Goal: Contribute content: Contribute content

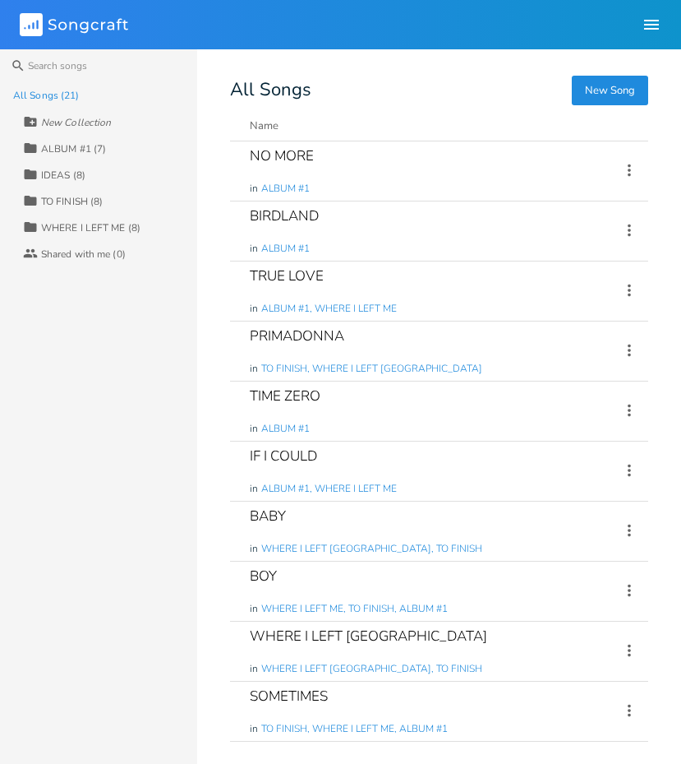
click at [615, 88] on button "New Song" at bounding box center [610, 91] width 76 height 30
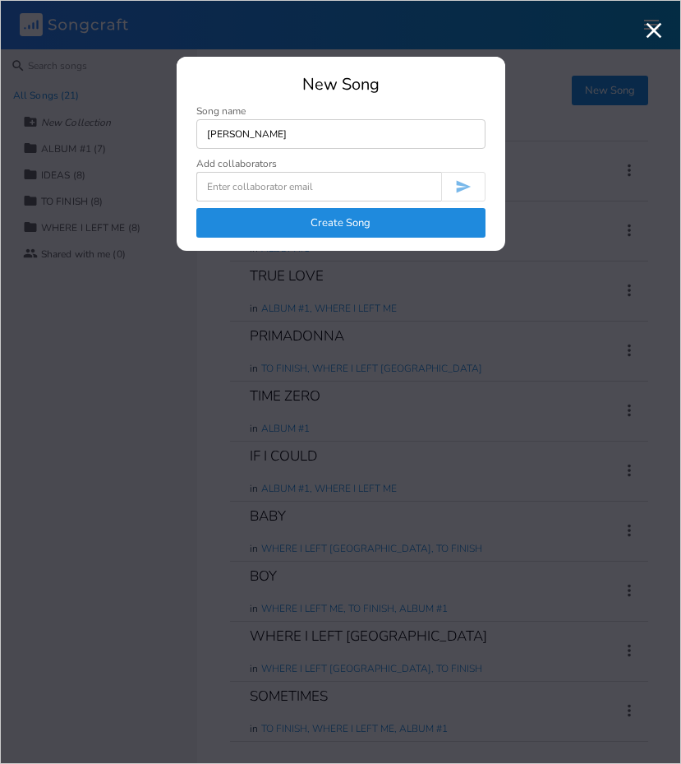
type input "[PERSON_NAME]"
click at [338, 221] on button "Create Song" at bounding box center [340, 223] width 289 height 30
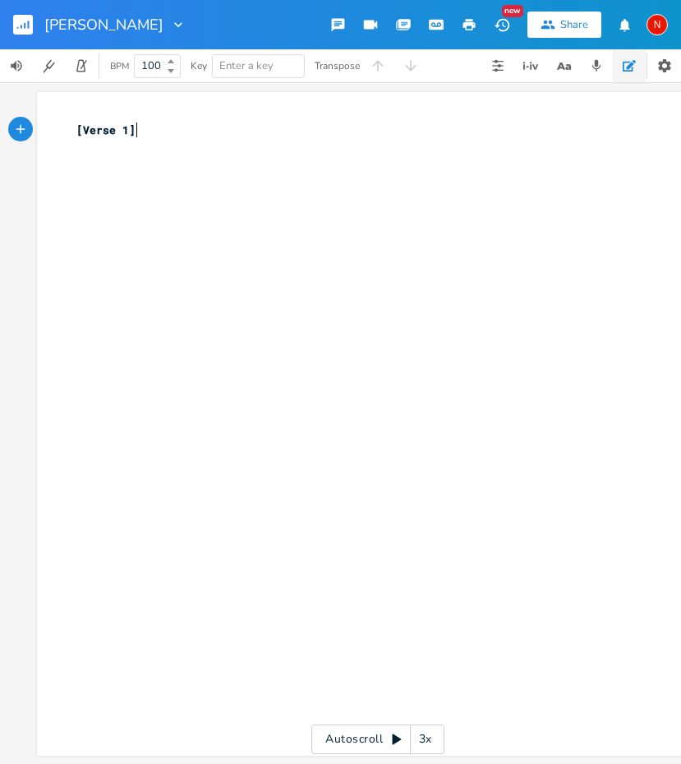
scroll to position [0, 1]
click at [136, 106] on div "xxxxxxxxxx [Verse 1] ​" at bounding box center [378, 423] width 682 height 663
click at [73, 130] on pre "[Verse 1]" at bounding box center [369, 130] width 593 height 17
type textarea "[PERSON_NAME]"
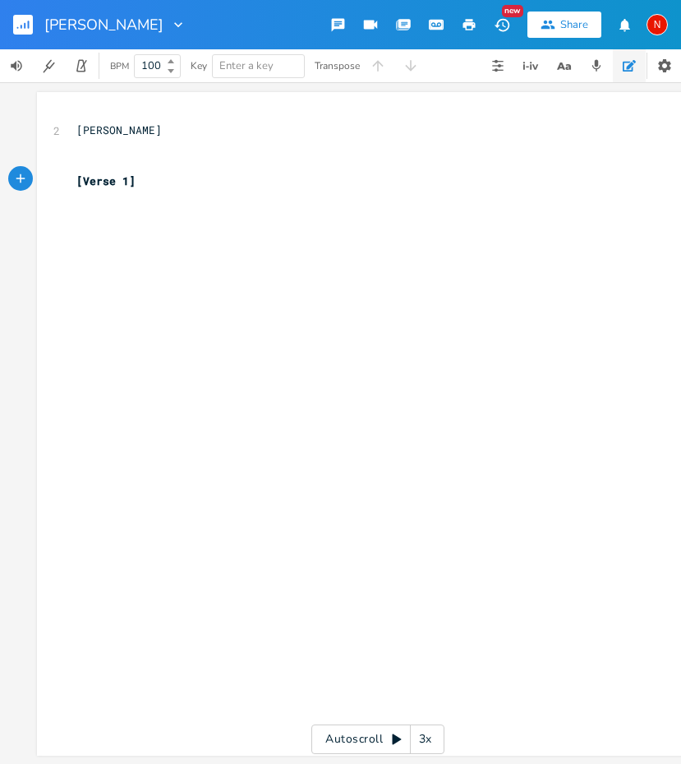
click at [92, 220] on div "xxxxxxxxxx 2 [PERSON_NAME] ​ ​ [Verse 1] ​" at bounding box center [390, 439] width 635 height 642
type textarea "A"
click at [92, 245] on li "A" at bounding box center [96, 246] width 49 height 17
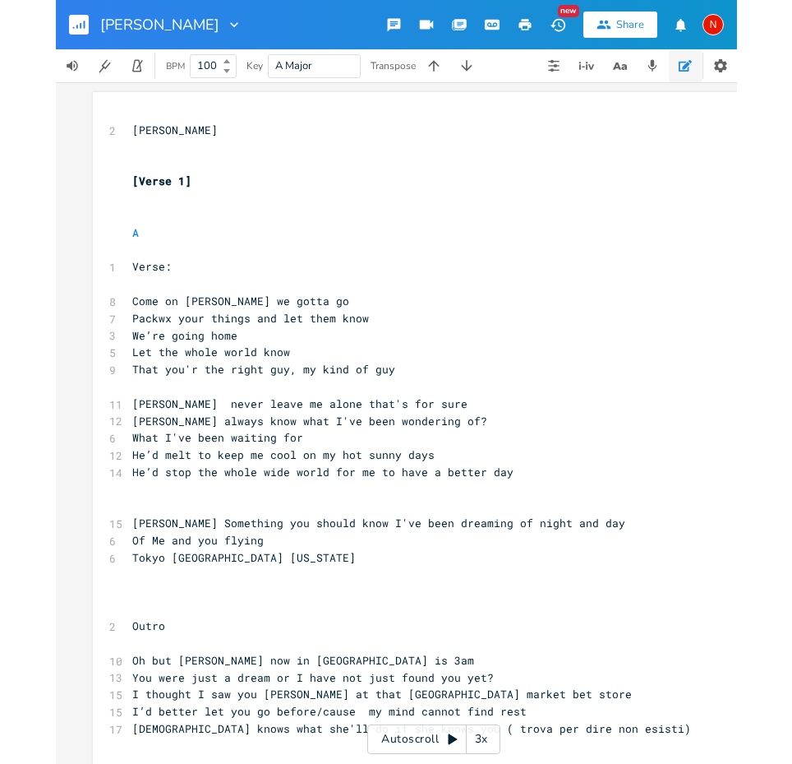
scroll to position [0, 0]
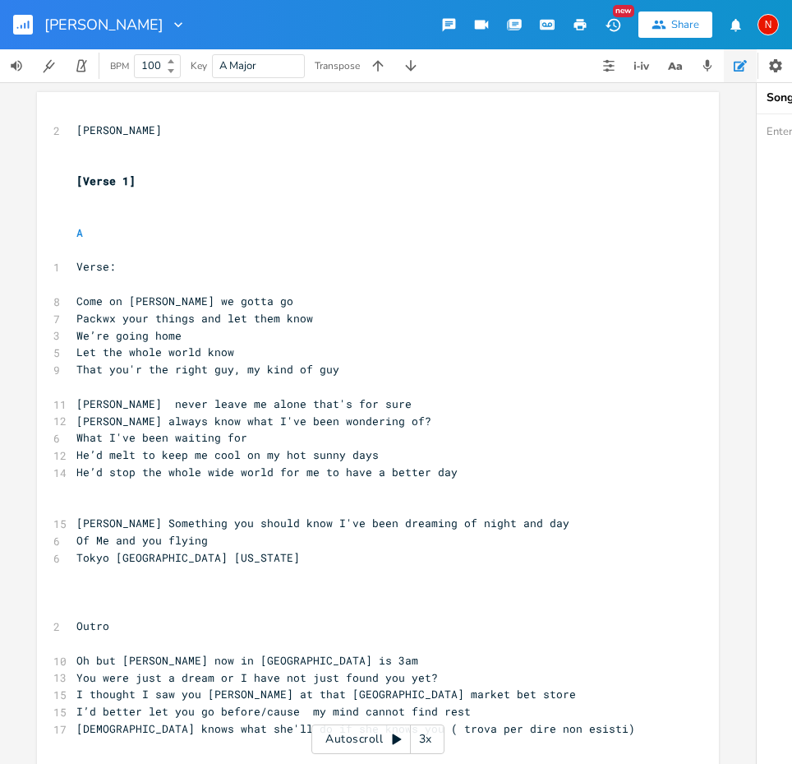
paste textarea "Your my guy, my kind of guy The right guy INIZIO: orchestra: [PERSON_NAME][US_S…"
type textarea "Your my guy, my kind of guy The right guy INIZIO: orchestra: [PERSON_NAME][US_S…"
click at [159, 229] on pre "A" at bounding box center [369, 232] width 593 height 17
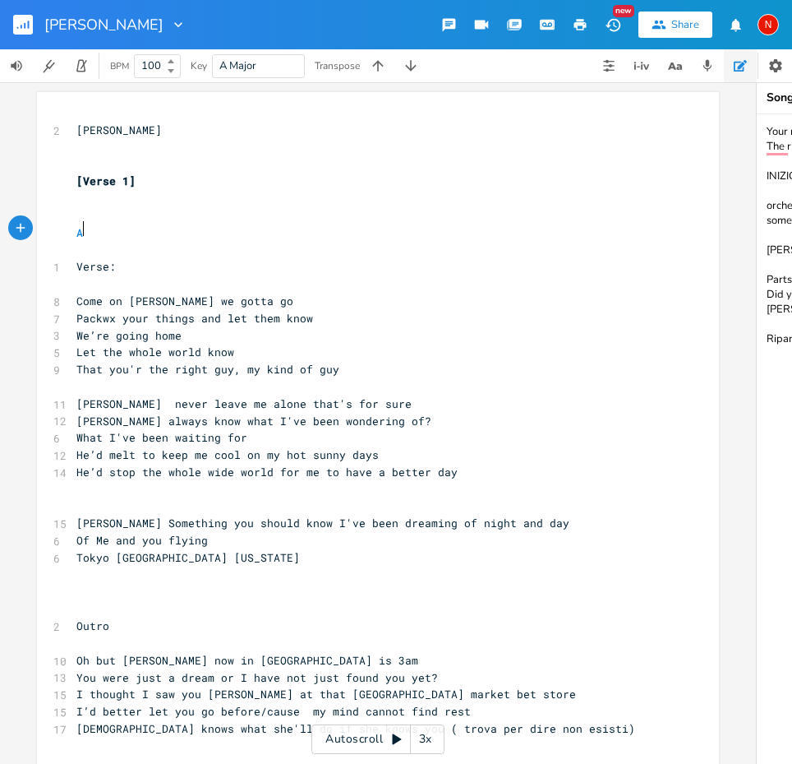
click at [398, 366] on pre "That you'r the right guy, my kind of guy" at bounding box center [369, 369] width 593 height 17
click at [99, 275] on pre "​" at bounding box center [369, 283] width 593 height 17
type textarea "Verse:"
drag, startPoint x: 124, startPoint y: 262, endPoint x: 68, endPoint y: 262, distance: 55.9
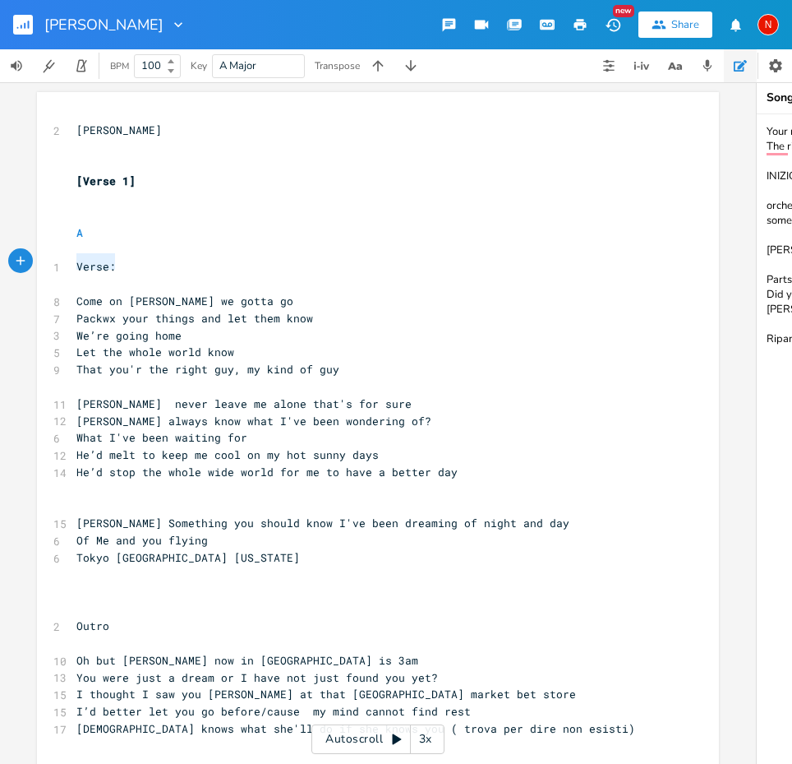
click at [73, 262] on pre "Verse:" at bounding box center [369, 266] width 593 height 17
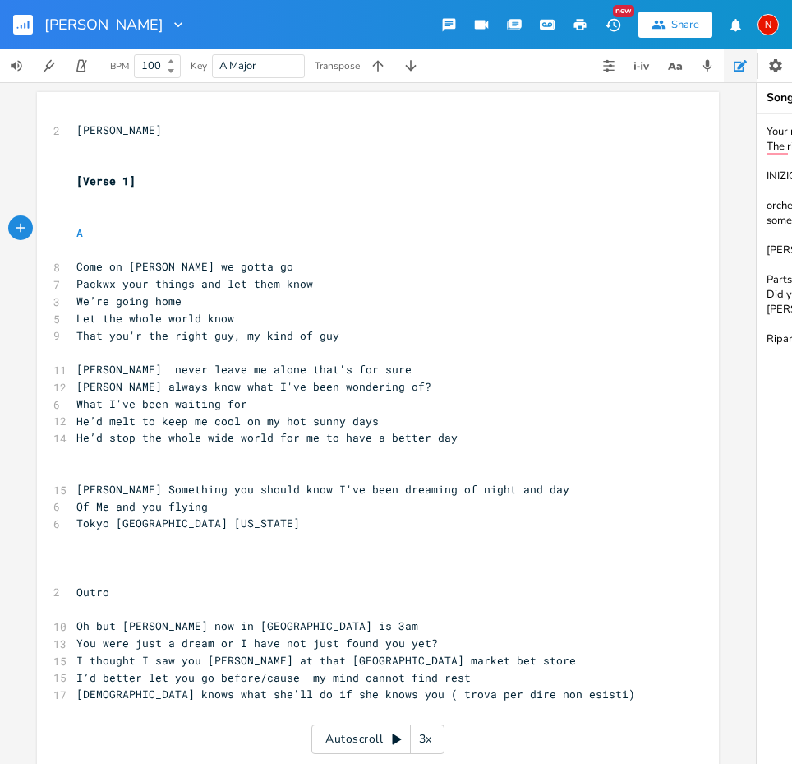
click at [73, 259] on pre "Come on [PERSON_NAME] we gotta go" at bounding box center [369, 266] width 593 height 17
click at [93, 233] on pre "A" at bounding box center [369, 232] width 593 height 17
type textarea "C"
click at [138, 243] on li "C" at bounding box center [128, 246] width 49 height 17
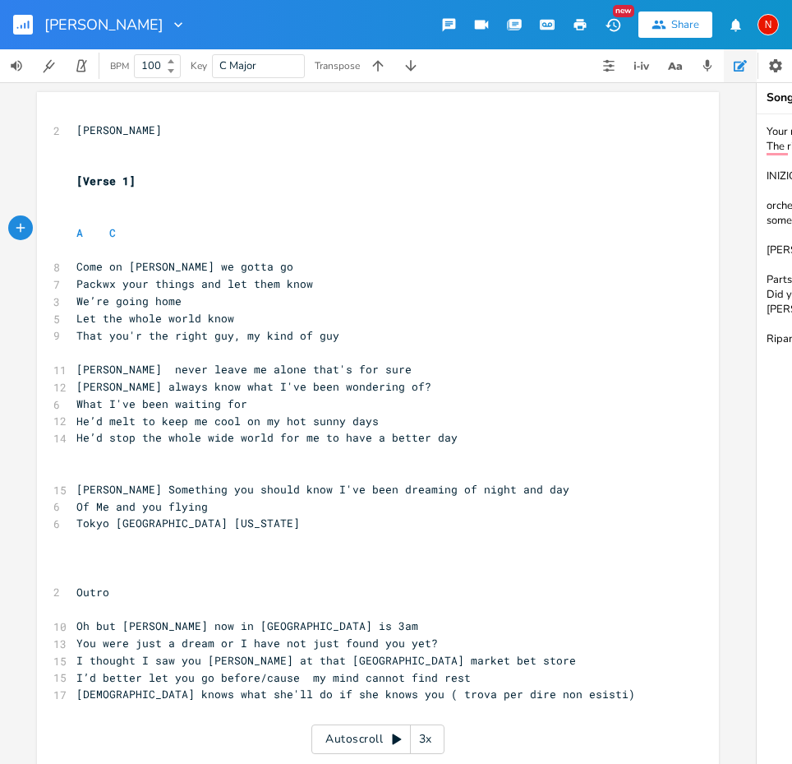
click at [81, 230] on span "A C" at bounding box center [95, 232] width 39 height 15
type textarea "?"
click at [147, 228] on pre "A? C" at bounding box center [369, 232] width 593 height 17
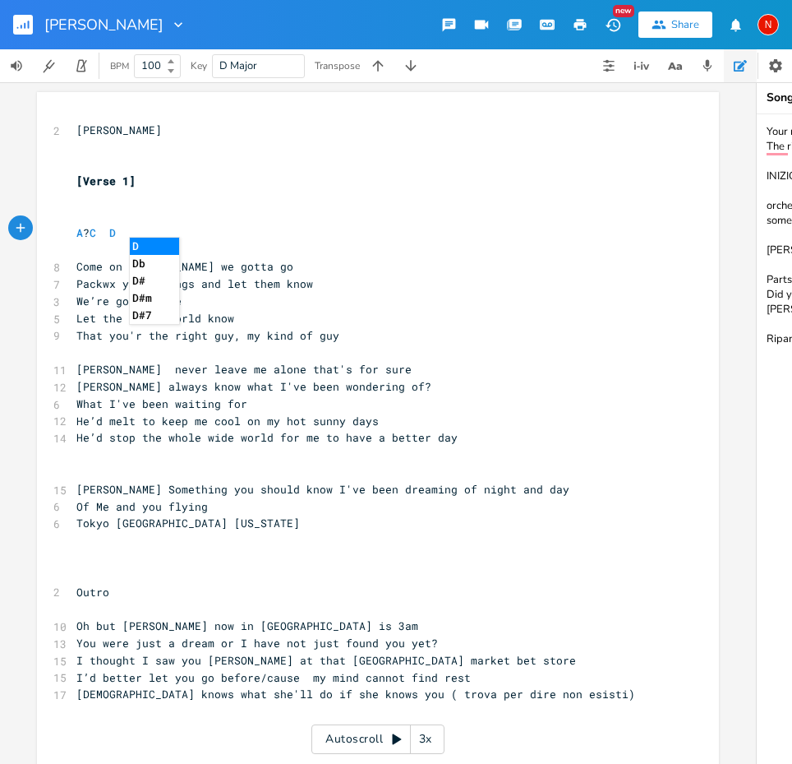
type textarea "D"
click at [158, 242] on li "D" at bounding box center [154, 246] width 49 height 17
type textarea "G"
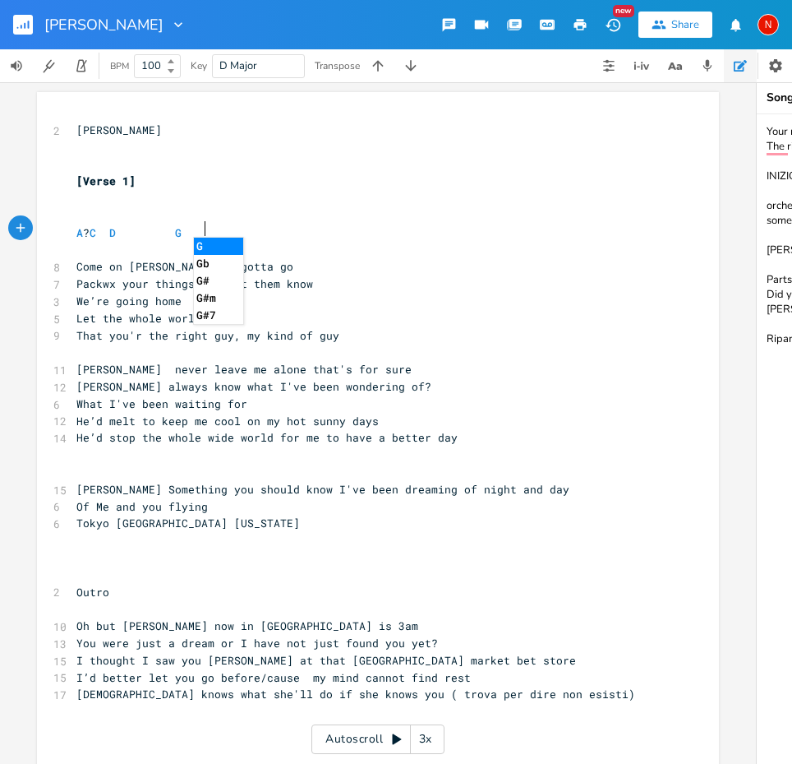
click at [309, 226] on pre "A ? C D G" at bounding box center [369, 232] width 593 height 17
click at [329, 267] on pre "Come on [PERSON_NAME] we gotta go" at bounding box center [369, 266] width 593 height 17
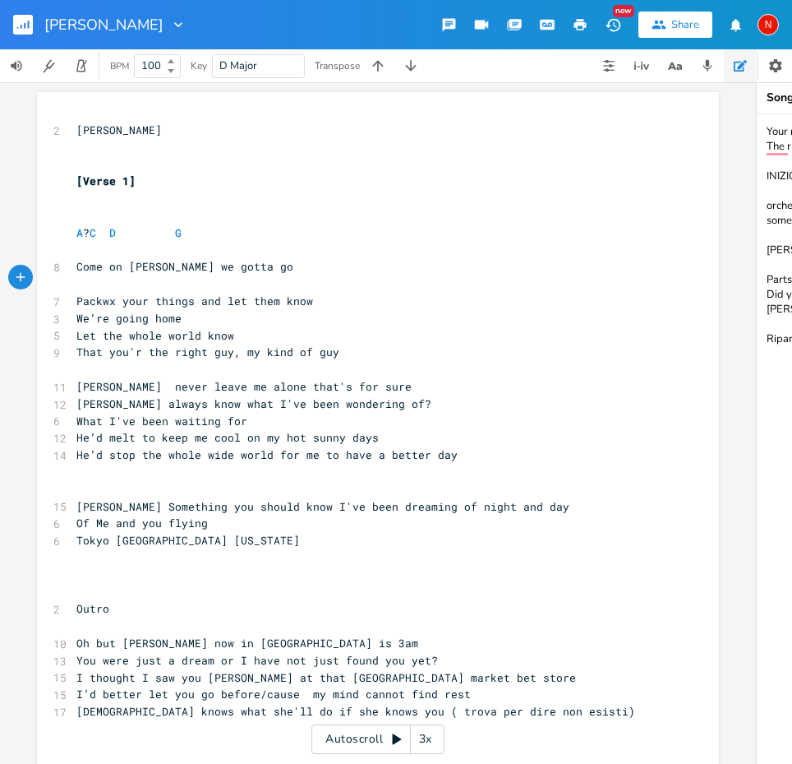
click at [105, 299] on span "Packwx your things and let them know" at bounding box center [194, 300] width 237 height 15
click at [118, 298] on span "Packwx your things and let them know" at bounding box center [194, 300] width 237 height 15
click at [81, 280] on pre "​" at bounding box center [369, 283] width 593 height 17
click at [246, 227] on pre "A ? C D G" at bounding box center [369, 232] width 593 height 17
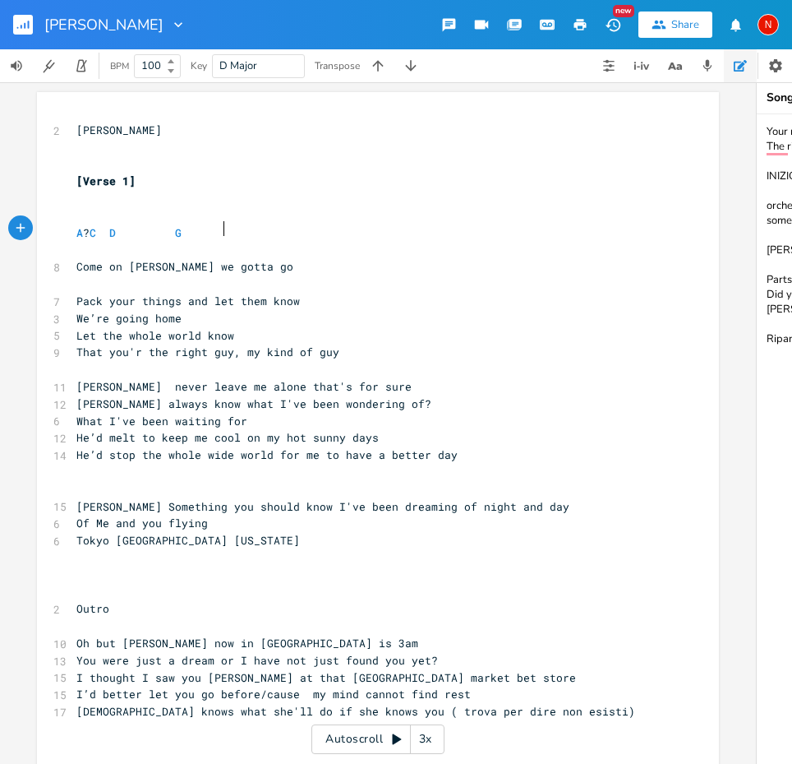
scroll to position [0, 10]
type textarea "AM"
type textarea "m"
click at [270, 247] on li "Am" at bounding box center [251, 246] width 51 height 17
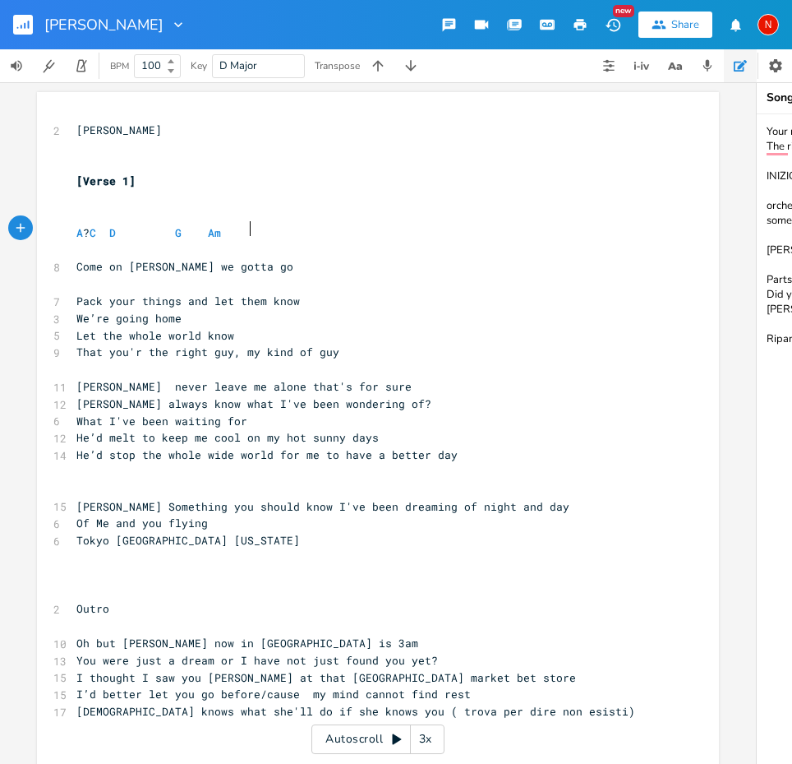
type textarea "C"
click at [76, 278] on pre "​" at bounding box center [369, 283] width 593 height 17
type textarea "C"
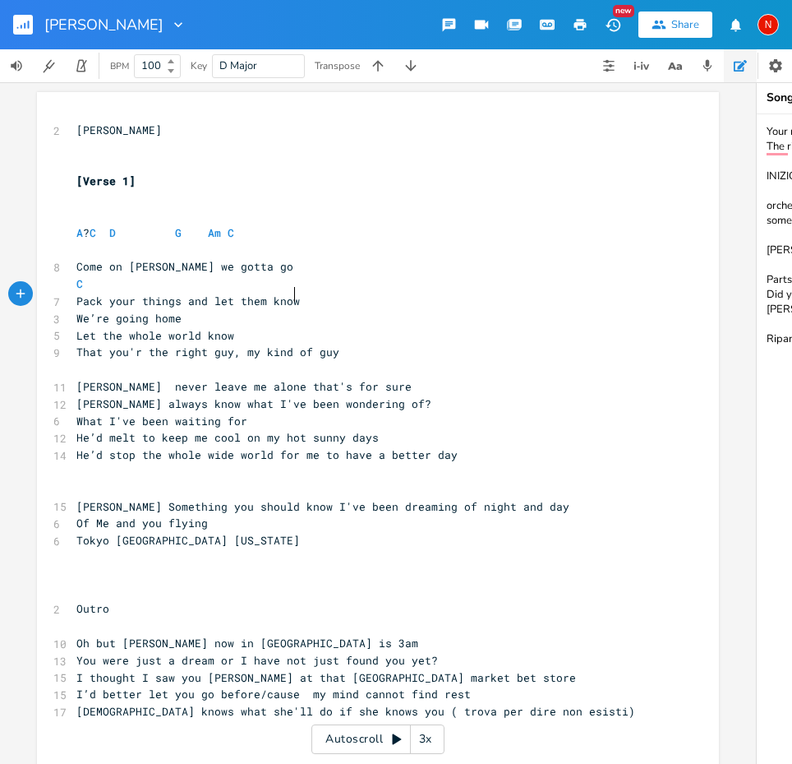
click at [294, 293] on pre "Pack your things and let them know" at bounding box center [369, 301] width 593 height 17
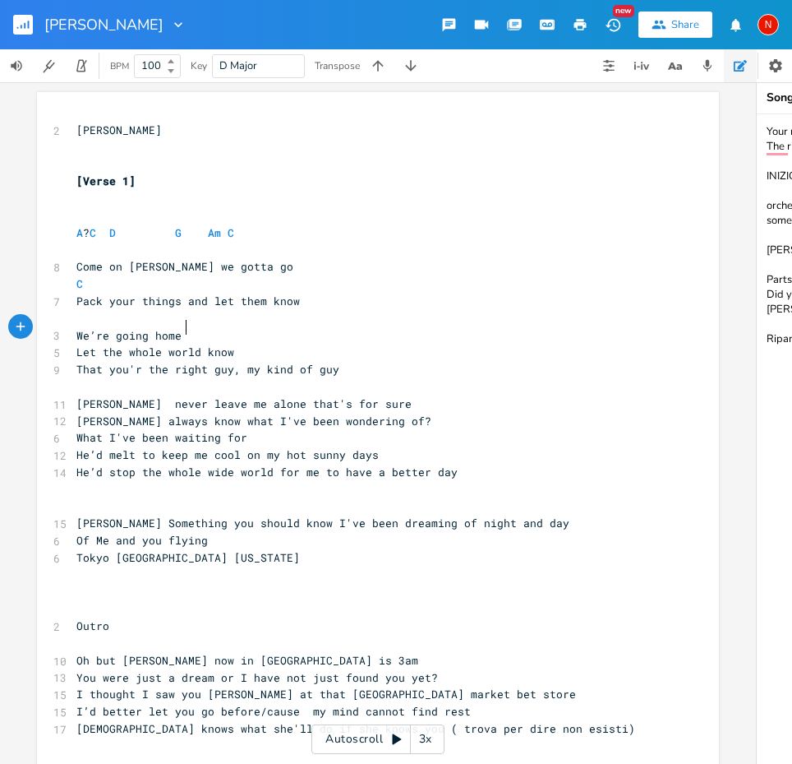
click at [192, 334] on pre "We’re going home" at bounding box center [369, 335] width 593 height 17
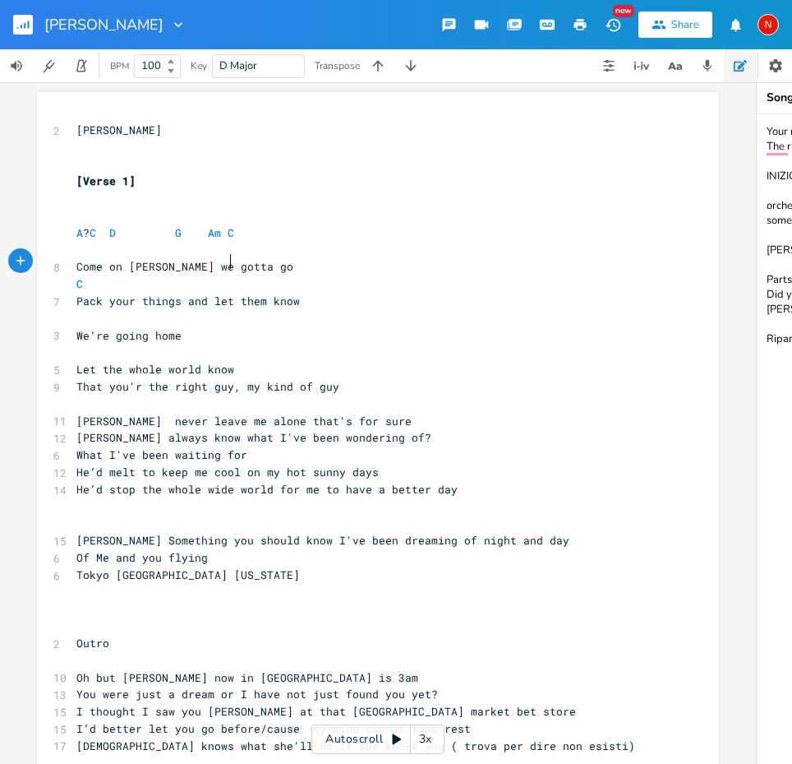
click at [267, 261] on pre "Come on [PERSON_NAME] we gotta go" at bounding box center [369, 266] width 593 height 17
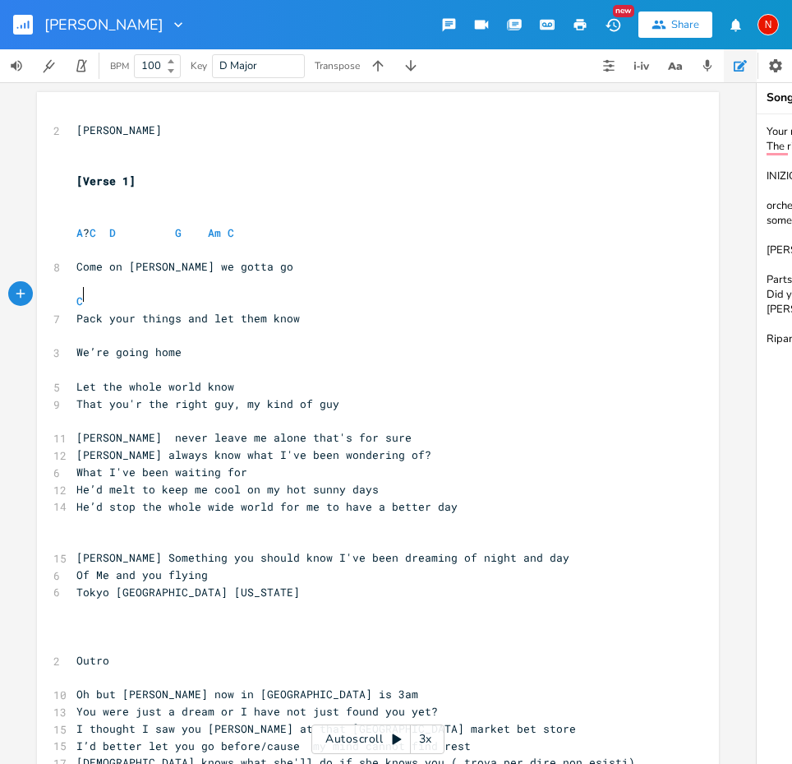
click at [164, 295] on pre "C" at bounding box center [369, 301] width 593 height 17
type textarea "d"
click at [160, 313] on li "D" at bounding box center [173, 311] width 49 height 17
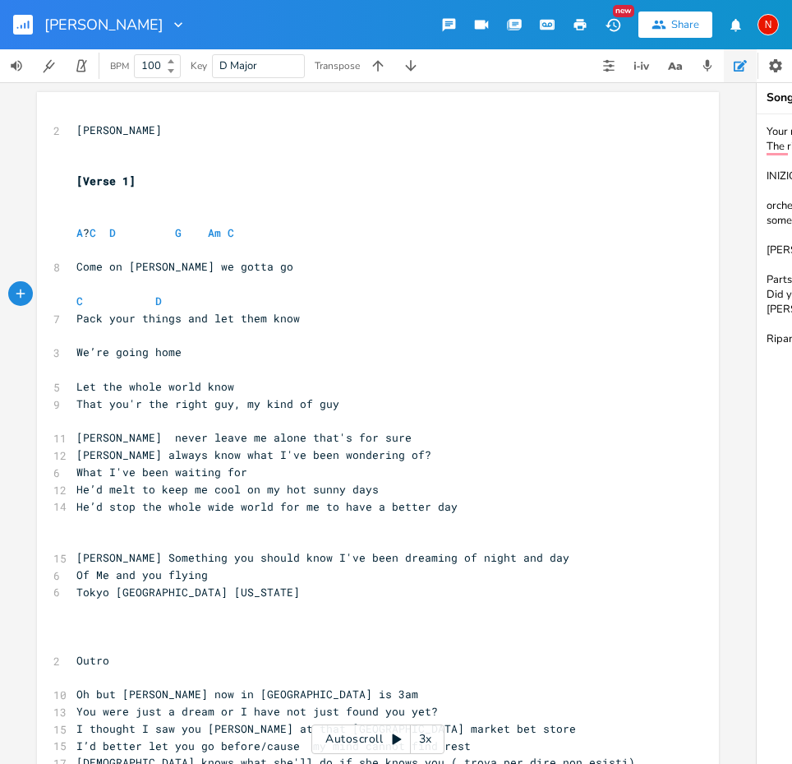
click at [238, 298] on pre "C D" at bounding box center [369, 301] width 593 height 17
click at [202, 298] on pre "C D" at bounding box center [369, 301] width 593 height 17
click at [73, 345] on pre "We’re going home" at bounding box center [369, 352] width 593 height 17
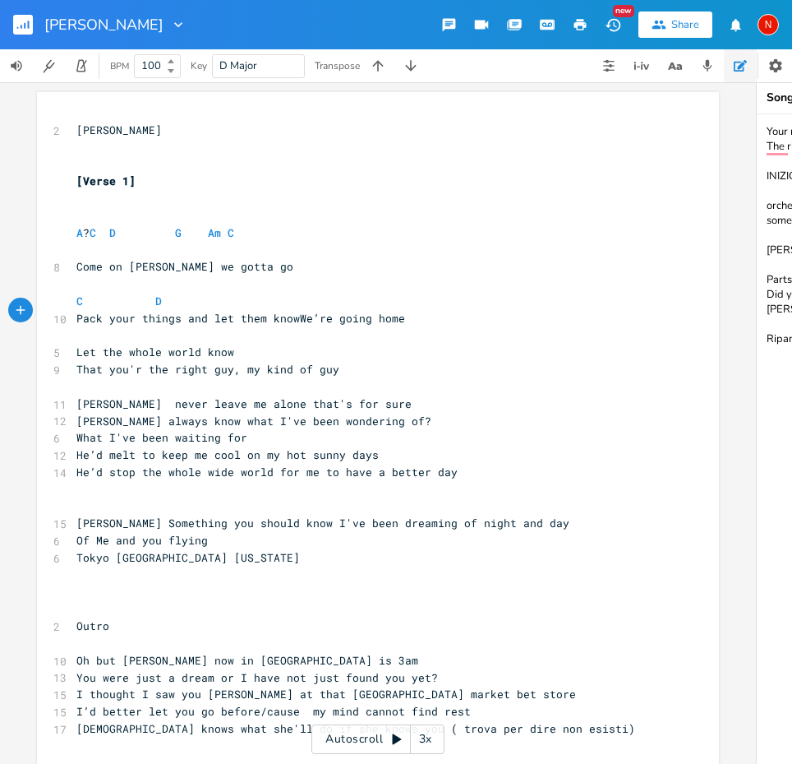
scroll to position [0, 2]
click at [237, 300] on pre "C D" at bounding box center [369, 301] width 593 height 17
type textarea "g"
click at [271, 305] on li "G" at bounding box center [257, 311] width 49 height 17
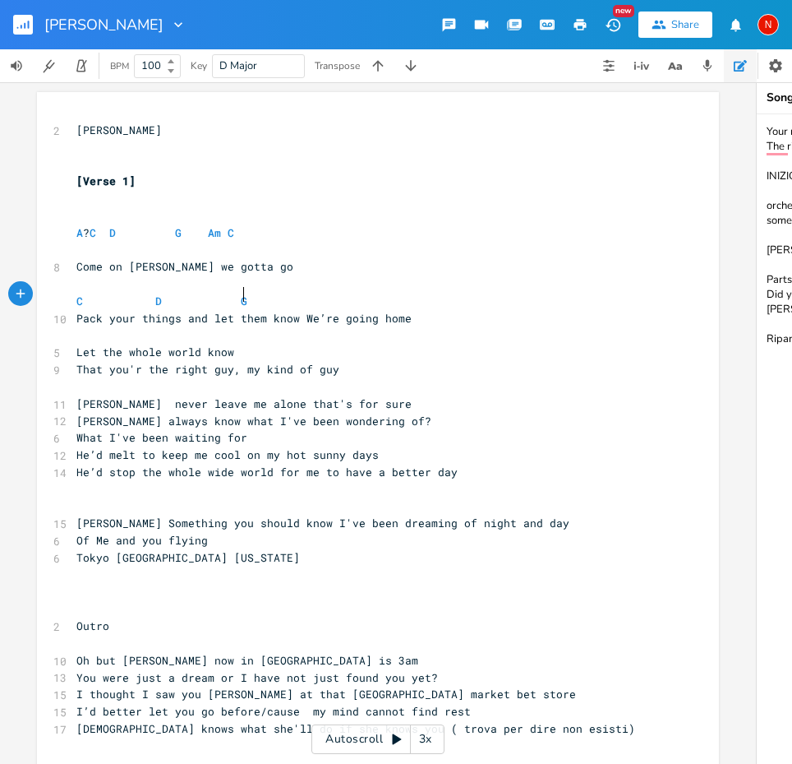
click at [77, 327] on pre "​" at bounding box center [369, 335] width 593 height 17
type textarea "am"
click at [86, 341] on li "Am" at bounding box center [97, 344] width 51 height 17
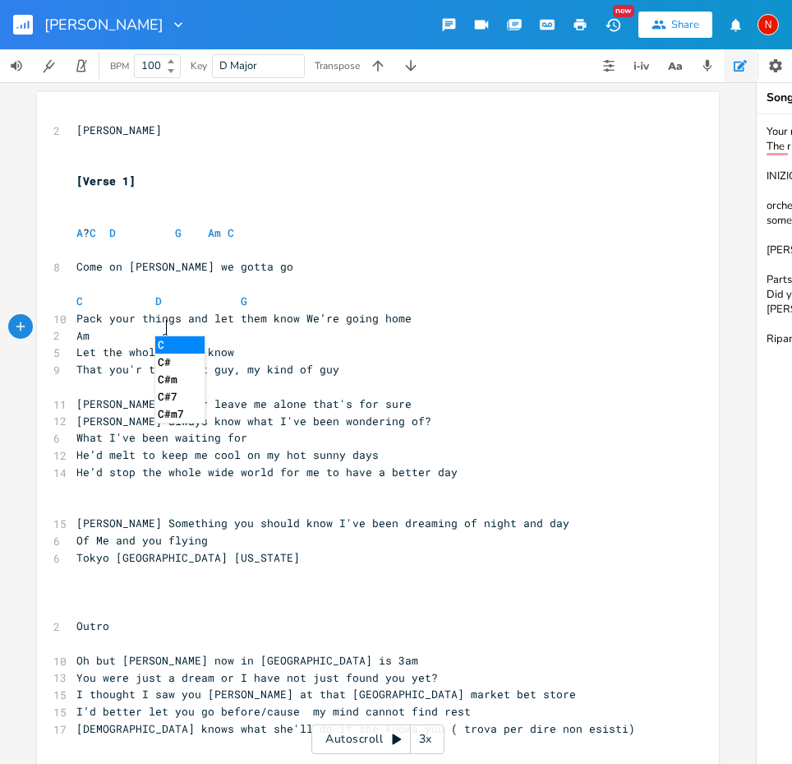
type textarea "c"
click at [179, 342] on li "C" at bounding box center [179, 344] width 49 height 17
click at [449, 311] on pre "Pack your things and let them know We’re going home" at bounding box center [369, 318] width 593 height 17
click at [270, 344] on pre "Let the whole world know" at bounding box center [369, 352] width 593 height 17
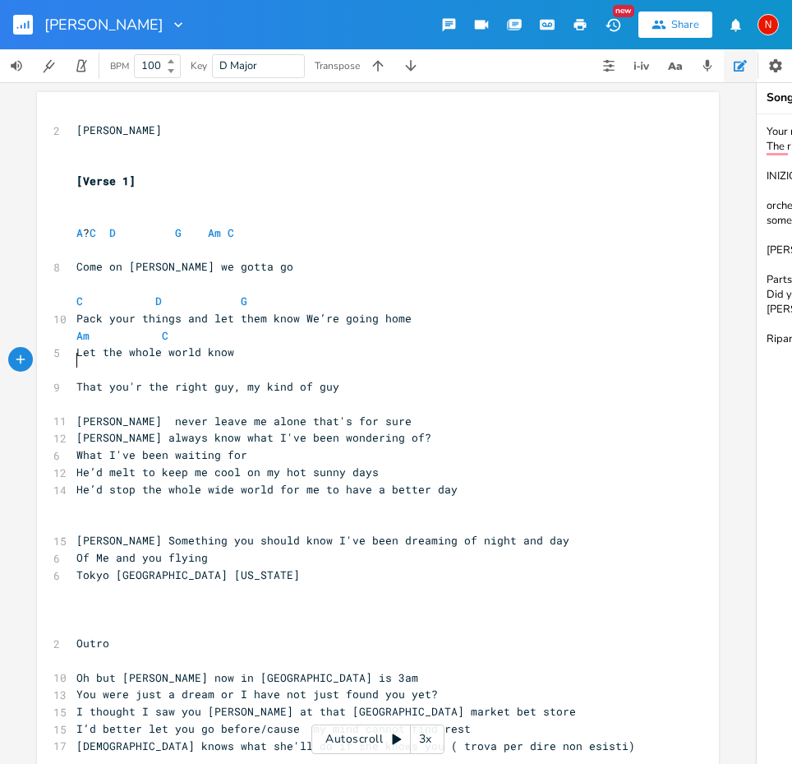
click at [81, 276] on pre "​" at bounding box center [369, 283] width 593 height 17
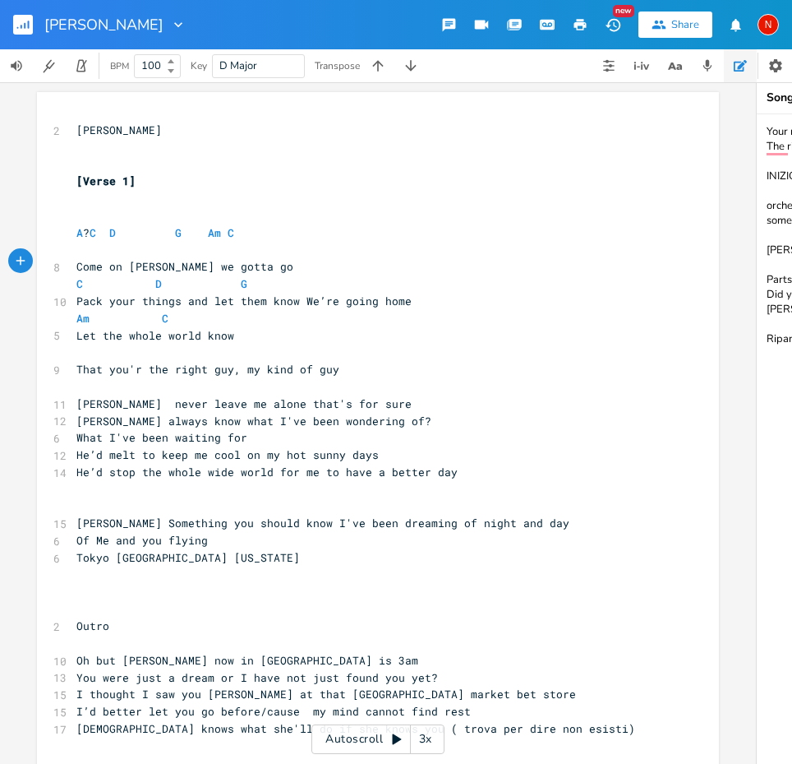
click at [76, 248] on pre "​" at bounding box center [369, 250] width 593 height 17
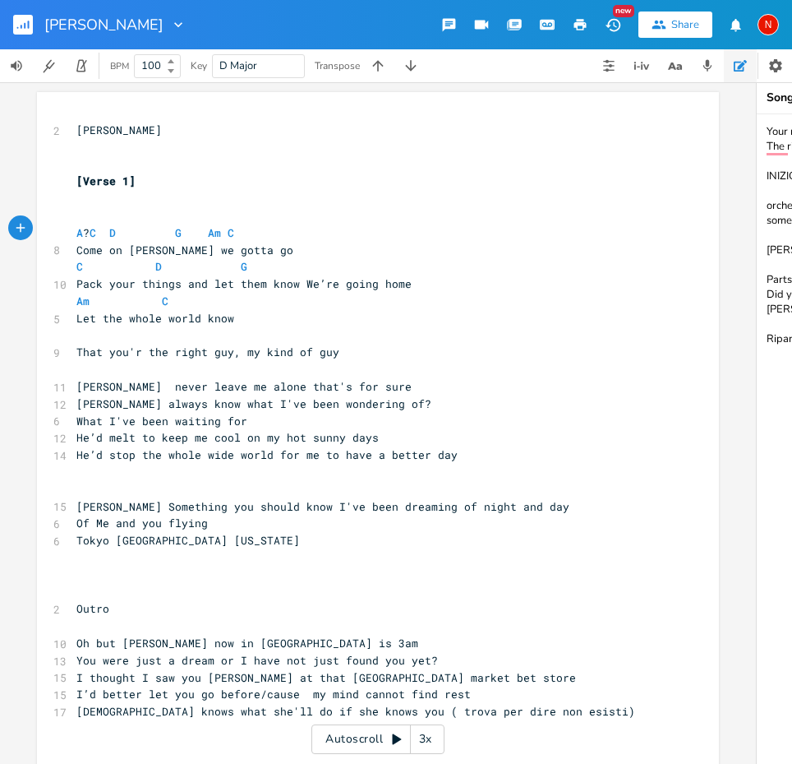
click at [85, 228] on span "A ? C D G Am C" at bounding box center [155, 232] width 158 height 15
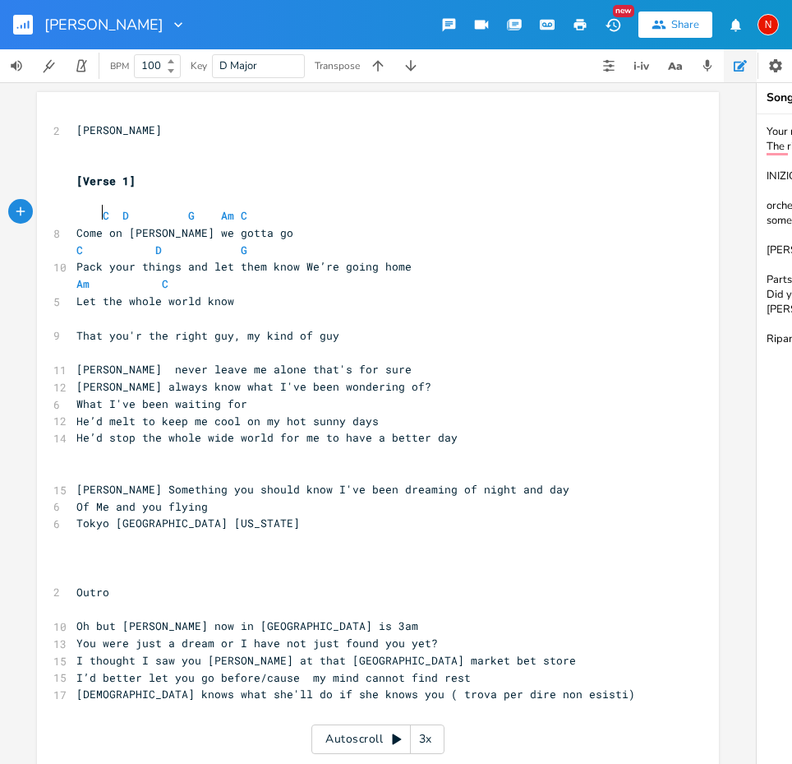
click at [95, 215] on span "C D G Am C" at bounding box center [161, 215] width 171 height 15
click at [78, 312] on pre "​" at bounding box center [369, 318] width 593 height 17
type textarea "d"
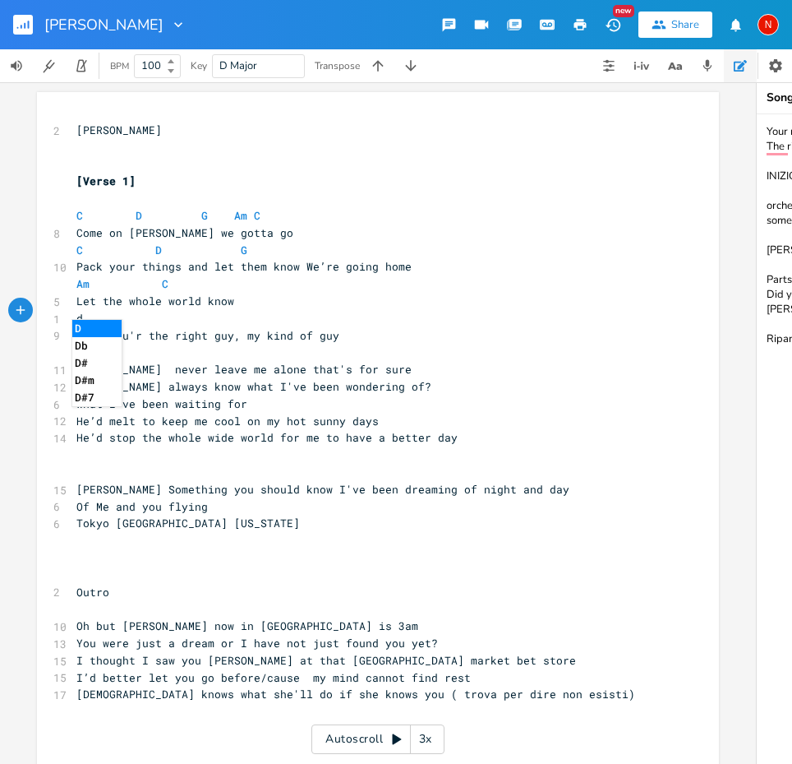
click at [98, 327] on li "D" at bounding box center [96, 328] width 49 height 17
type textarea "g"
click at [212, 325] on li "G" at bounding box center [218, 328] width 49 height 17
click at [340, 327] on pre "That you'r the right guy, my kind of guy" at bounding box center [369, 335] width 593 height 17
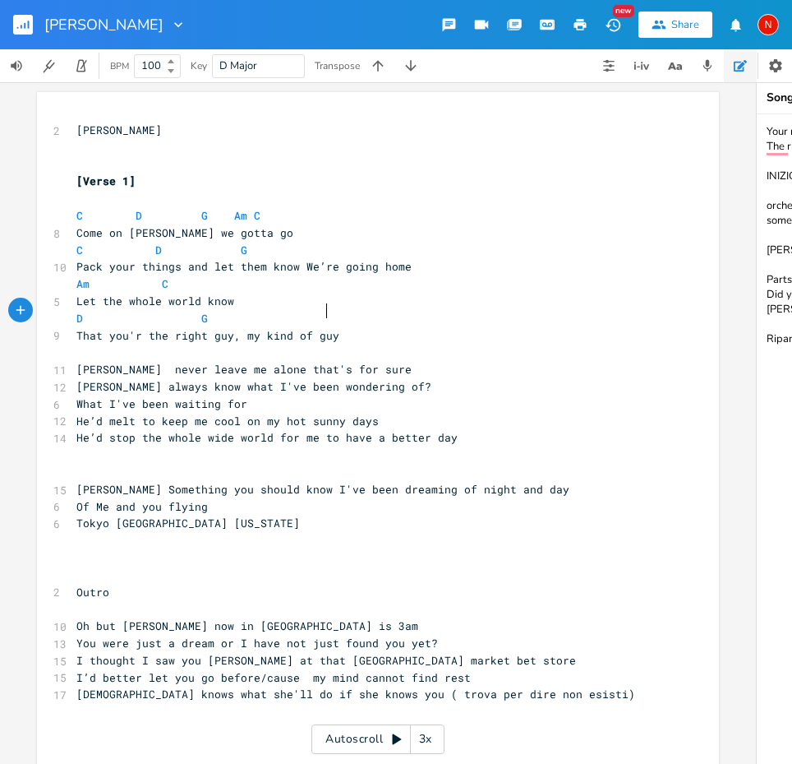
scroll to position [0, 58]
type textarea "am"
click at [348, 323] on li "Am" at bounding box center [354, 328] width 51 height 17
click at [385, 245] on pre "C D G" at bounding box center [369, 250] width 593 height 17
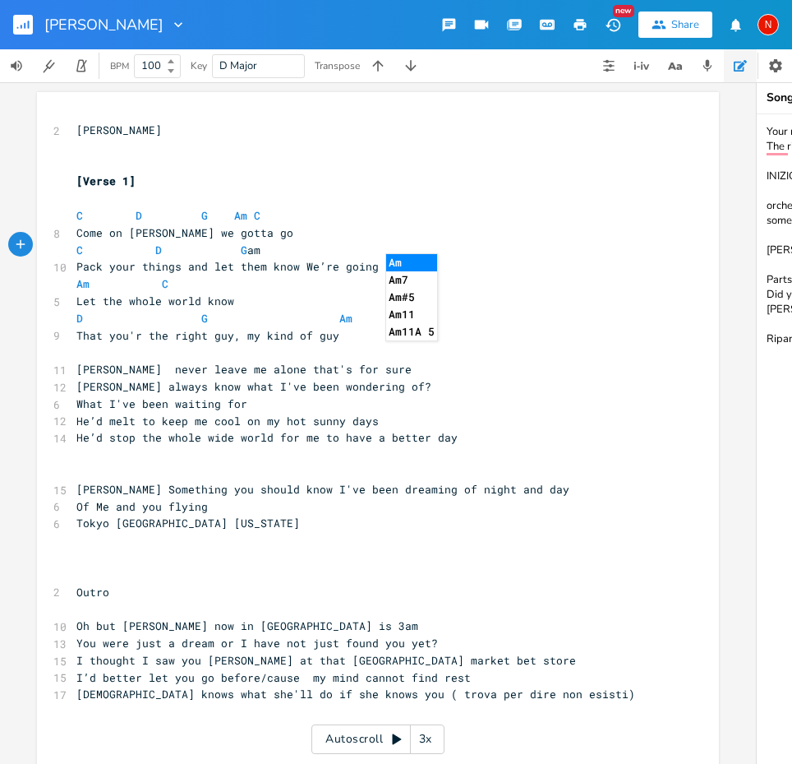
type textarea "am"
click at [402, 261] on li "Am" at bounding box center [411, 262] width 51 height 17
click at [358, 334] on pre "That you'r the right guy, my kind of guy" at bounding box center [369, 335] width 593 height 17
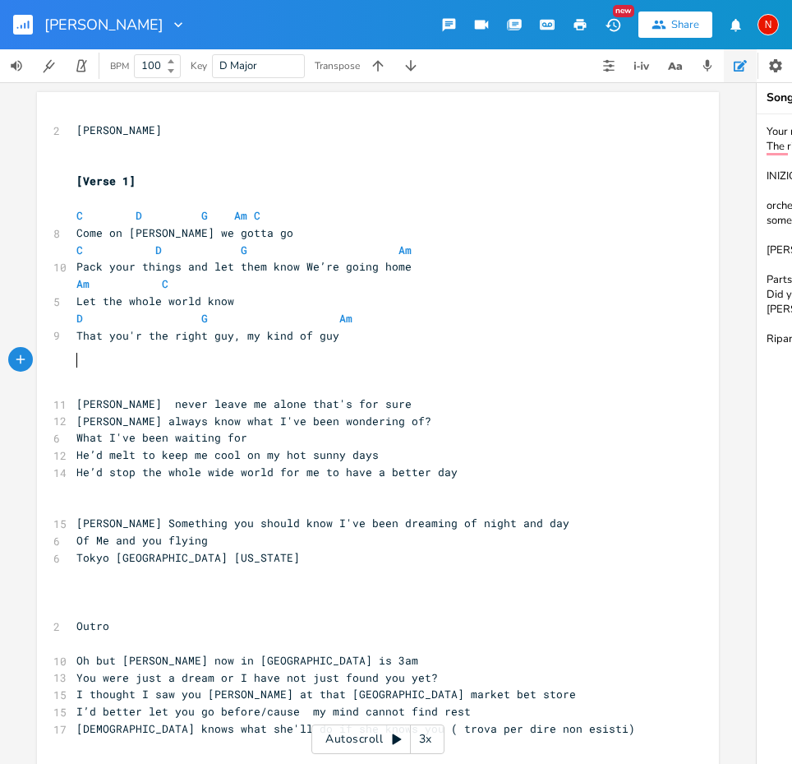
click at [372, 395] on pre "[PERSON_NAME] never leave me alone that's for sure" at bounding box center [369, 403] width 593 height 17
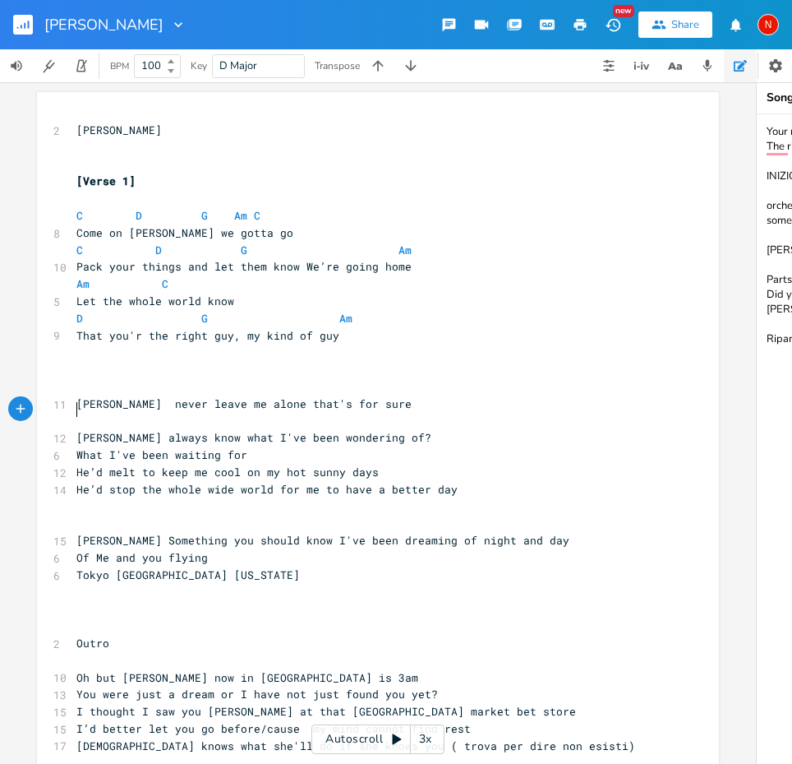
click at [393, 429] on pre "Tony always know what I've been wondering of?" at bounding box center [369, 437] width 593 height 17
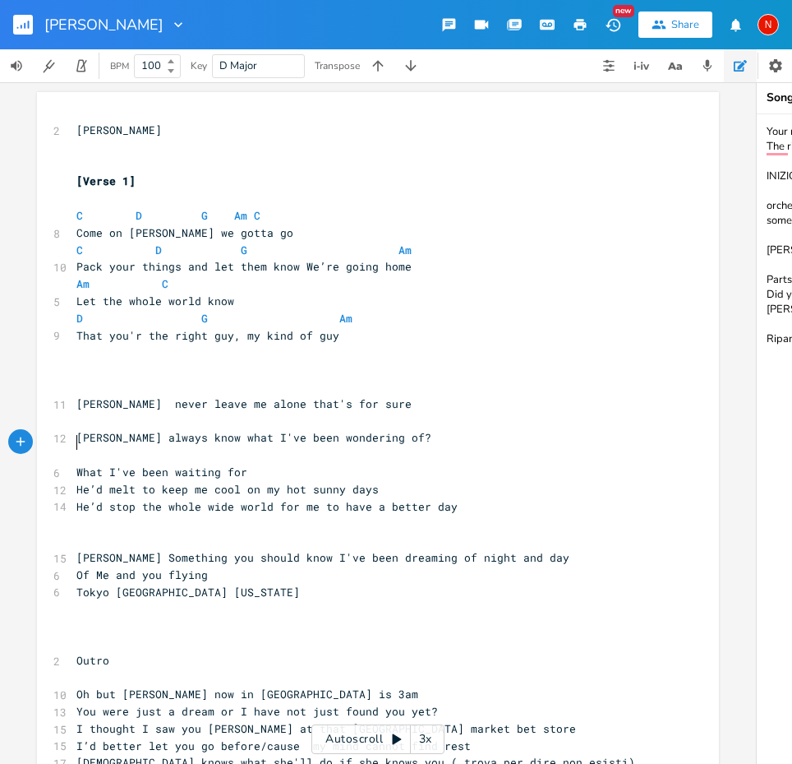
click at [74, 378] on pre "​" at bounding box center [369, 386] width 593 height 17
type textarea "g"
click at [79, 392] on li "G" at bounding box center [96, 393] width 49 height 17
click at [76, 413] on pre "​" at bounding box center [369, 421] width 593 height 17
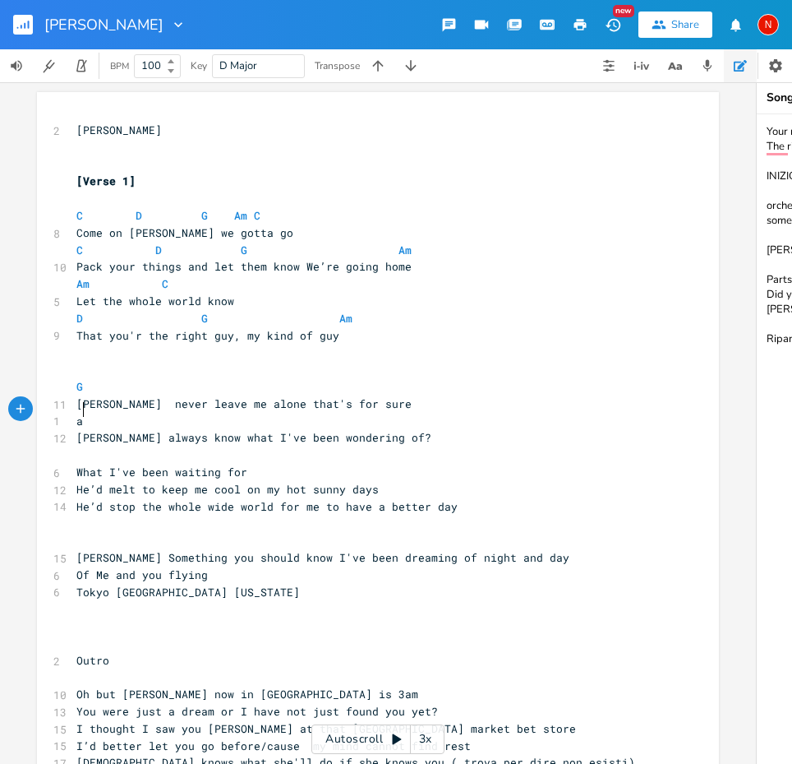
scroll to position [0, 12]
type textarea "am"
click at [84, 422] on li "Am" at bounding box center [97, 426] width 51 height 17
click at [168, 413] on pre "Am" at bounding box center [369, 421] width 593 height 17
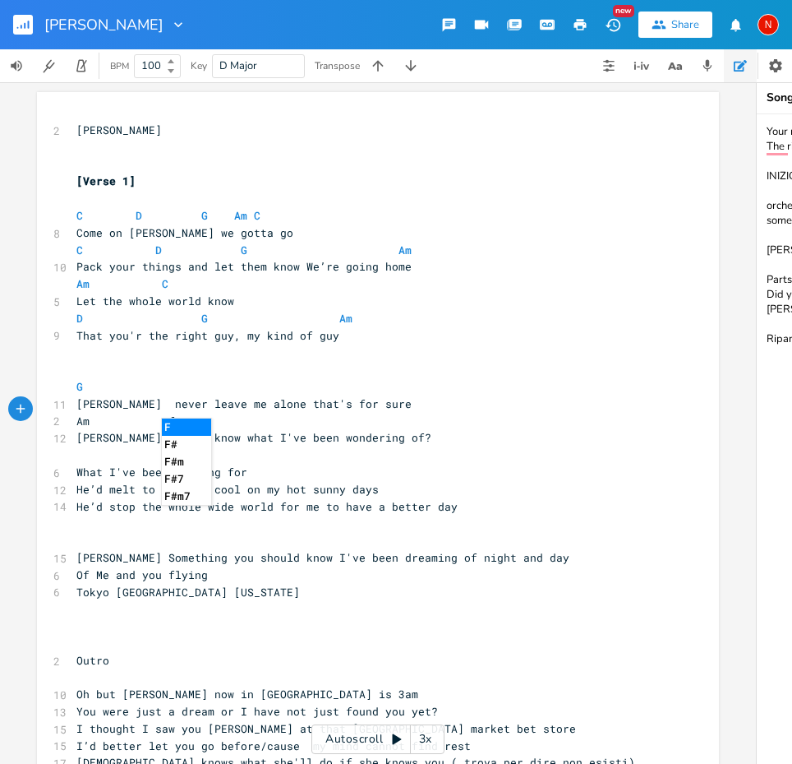
type textarea "f"
click at [183, 423] on li "F" at bounding box center [186, 426] width 49 height 17
click at [225, 413] on pre "Am F" at bounding box center [369, 421] width 593 height 17
click at [203, 415] on pre "Am F" at bounding box center [369, 421] width 593 height 17
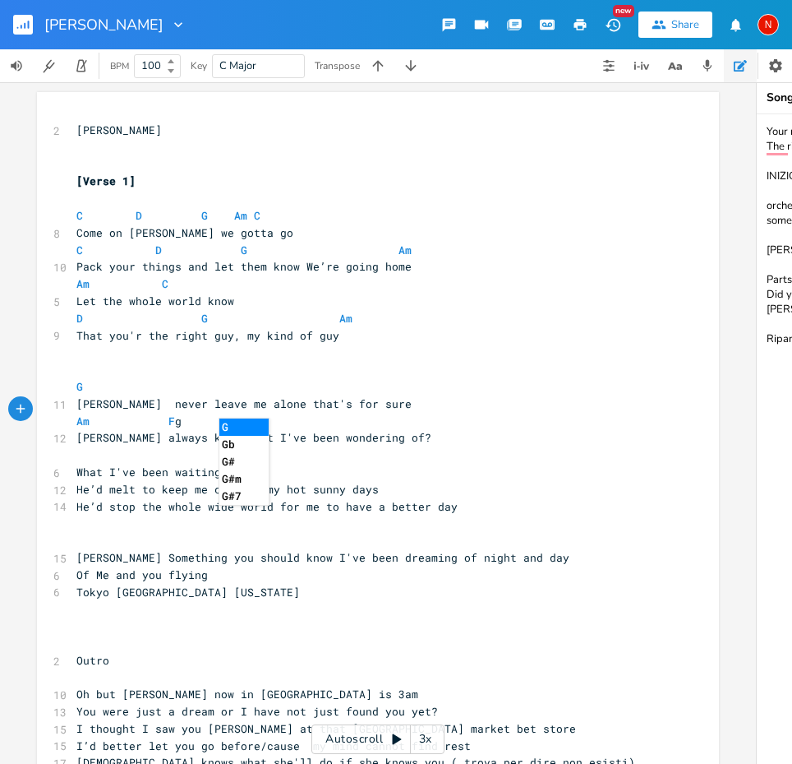
type textarea "g"
click at [227, 429] on li "G" at bounding box center [243, 426] width 49 height 17
click at [162, 378] on pre "G" at bounding box center [369, 386] width 593 height 17
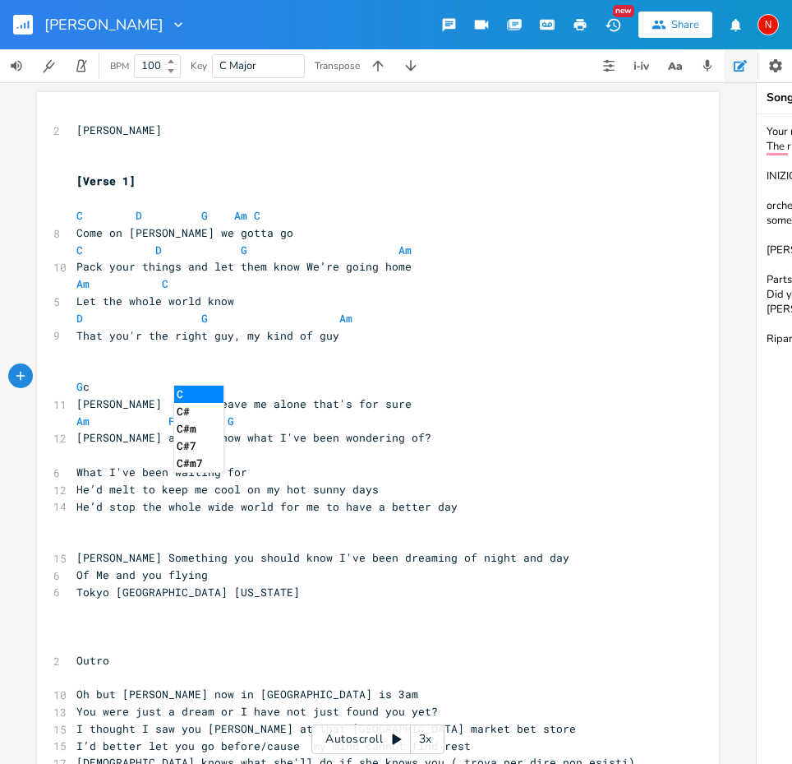
type textarea "c"
click at [188, 391] on li "C" at bounding box center [198, 393] width 49 height 17
type textarea "g"
click at [368, 390] on li "G" at bounding box center [359, 393] width 49 height 17
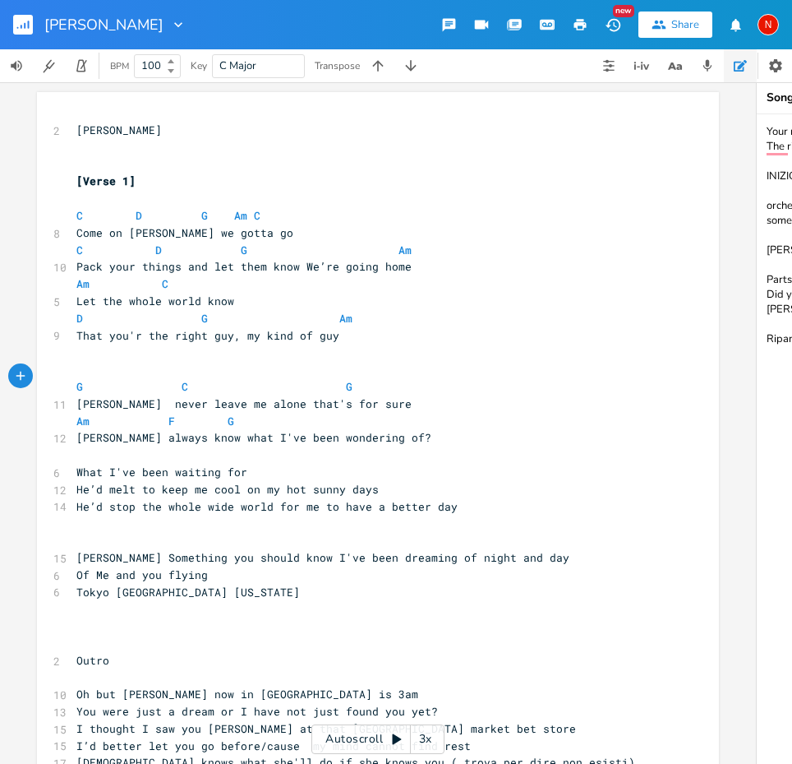
click at [305, 265] on span "Pack your things and let them know We’re going home" at bounding box center [243, 266] width 335 height 15
type textarea "w"
click at [236, 294] on pre "Let the whole world know" at bounding box center [369, 301] width 593 height 17
click at [241, 349] on pre "​" at bounding box center [369, 352] width 593 height 17
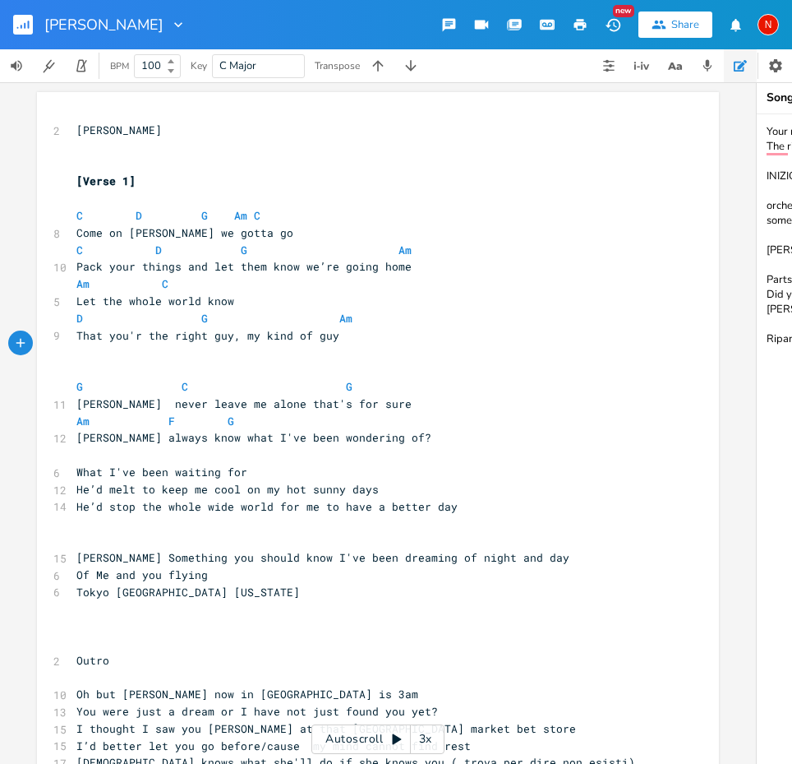
click at [138, 331] on span "That you'r the right guy, my kind of guy" at bounding box center [207, 335] width 263 height 15
type textarea "e"
click at [341, 331] on pre "That you're the right guy, my kind of guy" at bounding box center [369, 335] width 593 height 17
click at [266, 464] on pre "What I've been waiting for" at bounding box center [369, 472] width 593 height 17
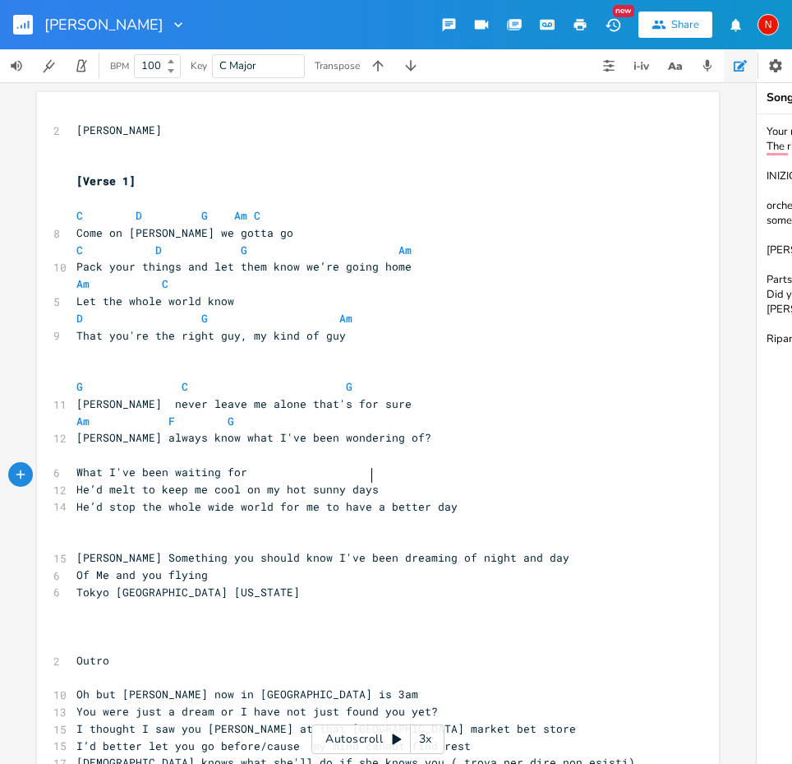
click at [400, 481] on pre "He’d melt to keep me cool on my hot sunny days" at bounding box center [369, 489] width 593 height 17
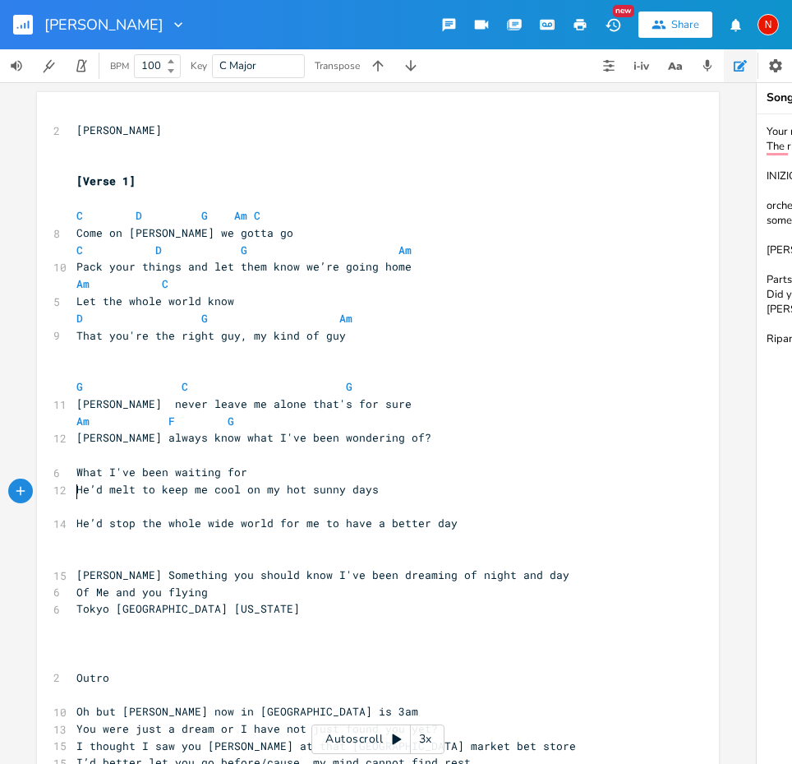
click at [368, 429] on pre "Tony always know what I've been wondering of?" at bounding box center [369, 437] width 593 height 17
click at [243, 464] on span "What I've been waiting for" at bounding box center [161, 471] width 171 height 15
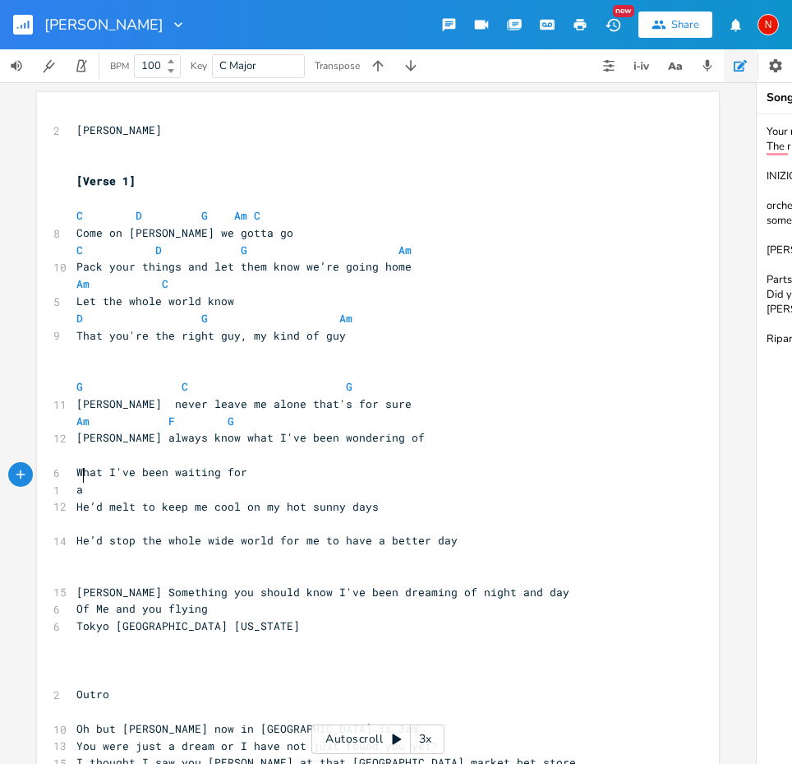
scroll to position [0, 12]
type textarea "am"
click at [110, 487] on li "Am" at bounding box center [97, 492] width 51 height 17
click at [239, 481] on pre "Am" at bounding box center [369, 489] width 593 height 17
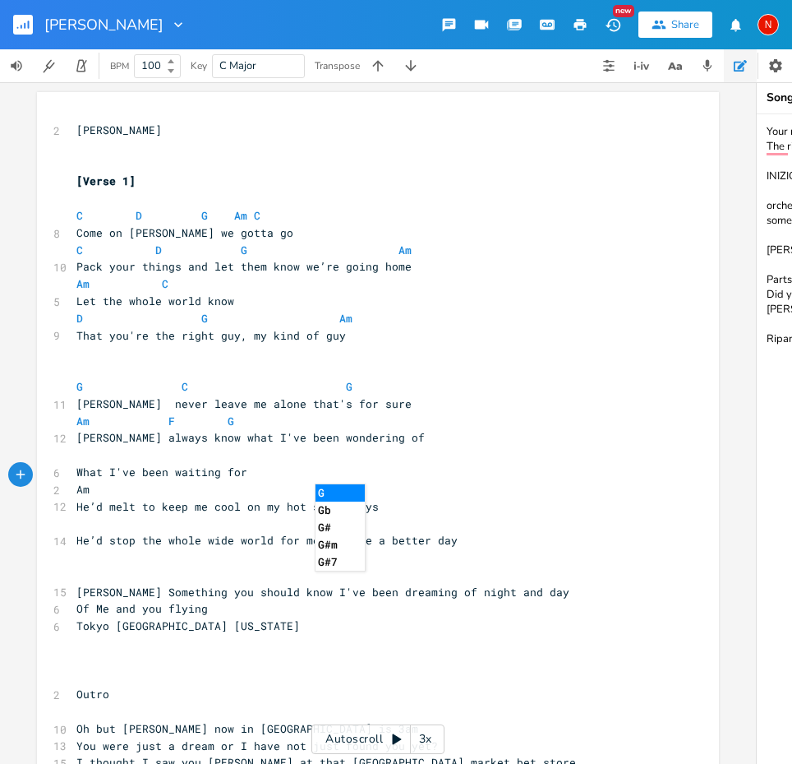
type textarea "g"
click at [347, 491] on li "G" at bounding box center [340, 492] width 49 height 17
click at [86, 515] on pre "​" at bounding box center [369, 523] width 593 height 17
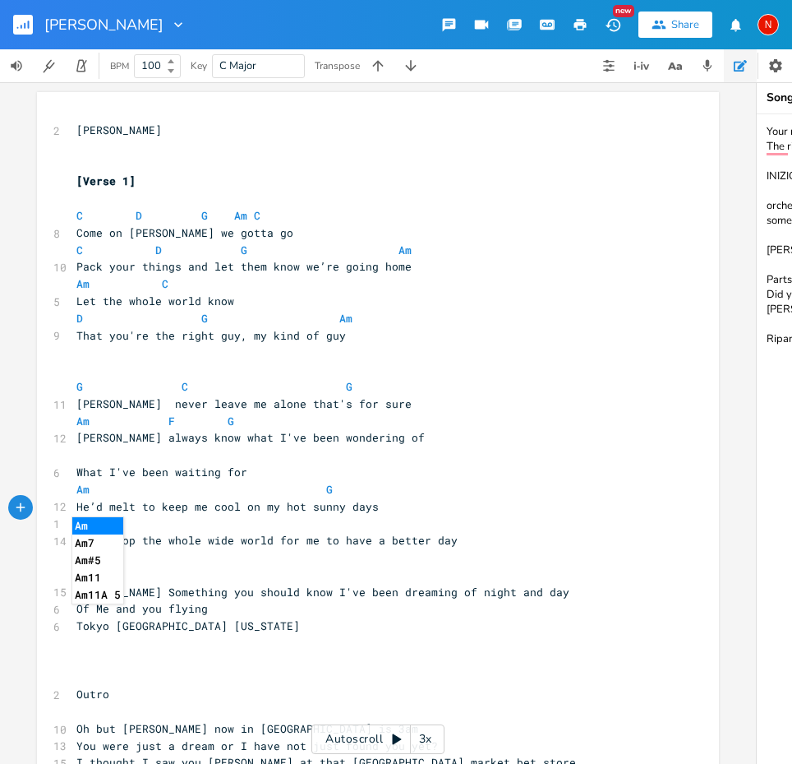
type textarea "am"
click at [96, 527] on li "Am" at bounding box center [97, 525] width 51 height 17
type textarea "g"
click at [354, 524] on li "G" at bounding box center [340, 525] width 49 height 17
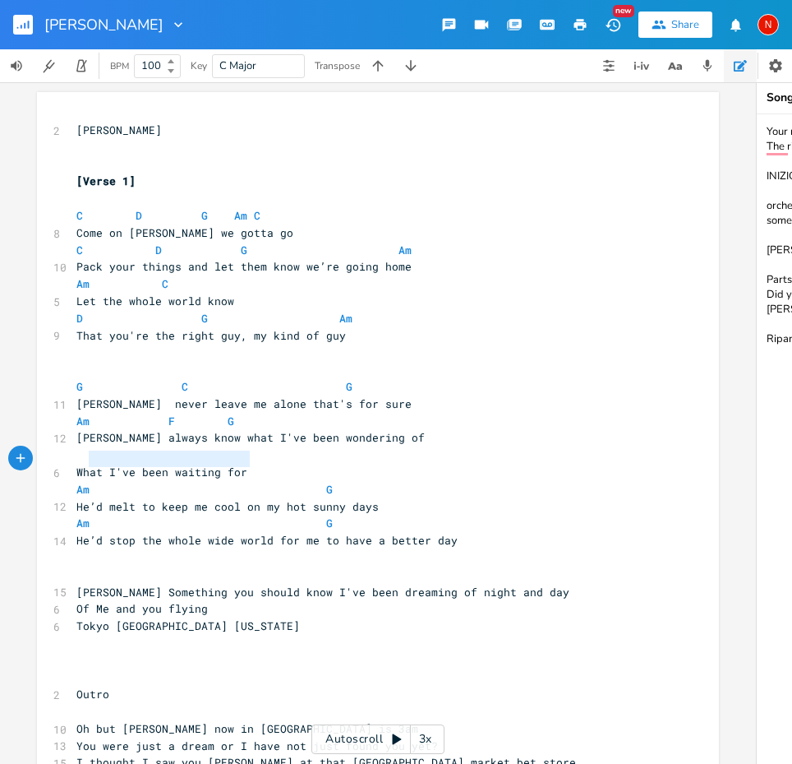
type textarea "What I've been waiting for"
drag, startPoint x: 244, startPoint y: 461, endPoint x: 72, endPoint y: 459, distance: 171.8
click at [73, 464] on pre "What I've been waiting for" at bounding box center [369, 472] width 593 height 17
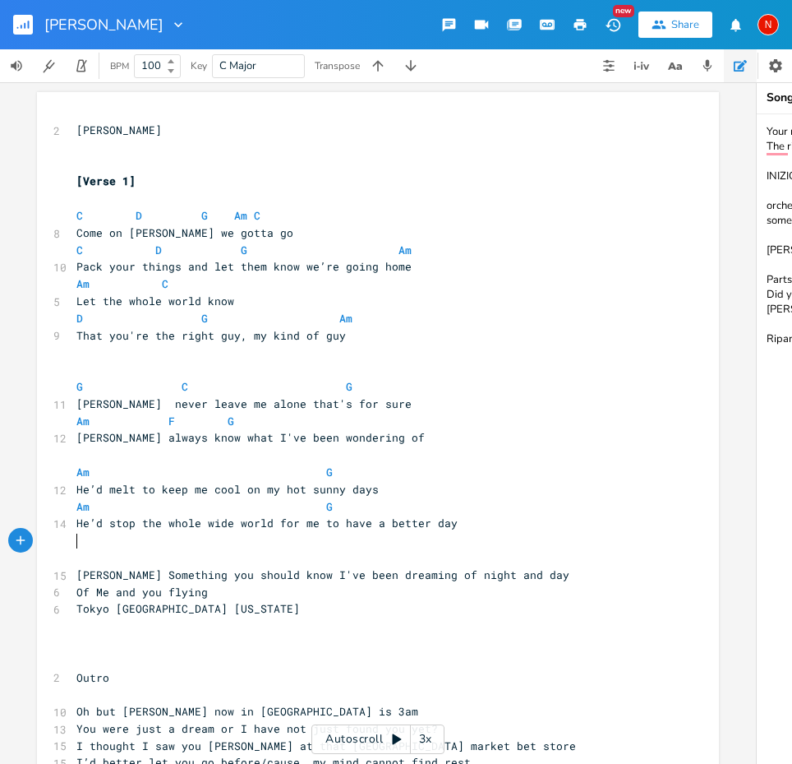
click at [82, 549] on pre "​" at bounding box center [369, 557] width 593 height 17
type textarea "m"
type textarea "am"
click at [90, 553] on li "Am" at bounding box center [97, 558] width 51 height 17
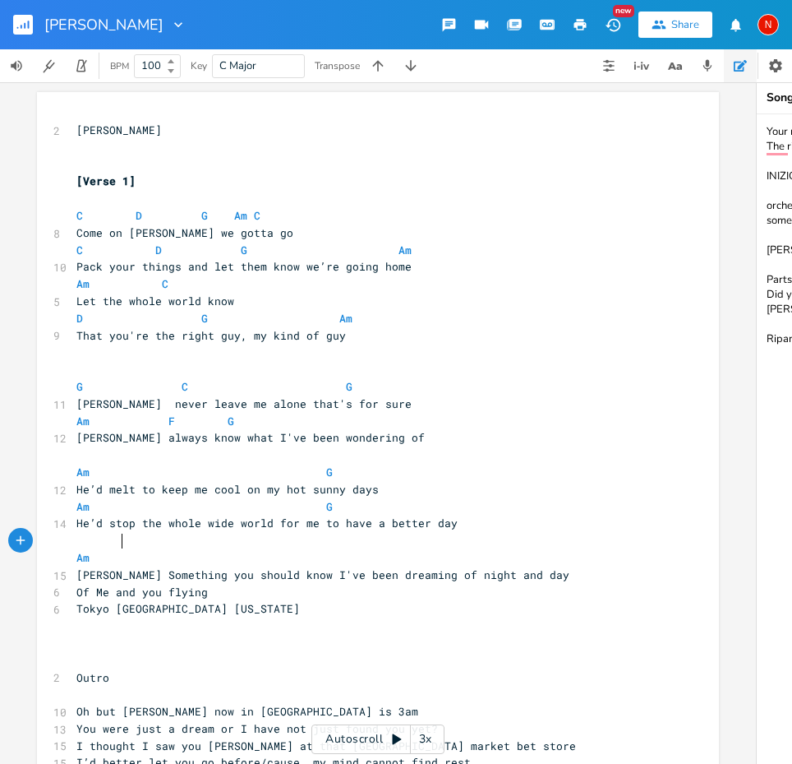
scroll to position [0, 14]
click at [108, 567] on span "Tony Something you should know I've been dreaming of night and day" at bounding box center [322, 574] width 493 height 15
type textarea "s"
click at [127, 549] on pre "Am" at bounding box center [369, 557] width 593 height 17
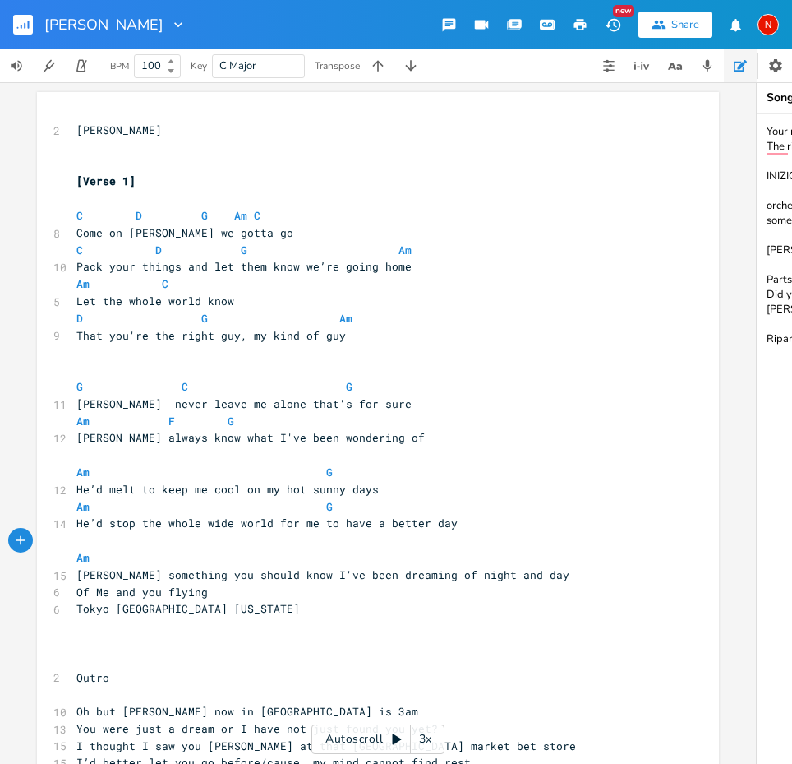
click at [200, 549] on pre "Am" at bounding box center [369, 557] width 593 height 17
type textarea "f"
click at [218, 567] on li "F#" at bounding box center [225, 575] width 49 height 17
click at [194, 550] on span "Am F#" at bounding box center [148, 557] width 145 height 15
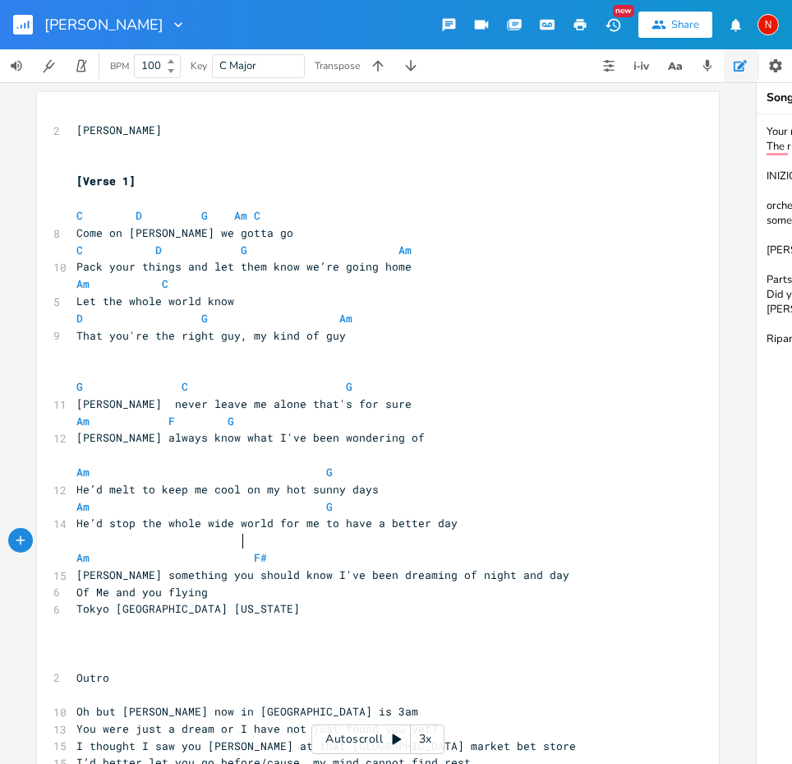
scroll to position [0, 16]
click at [265, 549] on pre "Am F#" at bounding box center [369, 557] width 593 height 17
click at [312, 549] on pre "Am F" at bounding box center [369, 557] width 593 height 17
click at [327, 549] on pre "Am F" at bounding box center [369, 557] width 593 height 17
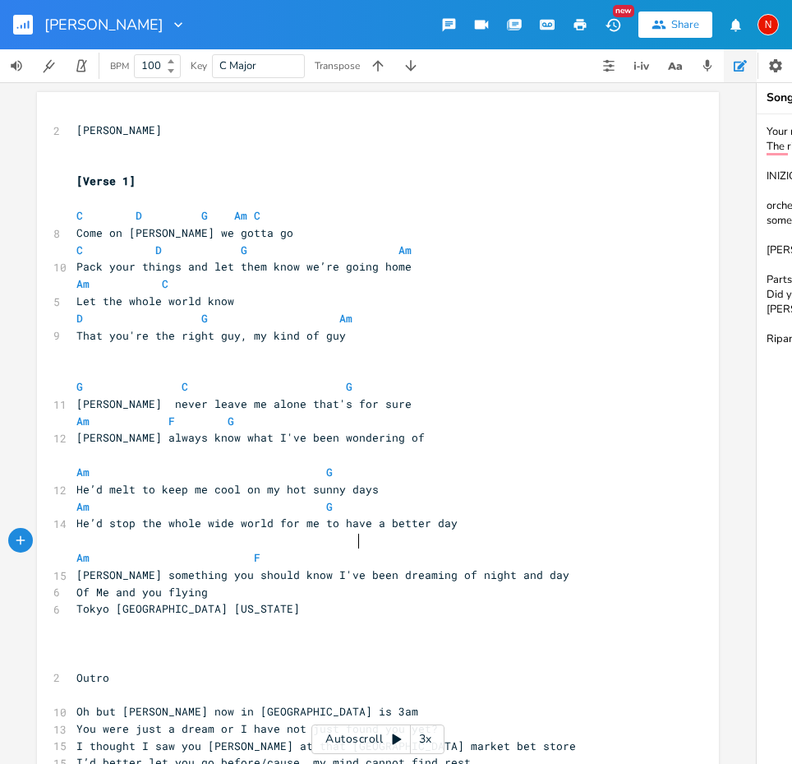
scroll to position [0, 29]
type textarea "g"
click at [385, 560] on li "G" at bounding box center [378, 558] width 49 height 17
click at [554, 566] on pre "[PERSON_NAME] something you should know I've been dreaming of night and day" at bounding box center [369, 574] width 593 height 17
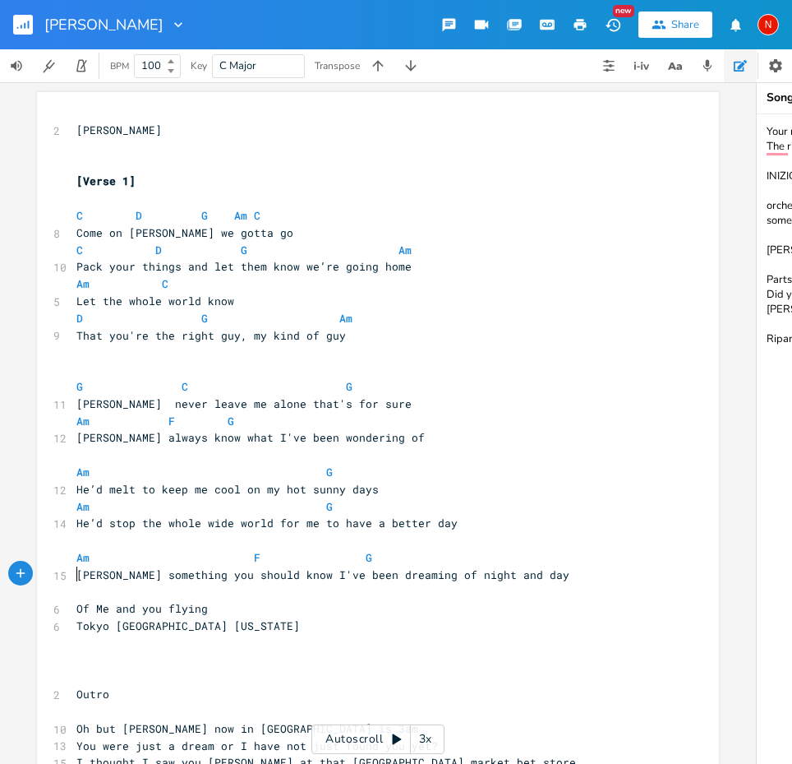
scroll to position [0, 12]
type textarea "am"
click at [109, 591] on li "Am" at bounding box center [97, 591] width 51 height 17
click at [202, 601] on span "Of Me and you flying" at bounding box center [142, 608] width 132 height 15
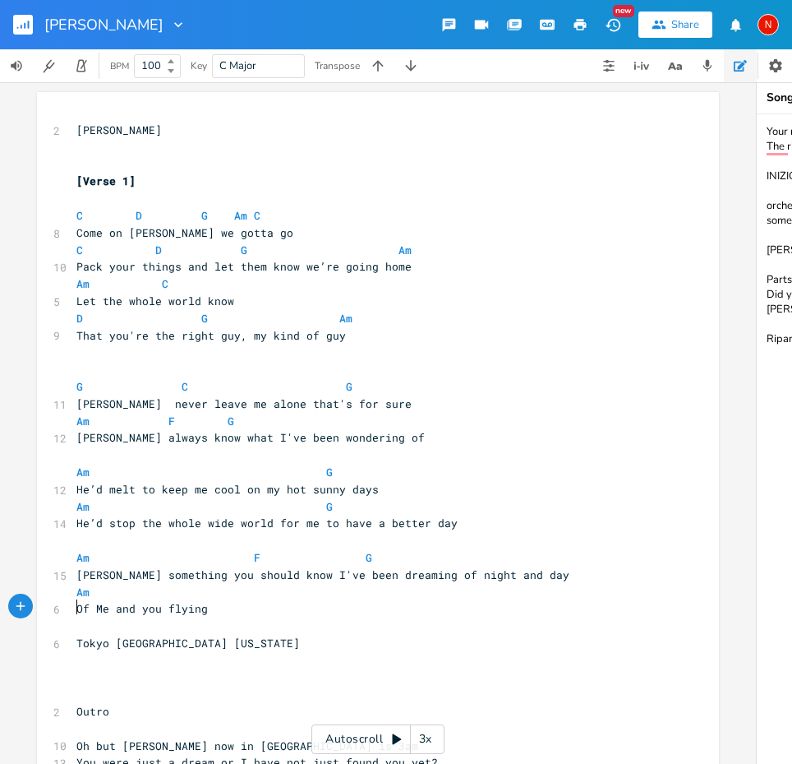
click at [76, 635] on span "Tokyo Venice new York" at bounding box center [188, 642] width 224 height 15
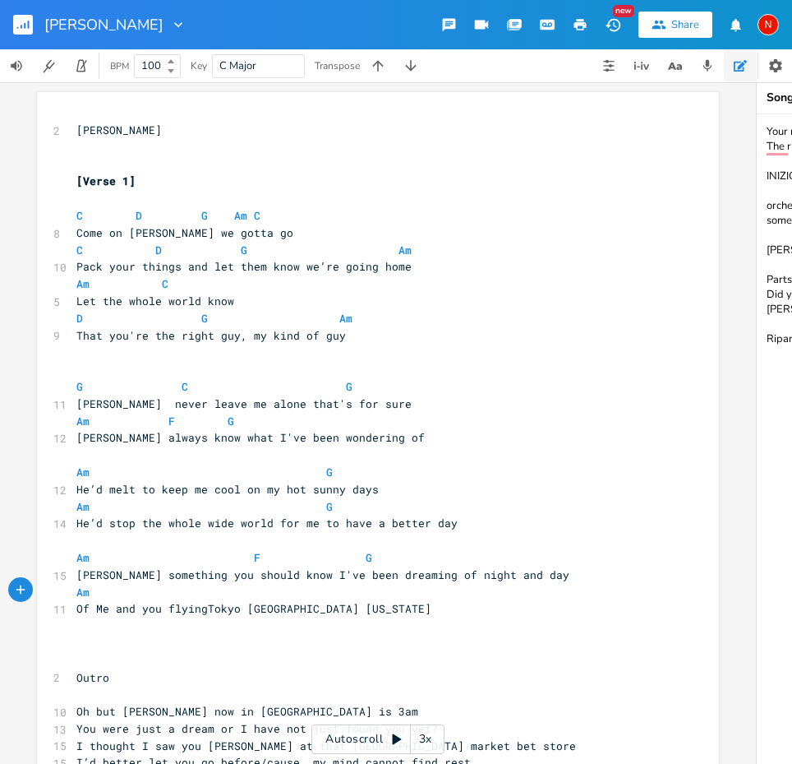
type textarea ","
click at [95, 601] on span "Of Me and you flying, Tokyo Venice new York" at bounding box center [299, 608] width 447 height 15
type textarea "m"
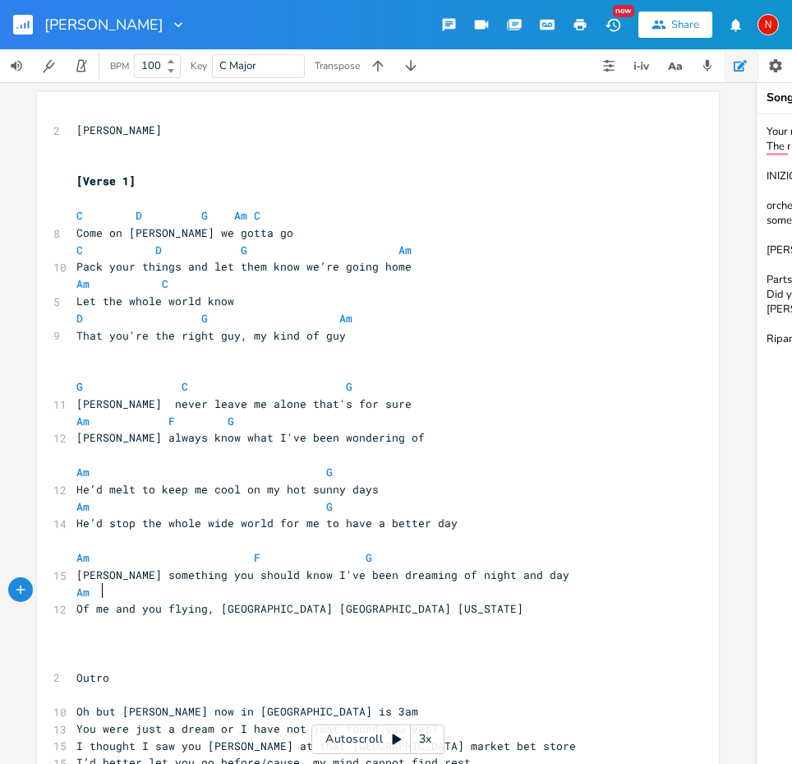
click at [223, 584] on pre "Am" at bounding box center [369, 592] width 593 height 17
type textarea "f"
click at [218, 591] on li "F" at bounding box center [211, 591] width 49 height 17
click at [183, 584] on span "Am F" at bounding box center [138, 591] width 125 height 15
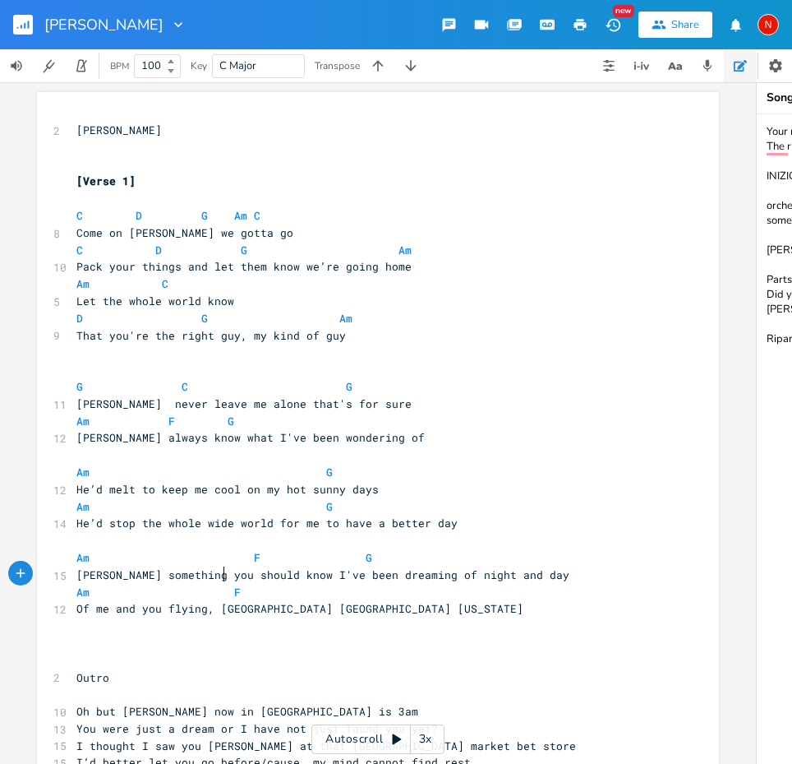
click at [258, 584] on pre "Am F" at bounding box center [369, 592] width 593 height 17
type textarea "g"
click at [283, 588] on li "G" at bounding box center [294, 591] width 49 height 17
click at [367, 600] on pre "Of me and you flying, Tokyo Venice new York" at bounding box center [369, 608] width 593 height 17
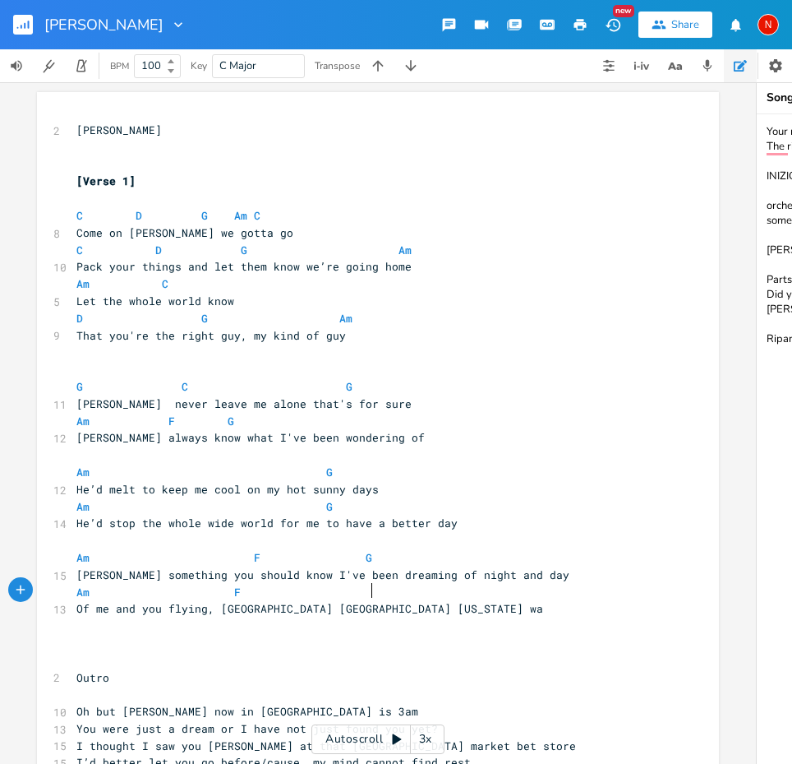
type textarea "way?"
click at [372, 584] on pre "Am F" at bounding box center [369, 592] width 593 height 17
type textarea "g"
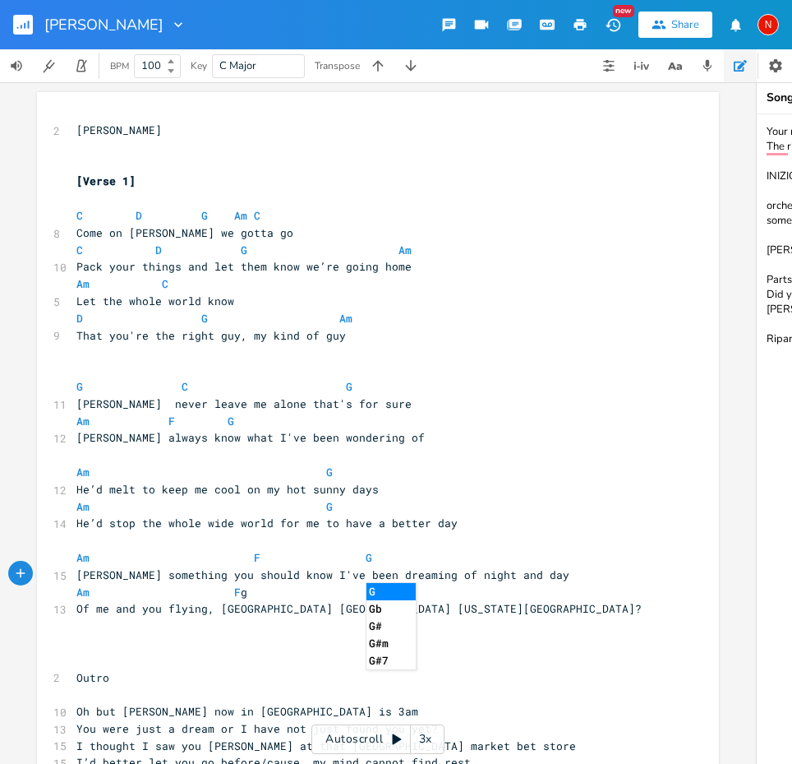
click at [385, 588] on li "G" at bounding box center [391, 591] width 49 height 17
click at [184, 584] on span "Am F G" at bounding box center [230, 591] width 309 height 15
click at [145, 584] on span "Am F G" at bounding box center [230, 591] width 309 height 15
type textarea "f"
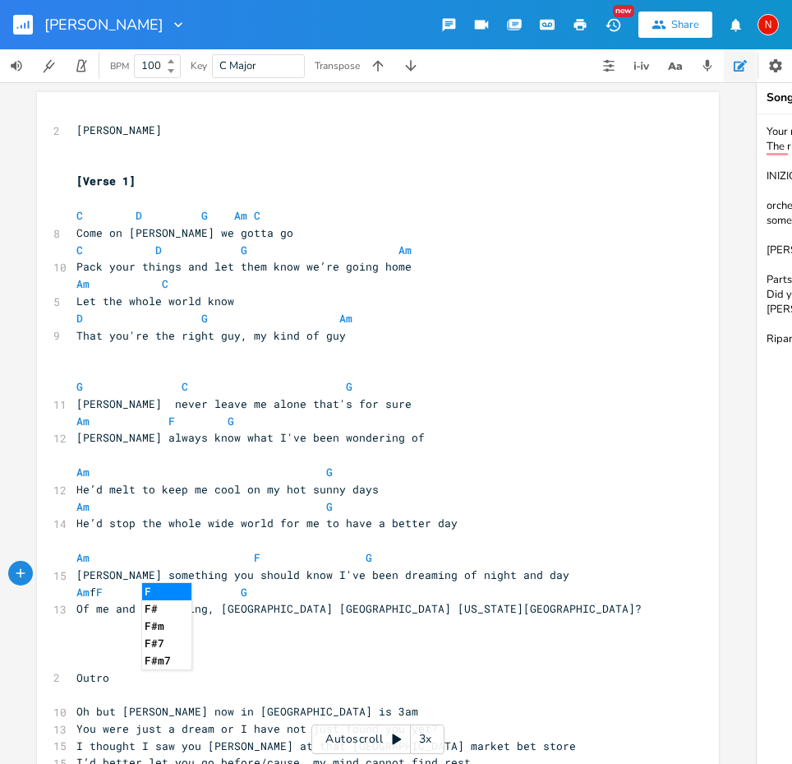
click at [157, 587] on li "F" at bounding box center [166, 591] width 49 height 17
click at [244, 584] on span "Am F F G" at bounding box center [234, 591] width 316 height 15
click at [385, 600] on pre "Of me and you flying, [GEOGRAPHIC_DATA] [GEOGRAPHIC_DATA] [US_STATE][GEOGRAPHIC…" at bounding box center [369, 608] width 593 height 17
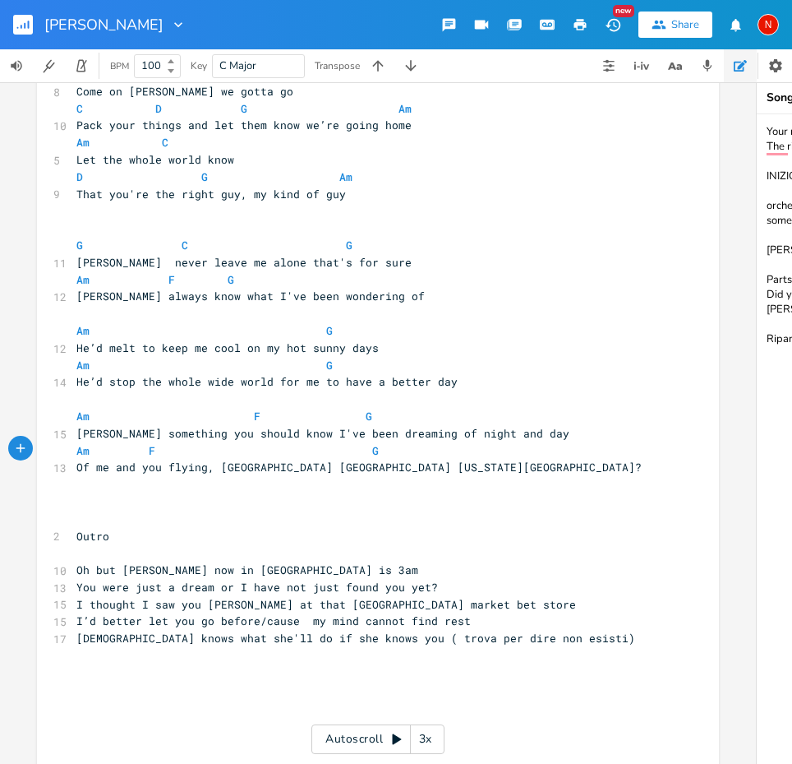
scroll to position [147, 0]
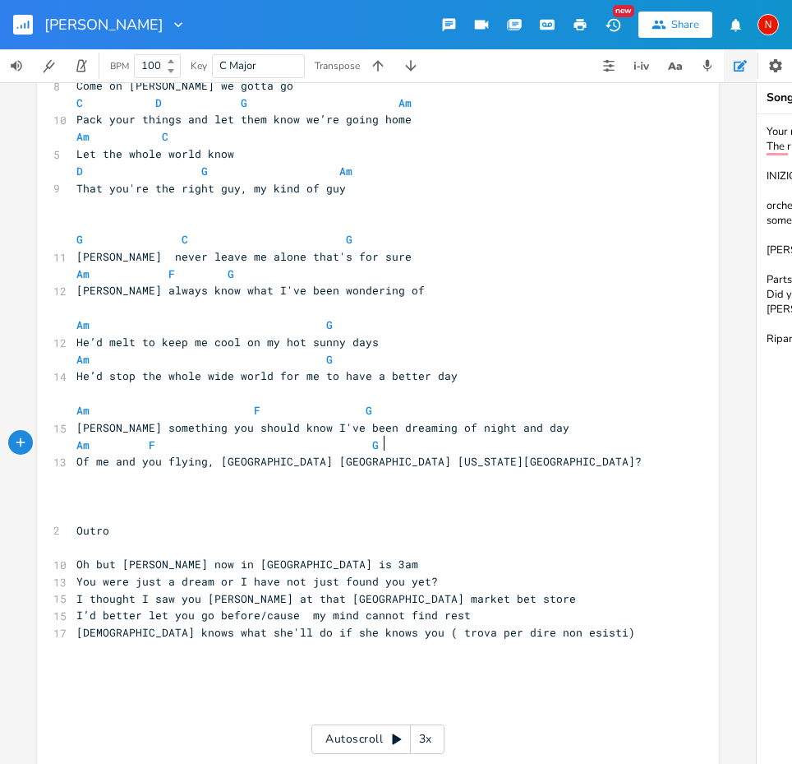
click at [374, 299] on pre "​" at bounding box center [369, 307] width 593 height 17
click at [367, 385] on pre "​" at bounding box center [369, 393] width 593 height 17
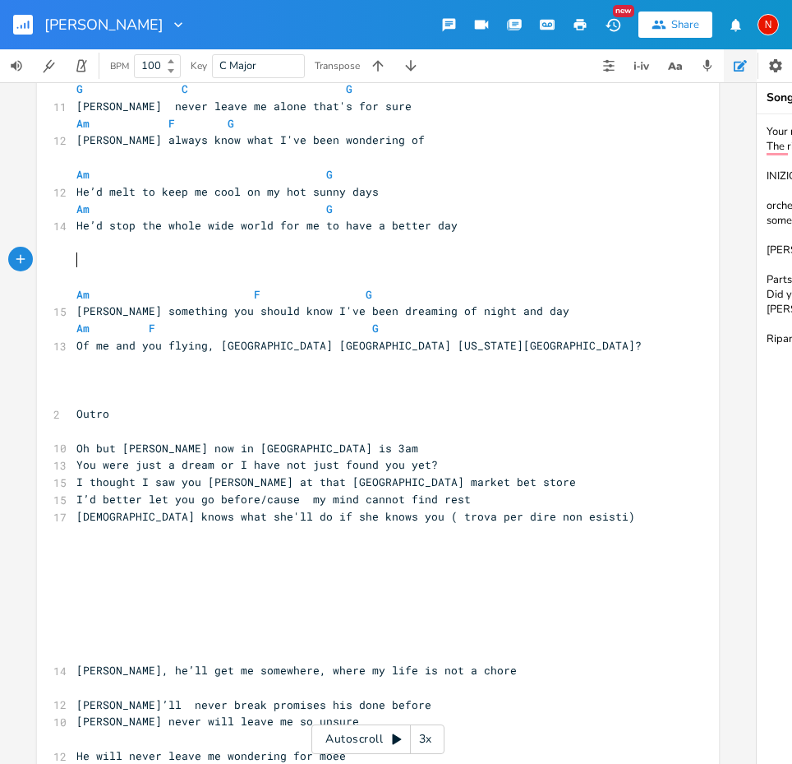
scroll to position [297, 0]
click at [149, 628] on pre "​" at bounding box center [369, 636] width 593 height 17
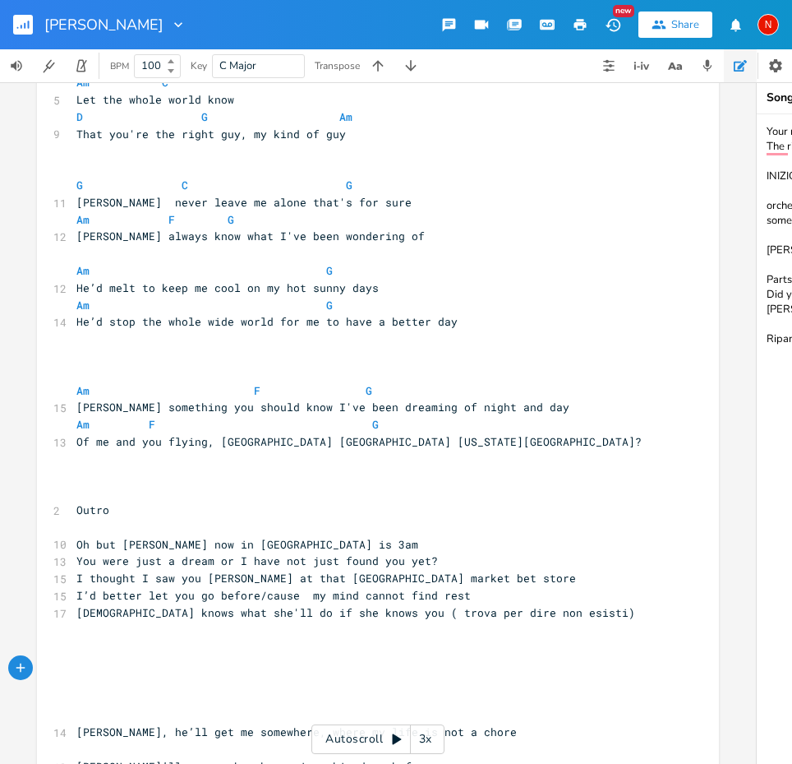
scroll to position [201, 0]
click at [139, 160] on pre "​" at bounding box center [369, 168] width 593 height 17
type textarea "CHORUS"
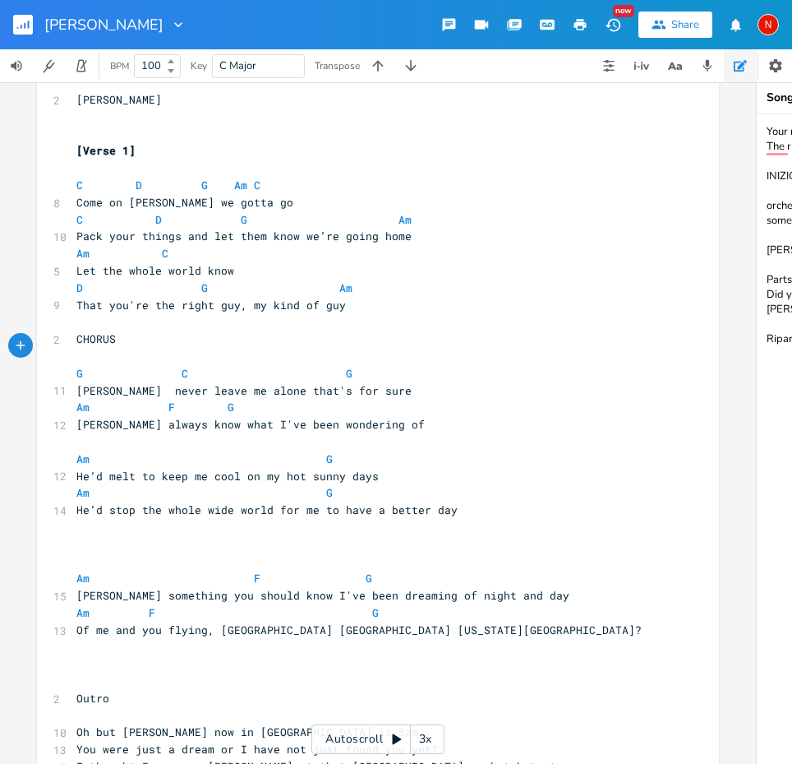
scroll to position [28, 0]
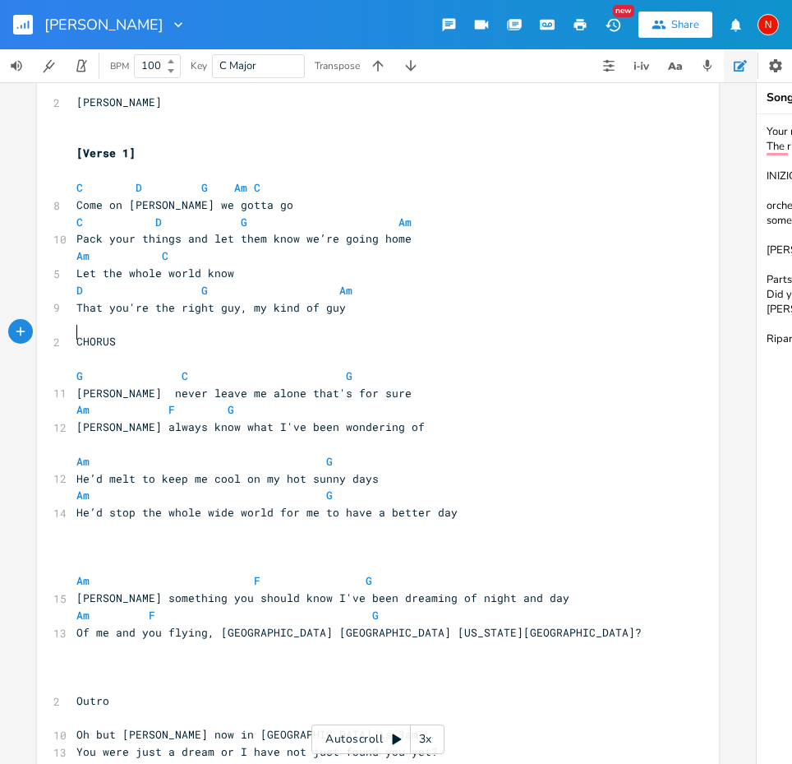
click at [76, 334] on span "CHORUS" at bounding box center [95, 341] width 39 height 15
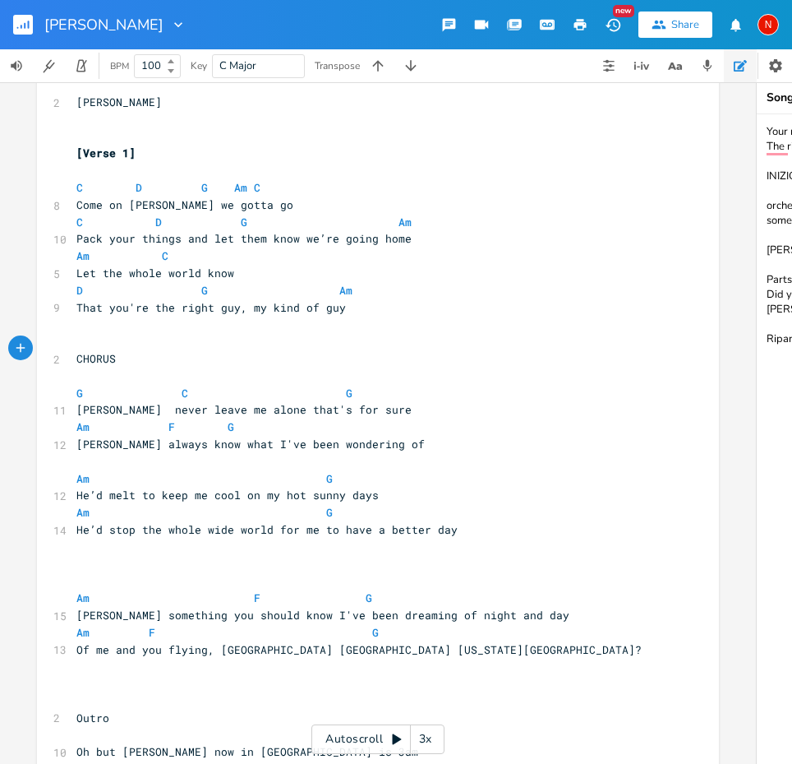
click at [261, 265] on pre "Let the whole world know" at bounding box center [369, 273] width 593 height 17
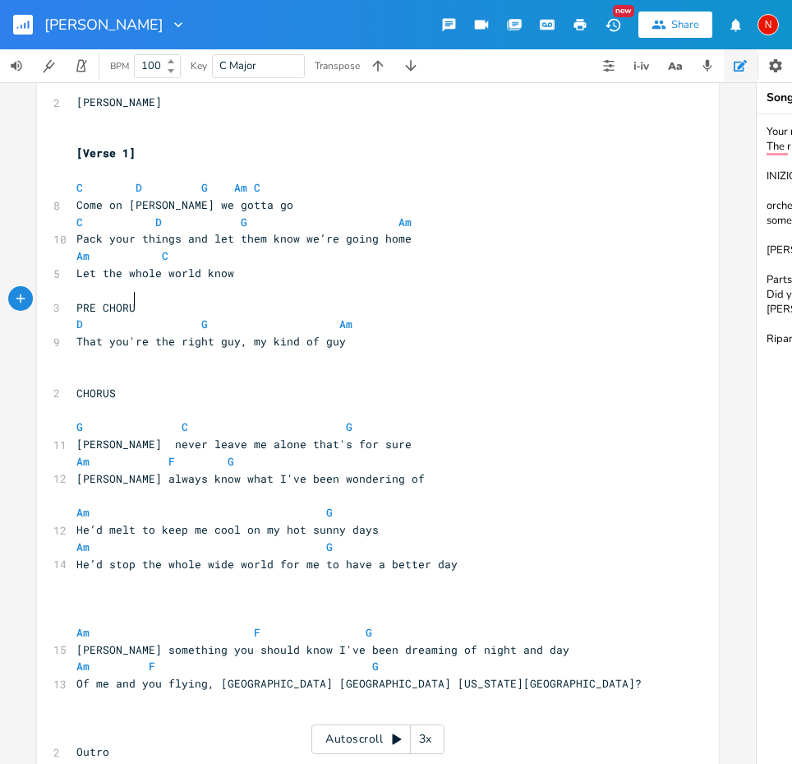
type textarea "PRE CHORUS"
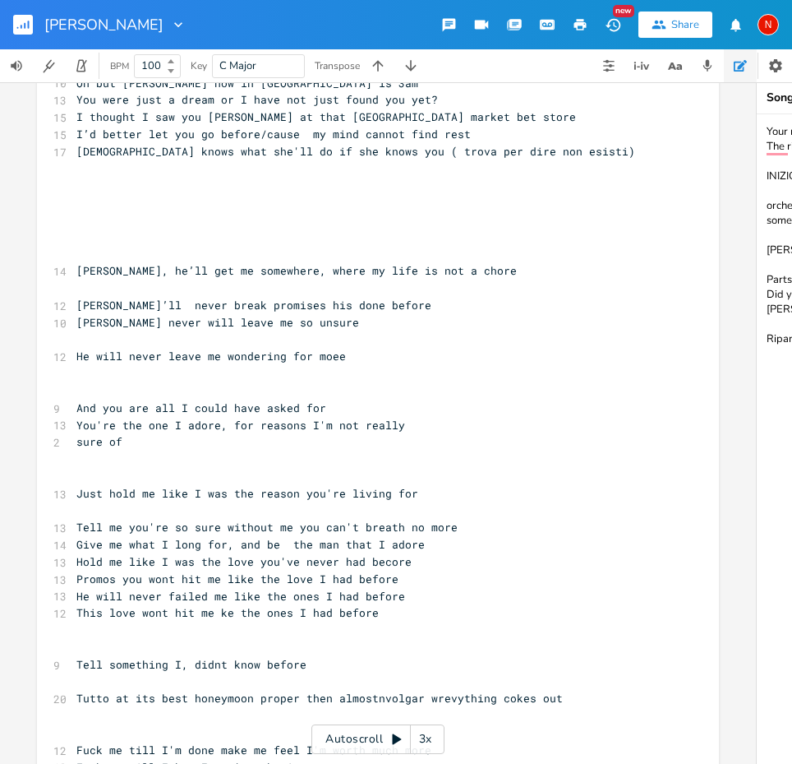
scroll to position [757, 0]
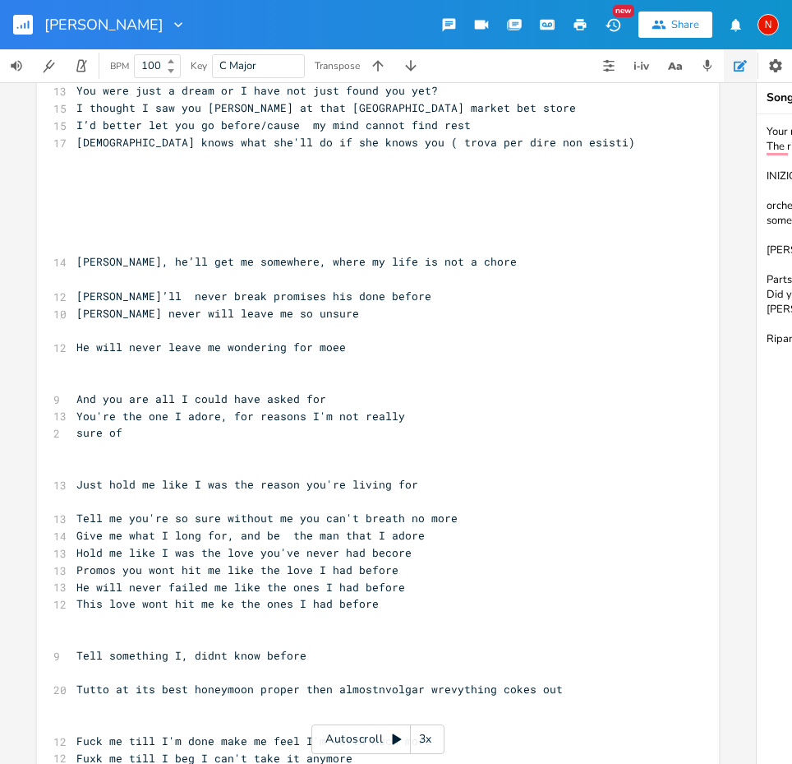
click at [278, 562] on span "Promos you wont hit me like the love I had before" at bounding box center [237, 569] width 322 height 15
type textarea "ALL THE"
type textarea "ll the"
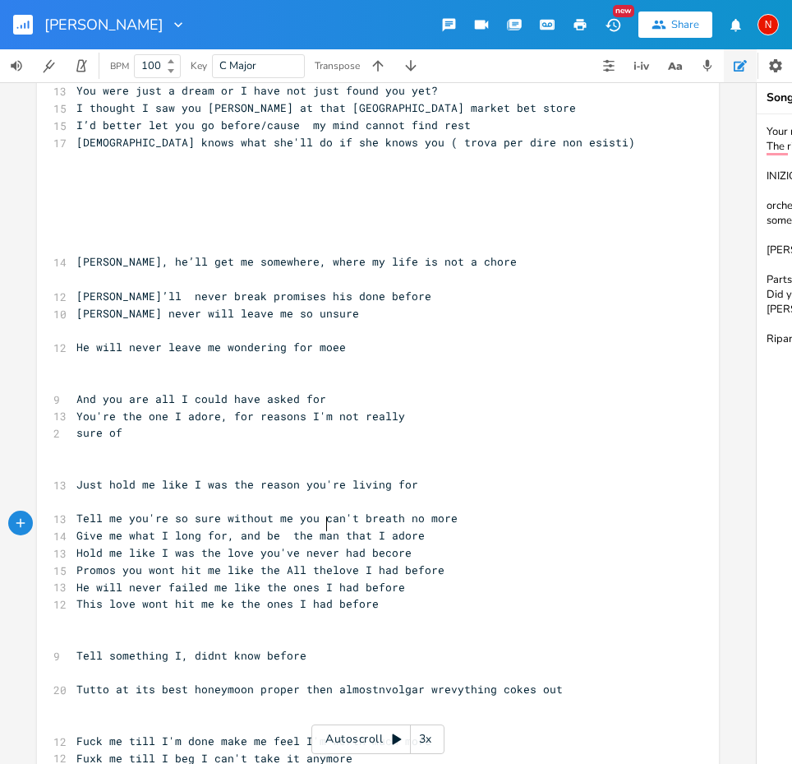
scroll to position [0, 22]
click at [352, 562] on span "Promos you wont hit me like the All the love I had before" at bounding box center [263, 569] width 375 height 15
type textarea "s"
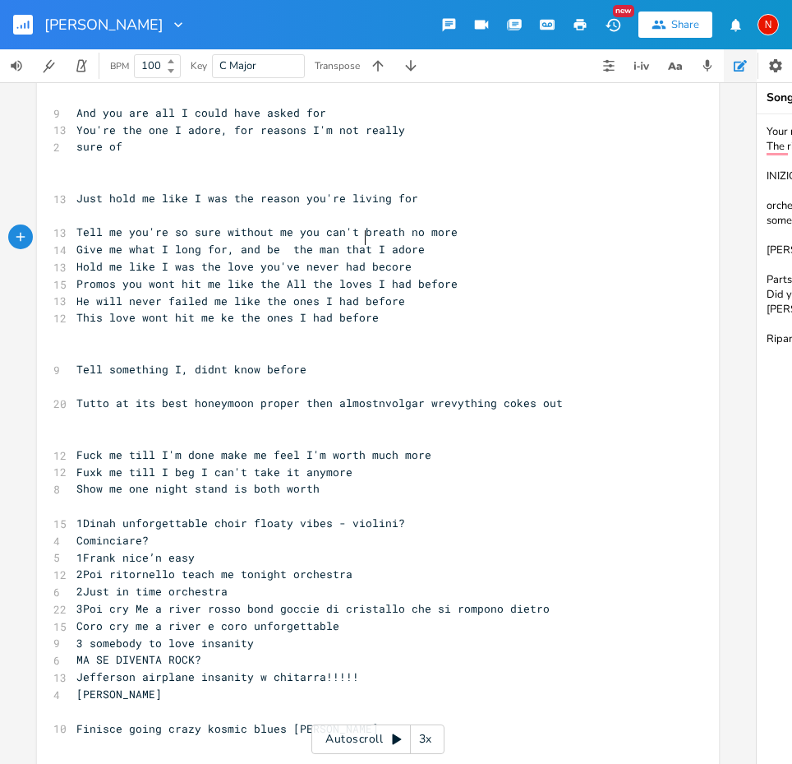
scroll to position [1041, 0]
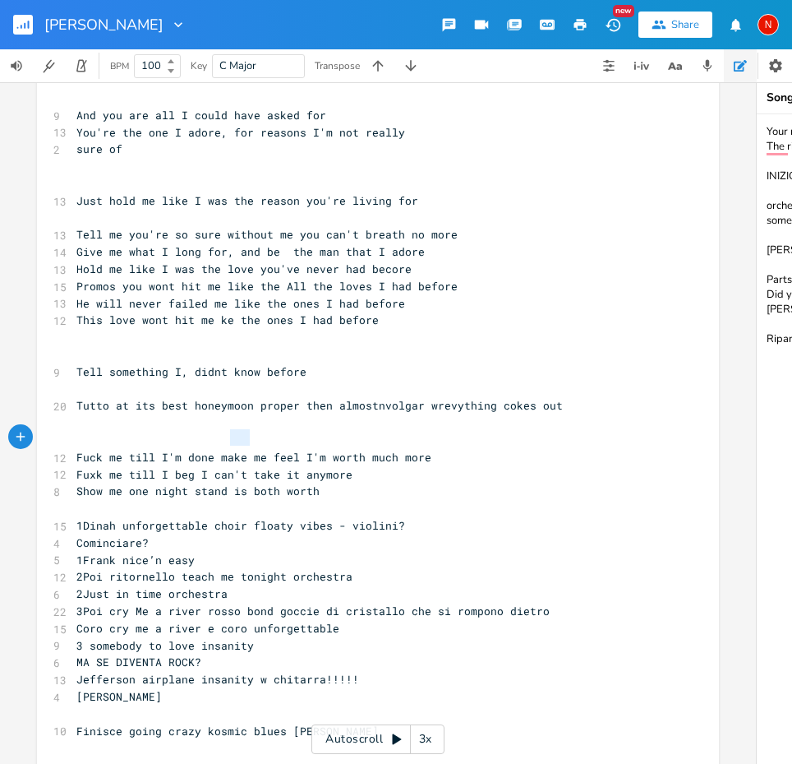
type textarea "is"
drag, startPoint x: 226, startPoint y: 439, endPoint x: 238, endPoint y: 441, distance: 12.6
click at [238, 483] on span "Show me one night stand is both worth" at bounding box center [197, 490] width 243 height 15
type textarea "s are not worth my time at all"
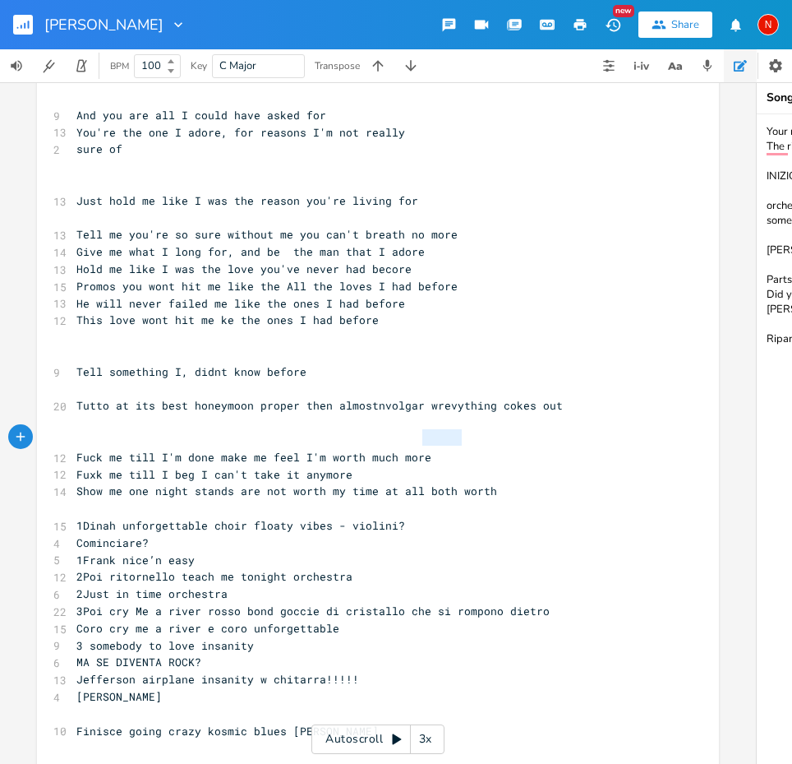
type textarea "both worth"
drag, startPoint x: 416, startPoint y: 436, endPoint x: 482, endPoint y: 435, distance: 66.6
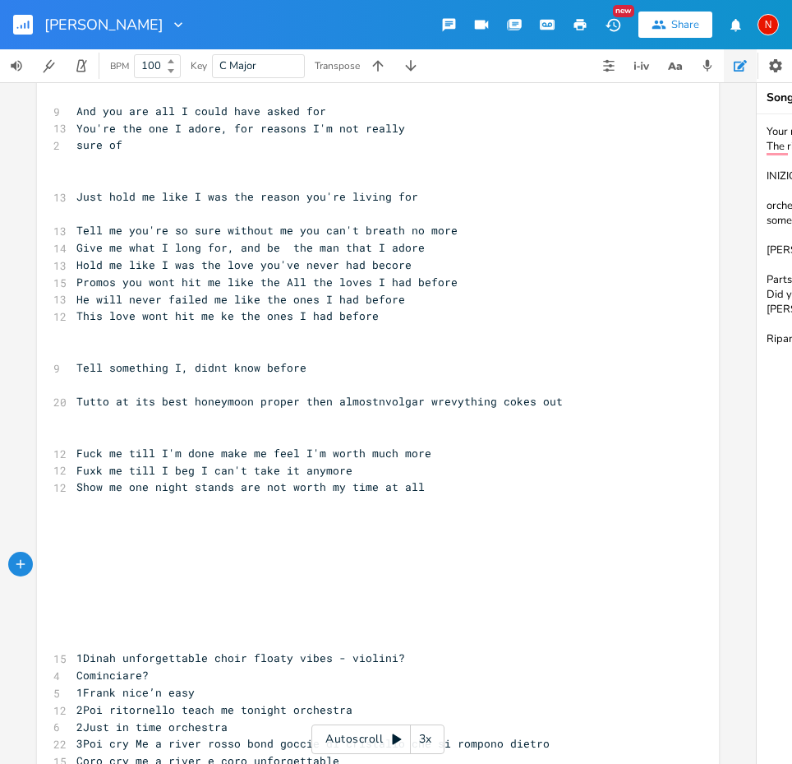
scroll to position [1043, 0]
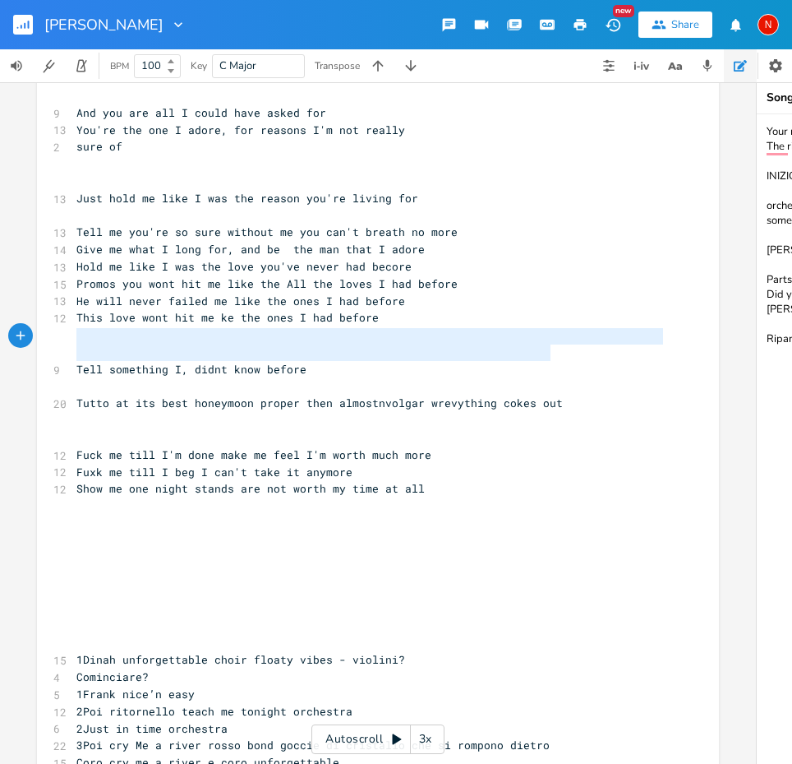
type textarea "ell something I, didnt know before Tutto at its best honeymoon proper then almo…"
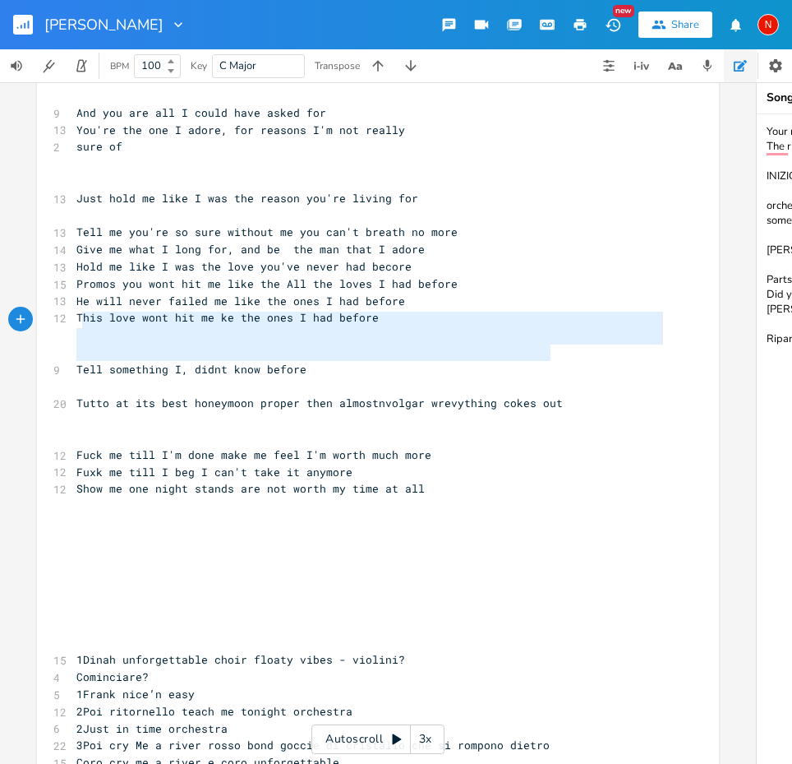
drag, startPoint x: 554, startPoint y: 357, endPoint x: 76, endPoint y: 321, distance: 479.7
click at [76, 321] on div "2 TONY ​ ​ [Verse 1] ​ C D G Am C 8 Come on Tony we gotta go C D G Am 10 Pack y…" at bounding box center [369, 2] width 593 height 1846
click at [113, 617] on pre "​" at bounding box center [369, 625] width 593 height 17
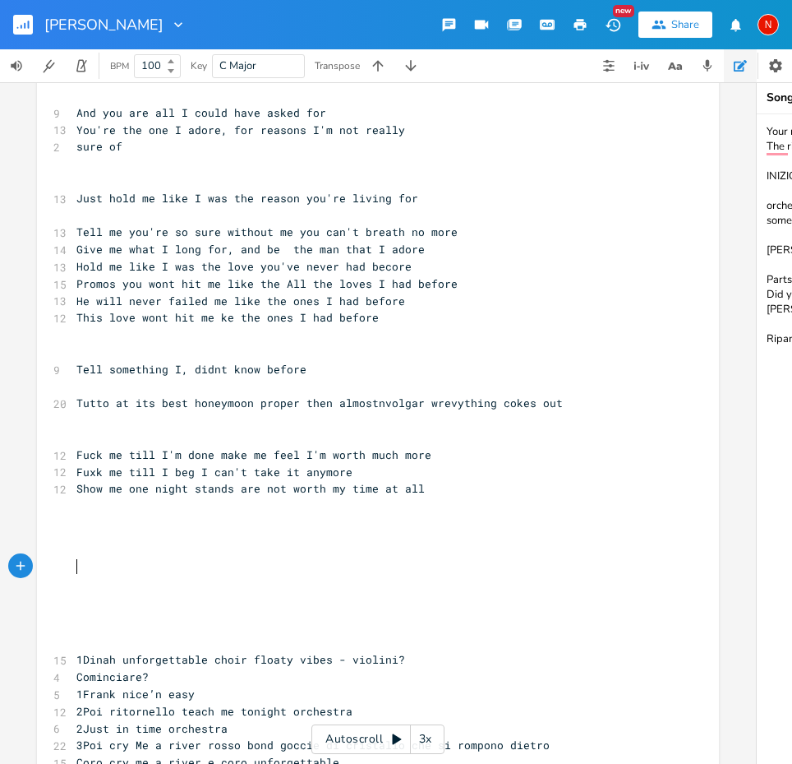
paste textarea "wrevything cokes out"
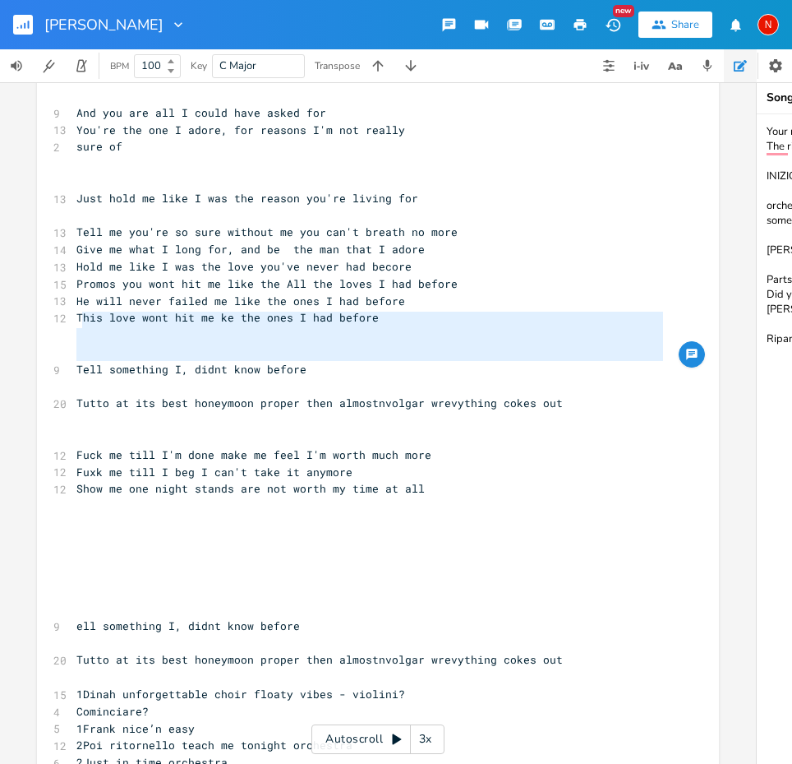
type textarea "Tell something I, didnt know before Tutto at its best honeymoon proper then alm…"
drag, startPoint x: 560, startPoint y: 361, endPoint x: 70, endPoint y: 321, distance: 491.5
click at [73, 321] on div "2 TONY ​ ​ [Verse 1] ​ C D G Am C 8 Come on Tony we gotta go C D G Am 10 Pack y…" at bounding box center [369, 19] width 593 height 1881
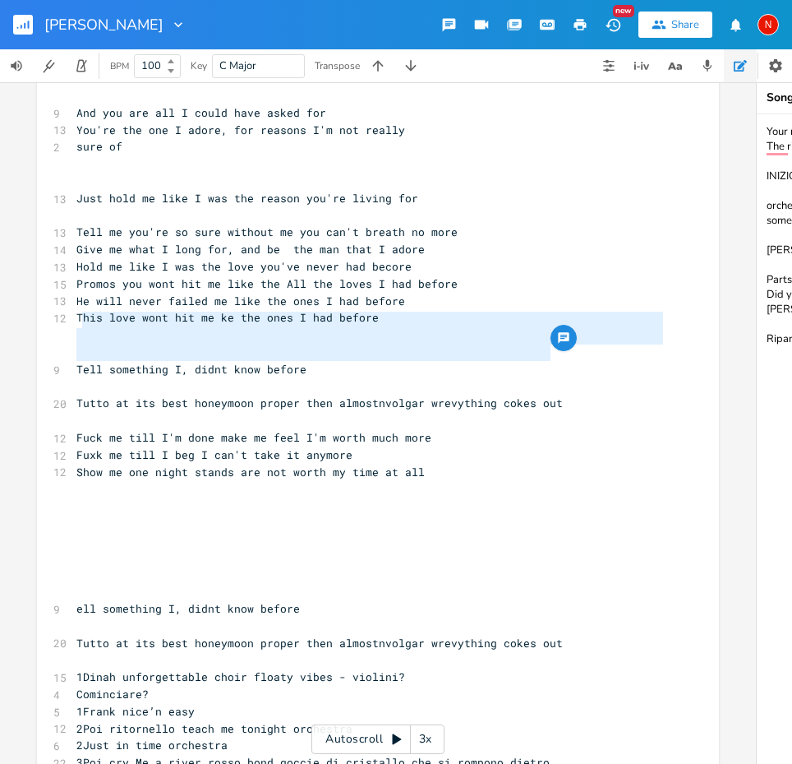
type textarea "Tell something I, didnt know before Tutto at its best honeymoon proper then alm…"
drag, startPoint x: 574, startPoint y: 354, endPoint x: 74, endPoint y: 321, distance: 500.8
click at [74, 321] on div "2 TONY ​ ​ [Verse 1] ​ C D G Am C 8 Come on Tony we gotta go C D G Am 10 Pack y…" at bounding box center [369, 10] width 593 height 1863
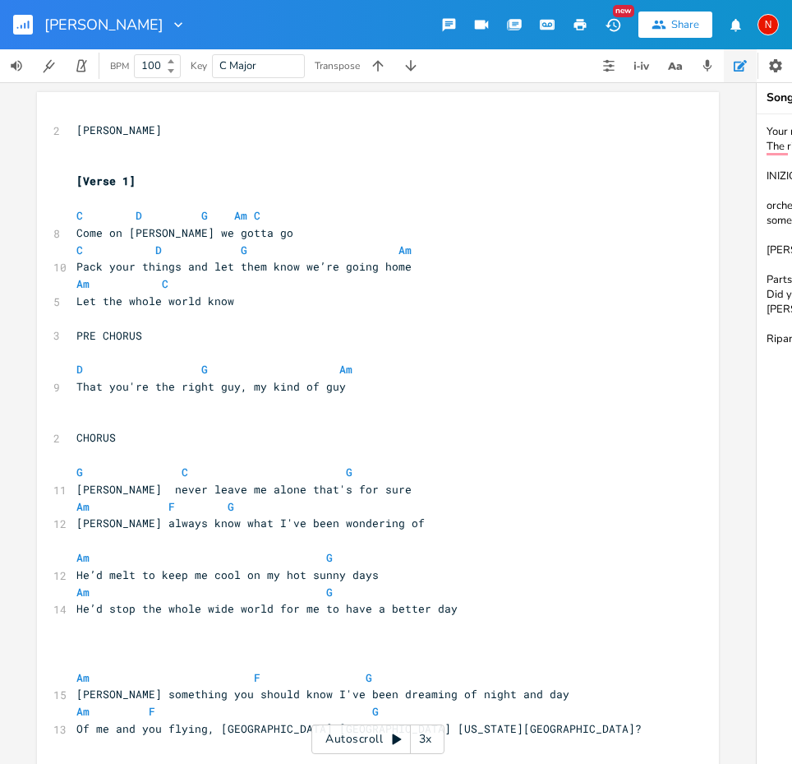
scroll to position [0, 0]
click at [206, 210] on span "C D G Am C" at bounding box center [168, 215] width 184 height 15
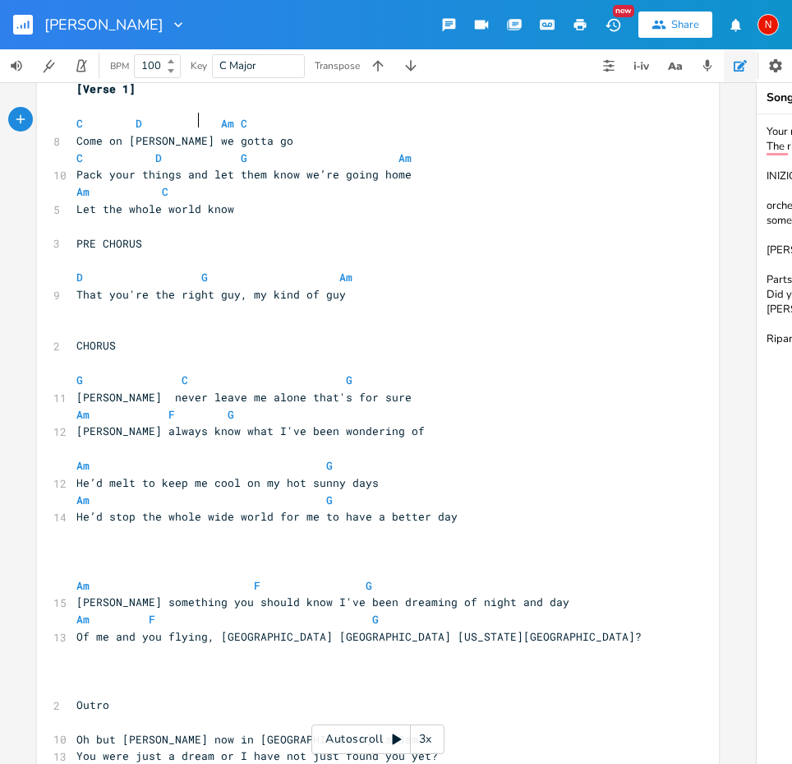
scroll to position [99, 0]
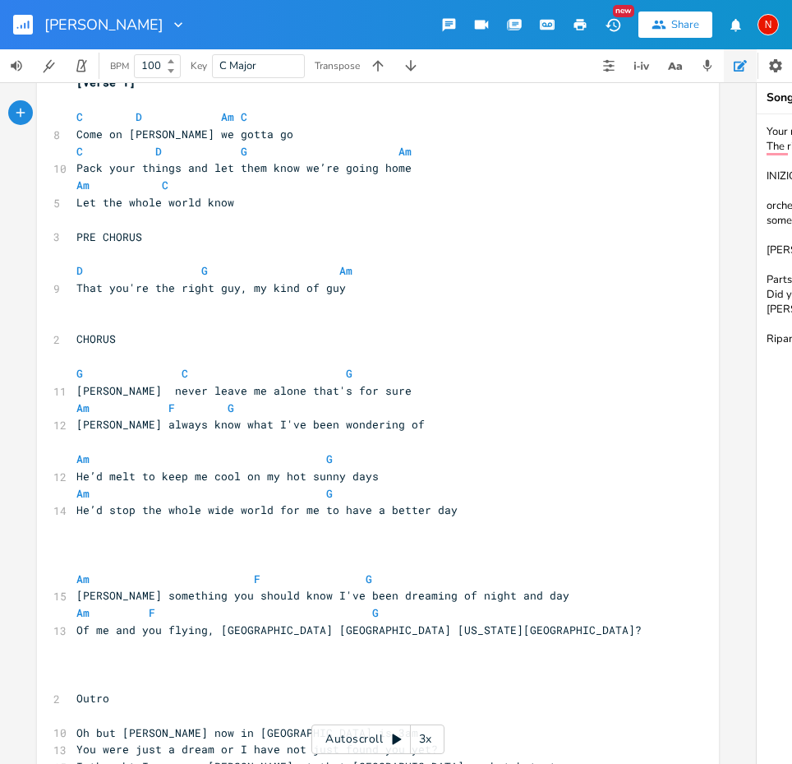
click at [473, 501] on pre "He’d stop the whole wide world for me to have a better day" at bounding box center [369, 509] width 593 height 17
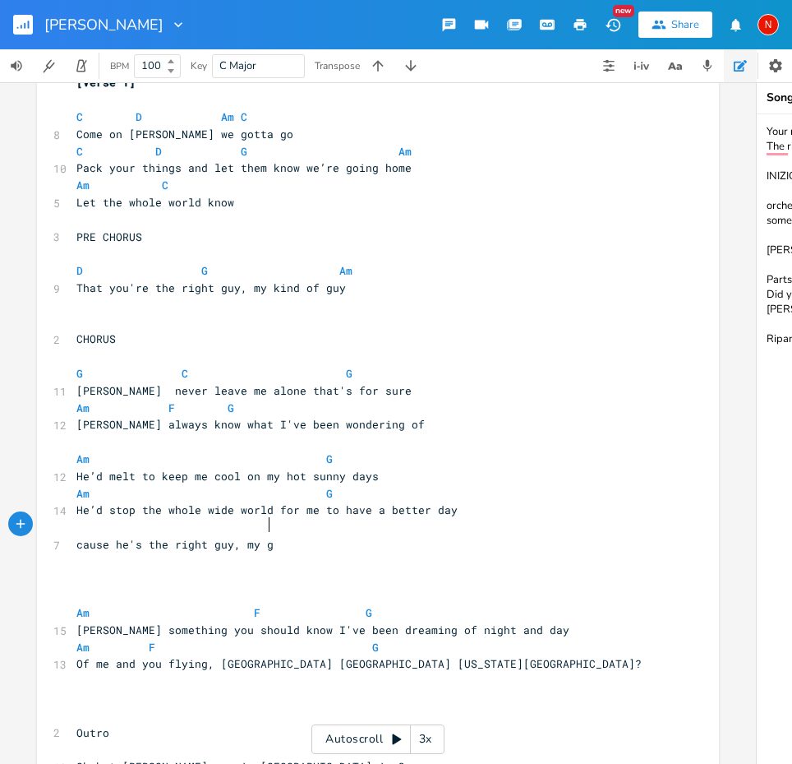
type textarea "cause he's the right guy, my guy"
click at [458, 501] on pre "He’d stop the whole wide world for me to have a better day" at bounding box center [369, 509] width 593 height 17
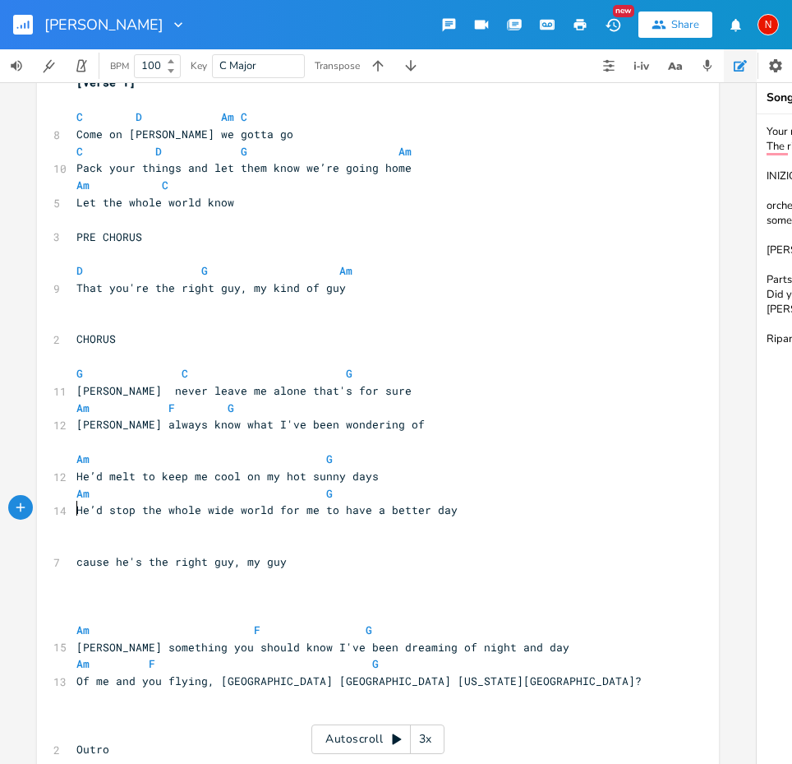
click at [100, 536] on pre "​" at bounding box center [369, 544] width 593 height 17
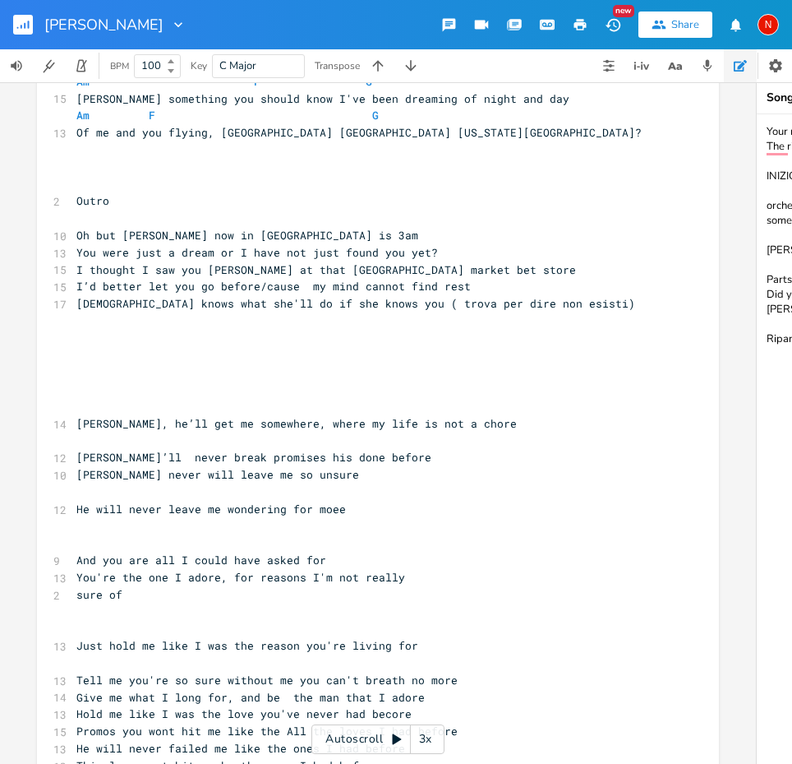
scroll to position [646, 0]
click at [327, 502] on span "He will never leave me wondering for moee" at bounding box center [211, 509] width 270 height 15
type textarea "r"
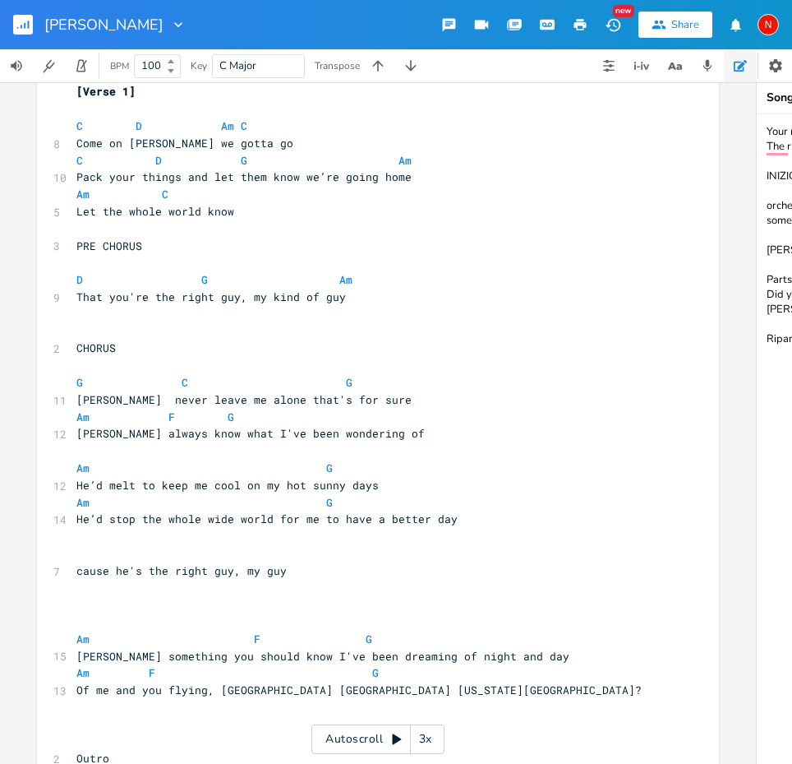
scroll to position [68, 0]
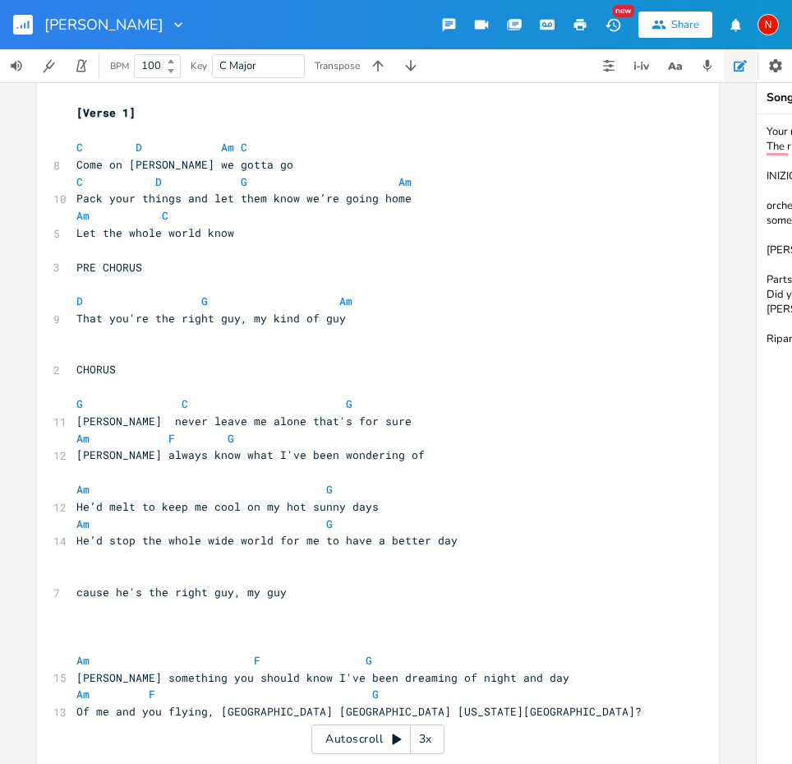
click at [112, 327] on pre "​" at bounding box center [369, 335] width 593 height 17
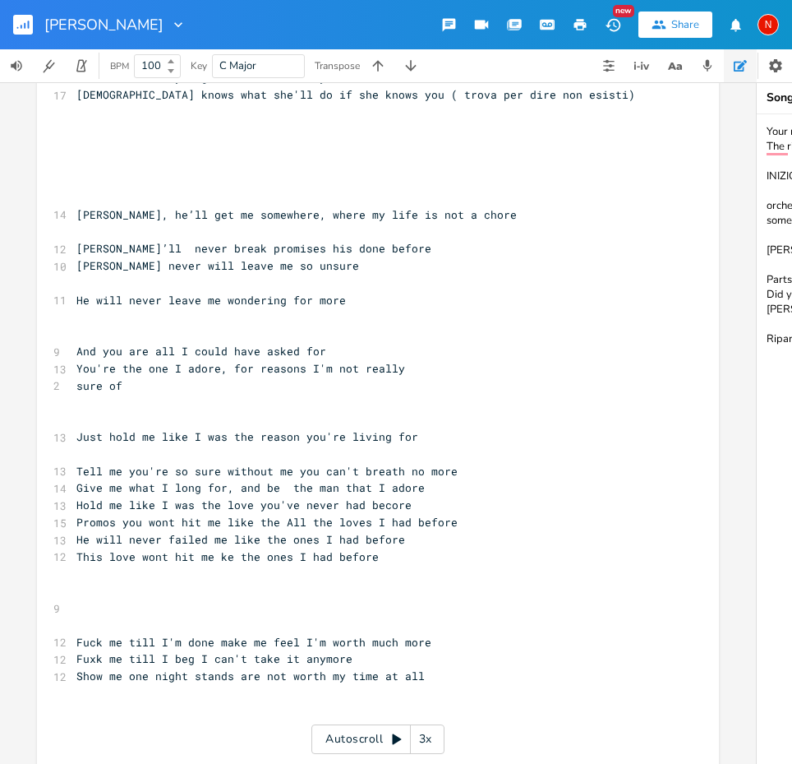
scroll to position [872, 0]
drag, startPoint x: 353, startPoint y: 606, endPoint x: 72, endPoint y: 609, distance: 281.1
click at [73, 651] on pre "Fuxk me till I beg I can't take it anymore" at bounding box center [369, 659] width 593 height 17
type textarea "​Fuxk me till I beg I can't take it anymore"
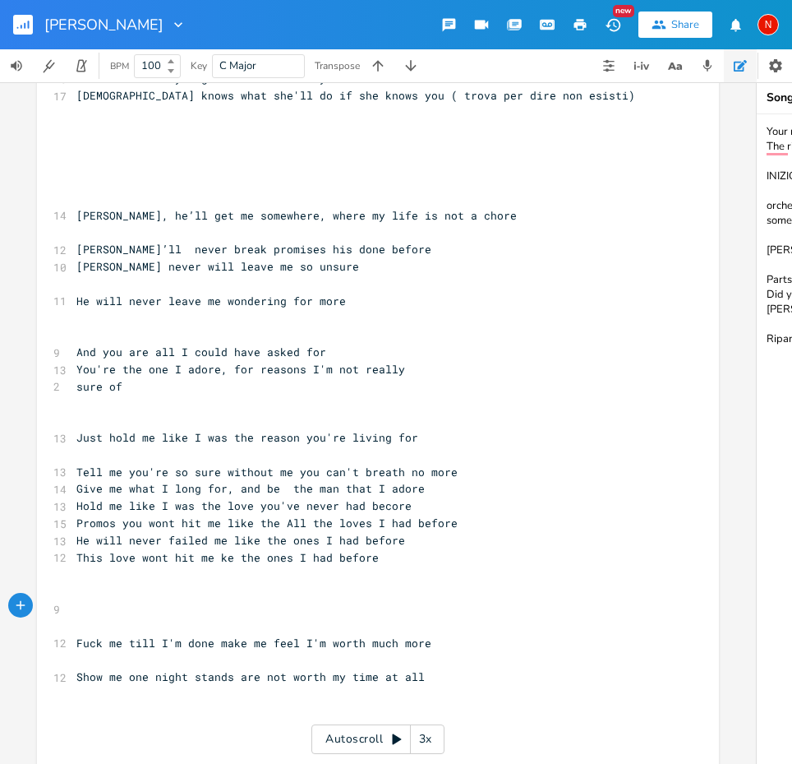
click at [462, 703] on pre "​" at bounding box center [369, 711] width 593 height 17
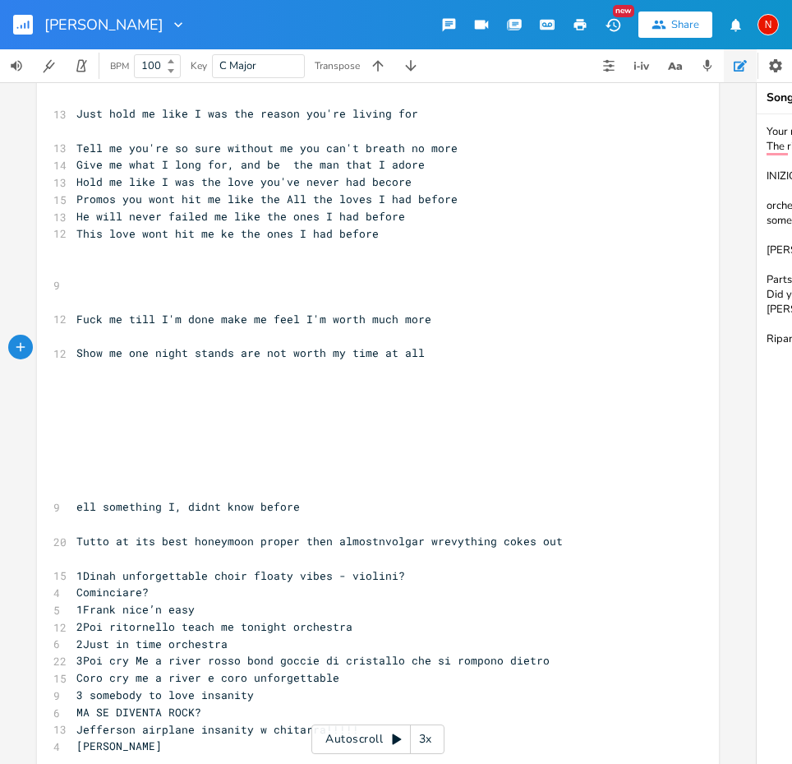
scroll to position [1207, 0]
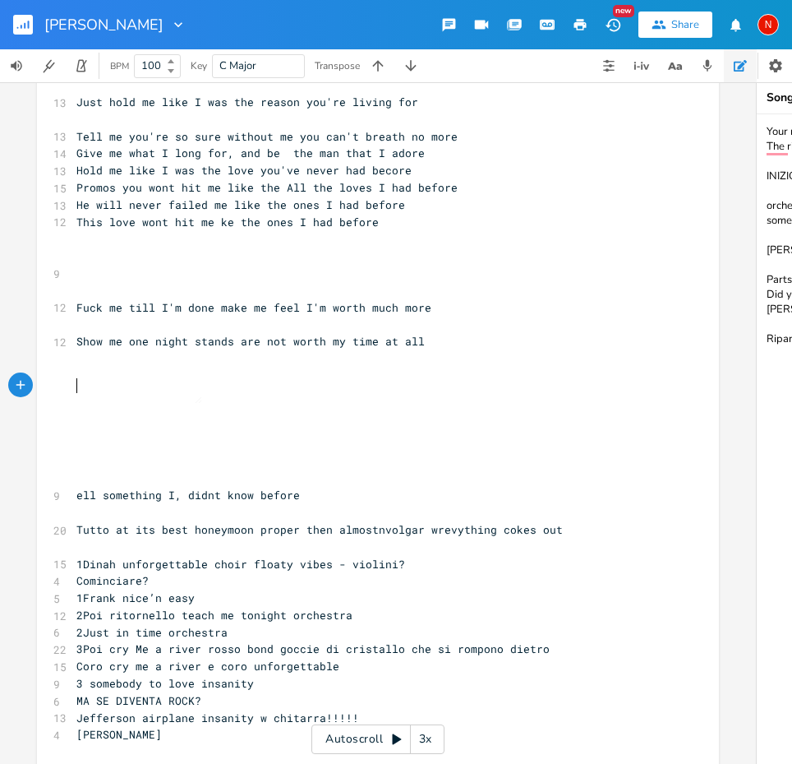
type textarea "​"
paste textarea
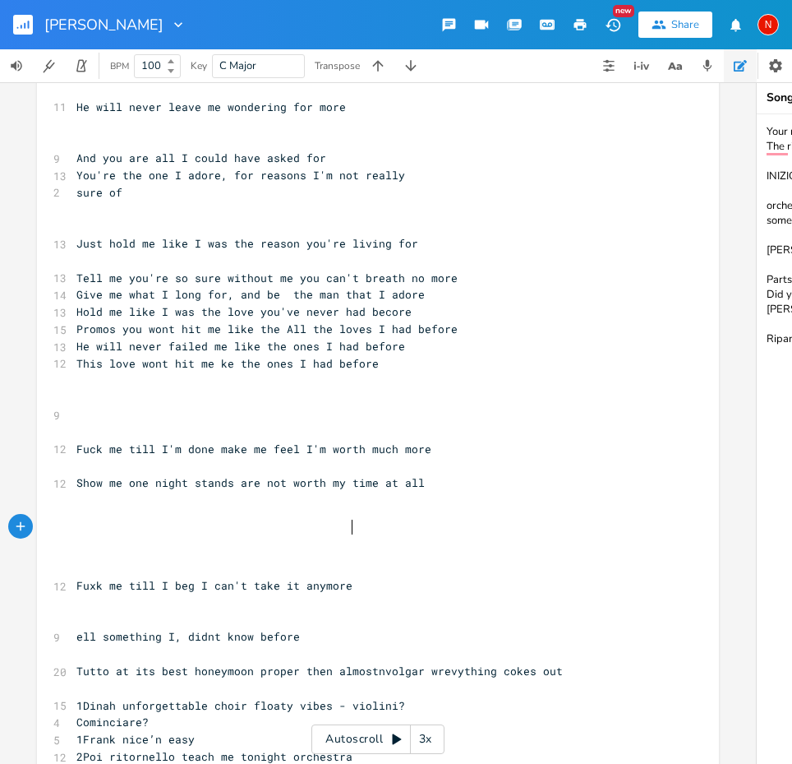
scroll to position [1060, 0]
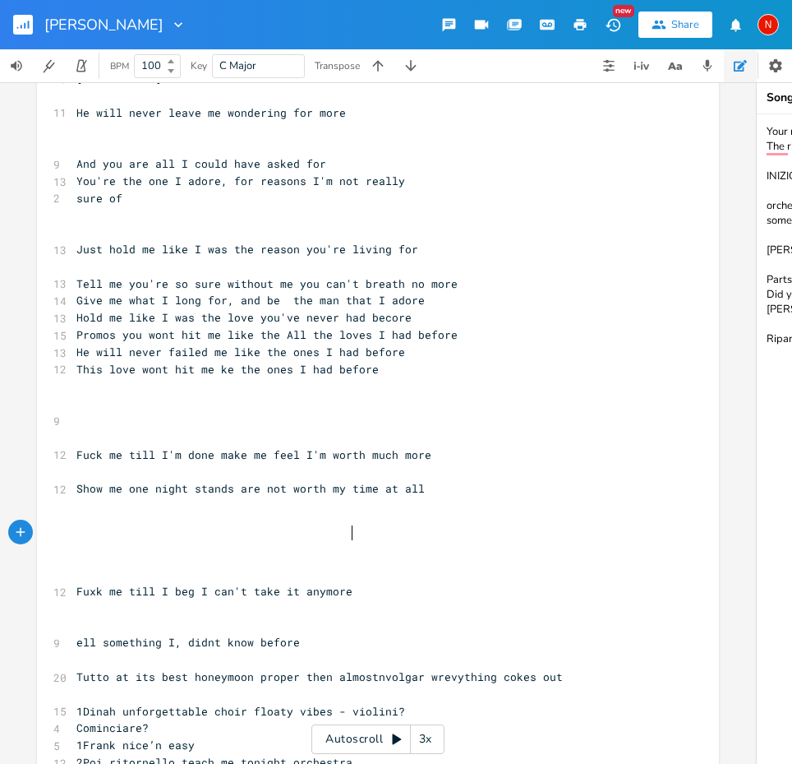
click at [155, 412] on pre "​" at bounding box center [369, 420] width 593 height 17
type textarea "OU"
type textarea "TRO"
type textarea "Tell me you're so sure without me you can't breath no more"
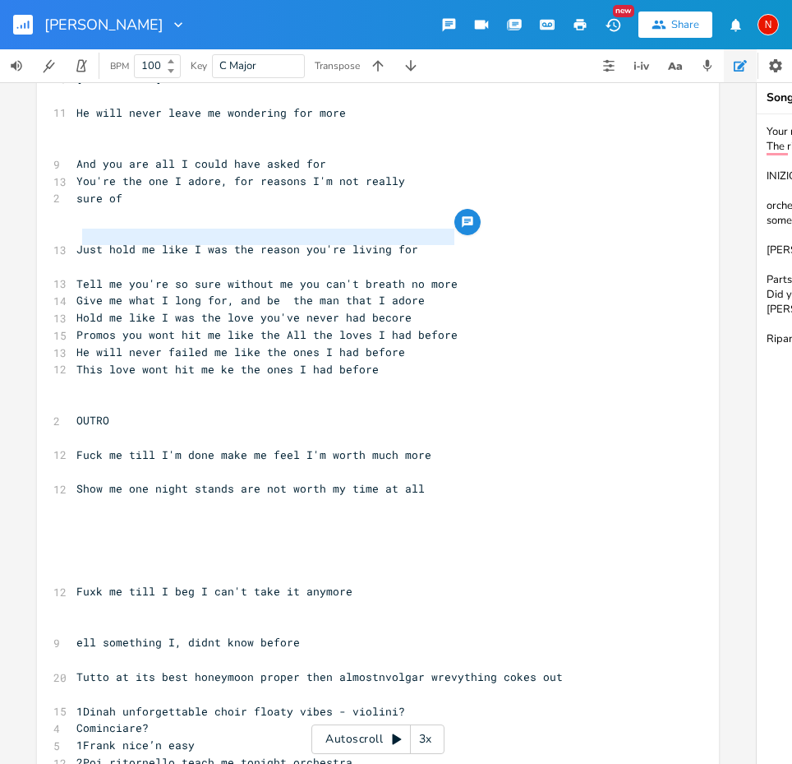
drag, startPoint x: 459, startPoint y: 236, endPoint x: 74, endPoint y: 242, distance: 384.7
click at [74, 275] on pre "Tell me you're so sure without me you can't breath no more" at bounding box center [369, 283] width 593 height 17
click at [76, 191] on span "sure of" at bounding box center [99, 198] width 46 height 15
type textarea "\"
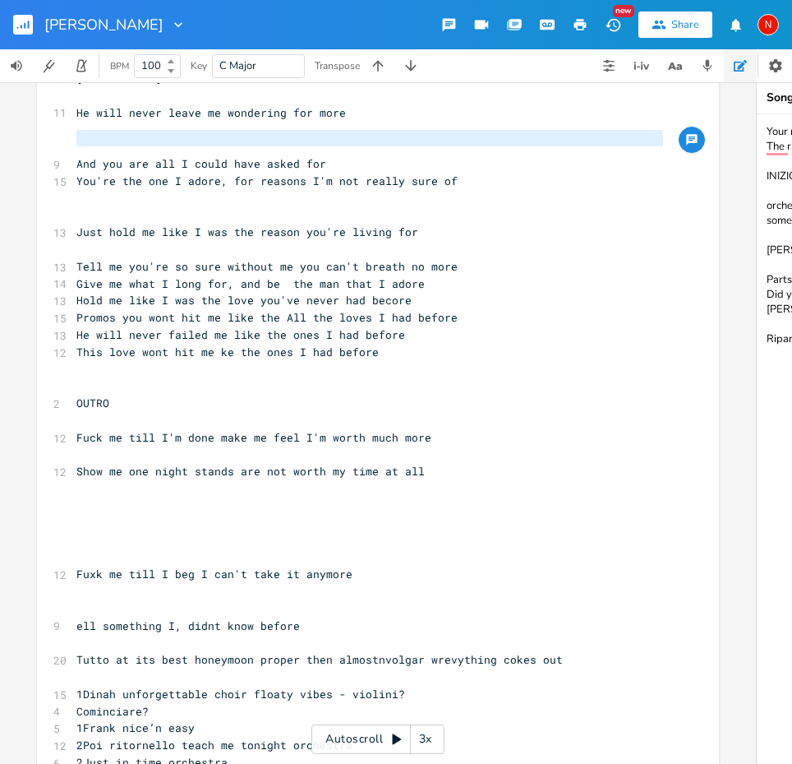
type textarea "You're the one I adore, for reasons I'm not really sure of"
drag, startPoint x: 72, startPoint y: 136, endPoint x: 455, endPoint y: 140, distance: 383.0
click at [455, 173] on pre "You're the one I adore, for reasons I'm not really sure of" at bounding box center [369, 181] width 593 height 17
click at [149, 412] on pre "​" at bounding box center [369, 420] width 593 height 17
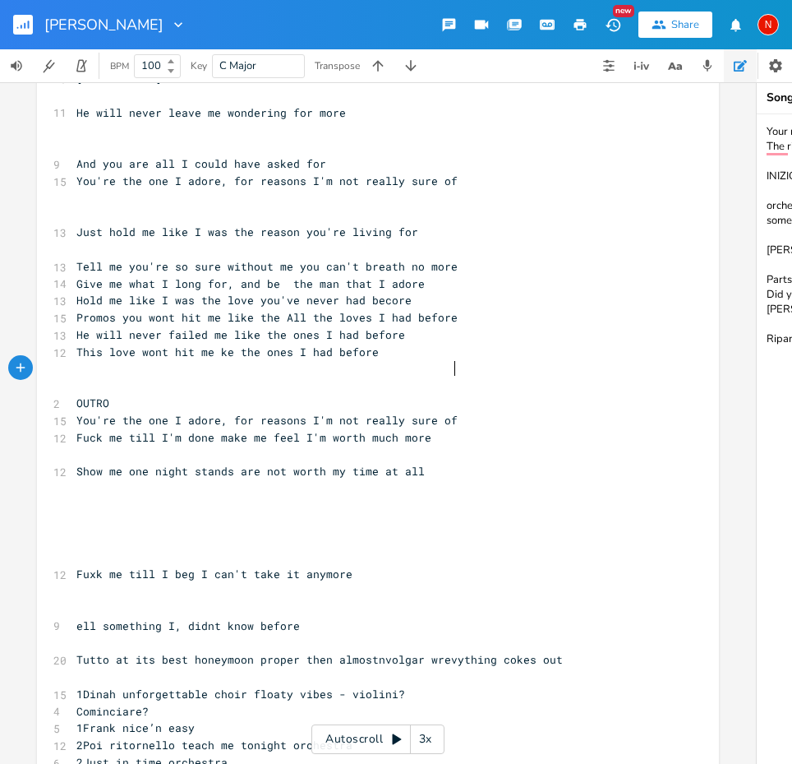
click at [396, 446] on pre "​" at bounding box center [369, 454] width 593 height 17
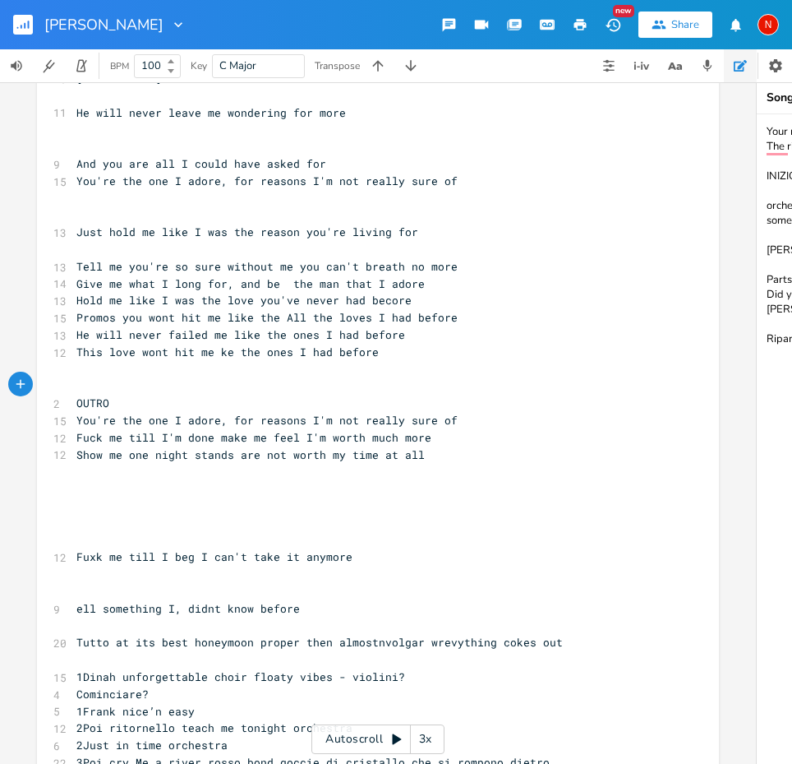
click at [357, 395] on pre "OUTRO" at bounding box center [369, 403] width 593 height 17
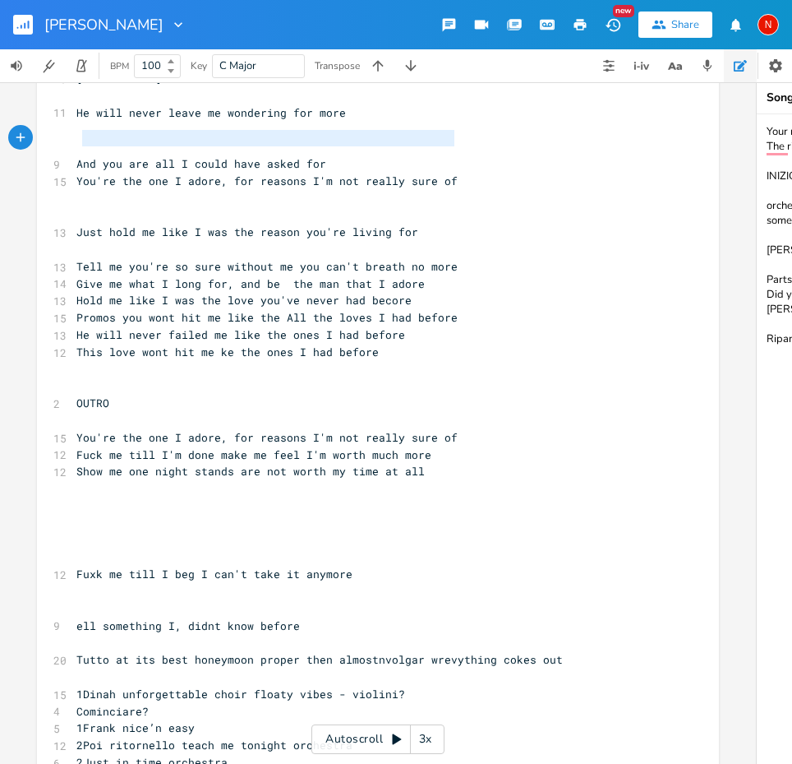
type textarea "You're the one I adore, for reasons I'm not really sure of"
drag, startPoint x: 450, startPoint y: 139, endPoint x: 72, endPoint y: 141, distance: 377.3
click at [76, 173] on span "You're the one I adore, for reasons I'm not really sure of" at bounding box center [266, 180] width 381 height 15
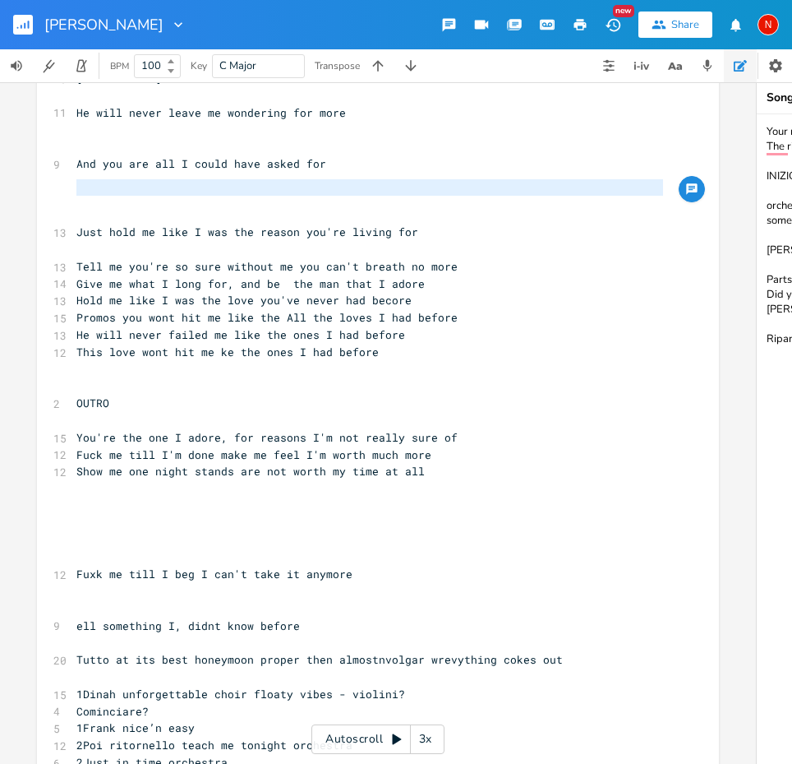
type textarea "Just hold me like I was the reason you're living for"
drag, startPoint x: 70, startPoint y: 187, endPoint x: 408, endPoint y: 192, distance: 338.7
click at [408, 224] on pre "Just hold me like I was the reason you're living for" at bounding box center [369, 232] width 593 height 17
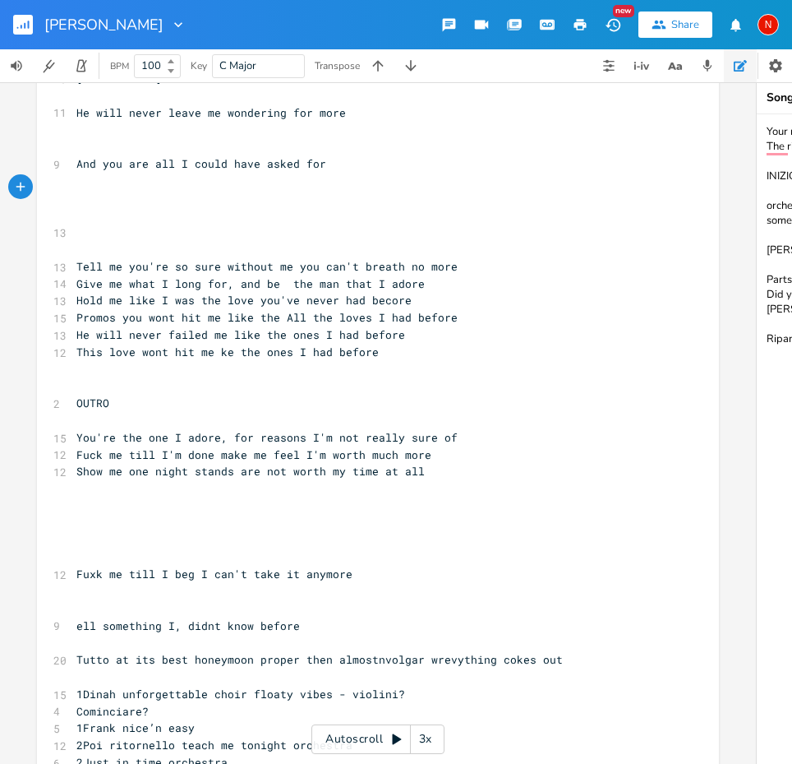
click at [452, 429] on pre "You're the one I adore, for reasons I'm not really sure of" at bounding box center [369, 437] width 593 height 17
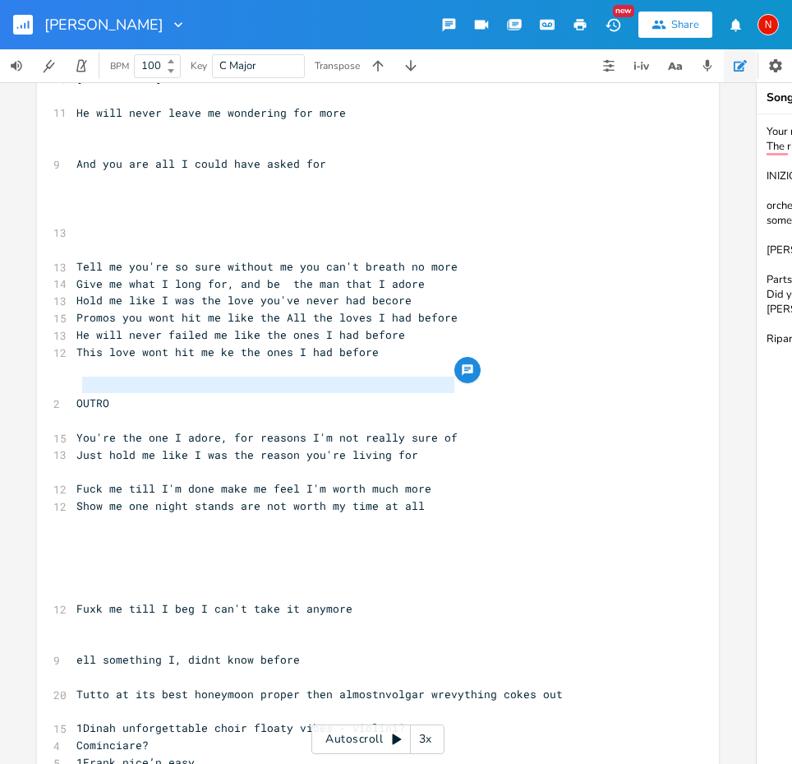
type textarea "You're the one I adore, for reasons I'm not really sure of"
drag, startPoint x: 457, startPoint y: 384, endPoint x: 71, endPoint y: 385, distance: 386.3
click at [73, 429] on pre "You're the one I adore, for reasons I'm not really sure of" at bounding box center [369, 437] width 593 height 17
click at [186, 224] on pre "​" at bounding box center [369, 232] width 593 height 17
paste textarea
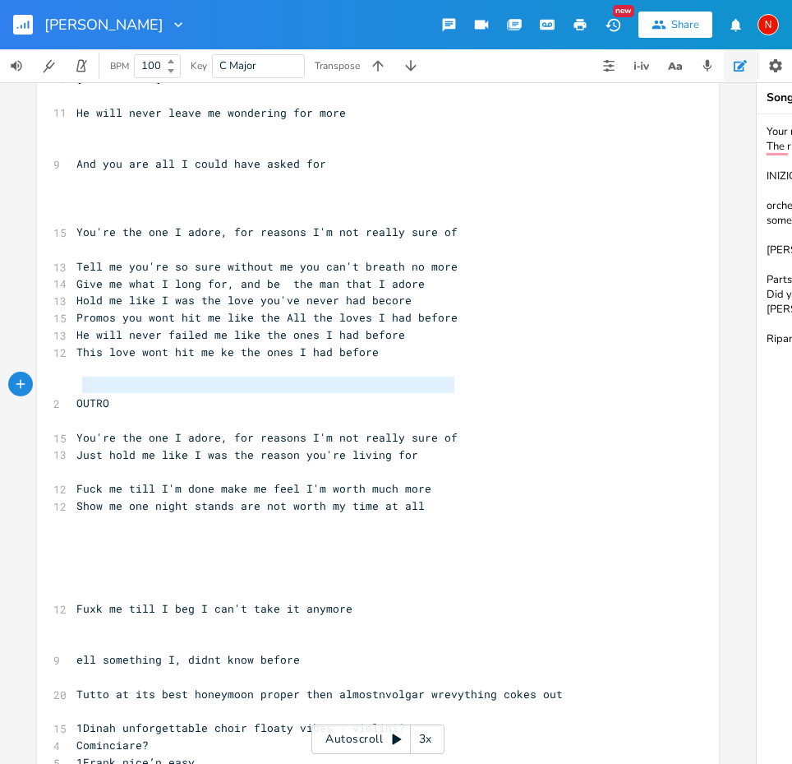
type textarea "You're the one I adore, for reasons I'm not really sure of"
drag, startPoint x: 447, startPoint y: 385, endPoint x: 73, endPoint y: 390, distance: 374.0
click at [76, 430] on span "You're the one I adore, for reasons I'm not really sure of" at bounding box center [266, 437] width 381 height 15
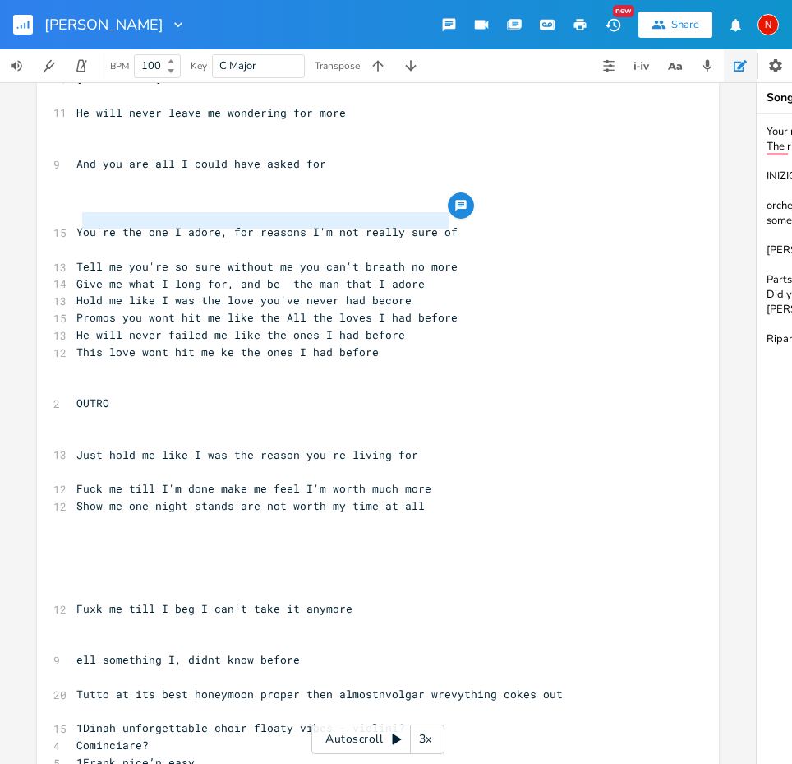
type textarea "Tell me you're so sure without me you can't breath no more"
drag, startPoint x: 445, startPoint y: 218, endPoint x: 72, endPoint y: 224, distance: 373.2
click at [76, 259] on span "Tell me you're so sure without me you can't breath no more" at bounding box center [266, 266] width 381 height 15
click at [166, 429] on pre "​" at bounding box center [369, 437] width 593 height 17
type textarea "Tell me you're so sure without me you can't breath no more"
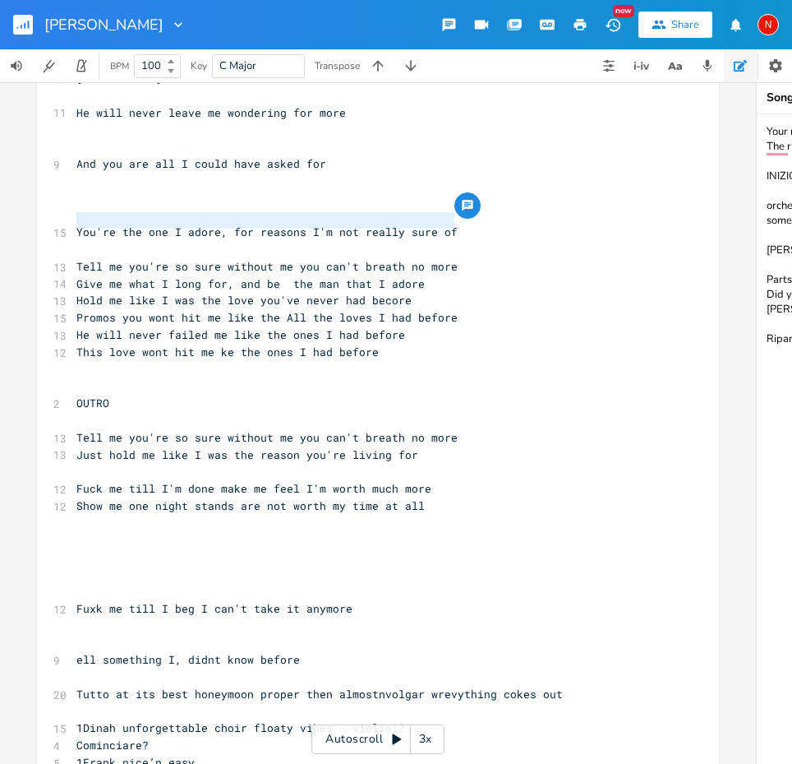
drag, startPoint x: 72, startPoint y: 221, endPoint x: 460, endPoint y: 223, distance: 388.0
click at [460, 258] on pre "Tell me you're so sure without me you can't breath no more" at bounding box center [369, 266] width 593 height 17
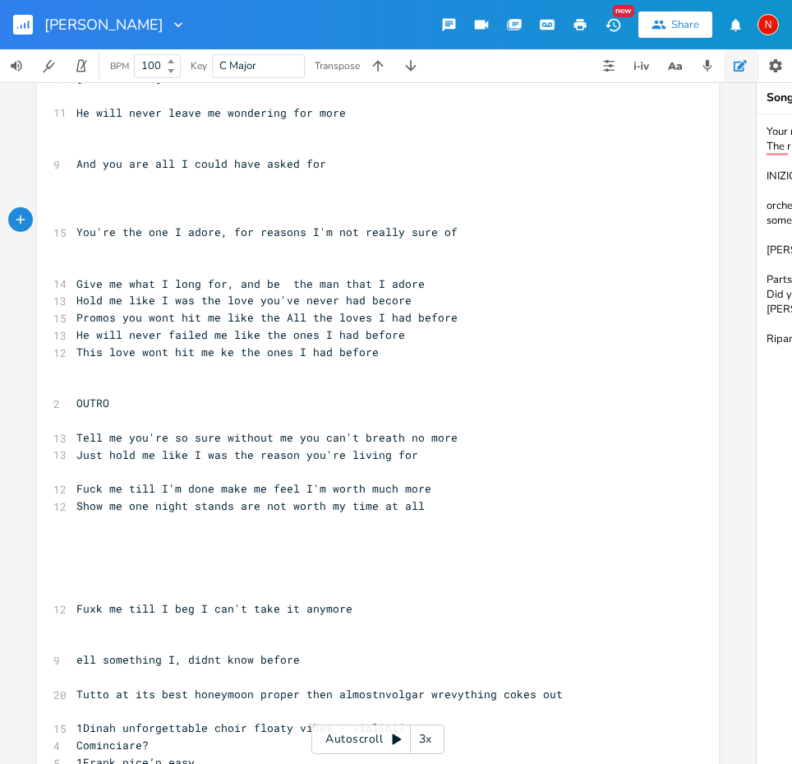
click at [406, 292] on pre "Hold me like I was the love you've never had becore" at bounding box center [369, 300] width 593 height 17
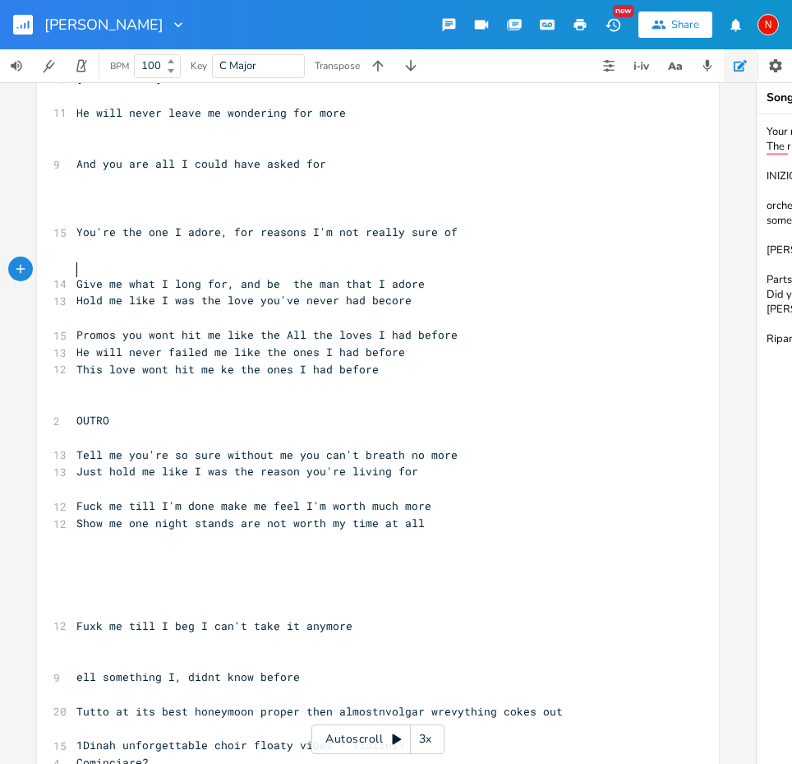
click at [76, 362] on span "This love wont hit me ke the ones I had before" at bounding box center [227, 369] width 302 height 15
click at [130, 532] on pre "​" at bounding box center [369, 540] width 593 height 17
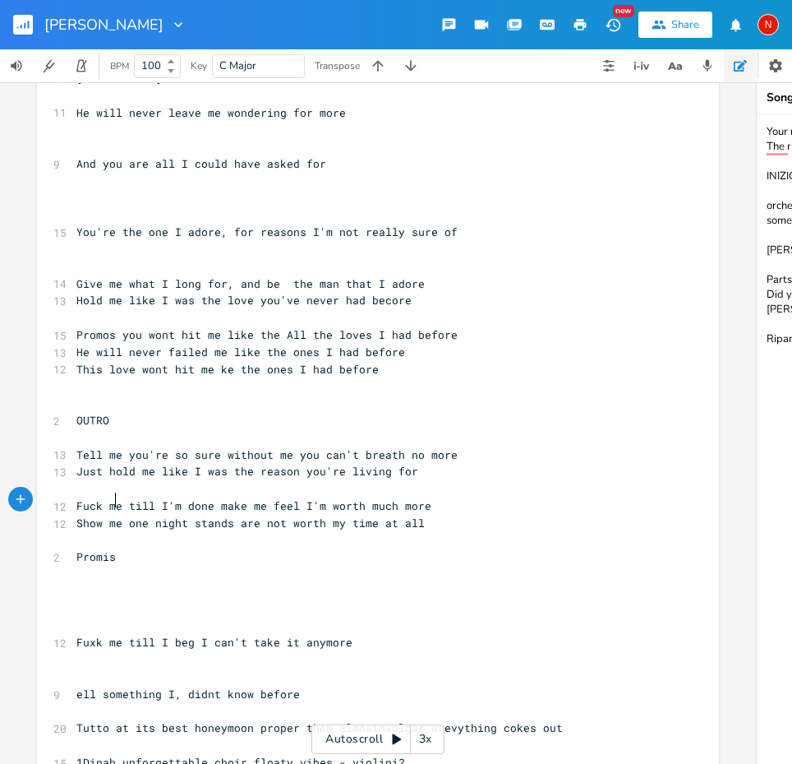
scroll to position [0, 32]
type textarea "Promise that this love, won't hit like all the ones before"
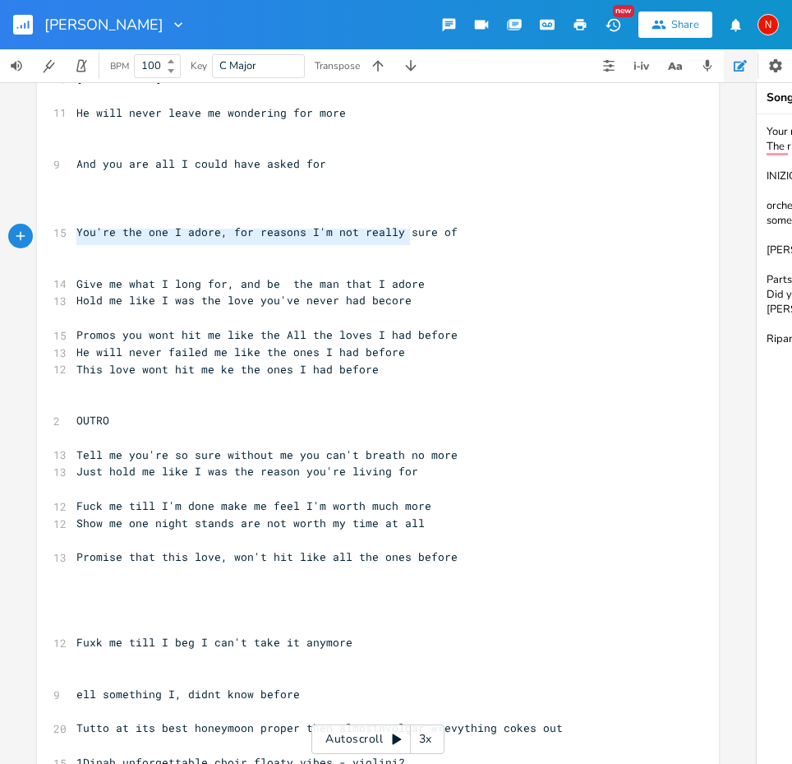
type textarea "Give me what I long for, and be the man that I adore"
drag, startPoint x: 72, startPoint y: 238, endPoint x: 414, endPoint y: 239, distance: 342.7
click at [414, 276] on span "Give me what I long for, and be the man that I adore" at bounding box center [250, 283] width 348 height 15
click at [215, 565] on pre "​" at bounding box center [369, 573] width 593 height 17
paste textarea
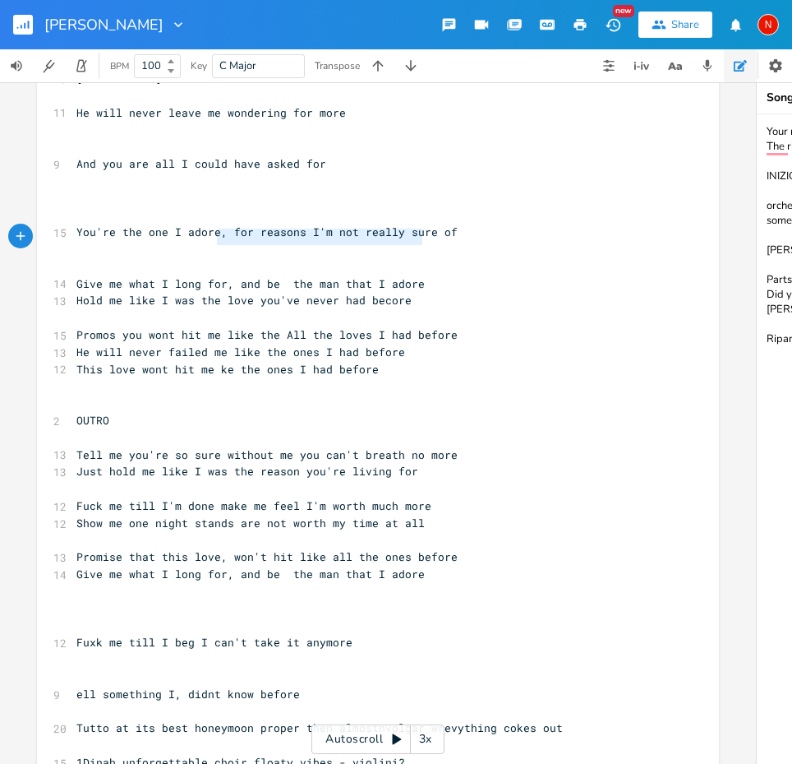
type textarea "Give me what I long for, and be the man that I adore"
drag, startPoint x: 417, startPoint y: 235, endPoint x: 46, endPoint y: 231, distance: 370.7
click at [46, 231] on div "Give me what I long for, and be the man that I adore xxxxxxxxxx 2 TONY ​ ​ [Ver…" at bounding box center [378, 41] width 682 height 2019
click at [98, 464] on span "Just hold me like I was the reason you're living for" at bounding box center [247, 471] width 342 height 15
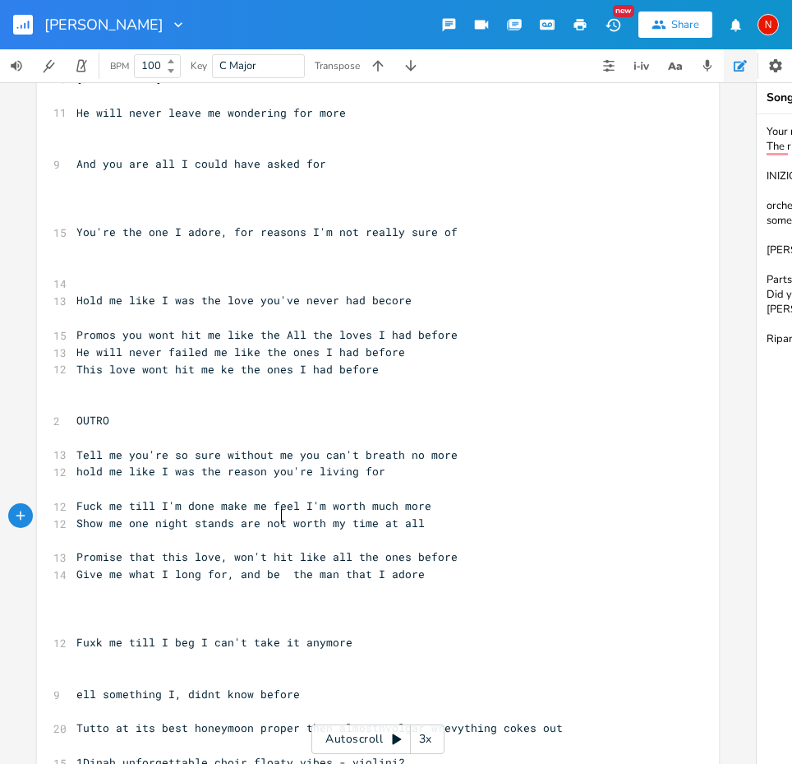
click at [278, 566] on span "Give me what I long for, and be the man that I adore" at bounding box center [250, 573] width 348 height 15
click at [81, 429] on pre "​" at bounding box center [369, 437] width 593 height 17
type textarea "am"
click at [95, 403] on li "Am" at bounding box center [97, 402] width 51 height 17
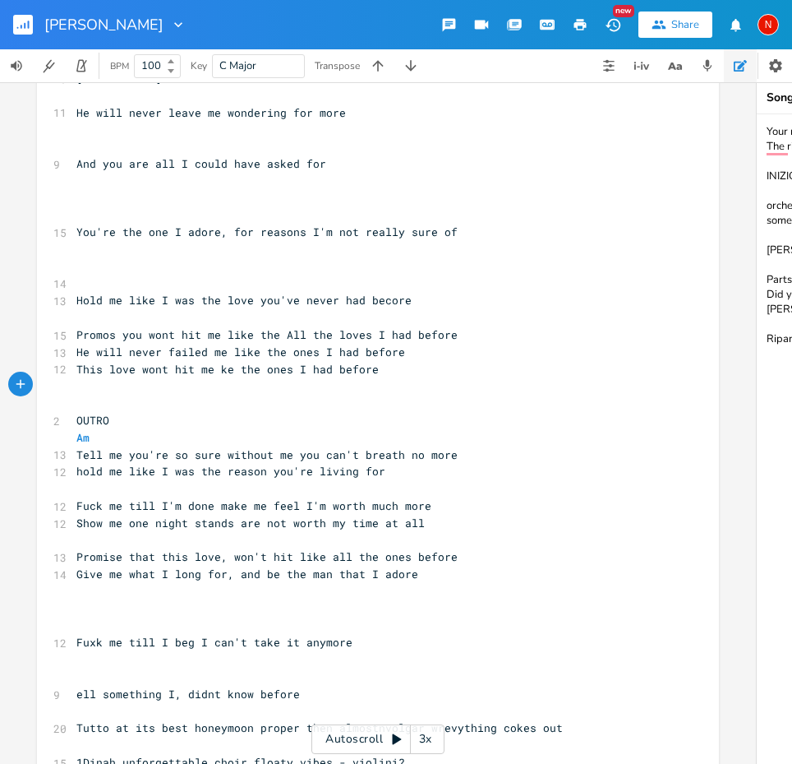
click at [197, 429] on pre "Am" at bounding box center [369, 437] width 593 height 17
type textarea "f"
click at [209, 399] on li "F" at bounding box center [218, 402] width 49 height 17
click at [277, 429] on pre "Am F" at bounding box center [369, 437] width 593 height 17
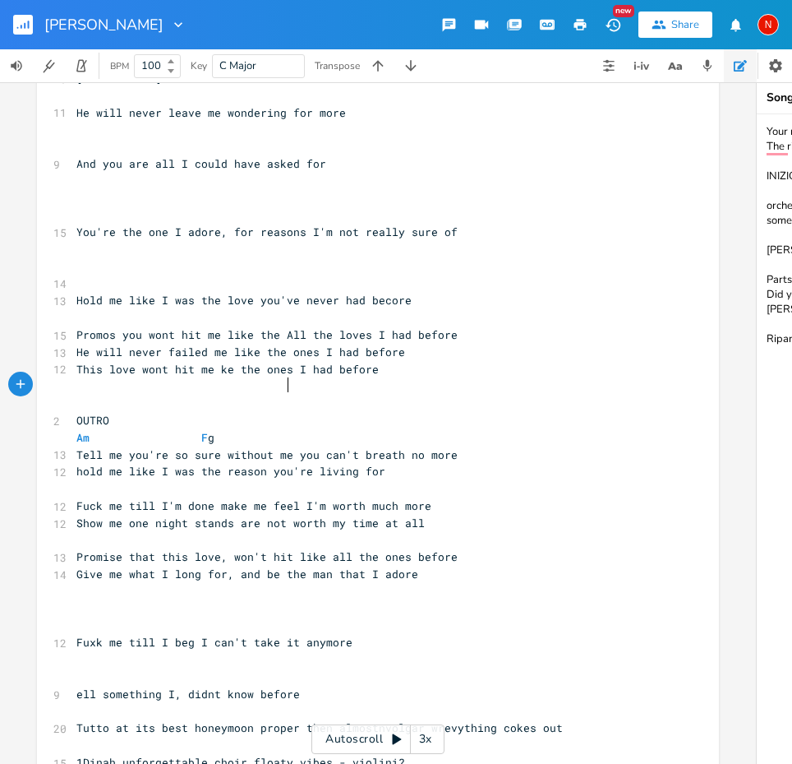
scroll to position [0, 34]
type textarea "g"
click at [289, 399] on li "G" at bounding box center [301, 402] width 49 height 17
type textarea "am"
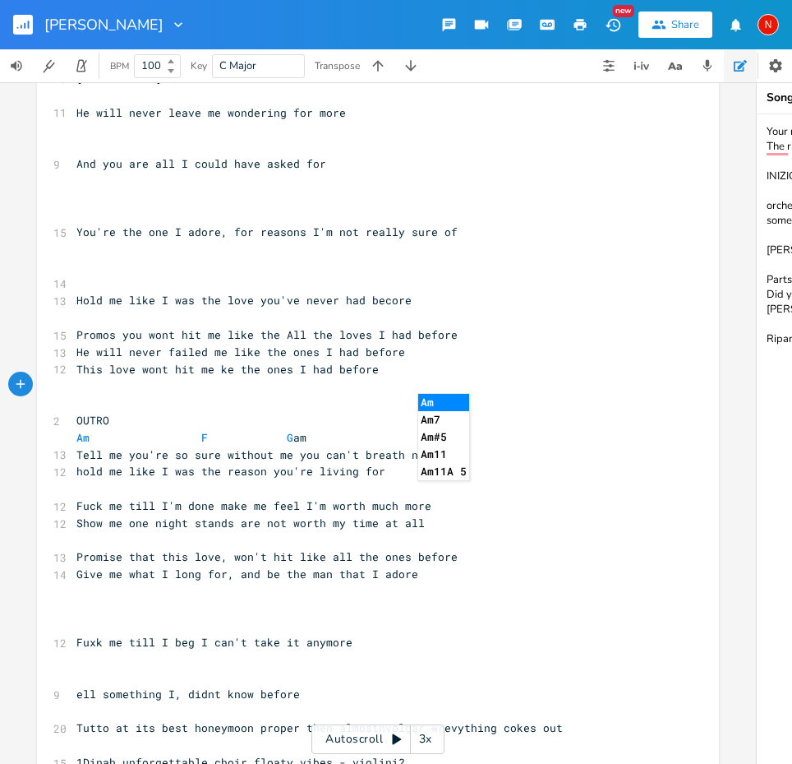
click at [446, 402] on li "Am" at bounding box center [443, 402] width 51 height 17
click at [452, 548] on pre "Promise that this love, won't hit like all the ones before" at bounding box center [369, 556] width 593 height 17
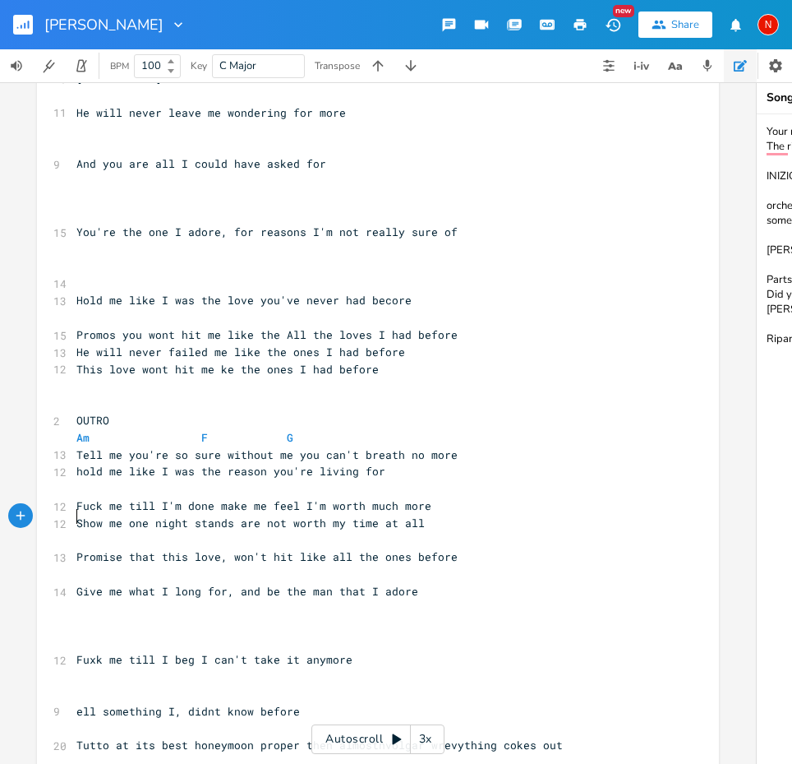
click at [394, 565] on pre "​" at bounding box center [369, 573] width 593 height 17
type textarea "am"
click at [434, 535] on li "Am" at bounding box center [418, 533] width 51 height 17
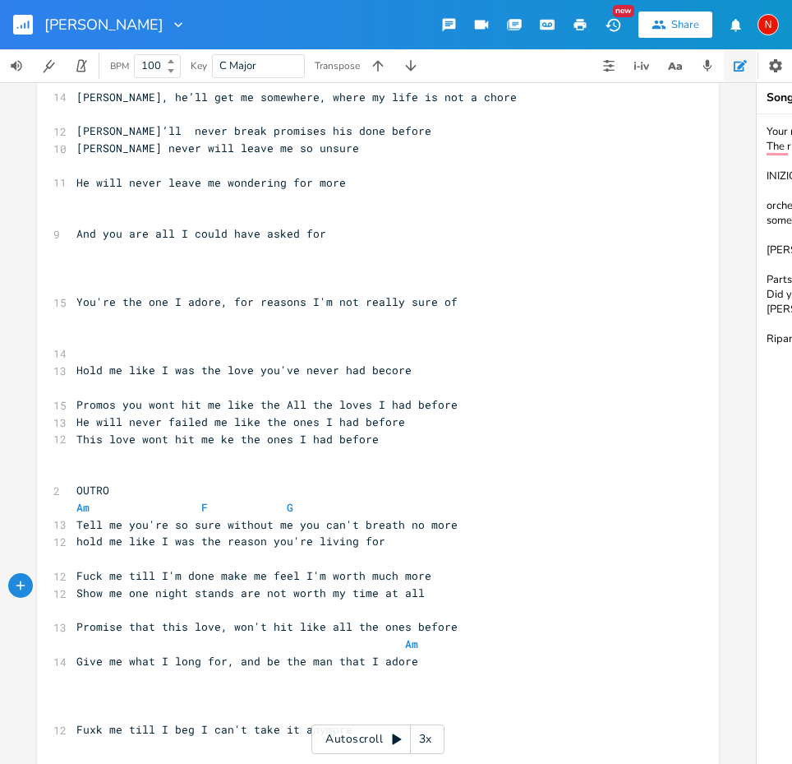
scroll to position [990, 0]
click at [144, 482] on pre "OUTRO" at bounding box center [369, 490] width 593 height 17
type textarea ":"
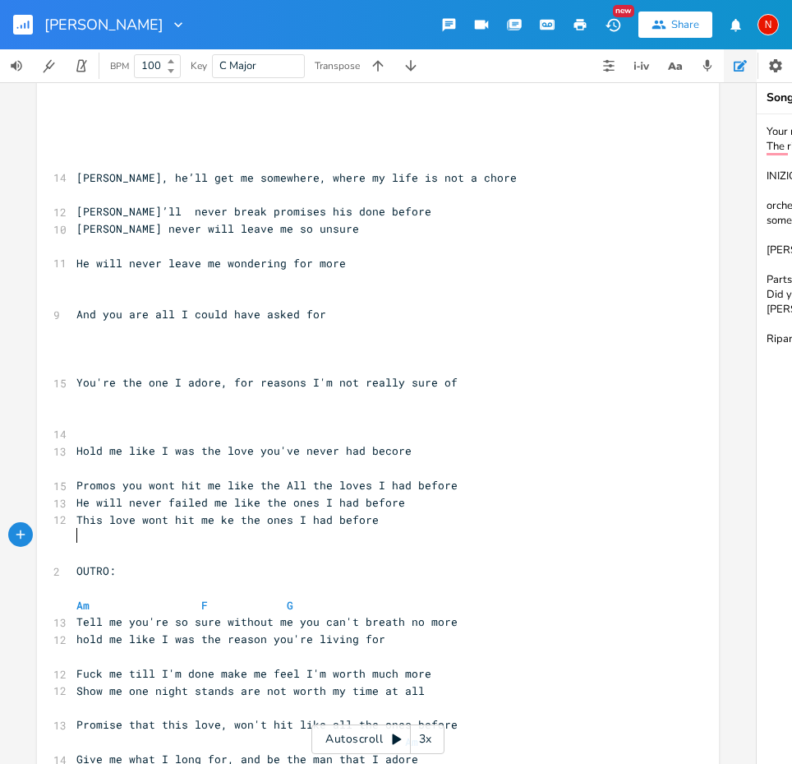
scroll to position [908, 0]
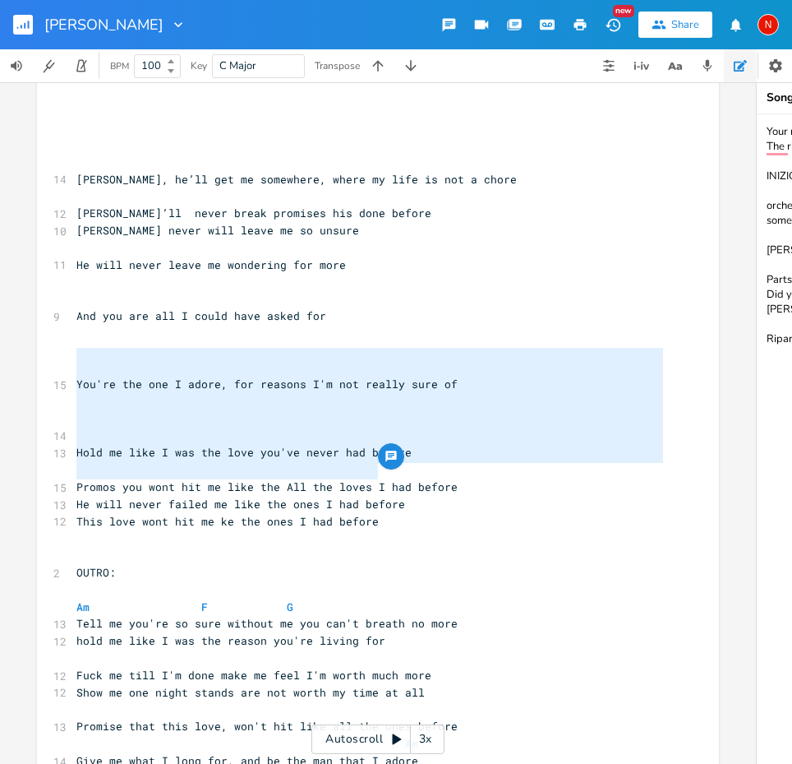
type textarea "You're the one I adore, for reasons I'm not really sure of Hold me like I was t…"
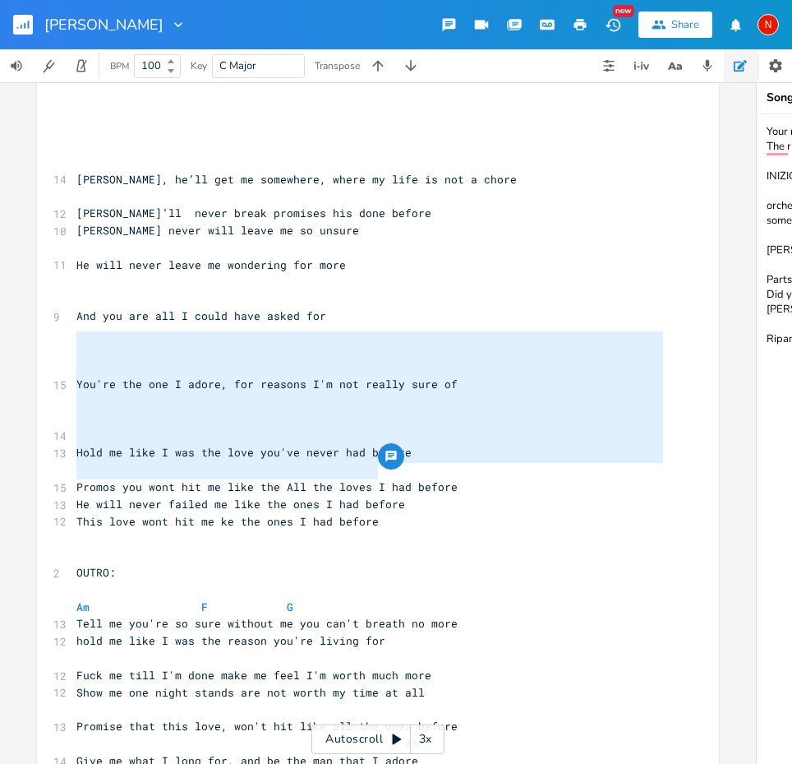
drag, startPoint x: 380, startPoint y: 477, endPoint x: 71, endPoint y: 340, distance: 337.8
click at [73, 340] on div "2 TONY ​ ​ [Verse 1] ​ C D Am C 8 Come on Tony we gotta go C D G Am 10 Pack you…" at bounding box center [369, 213] width 593 height 2000
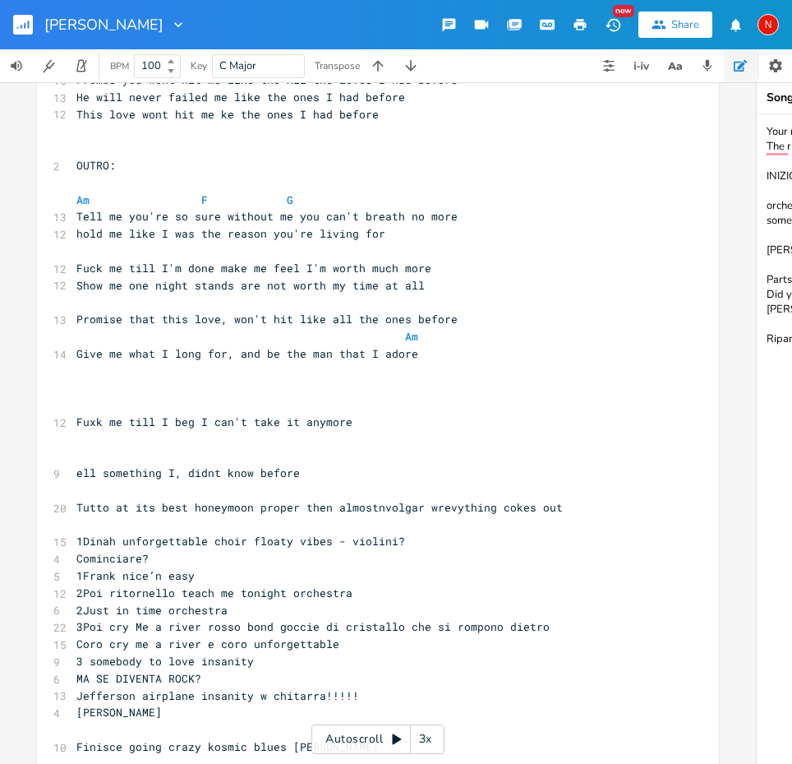
scroll to position [1317, 0]
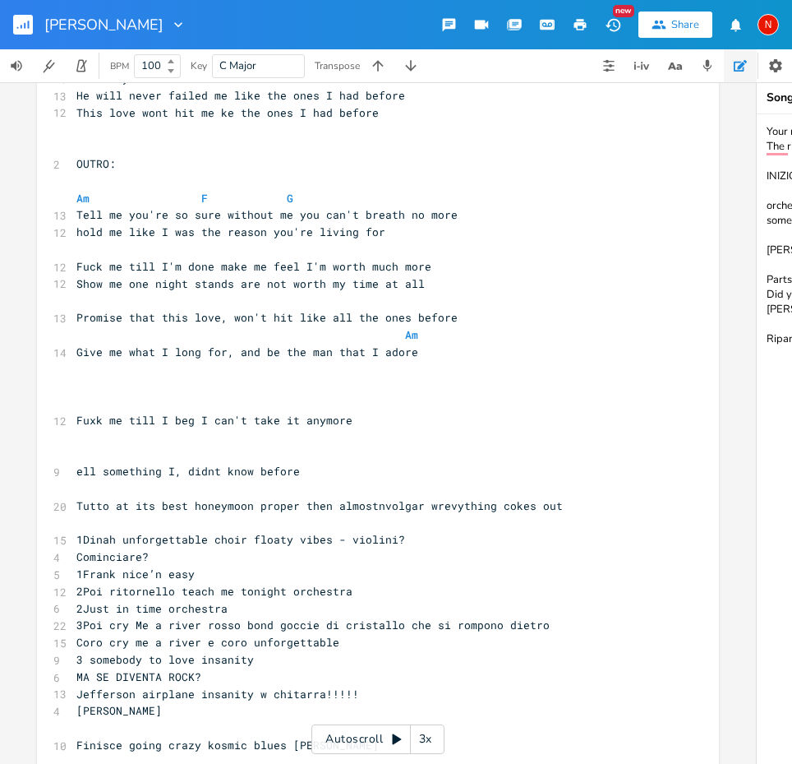
click at [220, 429] on pre "​" at bounding box center [369, 437] width 593 height 17
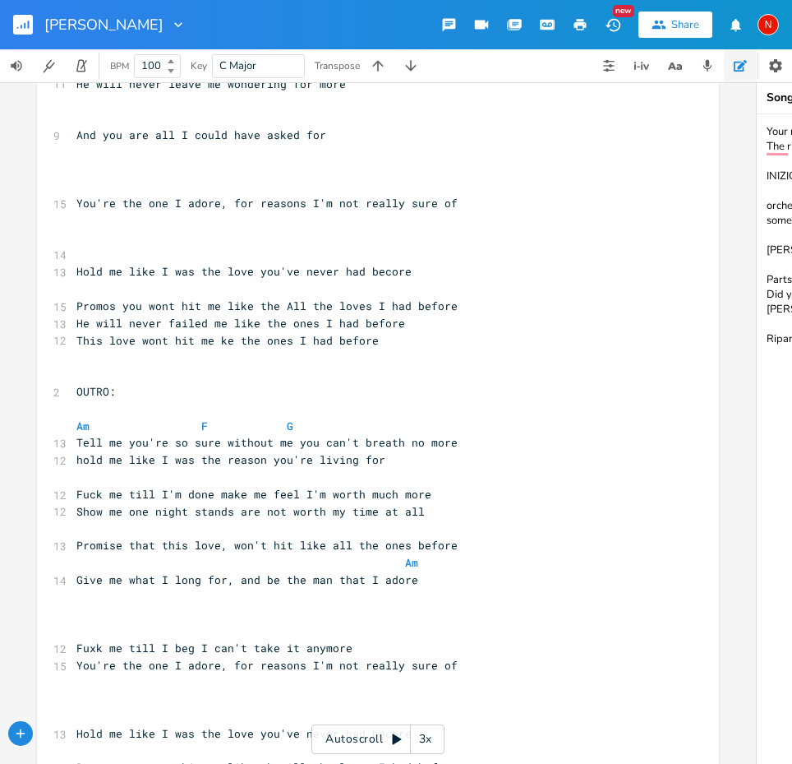
scroll to position [999, 0]
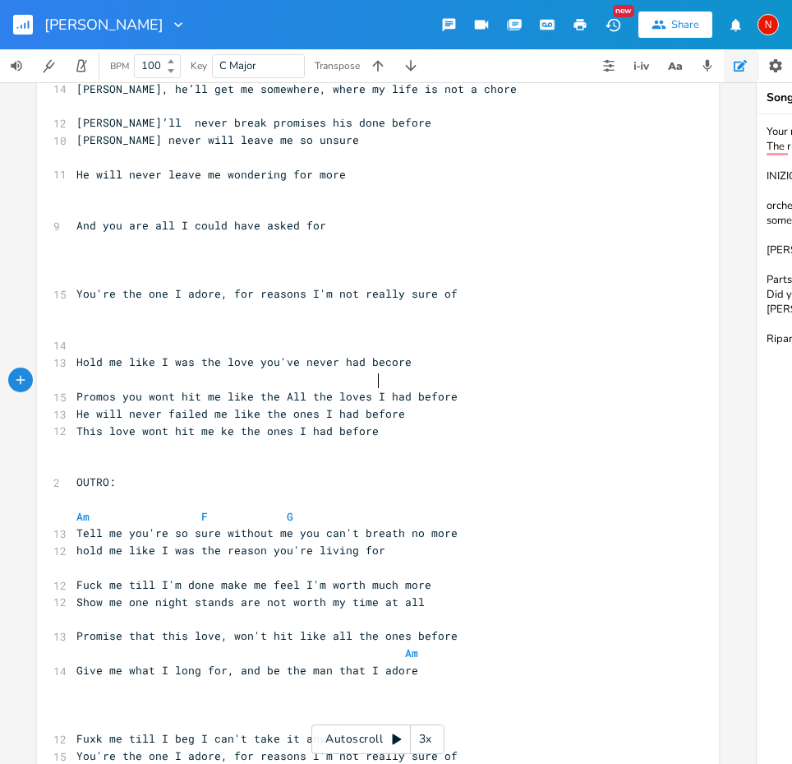
drag, startPoint x: 382, startPoint y: 386, endPoint x: 367, endPoint y: 386, distance: 15.6
click at [367, 422] on pre "This love wont hit me ke the ones I had before" at bounding box center [369, 430] width 593 height 17
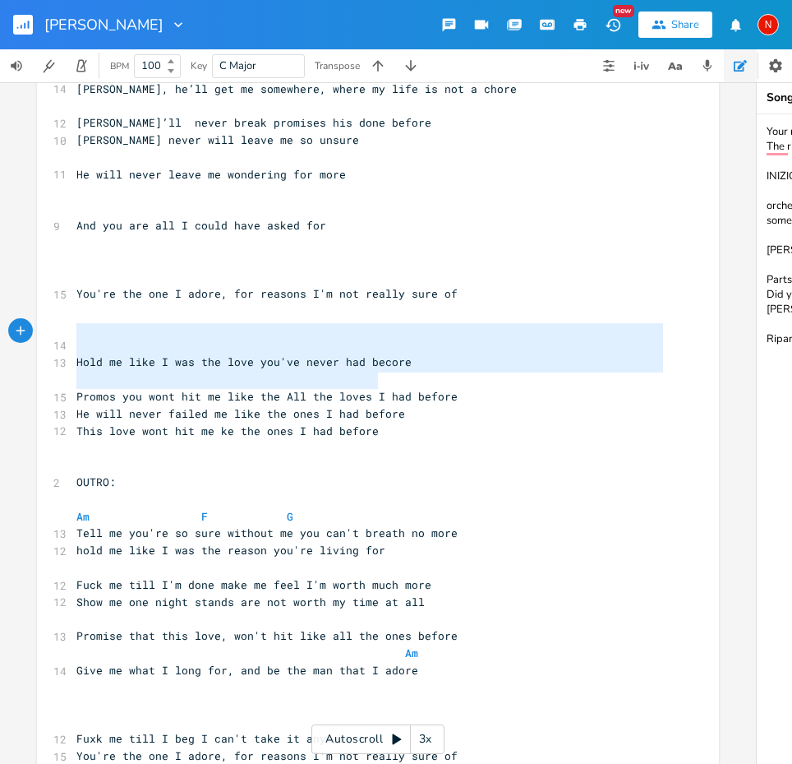
type textarea "Hold me like I was the love you've never had becore Promos you wont hit me like…"
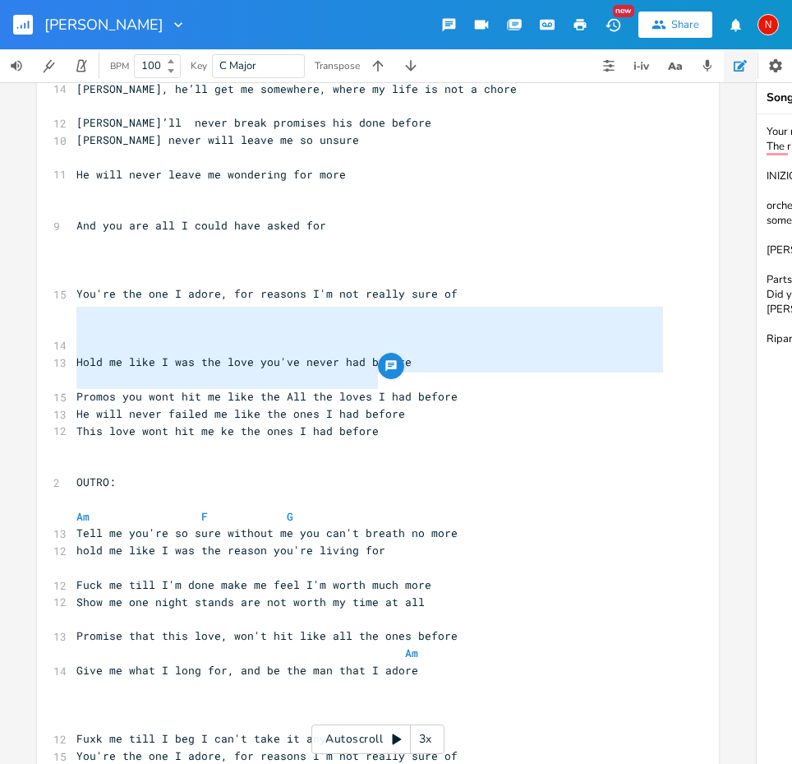
drag, startPoint x: 377, startPoint y: 388, endPoint x: 71, endPoint y: 319, distance: 314.3
click at [73, 319] on div "2 TONY ​ ​ [Verse 1] ​ C D Am C 8 Come on Tony we gotta go C D G Am 10 Pack you…" at bounding box center [369, 191] width 593 height 2137
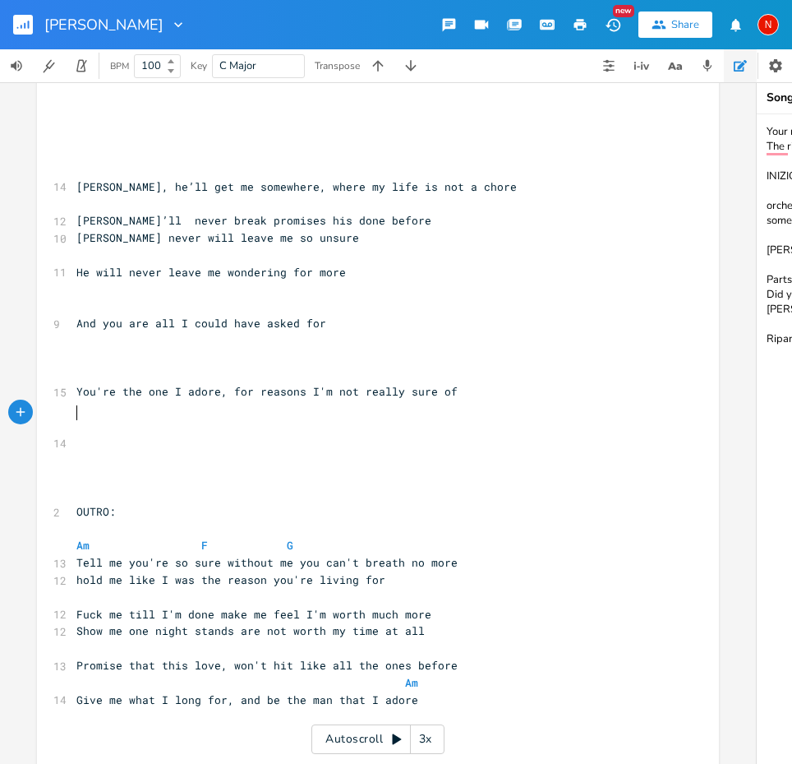
scroll to position [861, 0]
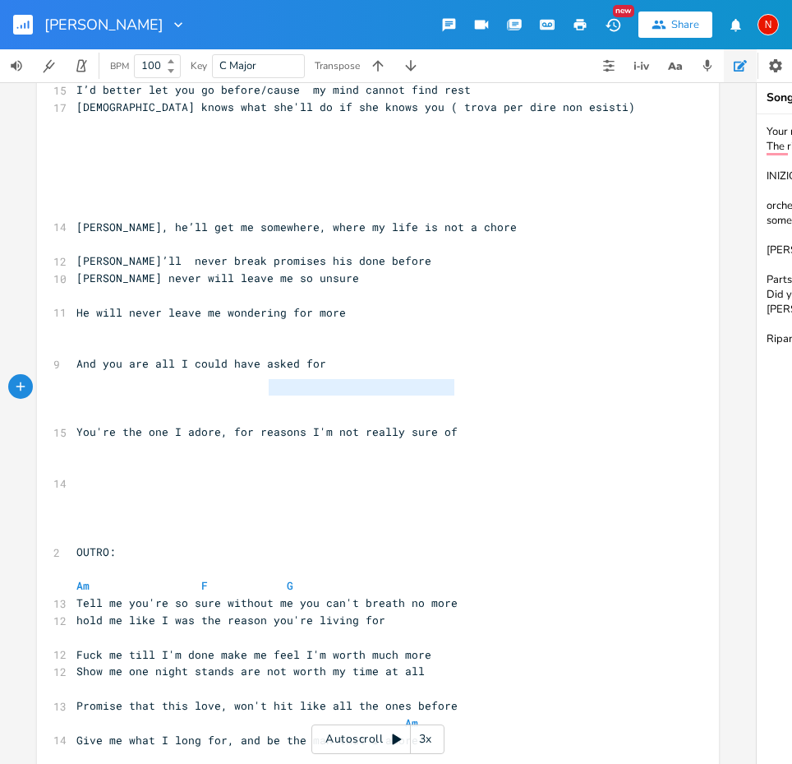
type textarea "You're the one I adore, for reasons I'm not really sure of"
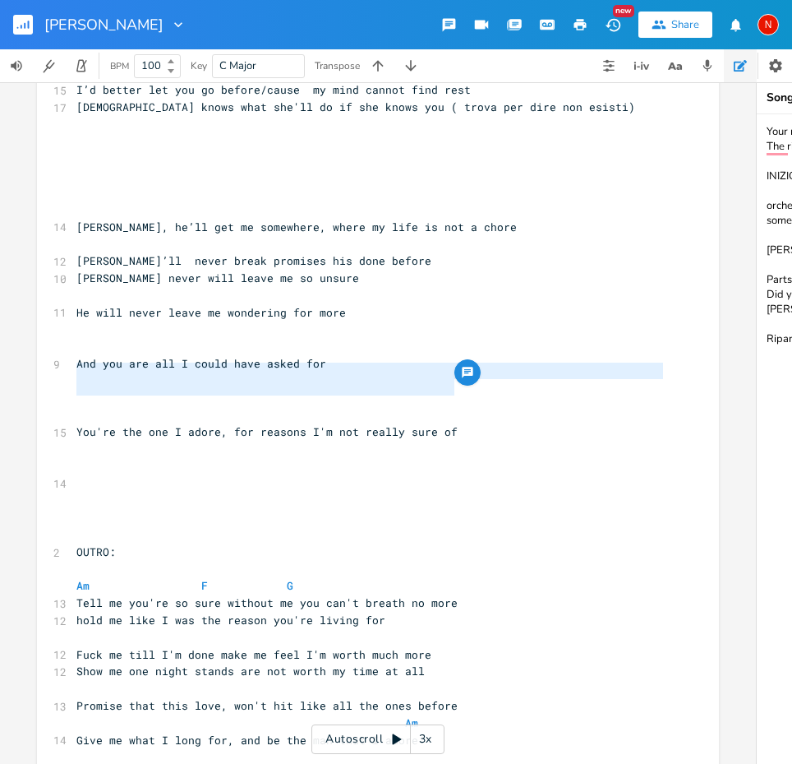
drag, startPoint x: 467, startPoint y: 388, endPoint x: 146, endPoint y: 371, distance: 321.0
click at [146, 371] on div "2 TONY ​ ​ [Verse 1] ​ C D Am C 8 Come on Tony we gotta go C D G Am 10 Pack you…" at bounding box center [369, 295] width 593 height 2068
click at [451, 441] on pre "​" at bounding box center [369, 449] width 593 height 17
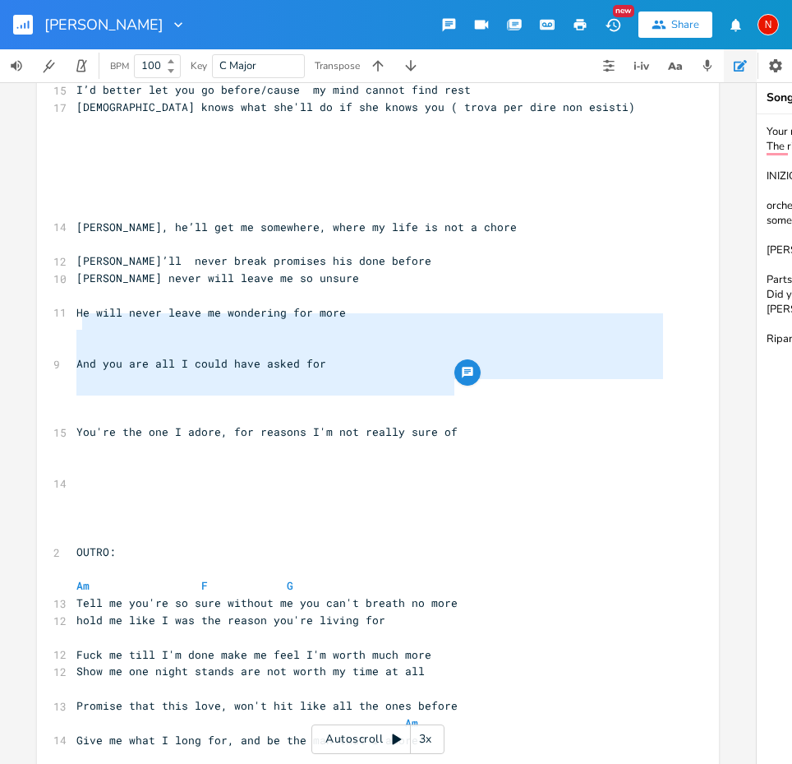
type textarea "And you are all I could have asked for You're the one I adore, for reasons I'm …"
drag, startPoint x: 460, startPoint y: 386, endPoint x: 72, endPoint y: 317, distance: 394.9
click at [73, 317] on div "2 TONY ​ ​ [Verse 1] ​ C D Am C 8 Come on Tony we gotta go C D G Am 10 Pack you…" at bounding box center [369, 295] width 593 height 2068
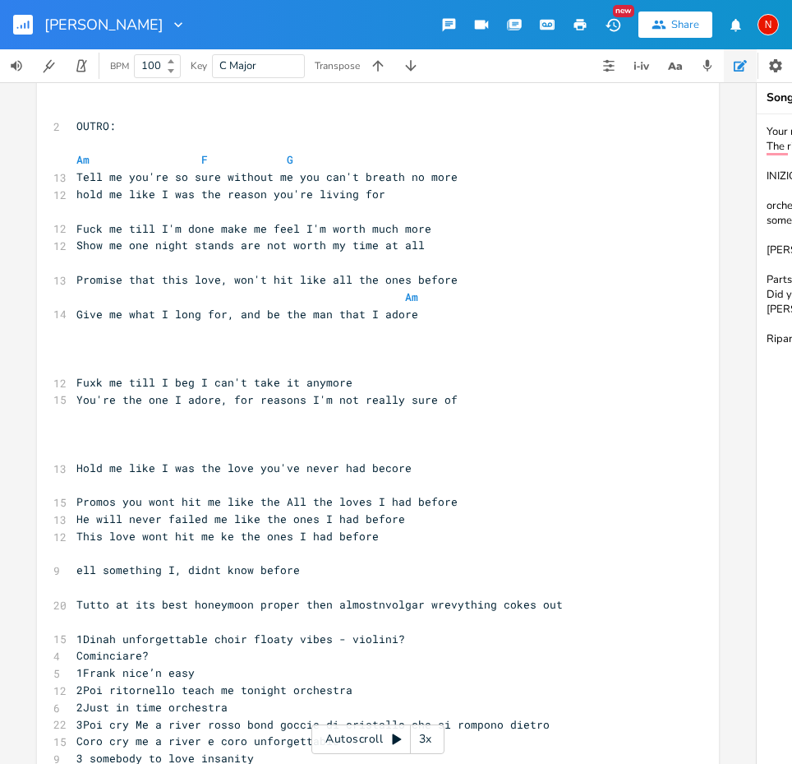
scroll to position [1273, 0]
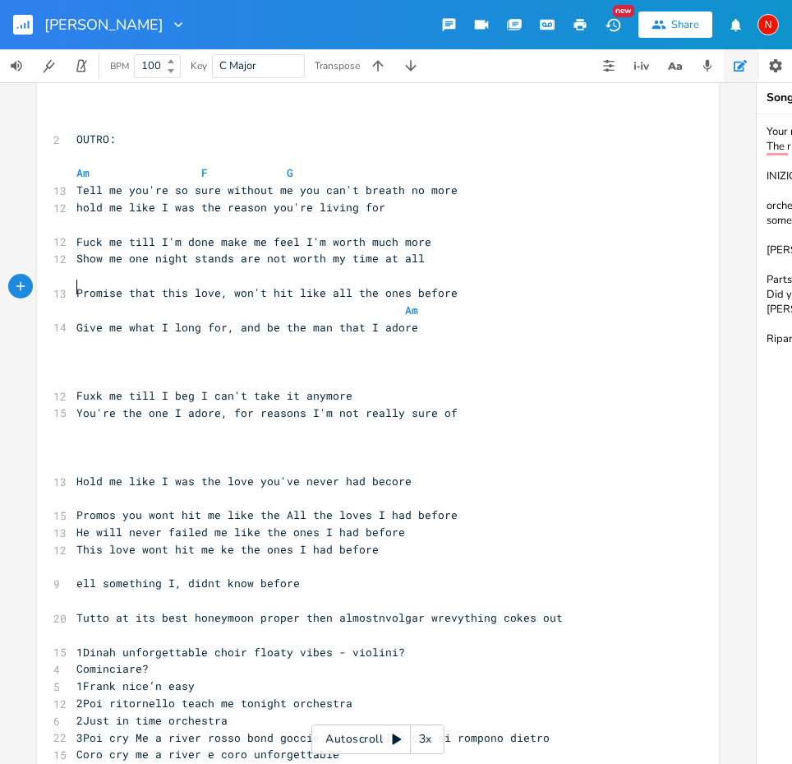
click at [267, 335] on pre "​" at bounding box center [369, 343] width 593 height 17
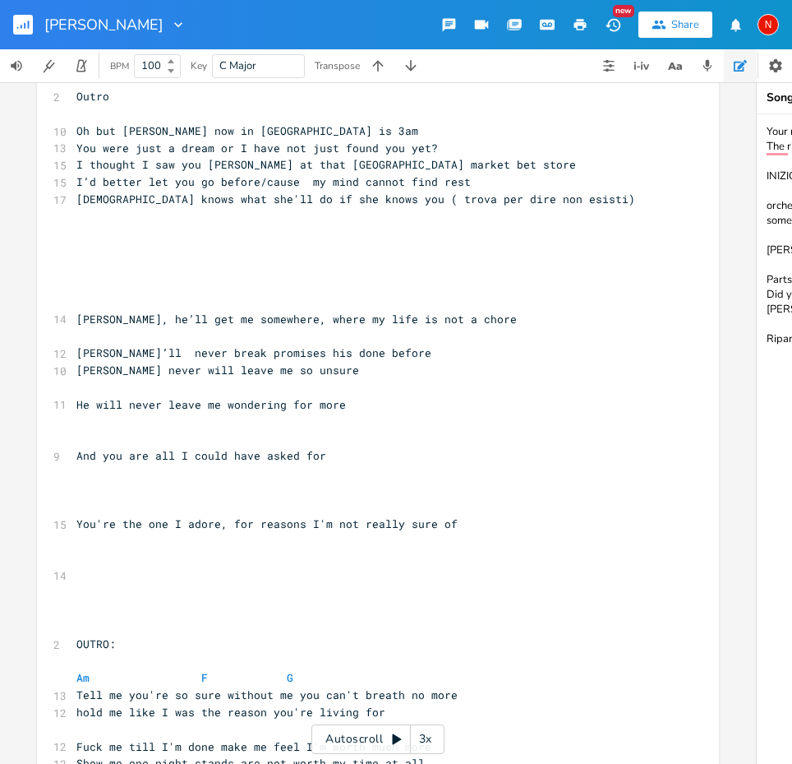
scroll to position [799, 0]
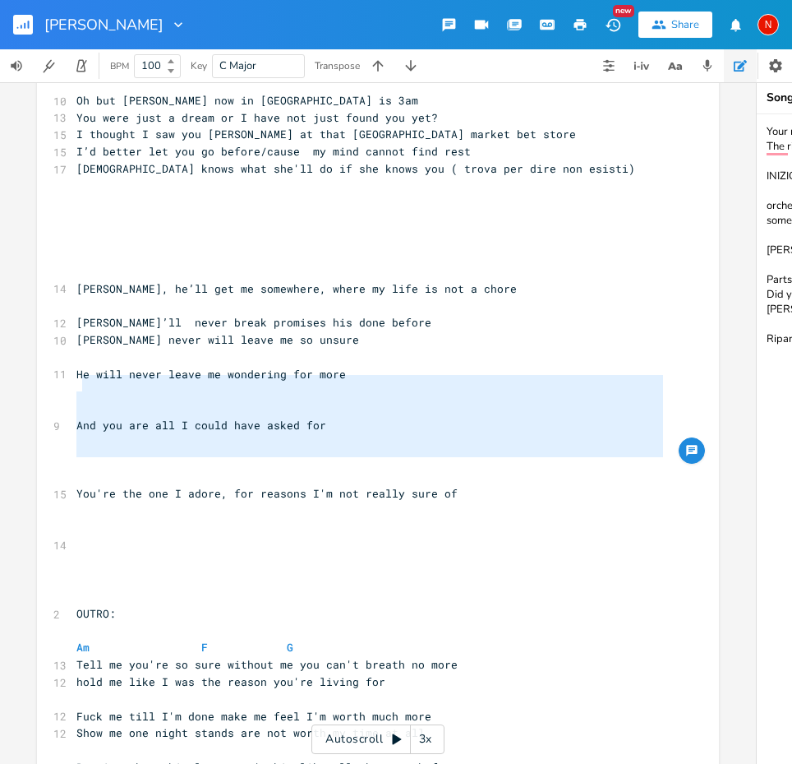
type textarea "And you are all I could have asked for You're the one I adore, for reasons I'm …"
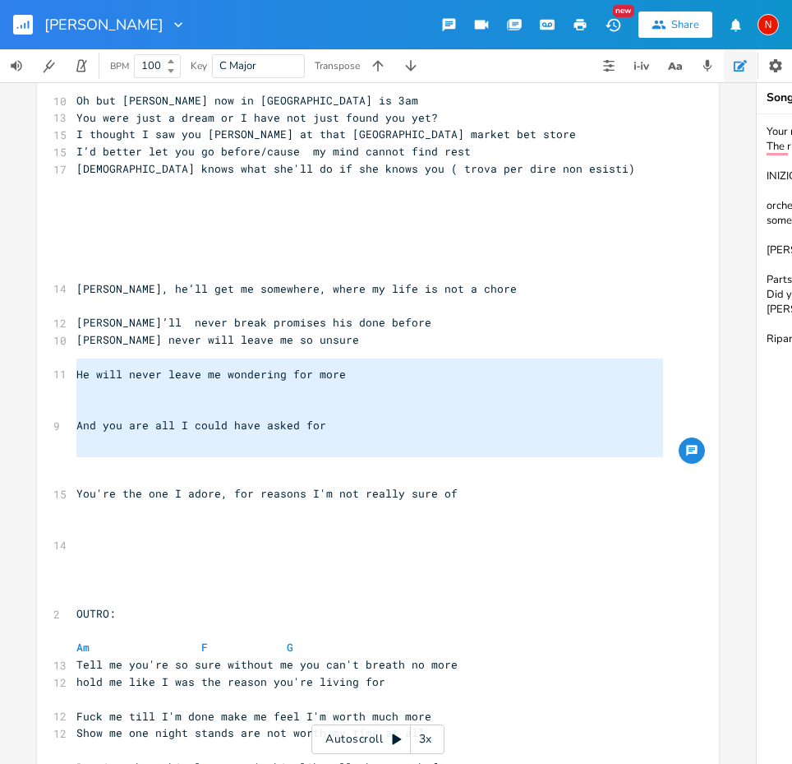
drag, startPoint x: 459, startPoint y: 464, endPoint x: 74, endPoint y: 372, distance: 395.7
click at [74, 372] on div "2 TONY ​ ​ [Verse 1] ​ C D Am C 8 Come on Tony we gotta go C D G Am 10 Pack you…" at bounding box center [369, 425] width 593 height 2205
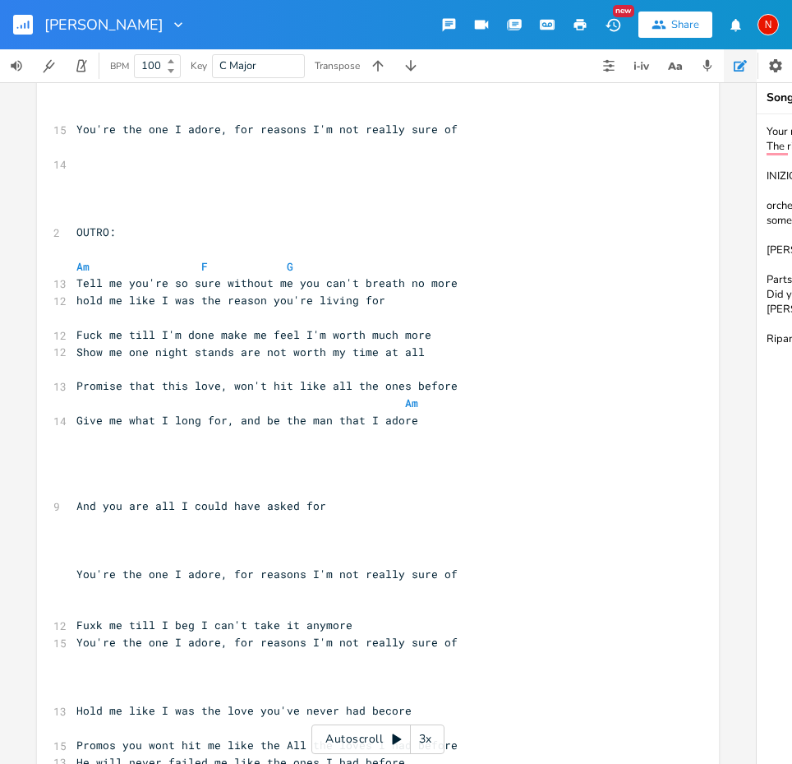
scroll to position [1180, 0]
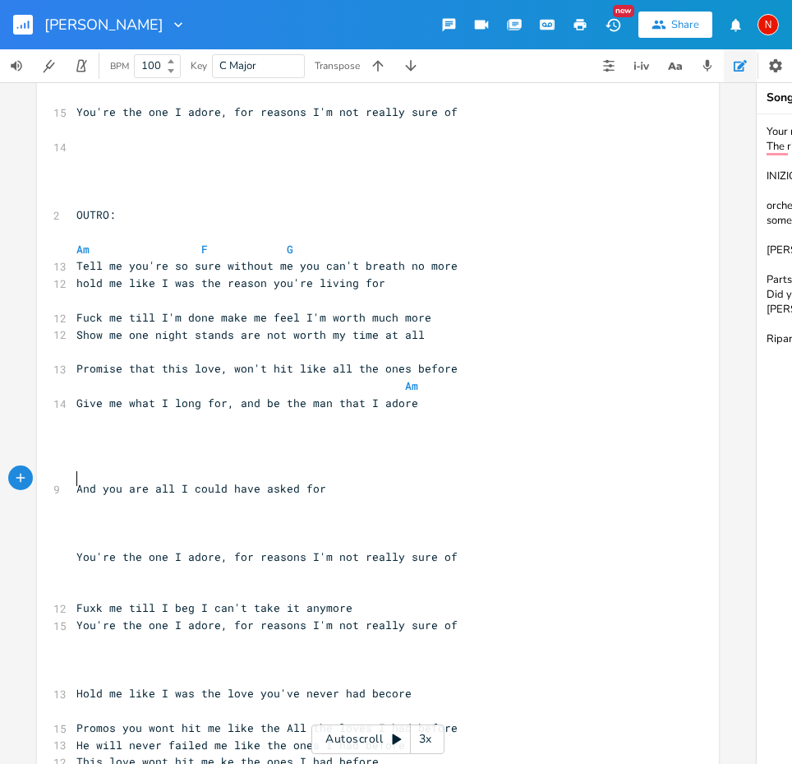
click at [219, 531] on pre "​" at bounding box center [369, 539] width 593 height 17
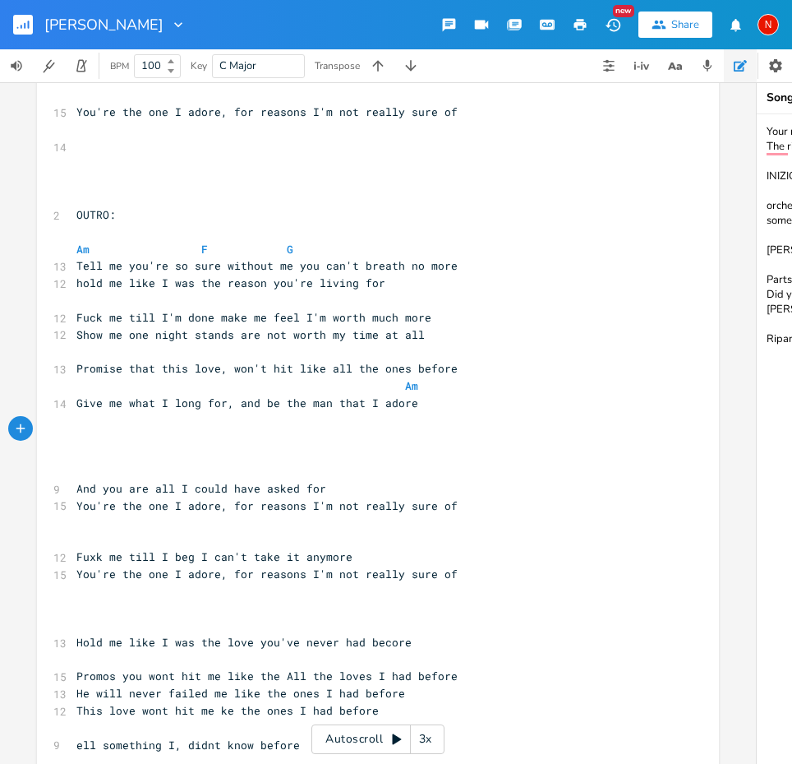
click at [214, 531] on pre "​" at bounding box center [369, 539] width 593 height 17
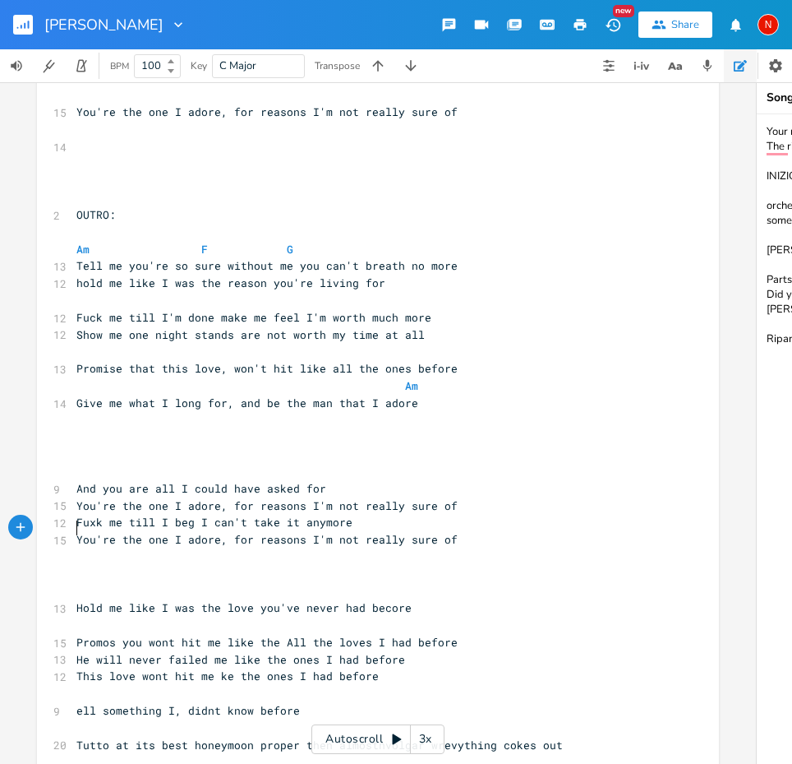
click at [207, 583] on pre "​" at bounding box center [369, 591] width 593 height 17
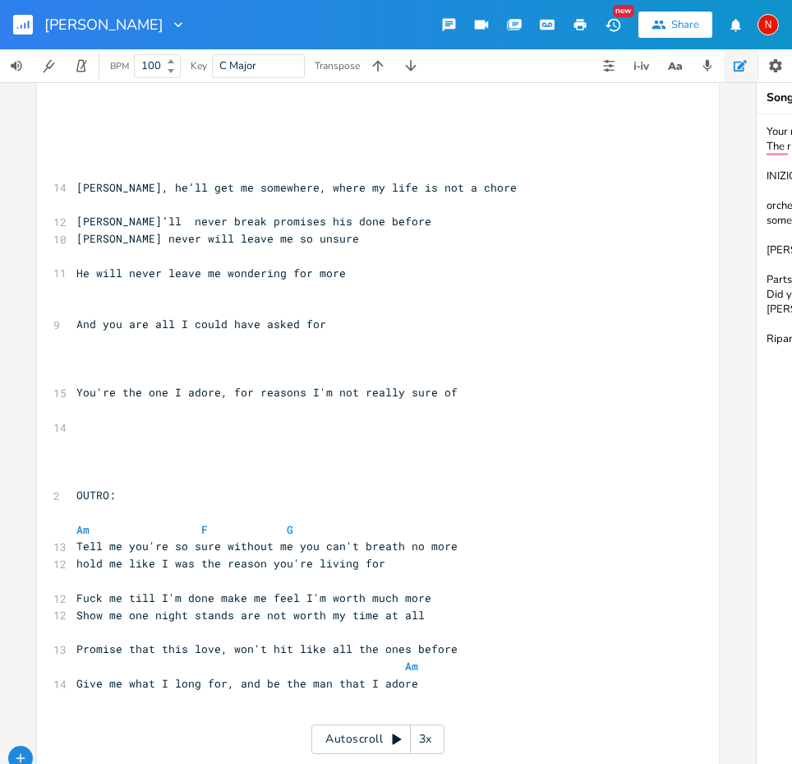
scroll to position [883, 0]
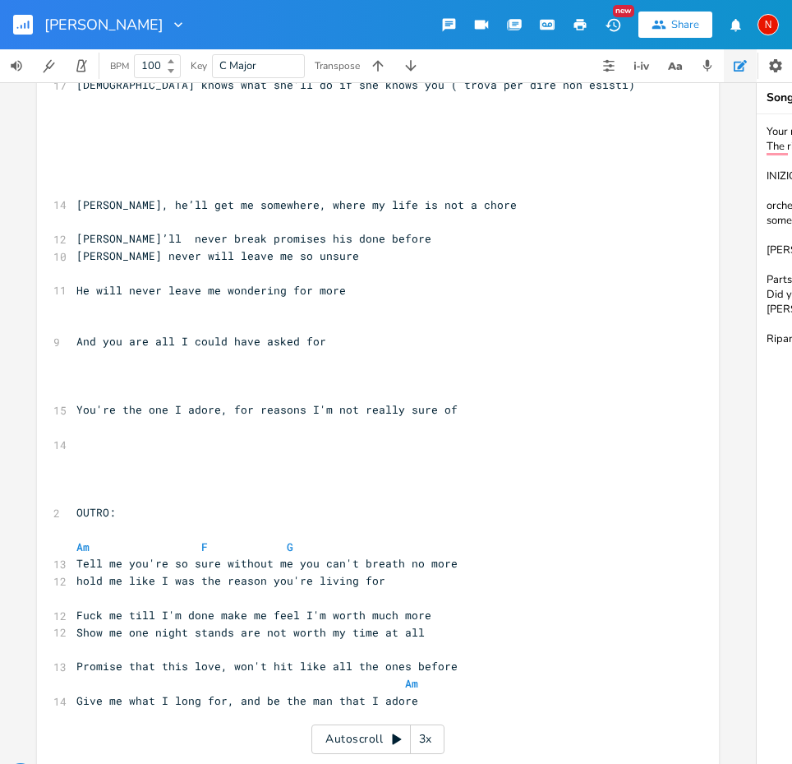
click at [161, 384] on pre "​" at bounding box center [369, 392] width 593 height 17
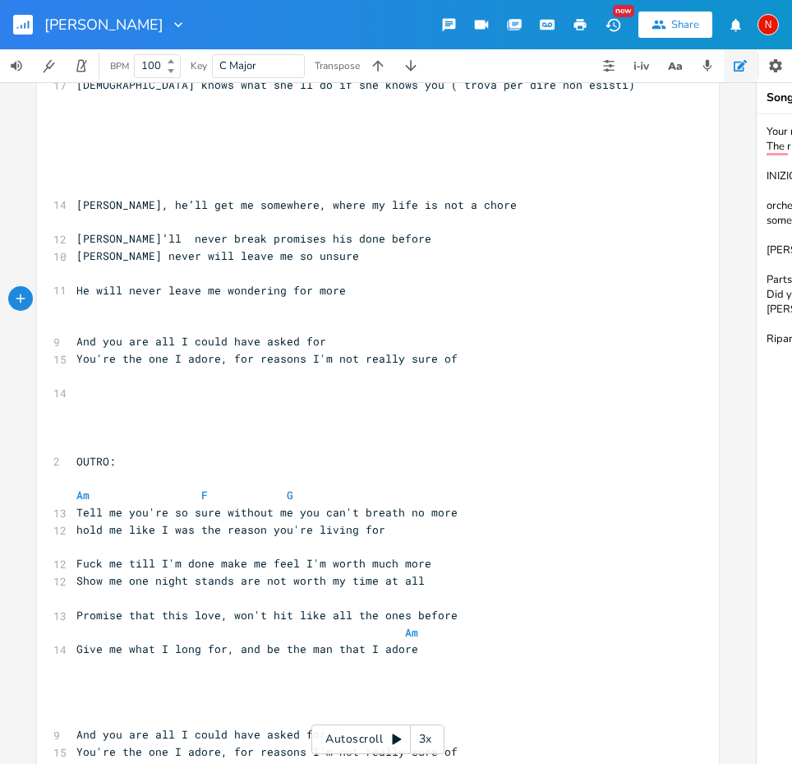
click at [142, 316] on pre "​" at bounding box center [369, 324] width 593 height 17
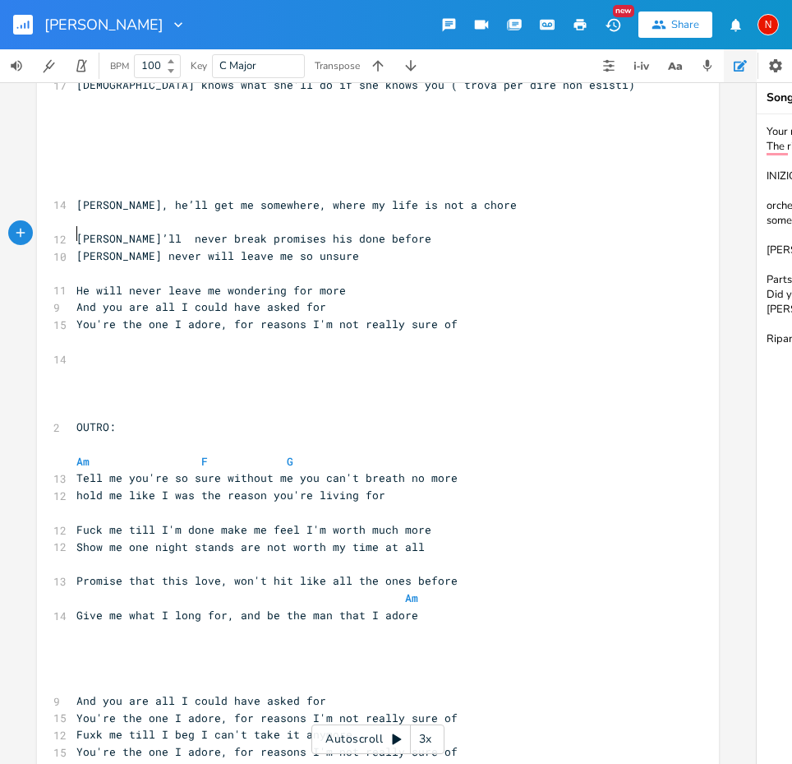
click at [140, 265] on pre "​" at bounding box center [369, 273] width 593 height 17
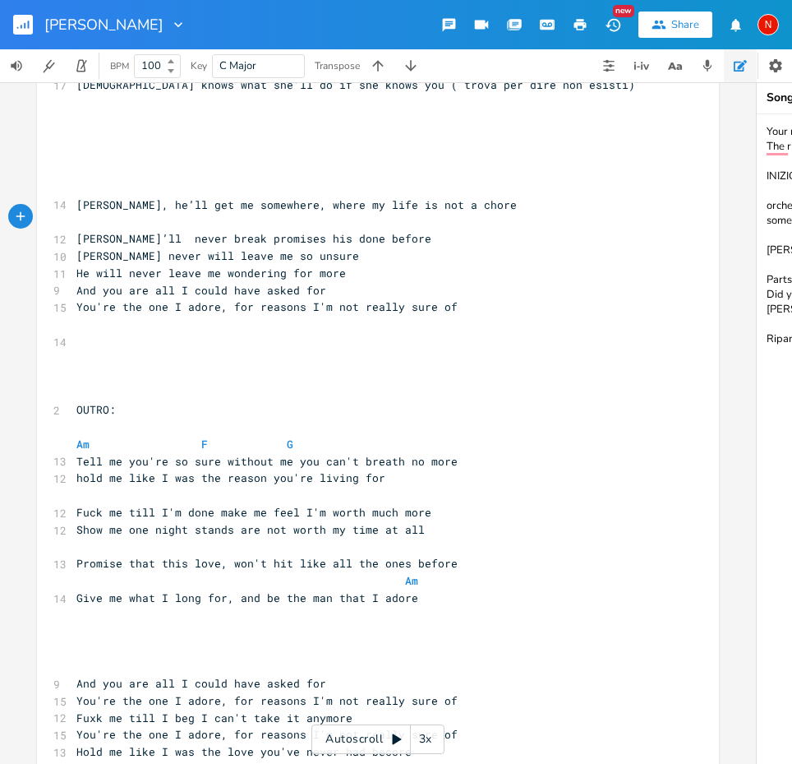
click at [132, 213] on pre at bounding box center [369, 221] width 593 height 17
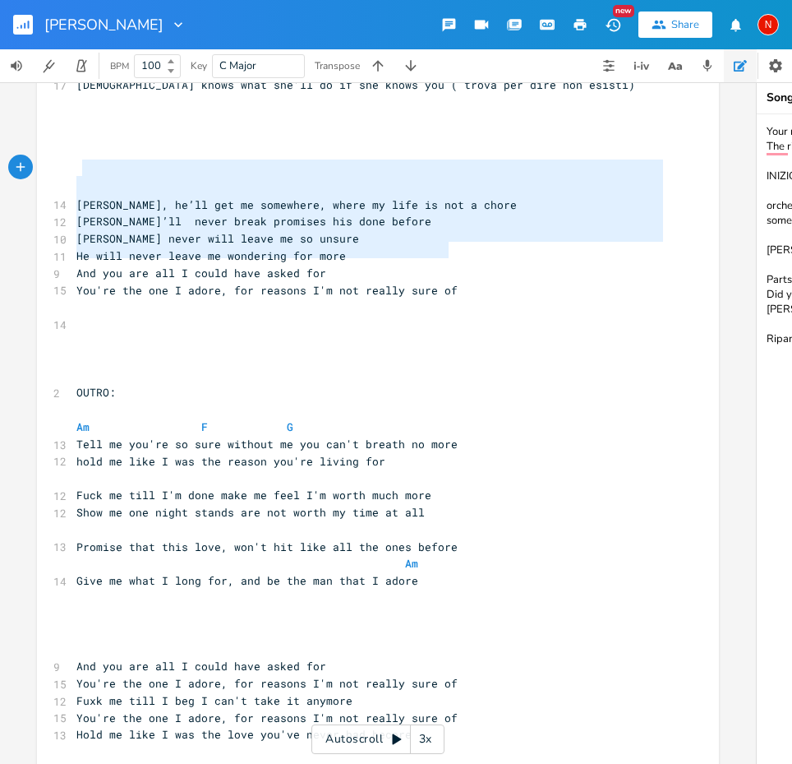
type textarea "Tony, he’ll get me somewhere, where my life is not a chore Tony’ll never break …"
drag, startPoint x: 445, startPoint y: 256, endPoint x: 71, endPoint y: 168, distance: 385.2
click at [73, 168] on div "2 TONY ​ ​ [Verse 1] ​ C D Am C 8 Come on Tony we gotta go C D G Am 10 Pack you…" at bounding box center [369, 205] width 593 height 1932
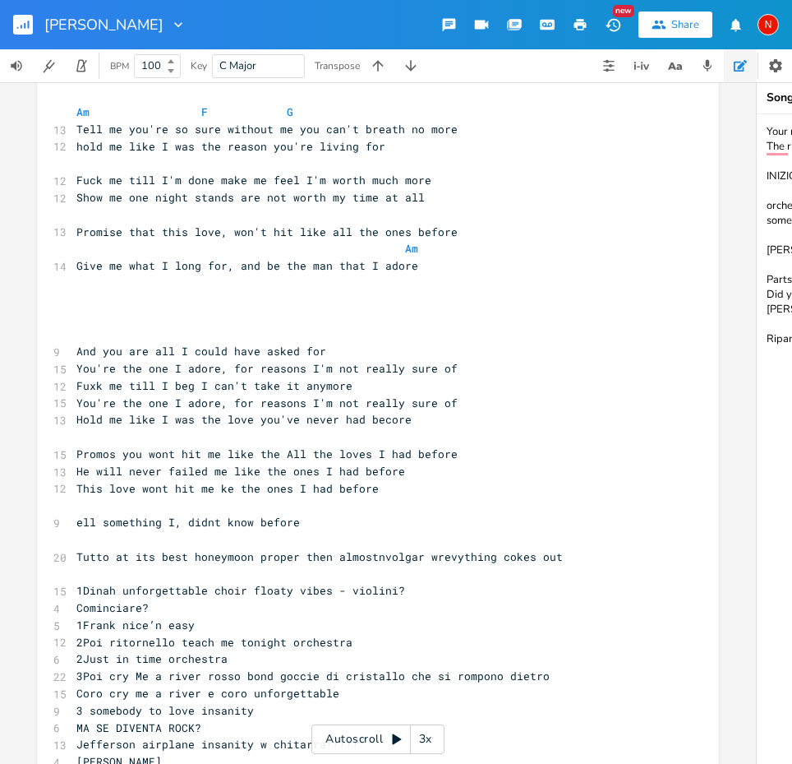
scroll to position [1207, 0]
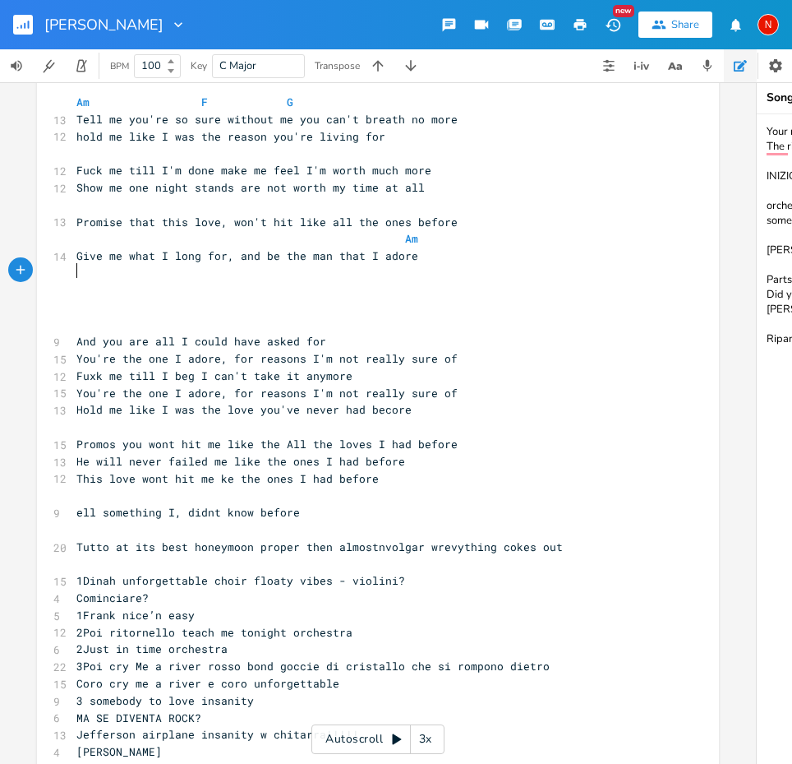
click at [215, 316] on pre "​" at bounding box center [369, 324] width 593 height 17
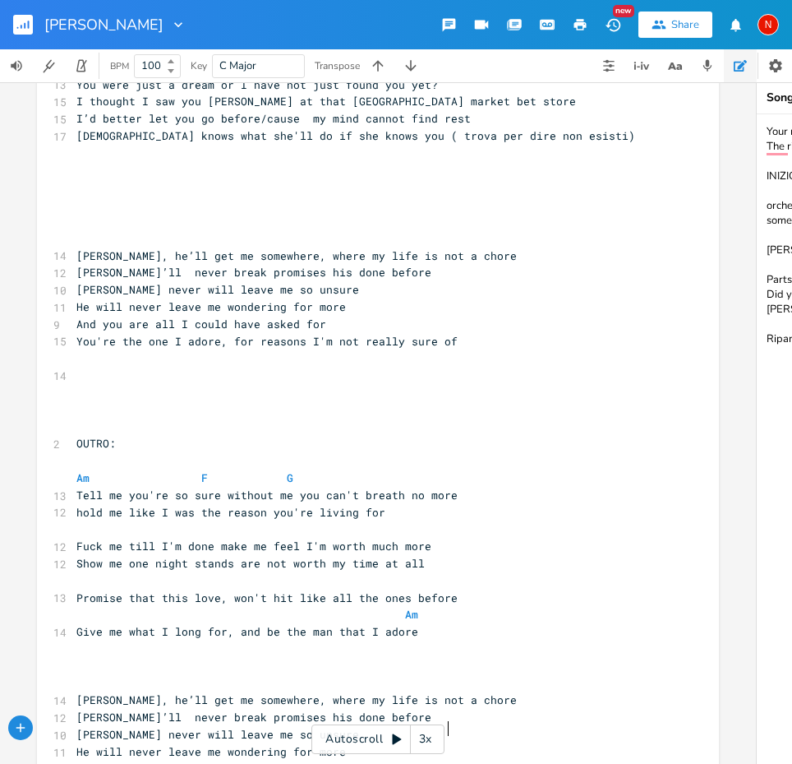
scroll to position [798, 0]
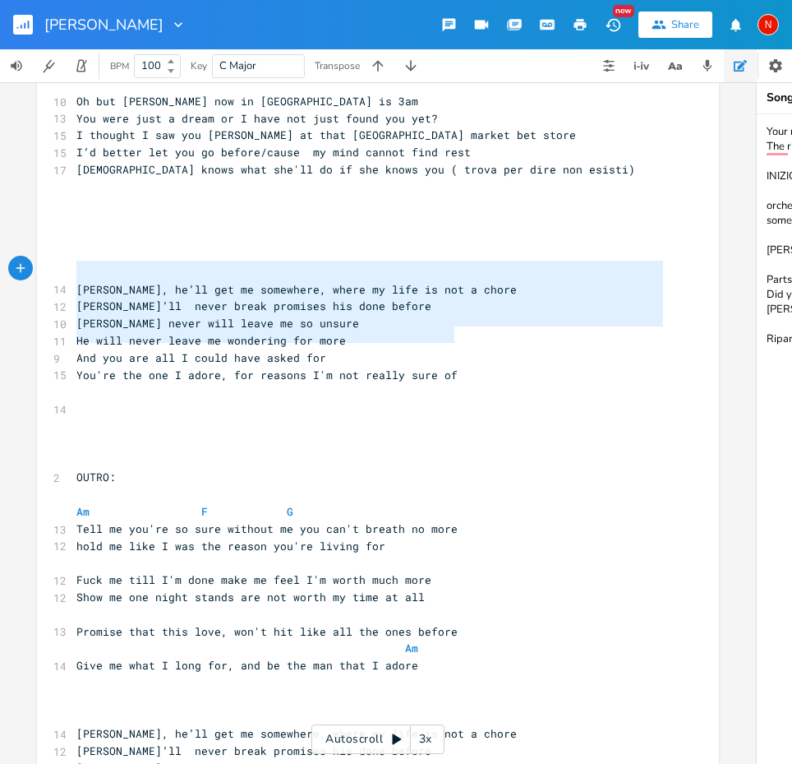
type textarea "Tony, he’ll get me somewhere, where my life is not a chore Tony’ll never break …"
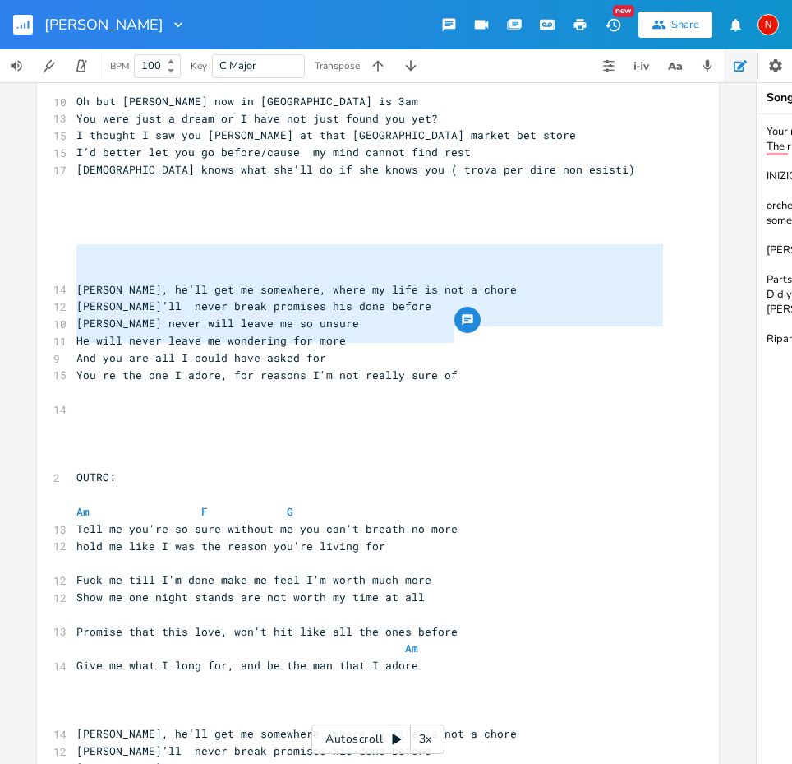
drag, startPoint x: 450, startPoint y: 341, endPoint x: 54, endPoint y: 252, distance: 406.2
click at [73, 252] on div "2 TONY ​ ​ [Verse 1] ​ C D Am C 8 Come on Tony we gotta go C D G Am 10 Pack you…" at bounding box center [369, 332] width 593 height 2017
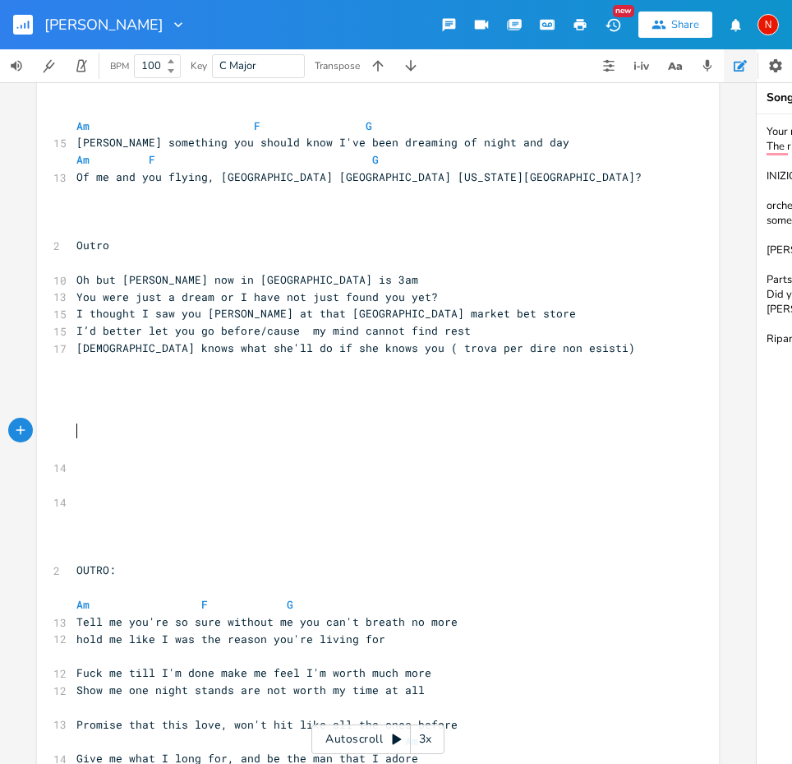
scroll to position [619, 0]
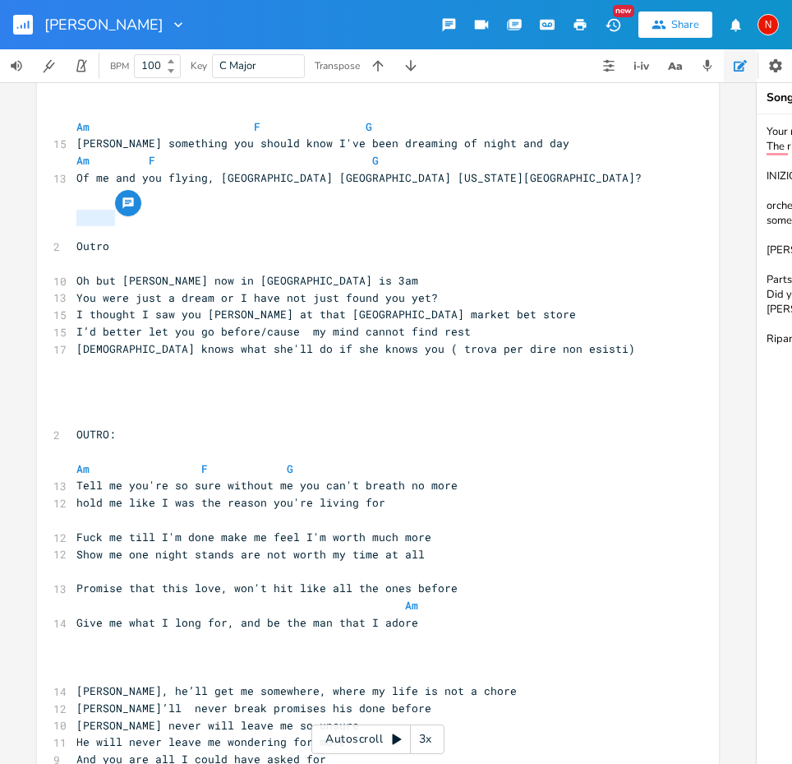
drag, startPoint x: 122, startPoint y: 215, endPoint x: 70, endPoint y: 215, distance: 51.8
click at [73, 238] on pre "Outro" at bounding box center [369, 246] width 593 height 17
type textarea "VERSE 3"
type textarea "2"
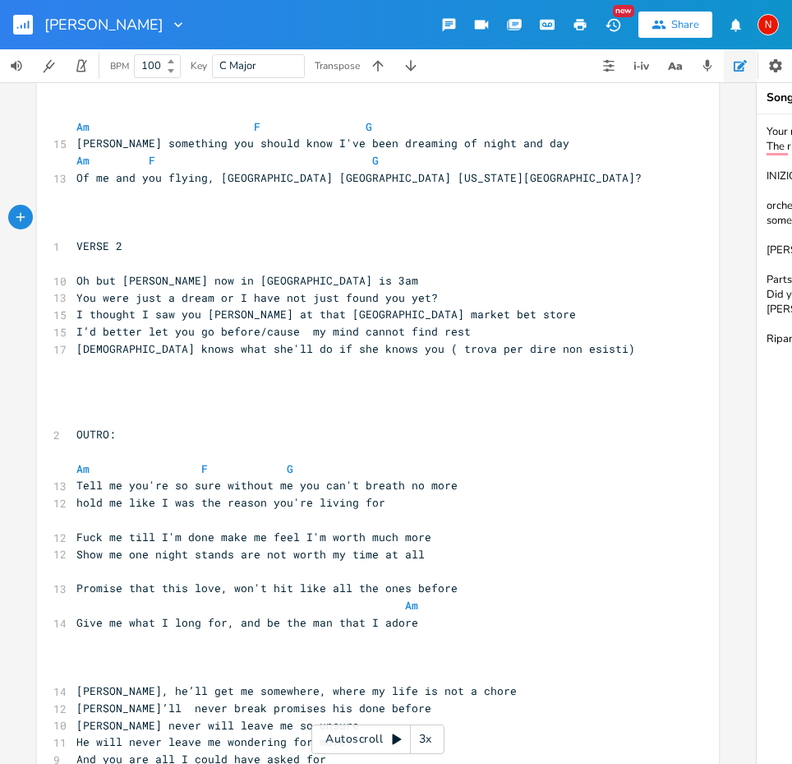
click at [210, 408] on pre "​" at bounding box center [369, 416] width 593 height 17
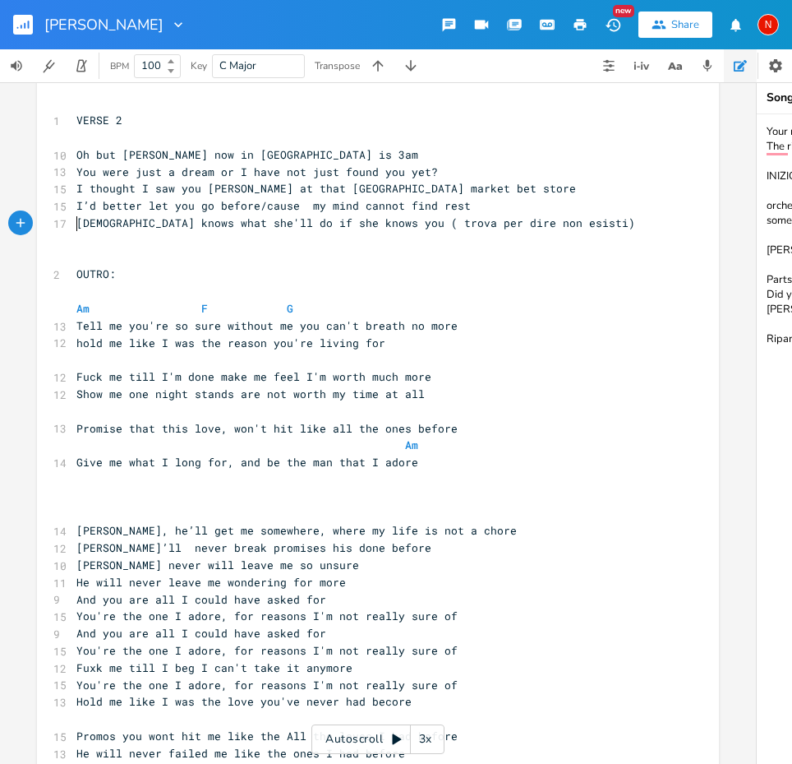
scroll to position [773, 0]
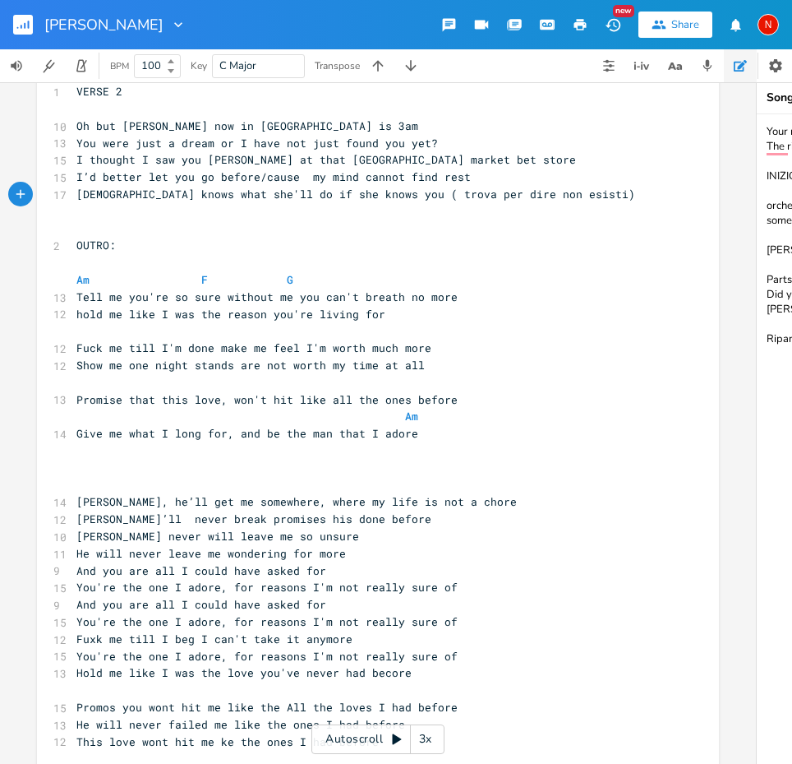
click at [314, 459] on pre "​" at bounding box center [369, 467] width 593 height 17
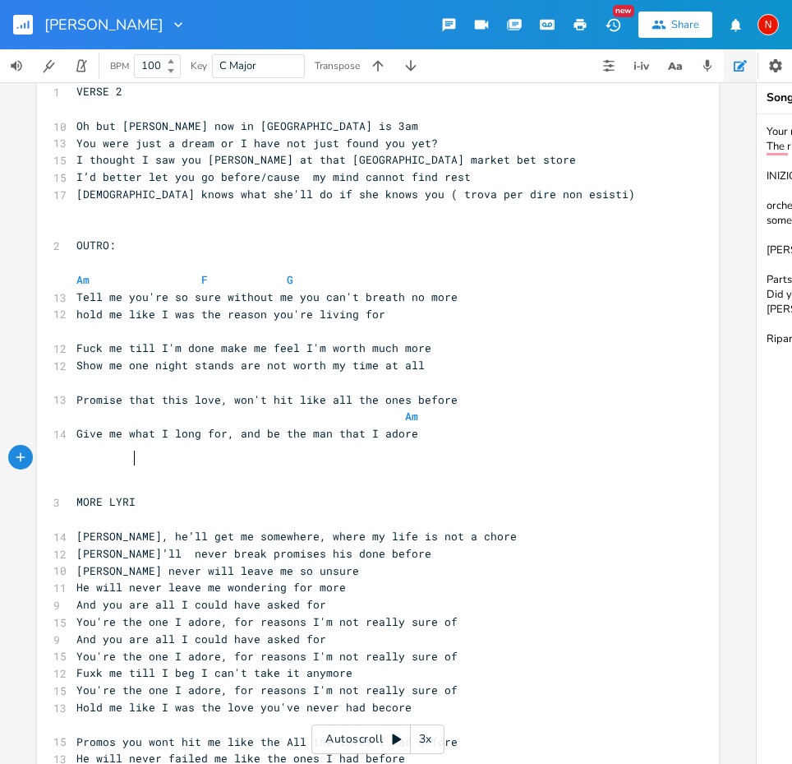
type textarea "MORE LYRICS"
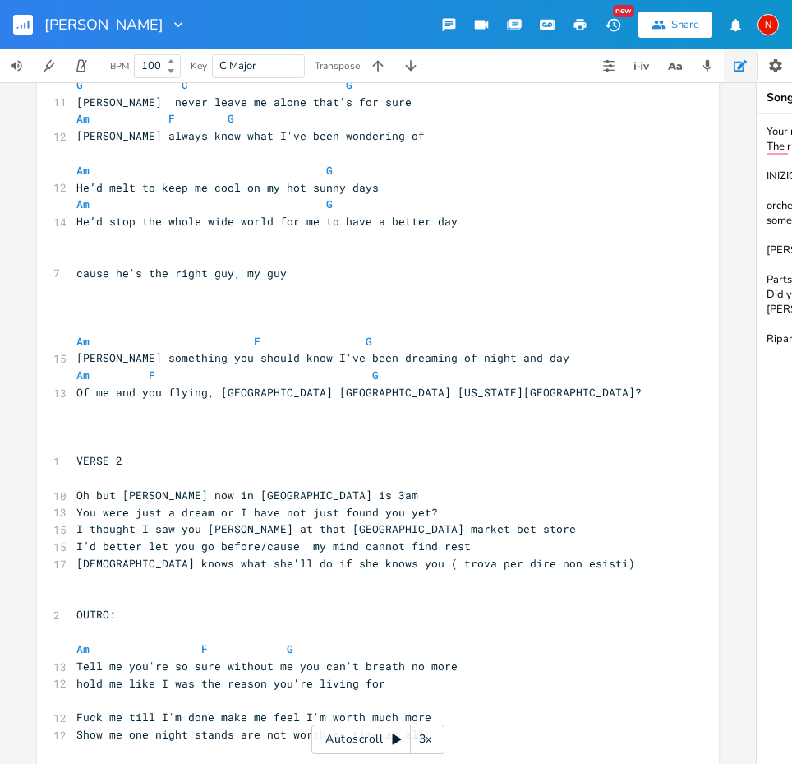
scroll to position [402, 0]
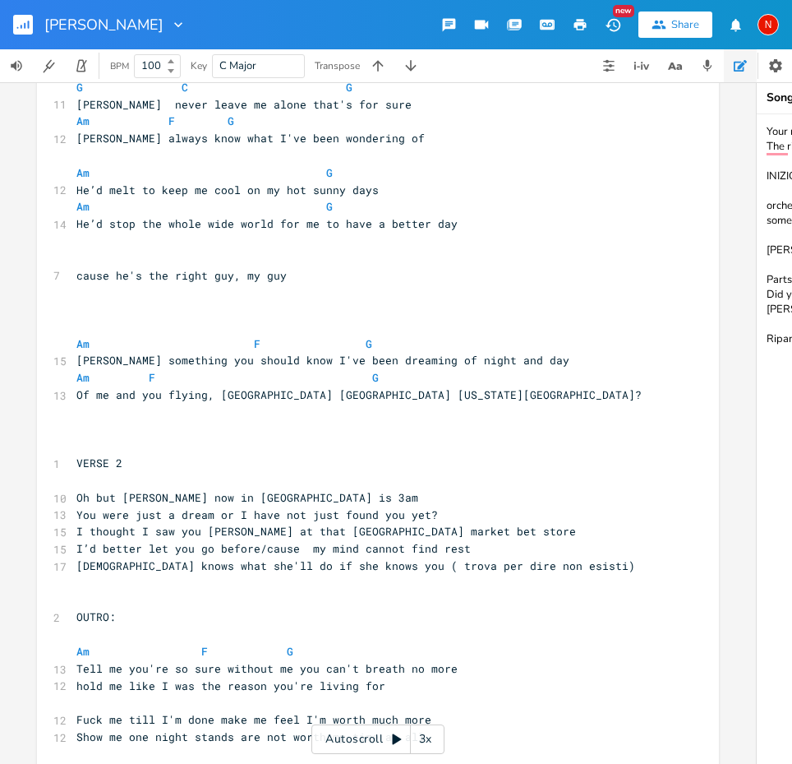
click at [125, 301] on pre "​" at bounding box center [369, 309] width 593 height 17
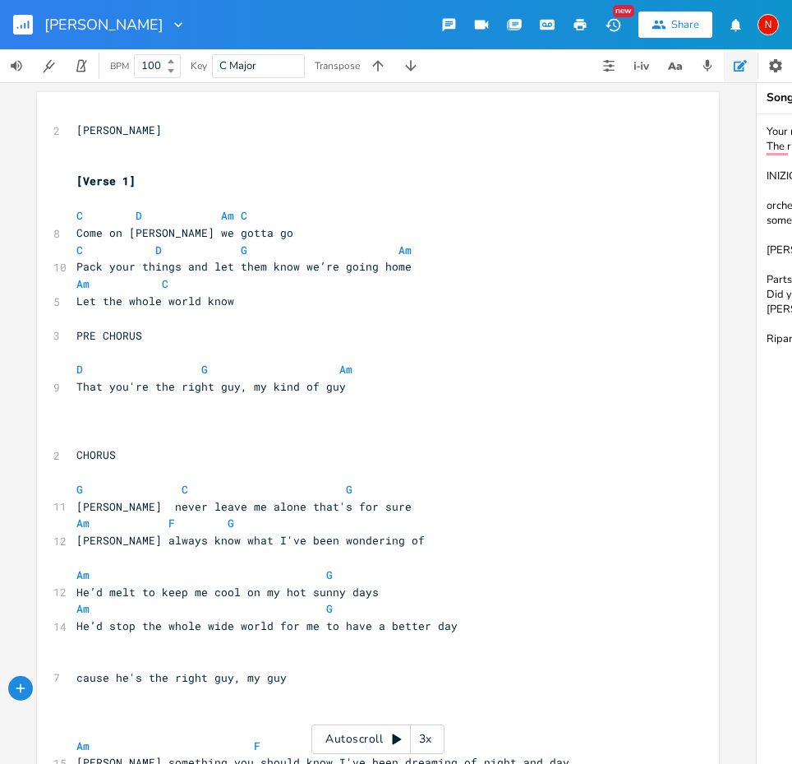
scroll to position [0, 0]
click at [17, 25] on rect "button" at bounding box center [23, 25] width 20 height 20
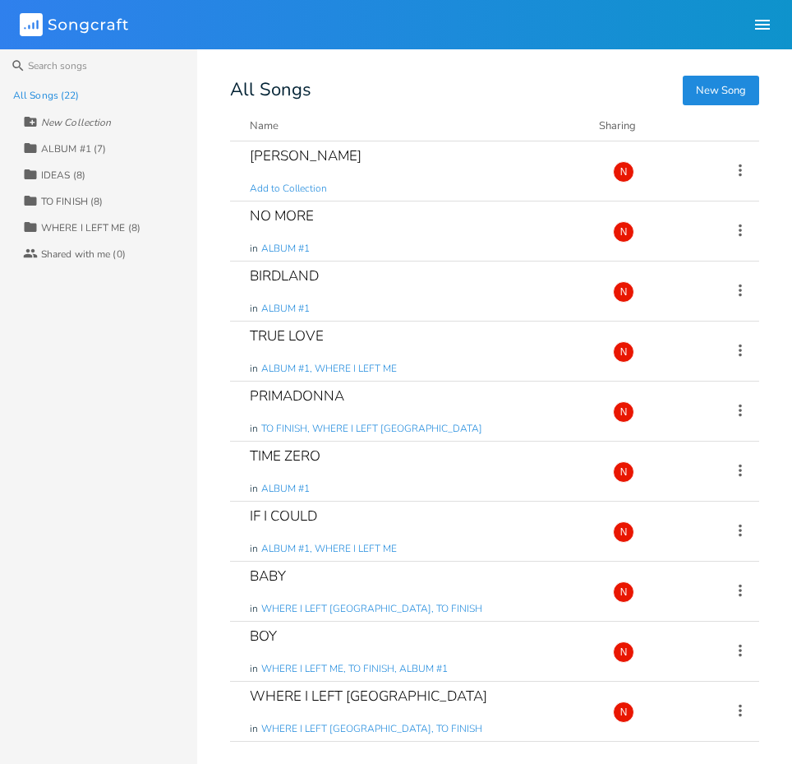
click at [35, 25] on rect at bounding box center [31, 24] width 23 height 23
click at [30, 27] on rect at bounding box center [31, 24] width 23 height 23
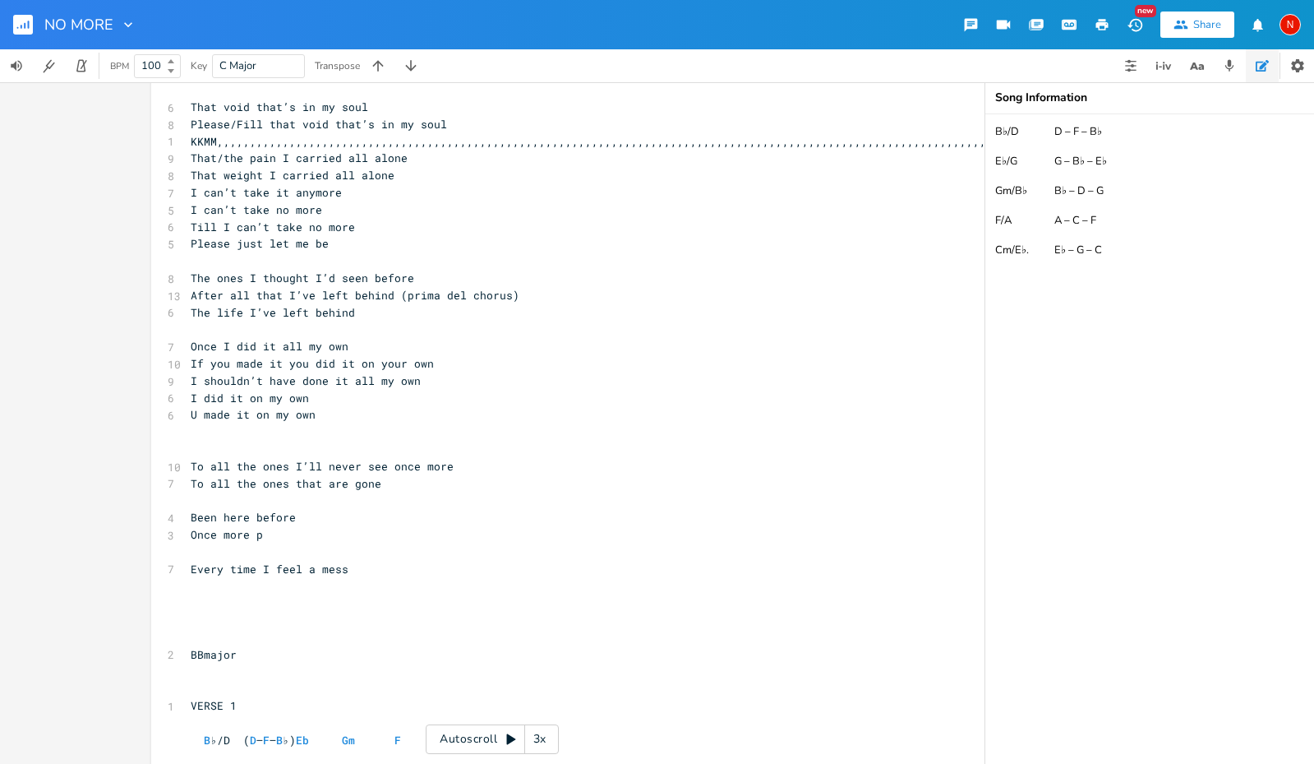
scroll to position [862, 0]
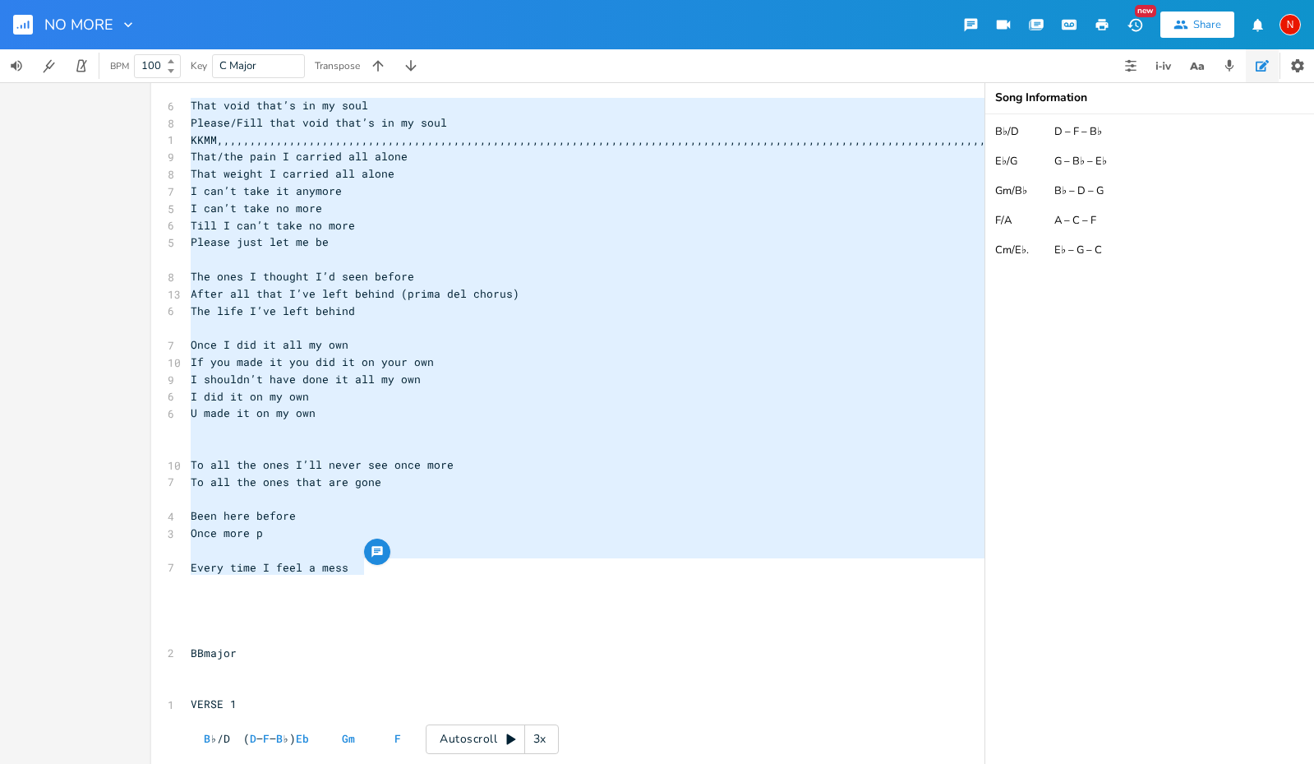
type textarea "Loremi/Dolo sita cons adip’e se do eius TEMP,,,,,,,,,,,,,,,,,,,,,,,,,,,,,,,,,,,…"
drag, startPoint x: 381, startPoint y: 563, endPoint x: 183, endPoint y: 91, distance: 511.4
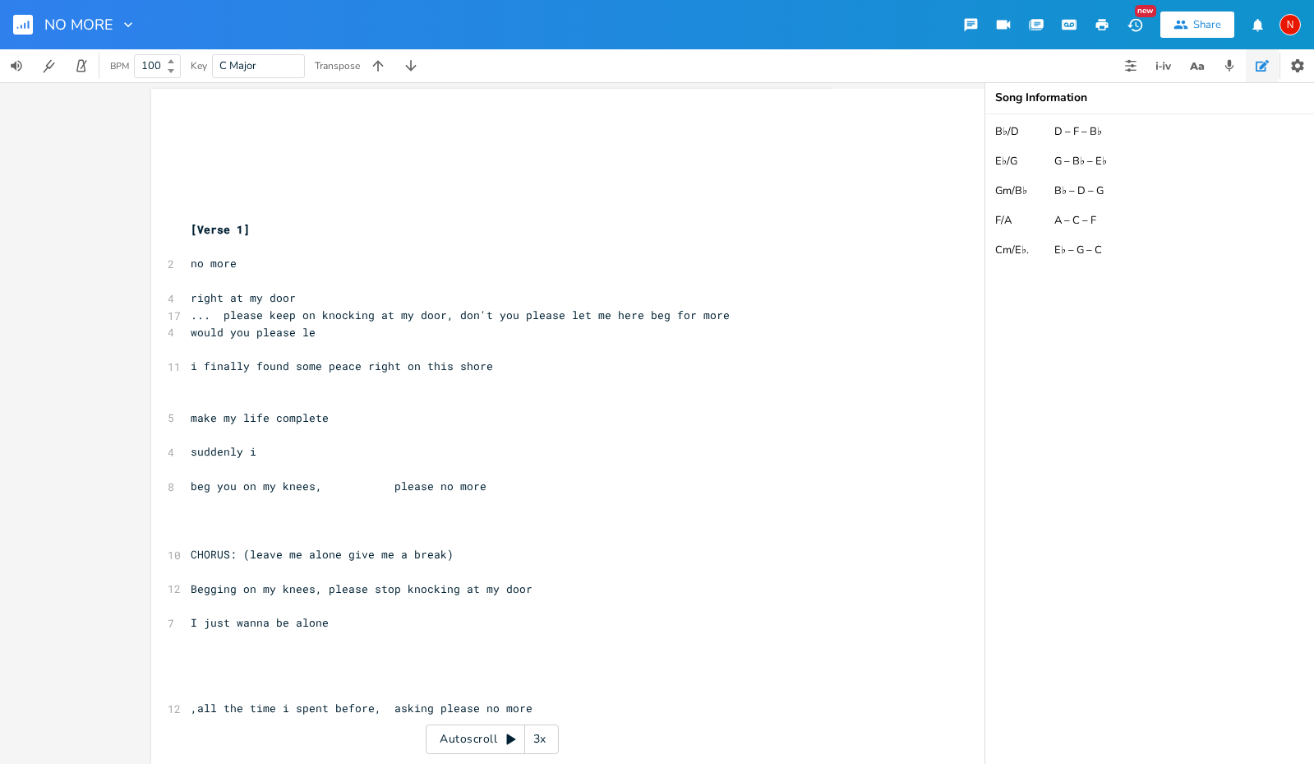
scroll to position [5, 0]
drag, startPoint x: 176, startPoint y: 219, endPoint x: 251, endPoint y: 224, distance: 75.0
type textarea "[Verse 1]"
drag, startPoint x: 251, startPoint y: 224, endPoint x: 183, endPoint y: 224, distance: 67.4
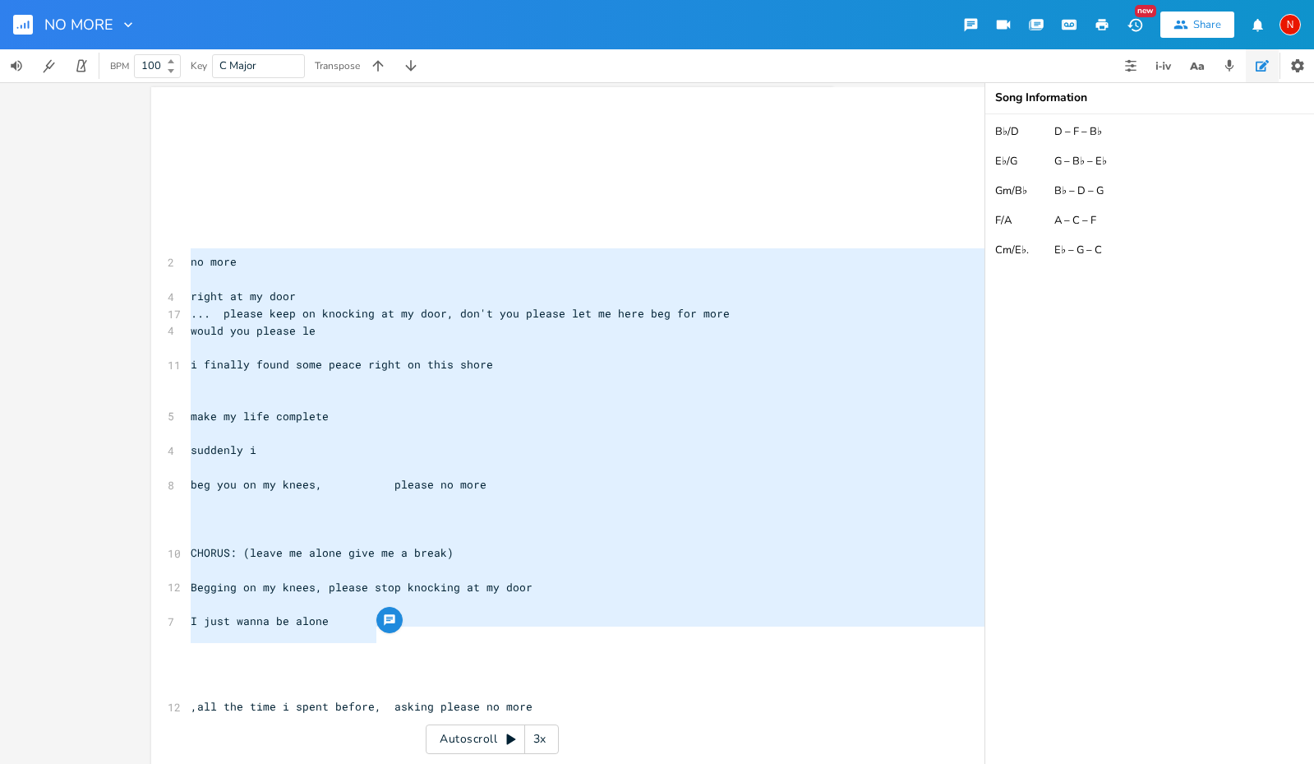
type textarea "no more right at my door ... please keep on knocking at my door, don't you plea…"
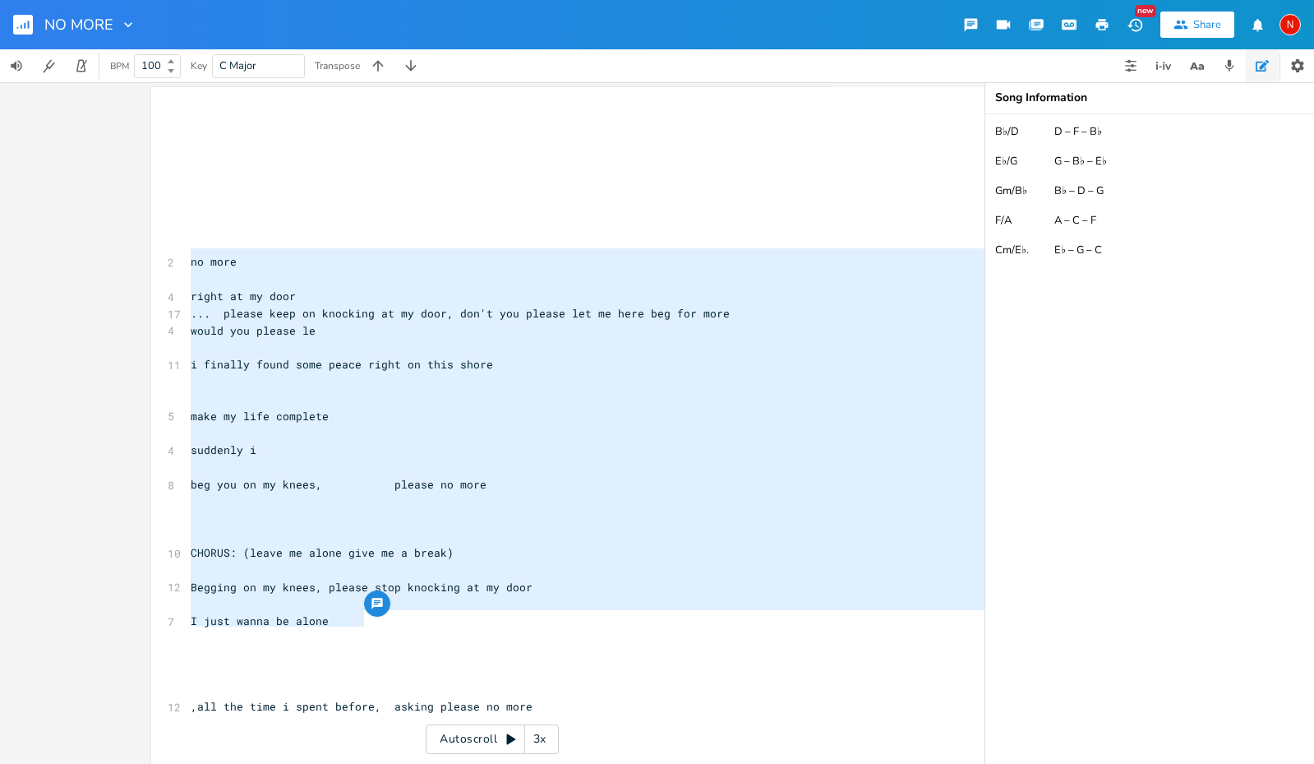
drag, startPoint x: 184, startPoint y: 257, endPoint x: 445, endPoint y: 612, distance: 439.7
click at [1078, 348] on textarea "B♭/D D – F – B♭ E♭/G G – B♭ – E♭ Gm/B♭ B♭ – D – G F/A A – C – F Cm/E♭. E♭ – G –…" at bounding box center [1149, 438] width 329 height 649
paste textarea "no more right at my door ... please keep on knocking at my door, don't you plea…"
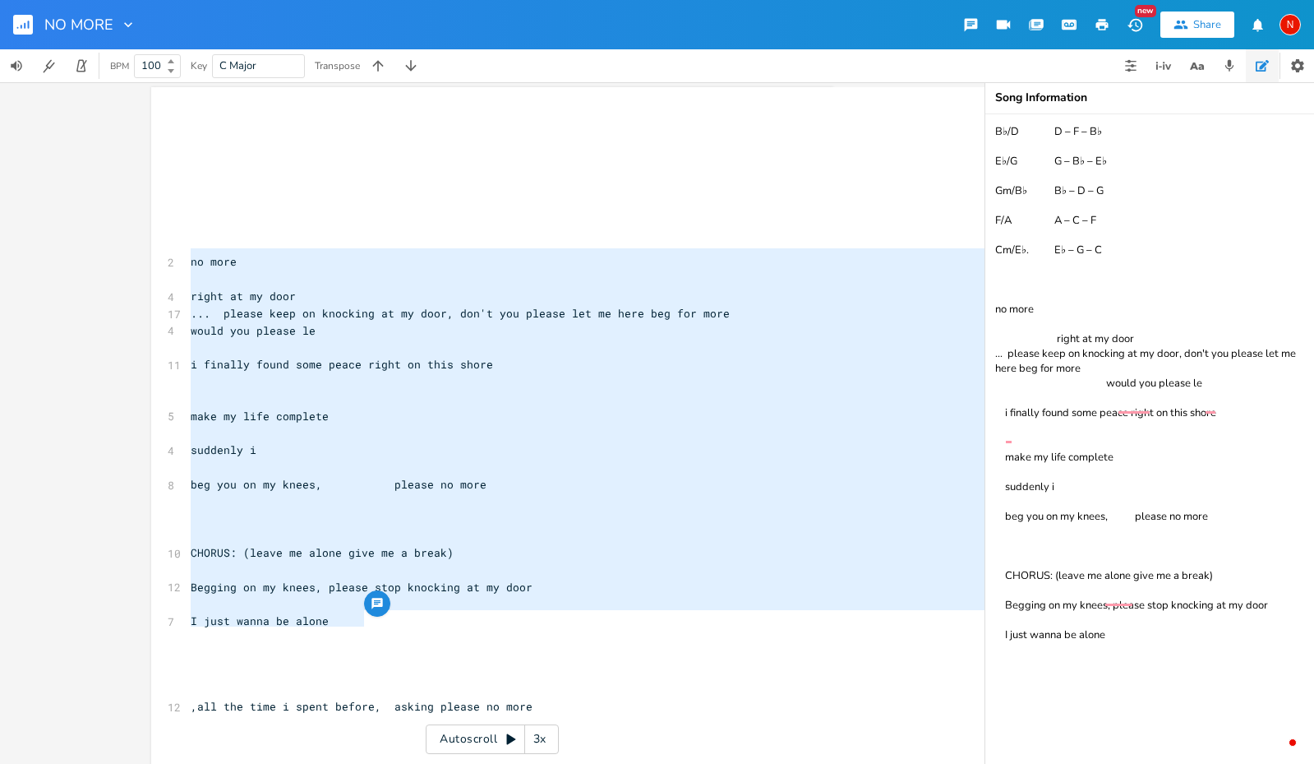
type textarea "B♭/D D – F – B♭ E♭/G G – B♭ – E♭ Gm/B♭ B♭ – D – G F/A A – C – F Cm/E♭. E♭ – G –…"
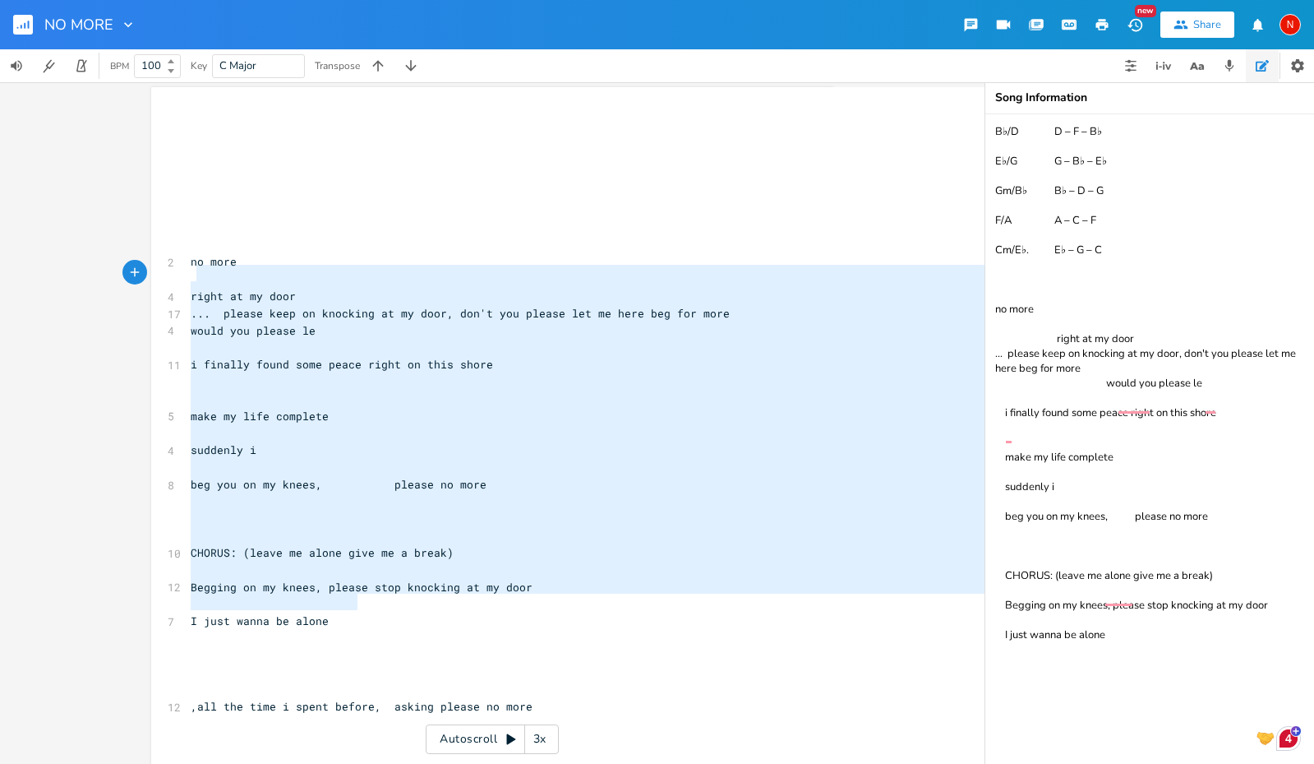
type textarea "no more right at my door ... please keep on knocking at my door, don't you plea…"
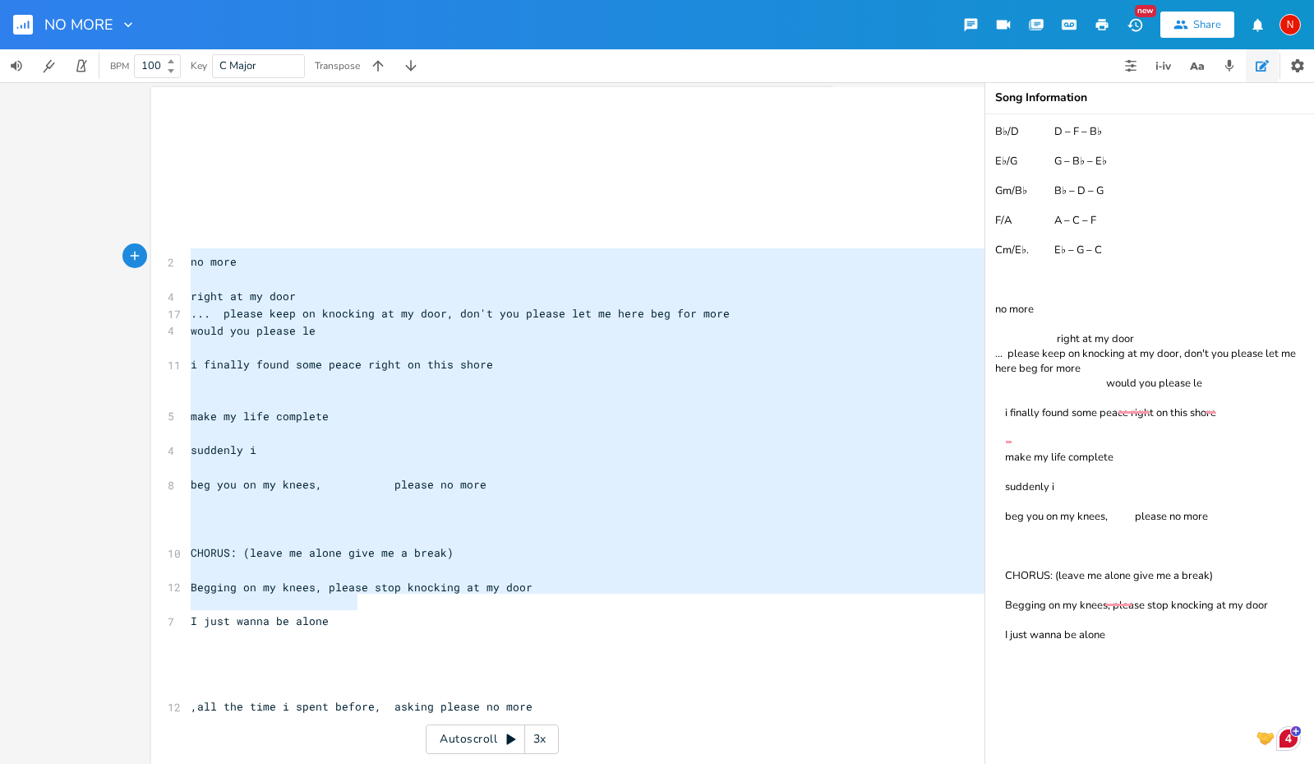
drag, startPoint x: 349, startPoint y: 600, endPoint x: 187, endPoint y: 256, distance: 380.2
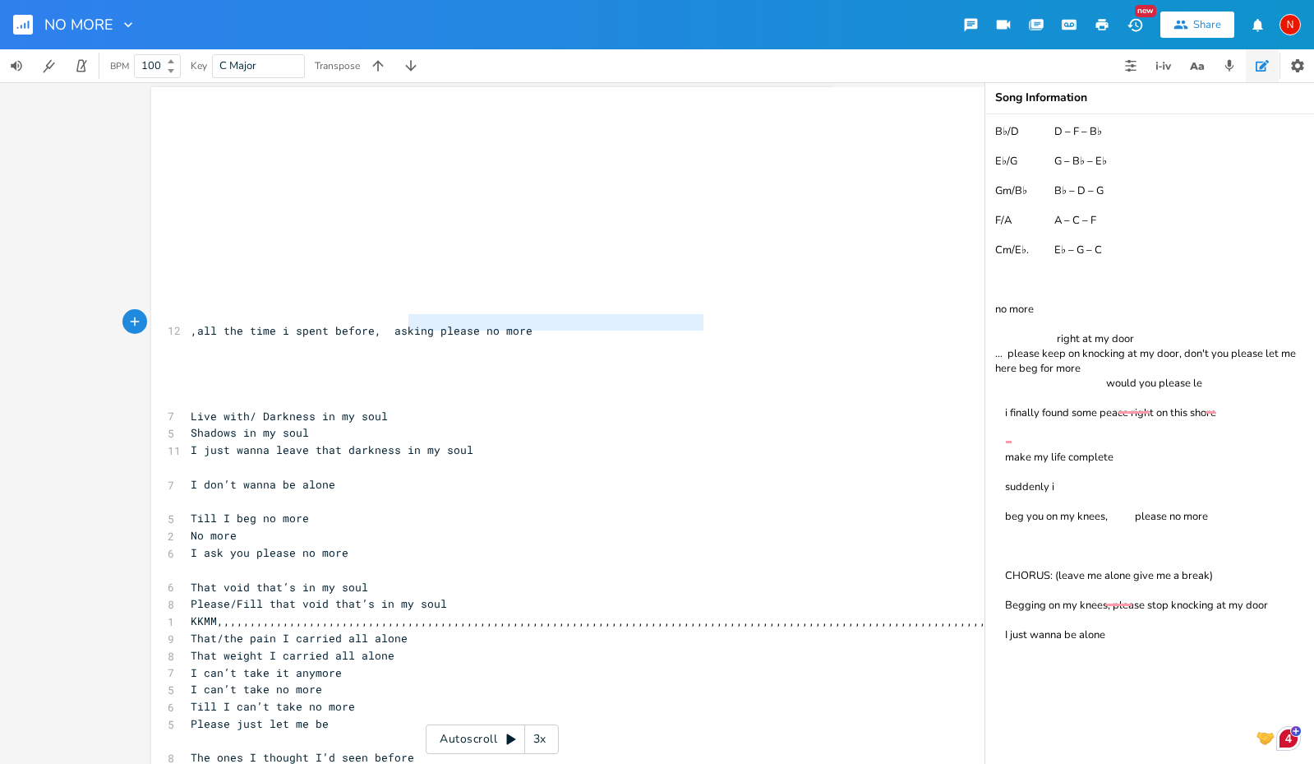
type textarea ",all the time i spent before, asking please no more"
drag, startPoint x: 718, startPoint y: 323, endPoint x: 344, endPoint y: 327, distance: 374.0
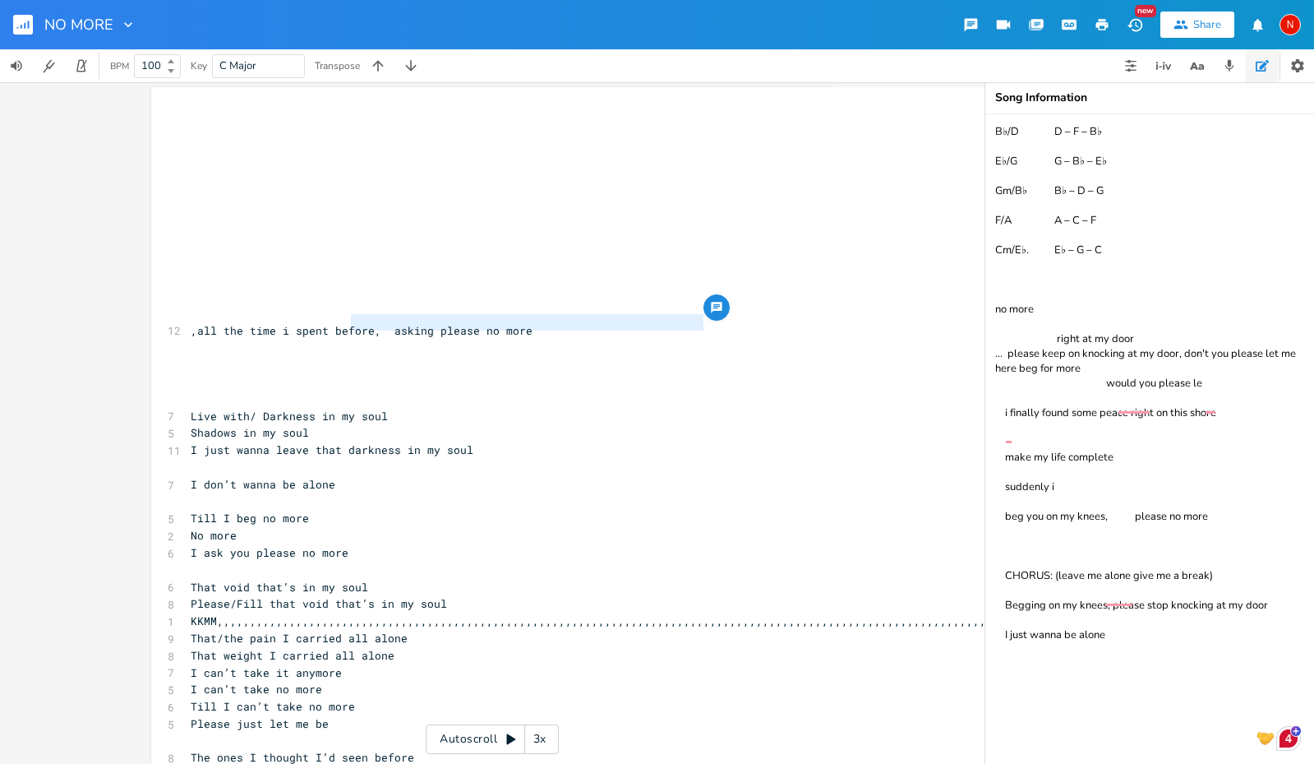
click at [1086, 687] on textarea "B♭/D D – F – B♭ E♭/G G – B♭ – E♭ Gm/B♭ B♭ – D – G F/A A – C – F Cm/E♭. E♭ – G –…" at bounding box center [1149, 438] width 329 height 649
paste textarea ",all the time i spent before, asking please no more"
type textarea "B♭/D D – F – B♭ E♭/G G – B♭ – E♭ Gm/B♭ B♭ – D – G F/A A – C – F Cm/E♭. E♭ – G –…"
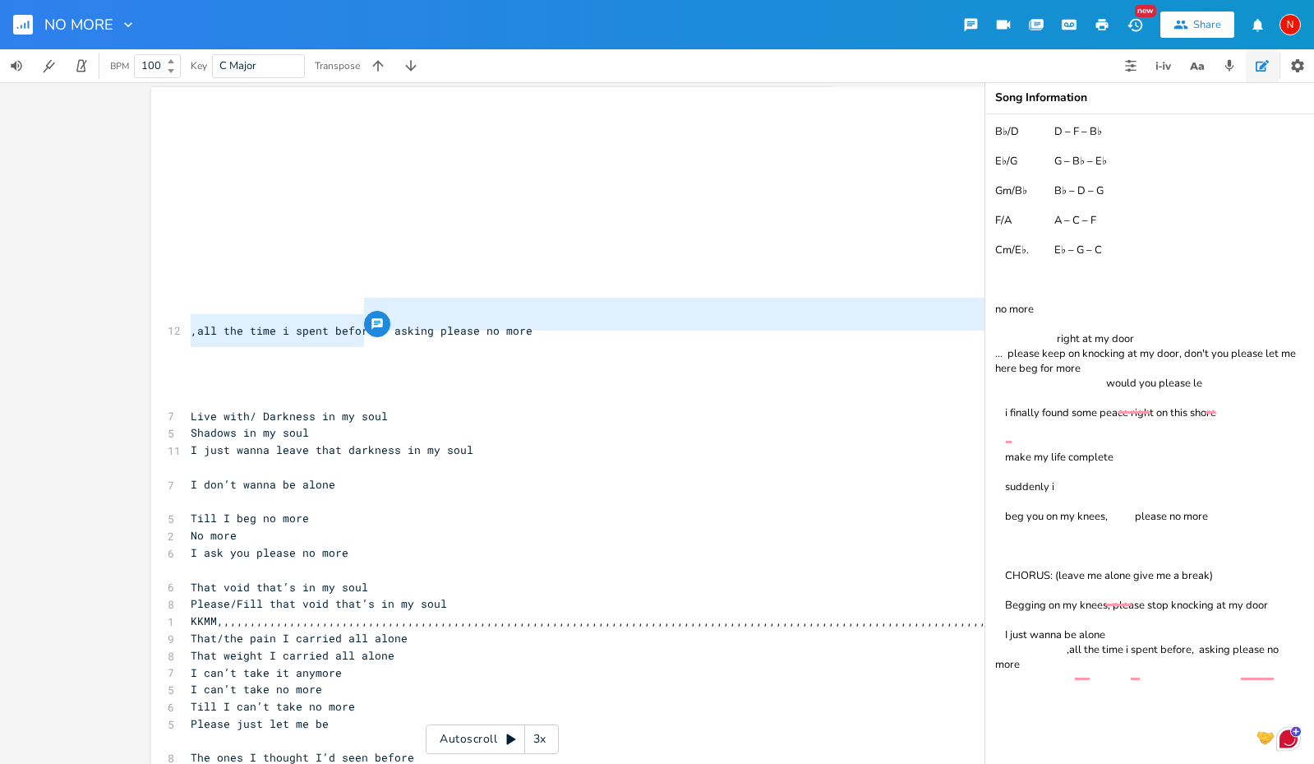
type textarea ",all the time i spent before, asking please no more"
drag, startPoint x: 722, startPoint y: 345, endPoint x: 358, endPoint y: 315, distance: 365.4
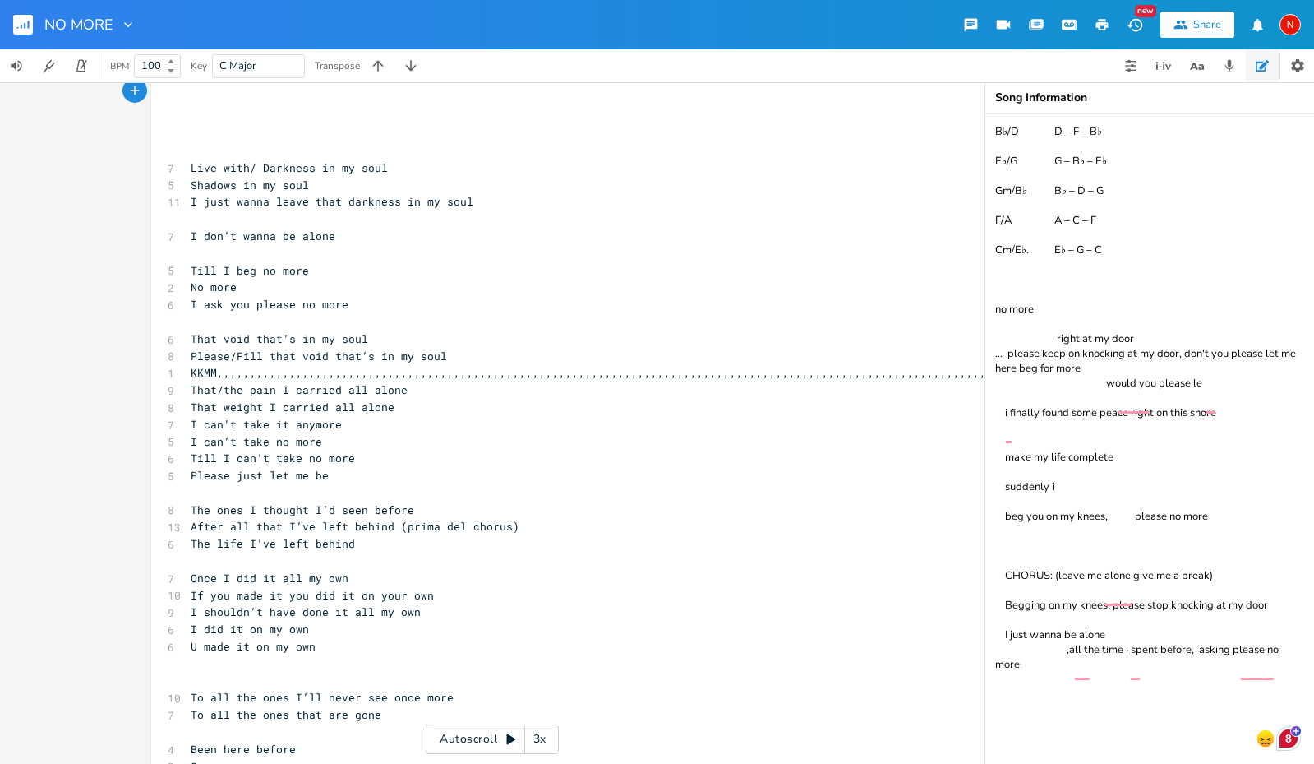
scroll to position [222, 0]
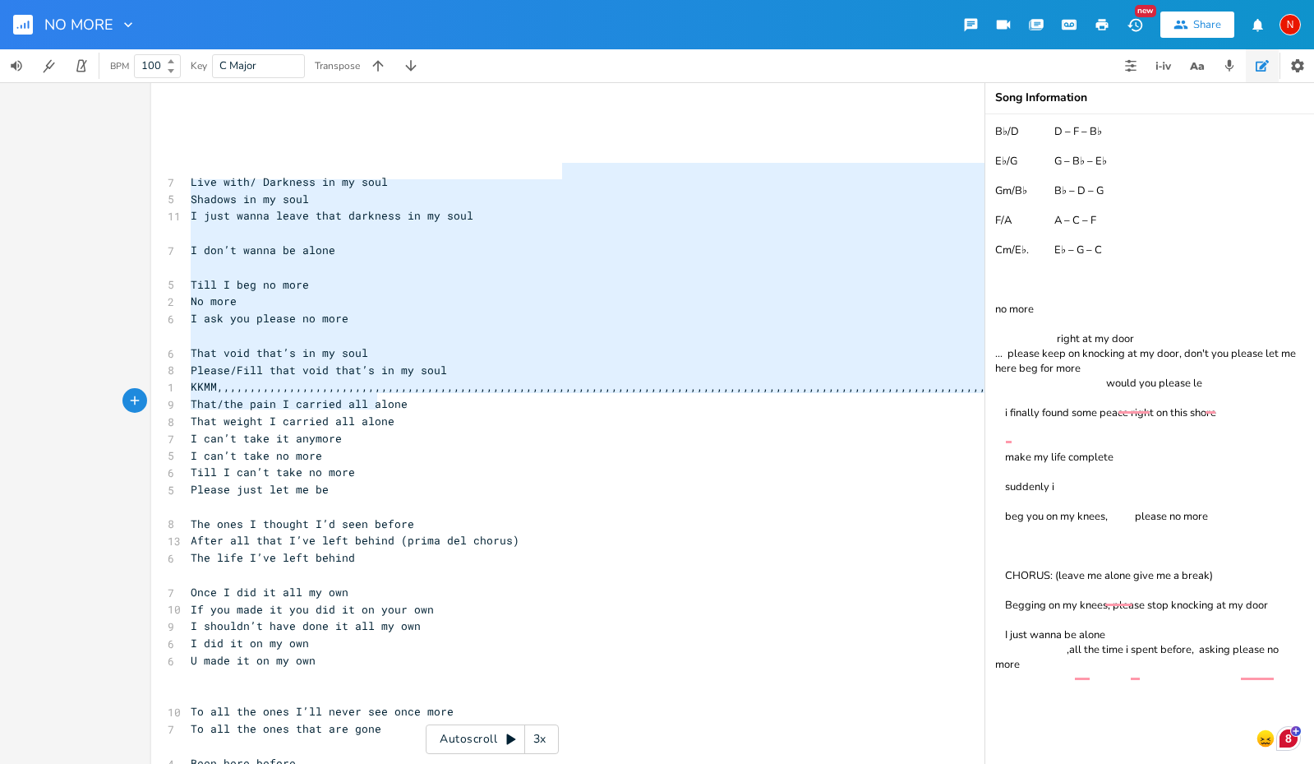
type textarea "Loremip do si amet C adip elits doeiu temp incididu ut la etdo M ali’e admin ve…"
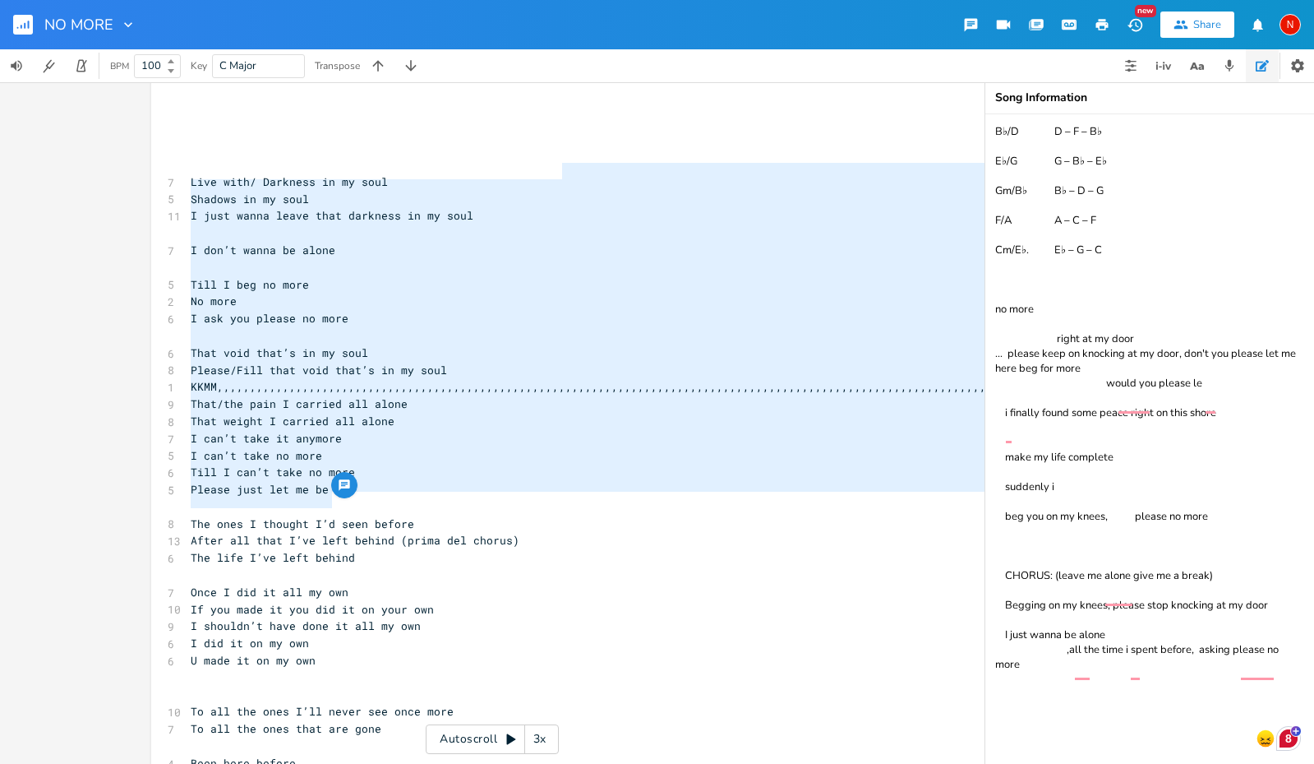
drag, startPoint x: 575, startPoint y: 171, endPoint x: 328, endPoint y: 503, distance: 414.1
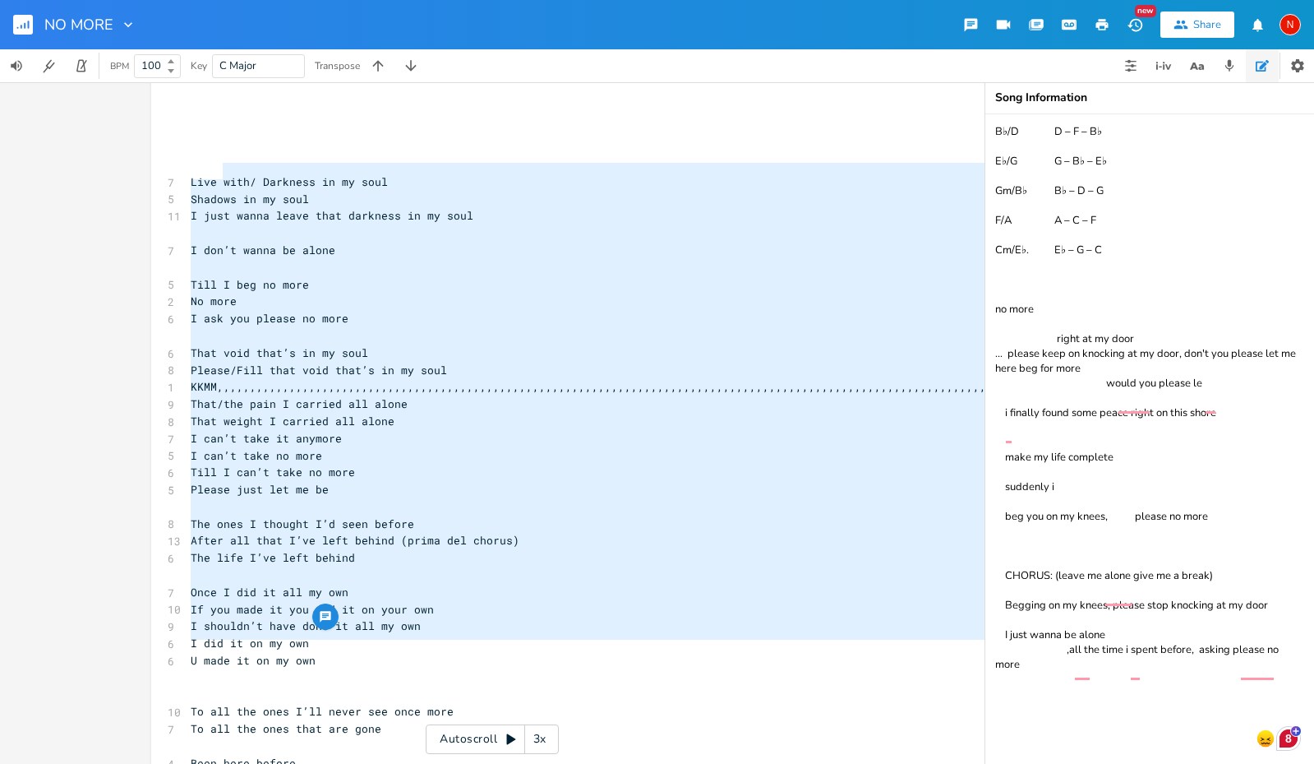
type textarea "Live with/ Darkness in my soul Shadows in my soul I just wanna leave that darkn…"
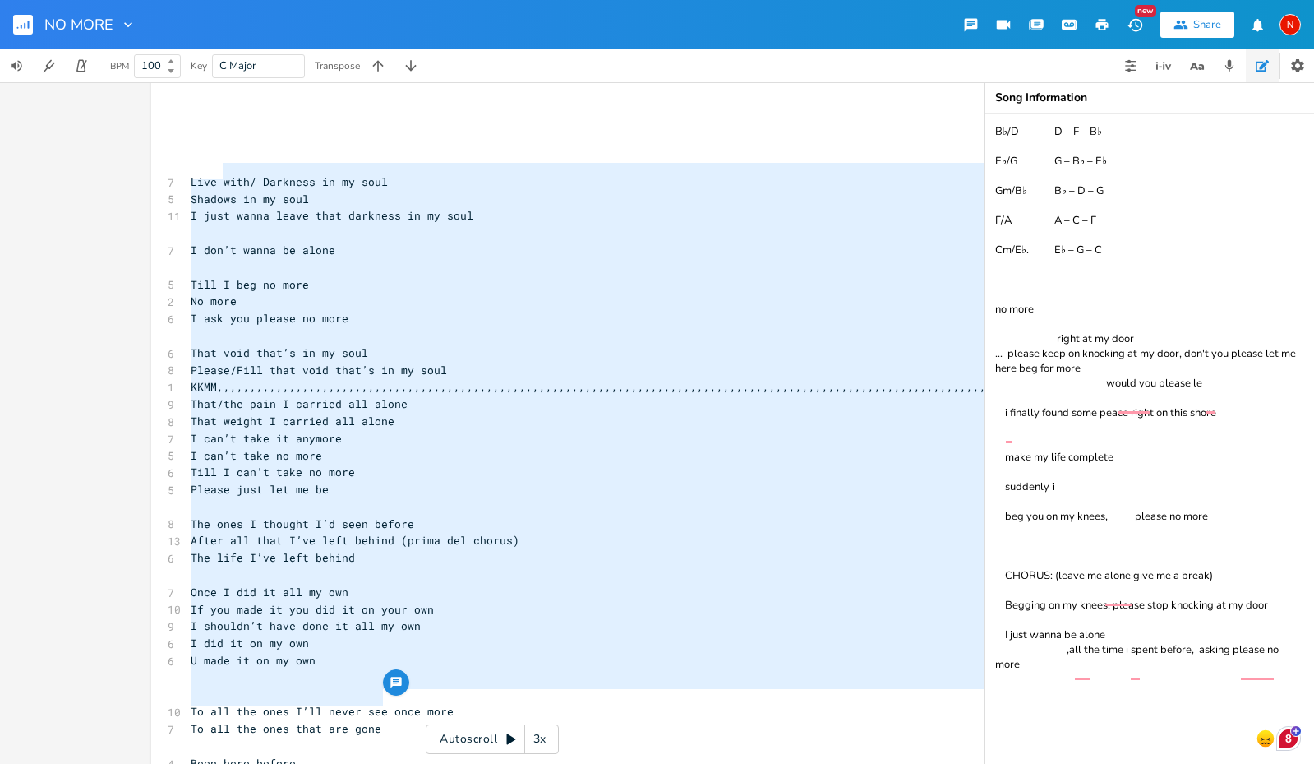
drag, startPoint x: 218, startPoint y: 165, endPoint x: 430, endPoint y: 699, distance: 574.8
click at [1149, 710] on textarea "B♭/D D – F – B♭ E♭/G G – B♭ – E♭ Gm/B♭ B♭ – D – G F/A A – C – F Cm/E♭. E♭ – G –…" at bounding box center [1149, 438] width 329 height 649
paste textarea "Live with/ Darkness in my soul Shadows in my soul I just wanna leave that darkn…"
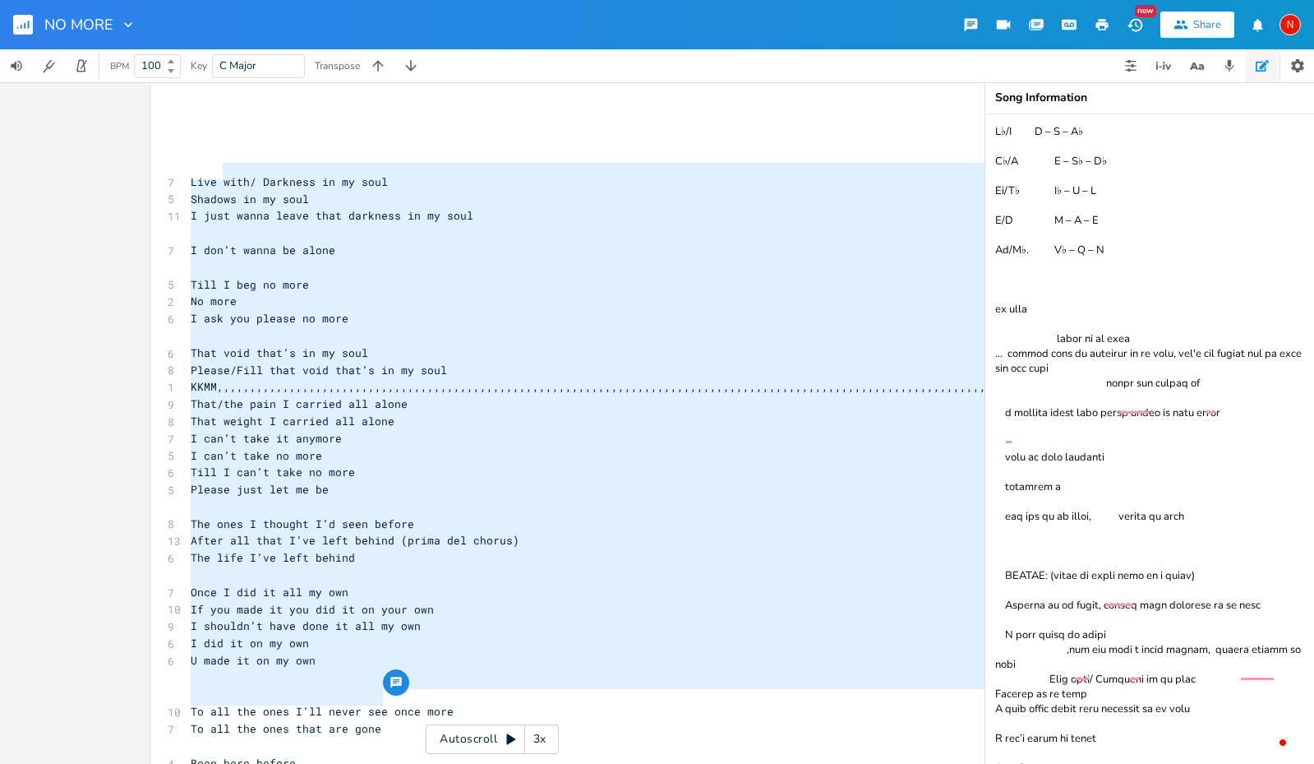
scroll to position [531, 0]
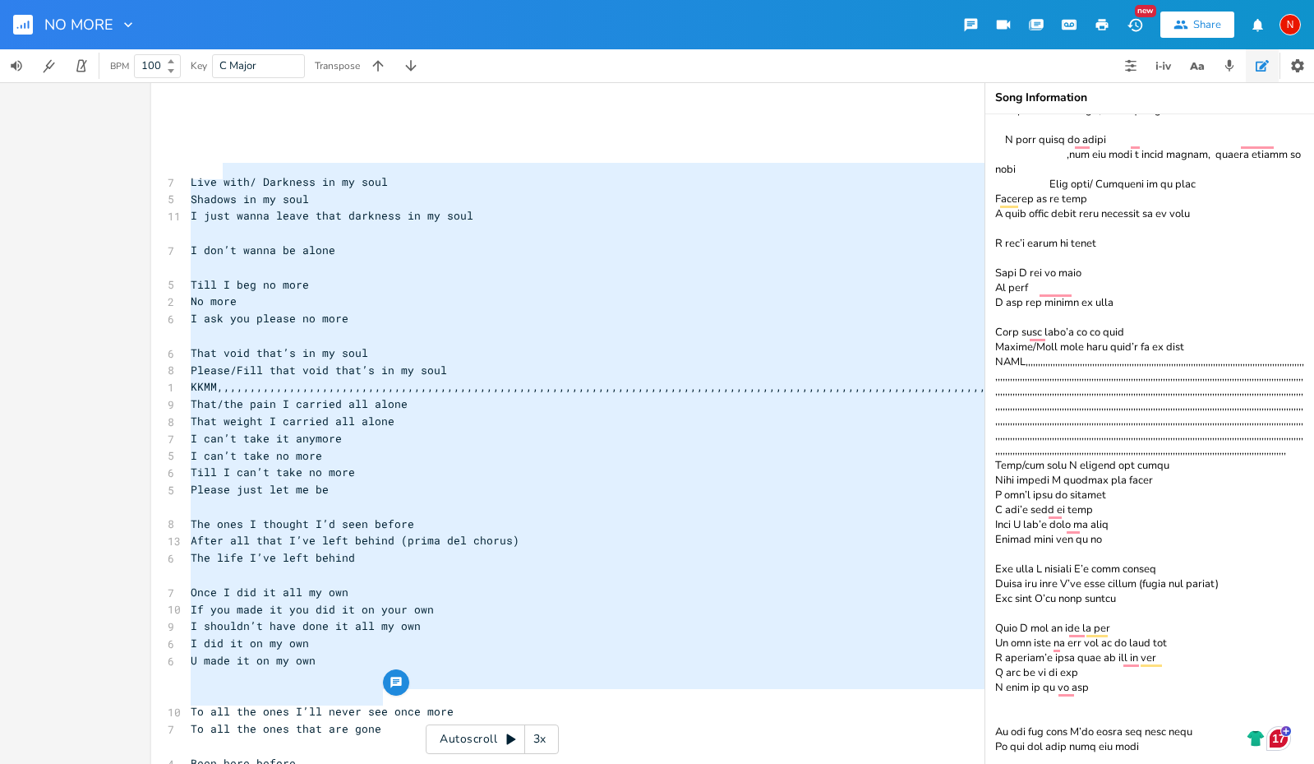
type textarea "L♭/I D – S – A♭ C♭/A E – S♭ – D♭ Ei/T♭ I♭ – U – L E/D M – A – E Ad/M♭. V♭ – Q –…"
click at [339, 464] on span "Till I can’t take no more" at bounding box center [273, 471] width 164 height 15
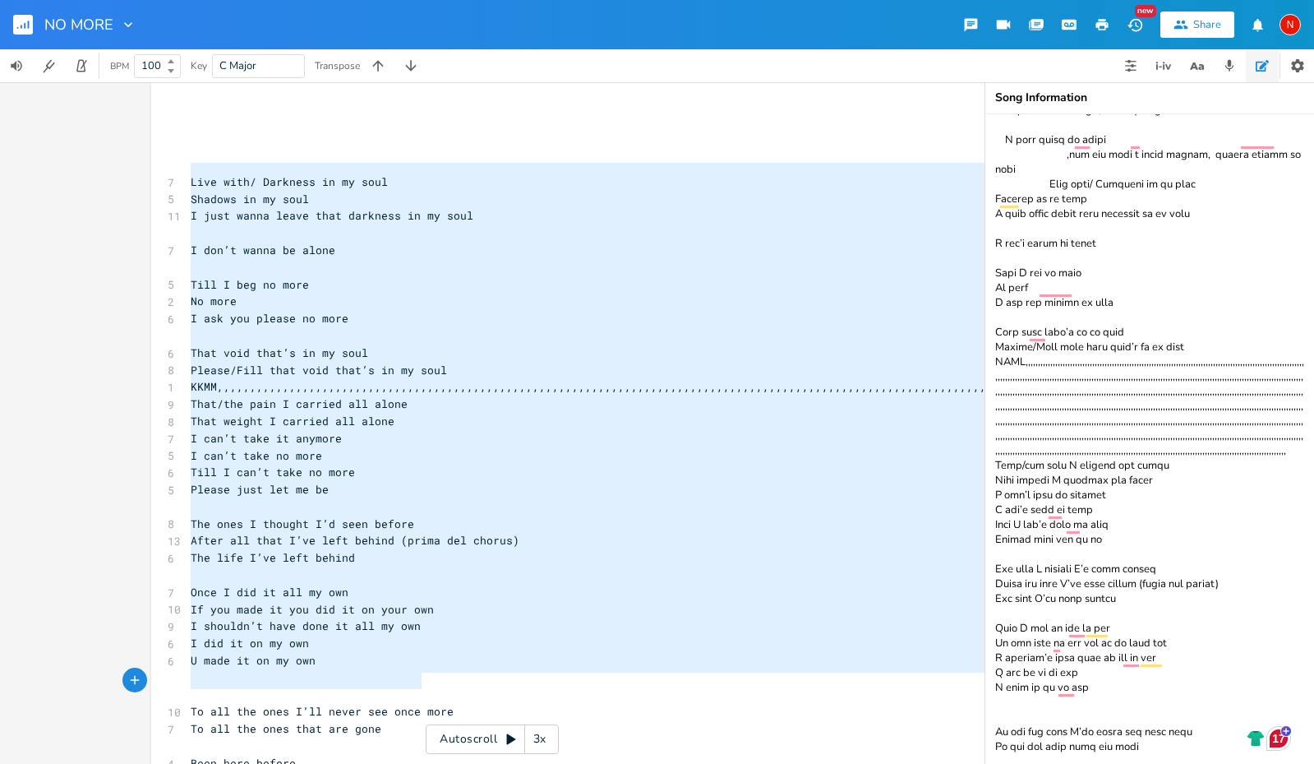
type textarea "Live with/ Darkness in my soul Shadows in my soul I just wanna leave that darkn…"
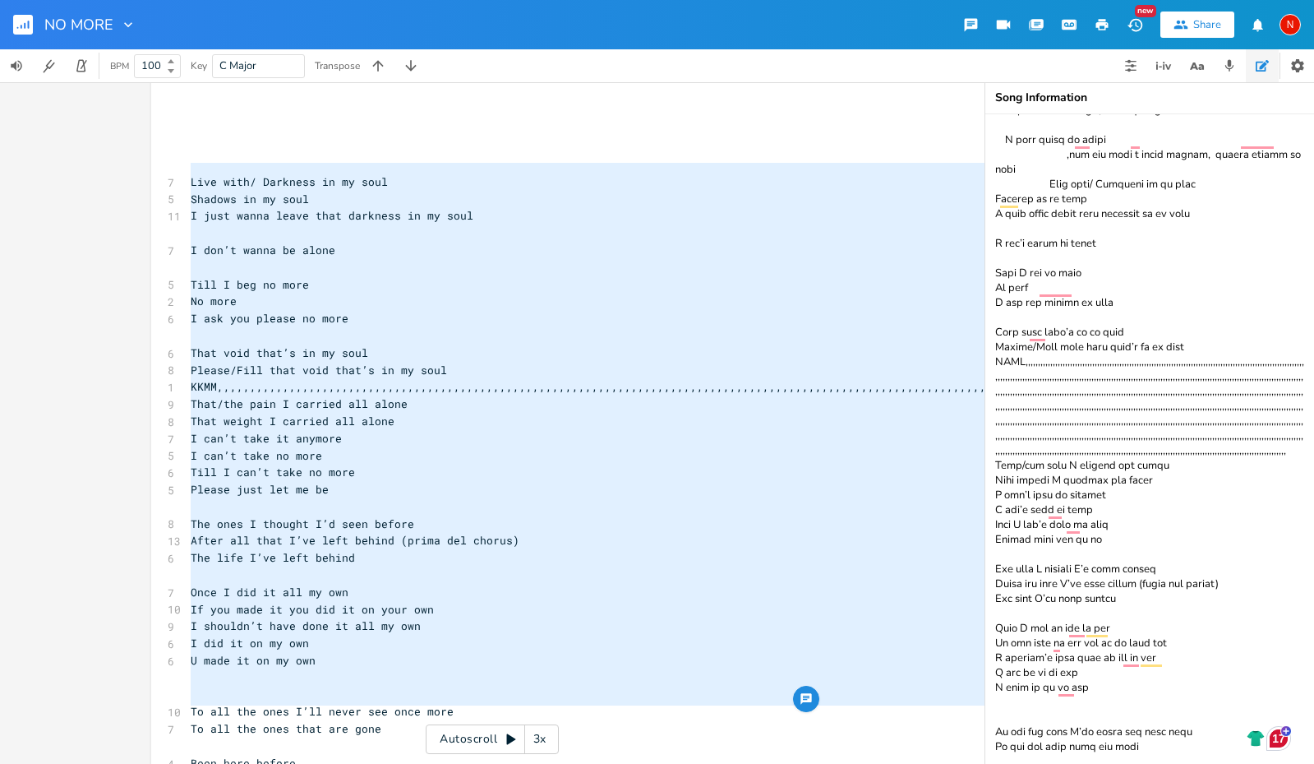
drag, startPoint x: 184, startPoint y: 168, endPoint x: 441, endPoint y: 704, distance: 594.8
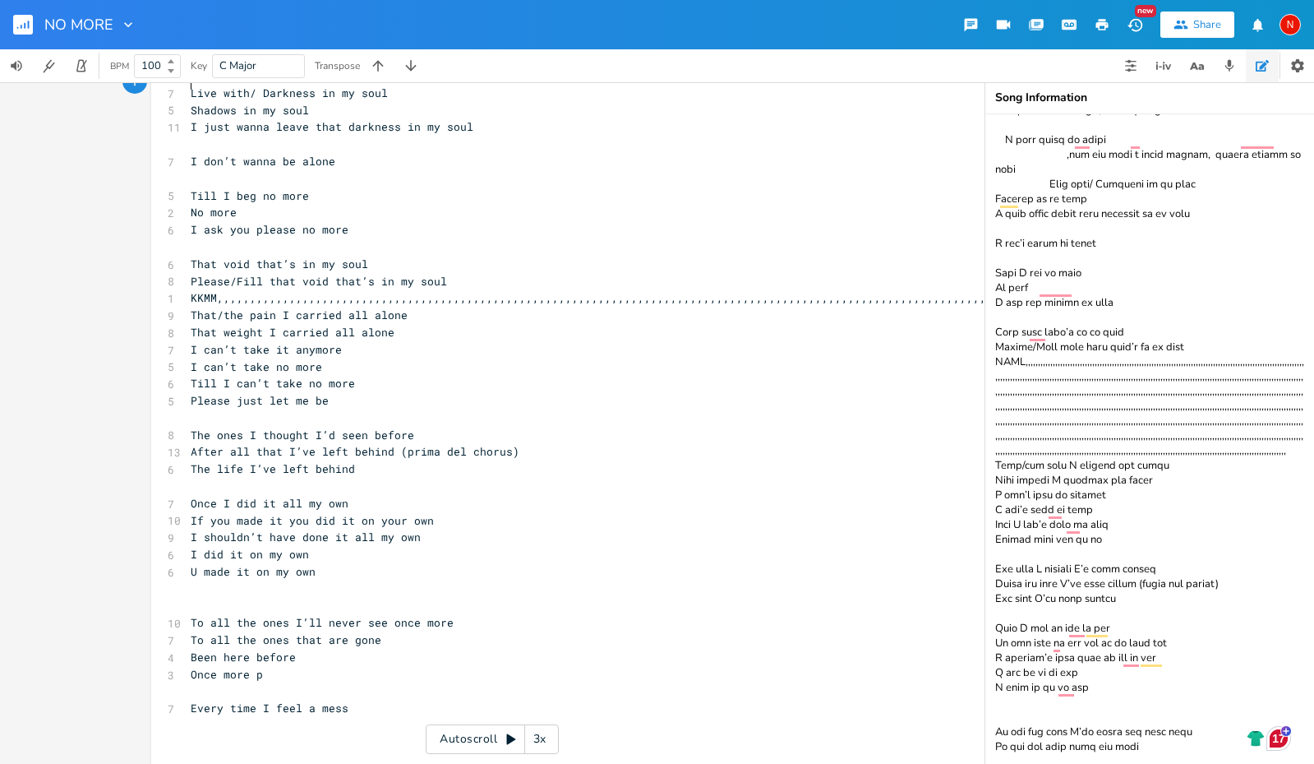
scroll to position [262, 0]
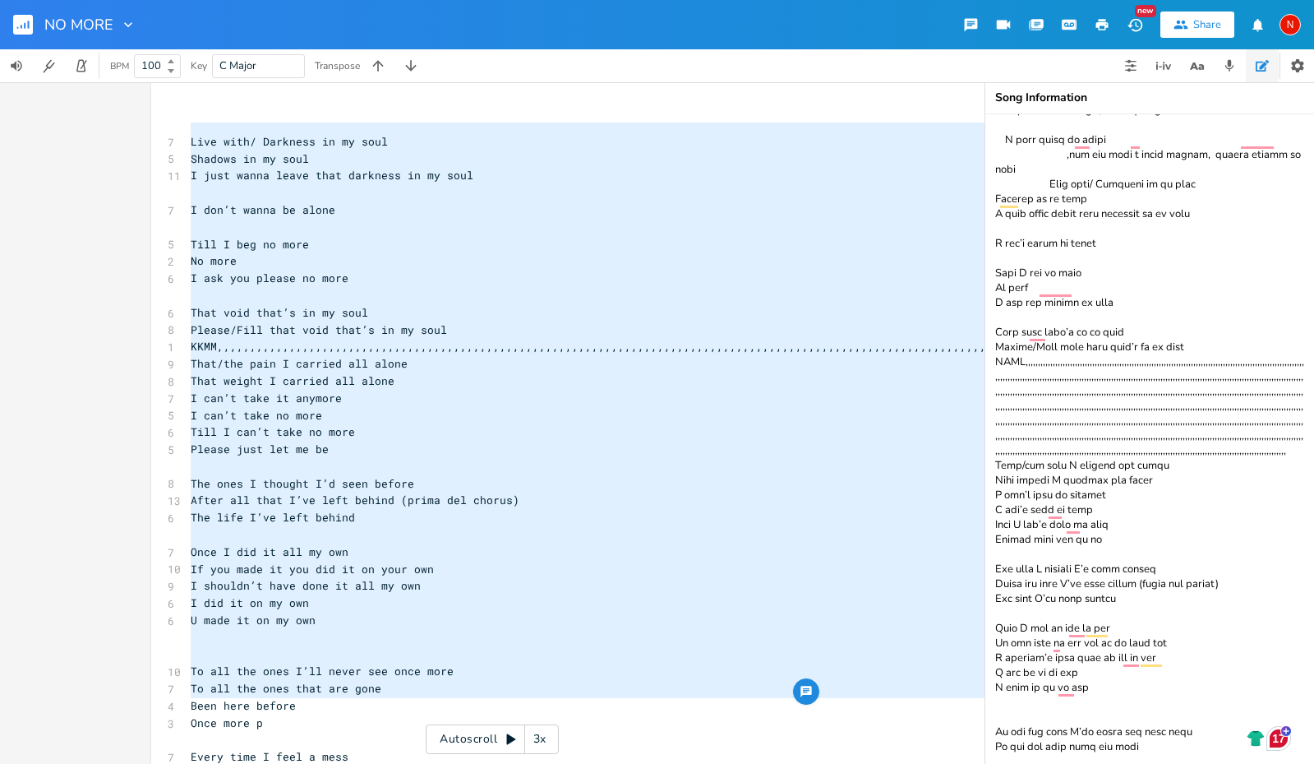
type textarea "Live with/ Darkness in my soul Shadows in my soul I just wanna leave that darkn…"
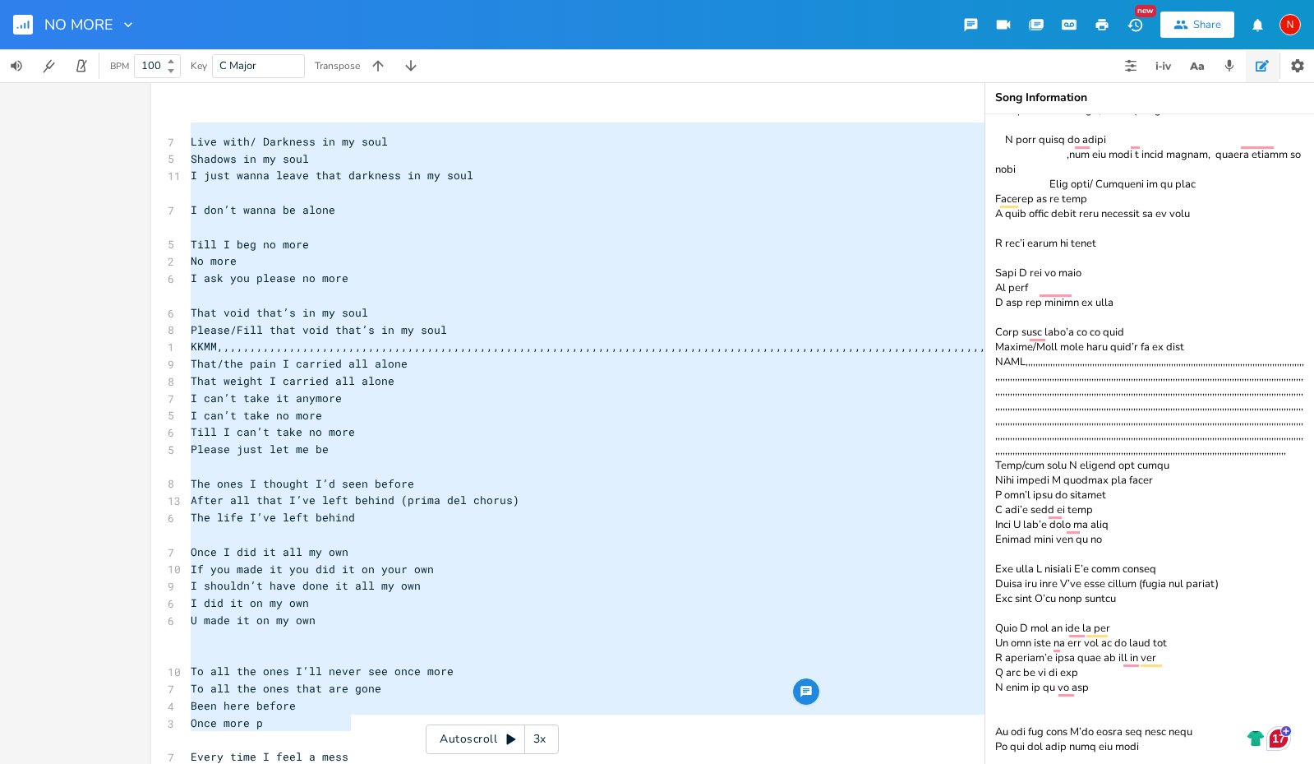
drag, startPoint x: 188, startPoint y: 127, endPoint x: 418, endPoint y: 727, distance: 643.1
click at [1160, 748] on textarea at bounding box center [1149, 438] width 329 height 649
paste textarea "Live with/ Darkness in my soul Shadows in my soul I just wanna leave that darkn…"
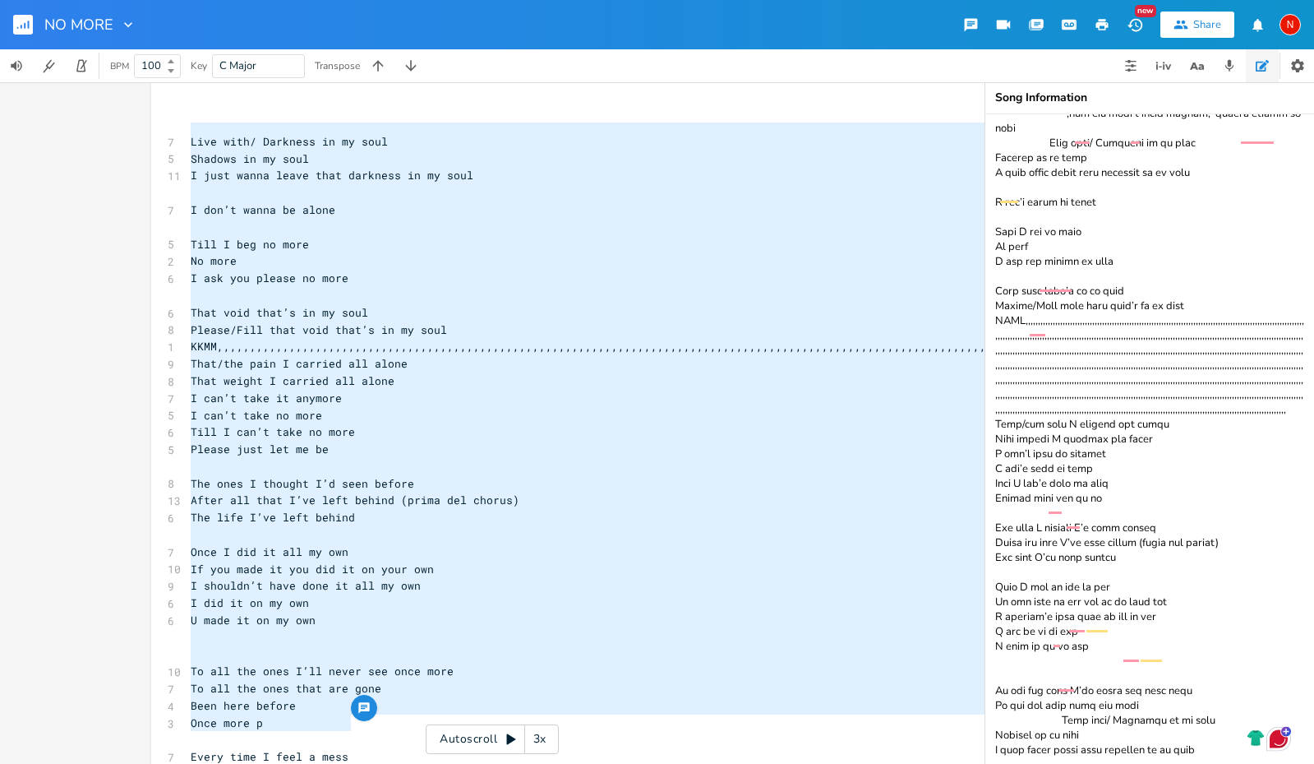
scroll to position [1182, 0]
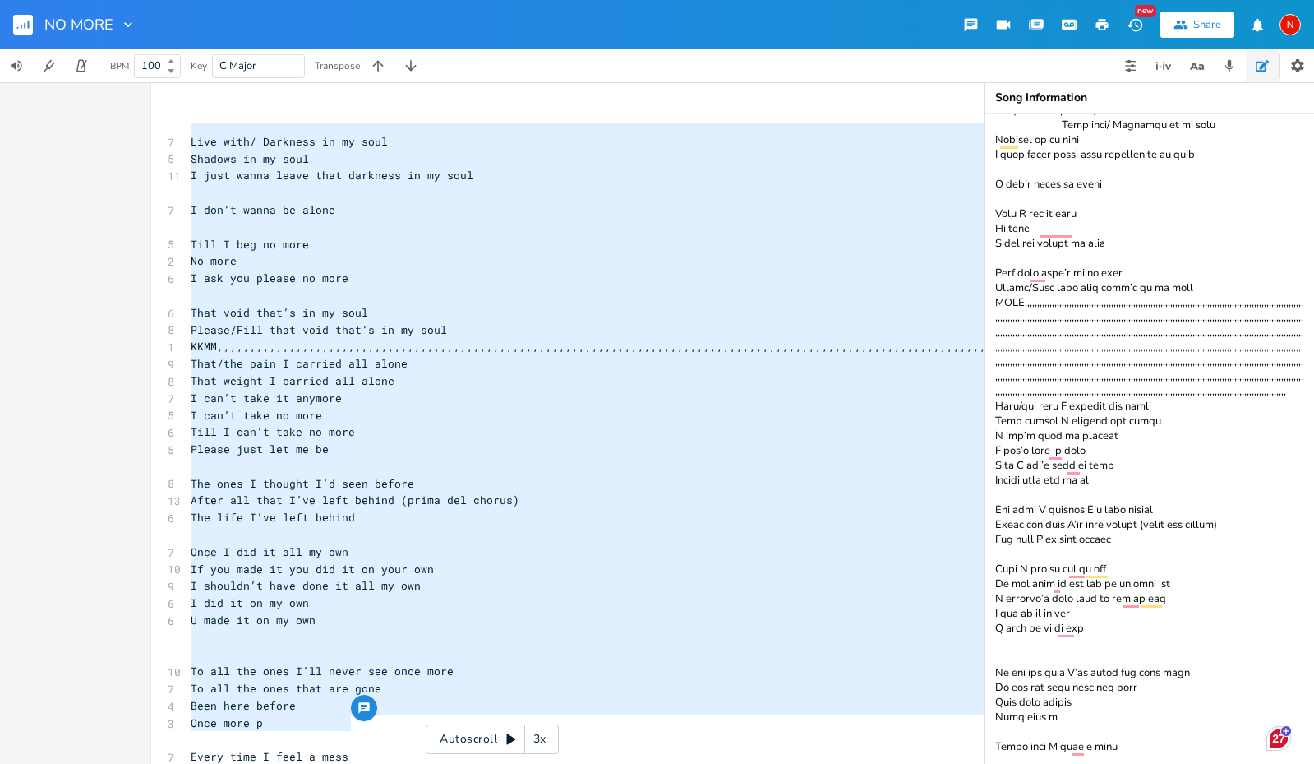
drag, startPoint x: 1084, startPoint y: 395, endPoint x: 992, endPoint y: 290, distance: 139.8
click at [992, 290] on textarea at bounding box center [1149, 438] width 329 height 649
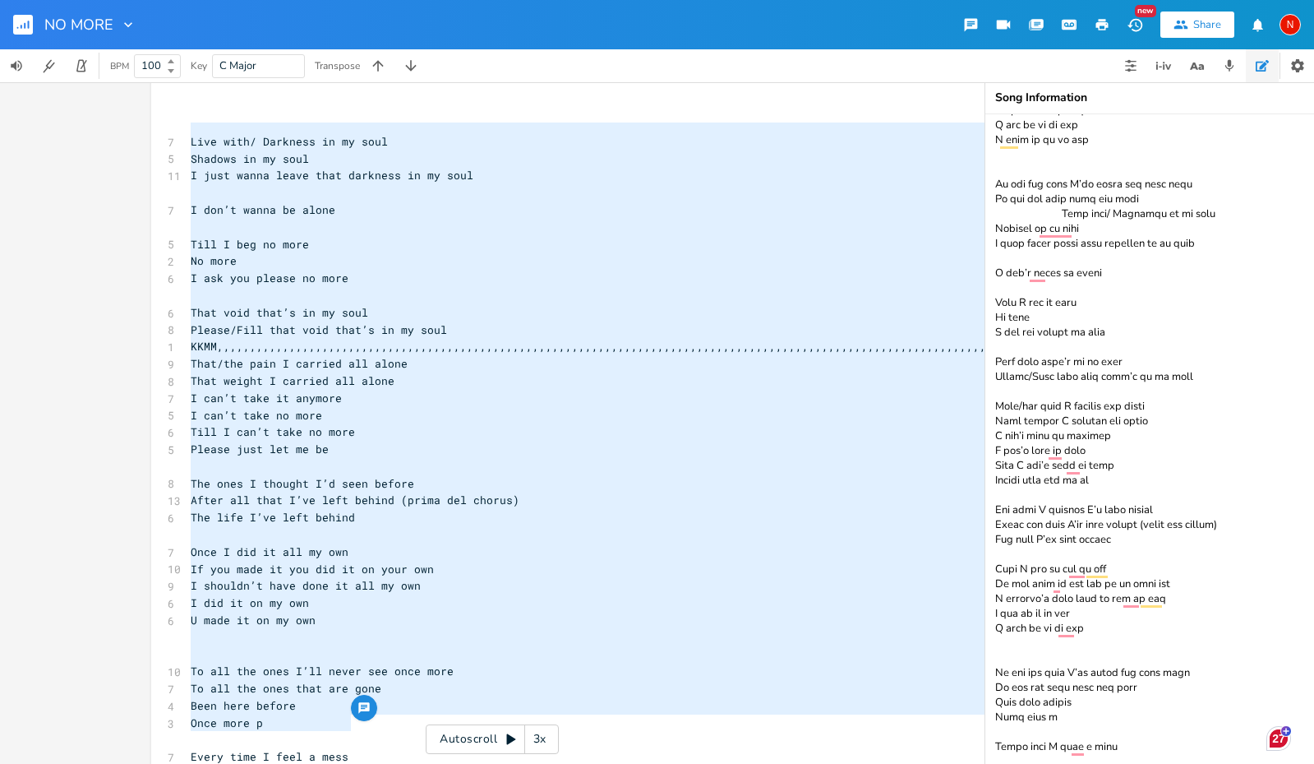
scroll to position [1078, 0]
type textarea "L♭/I D – S – A♭ C♭/A E – S♭ – D♭ Ei/T♭ I♭ – U – L E/D M – A – E Ad/M♭. V♭ – Q –…"
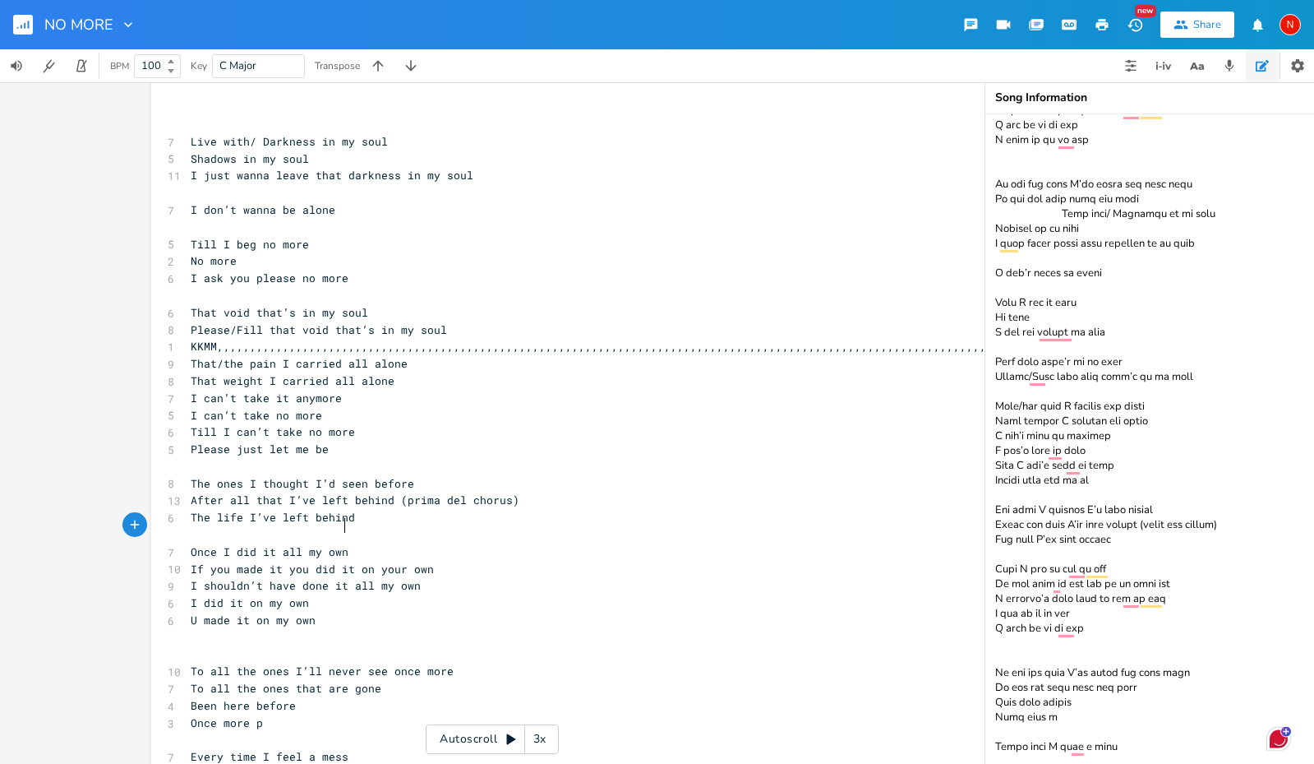
scroll to position [0, 98]
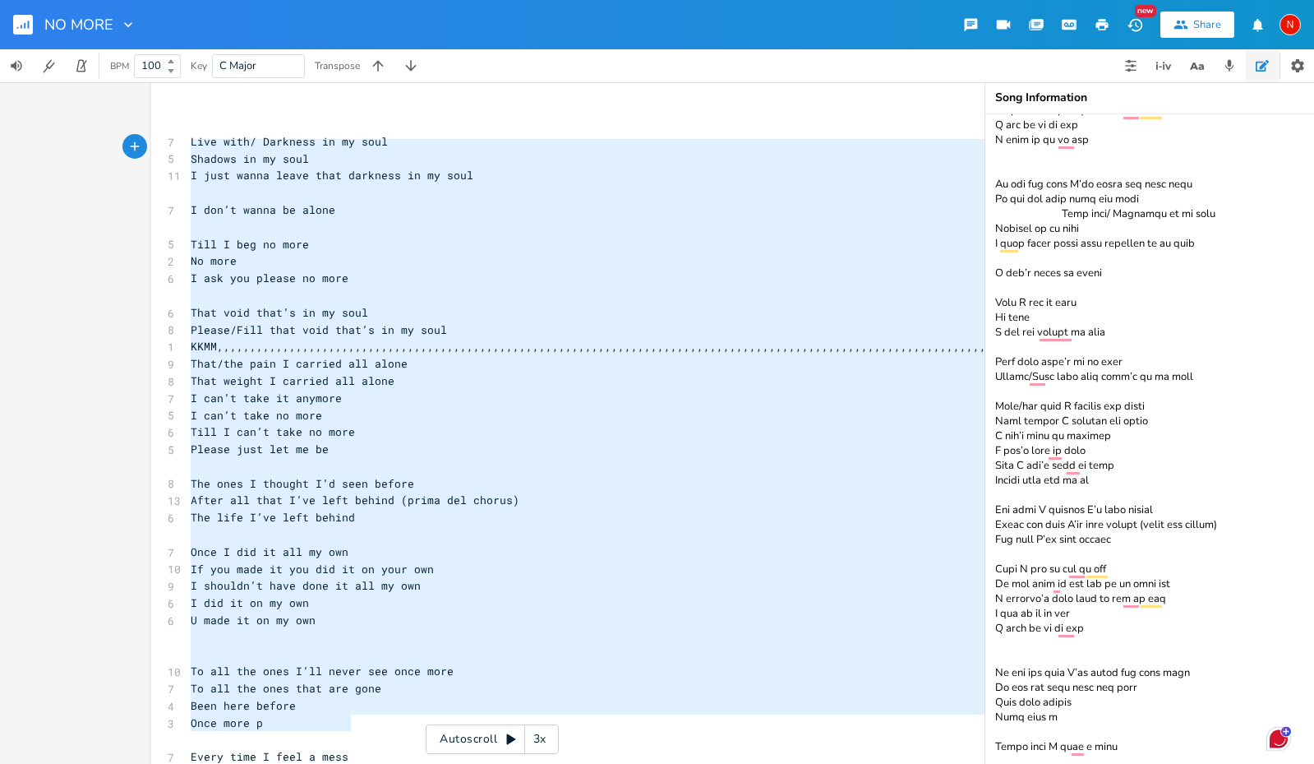
type textarea "Live with/ Darkness in my soul Shadows in my soul I just wanna leave that darkn…"
drag, startPoint x: 344, startPoint y: 723, endPoint x: 180, endPoint y: 127, distance: 618.9
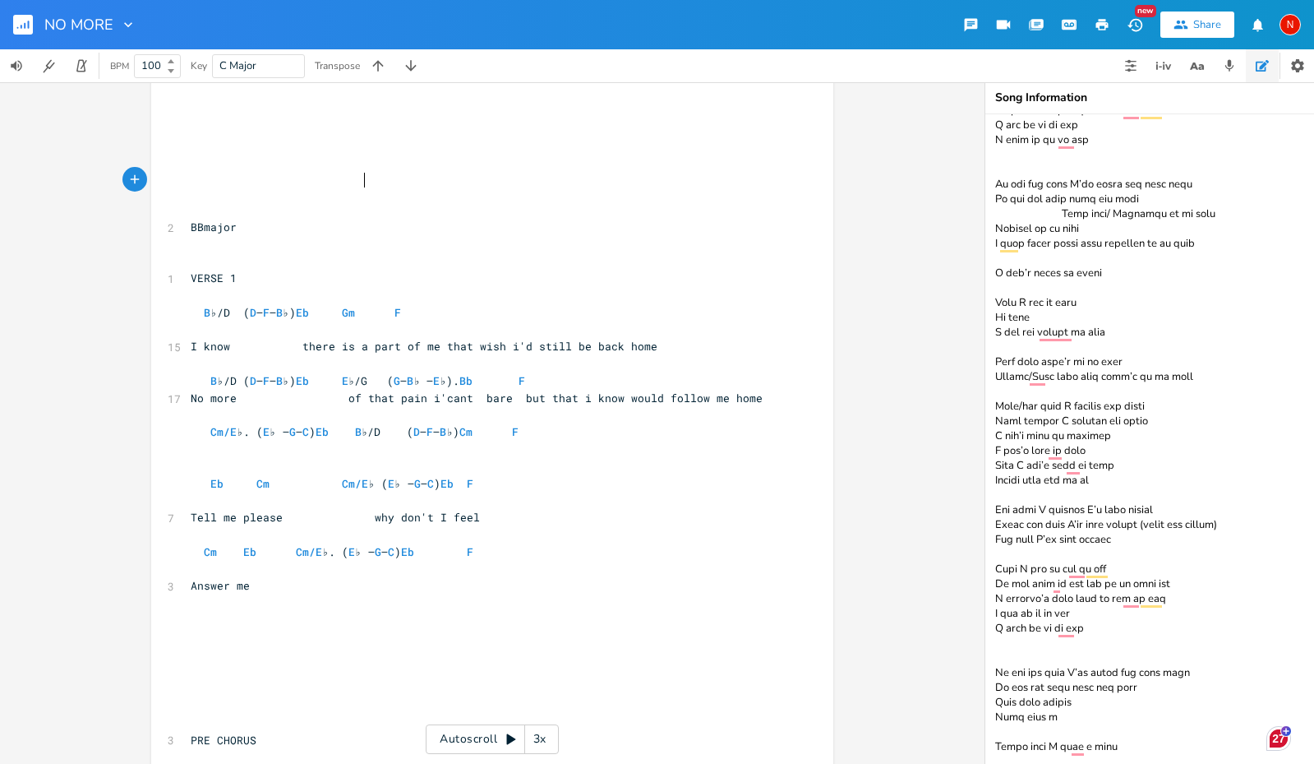
click at [372, 185] on pre at bounding box center [483, 192] width 593 height 17
type textarea "NO MORE"
click at [237, 219] on span "BBmajor" at bounding box center [214, 226] width 46 height 15
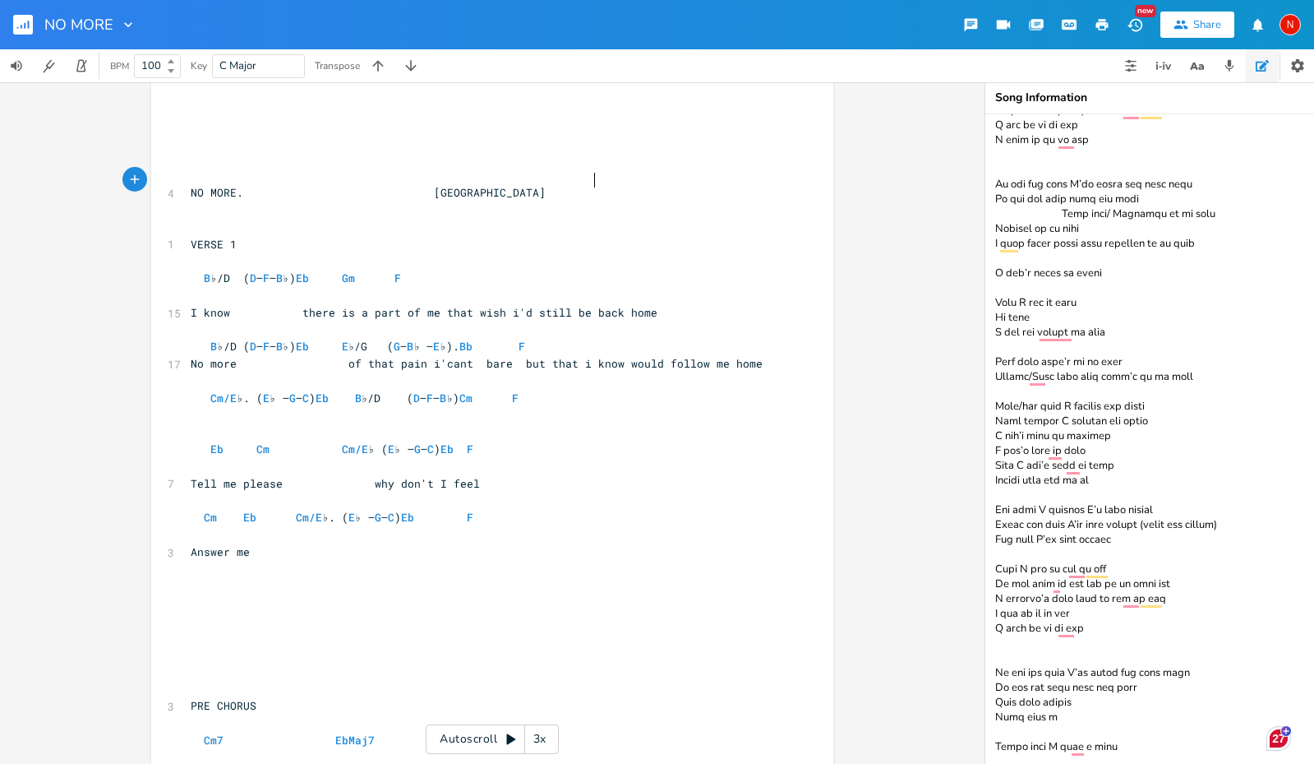
type textarea "E."
click at [414, 185] on span "NO MORE. [GEOGRAPHIC_DATA]" at bounding box center [378, 192] width 375 height 15
click at [359, 150] on pre "​" at bounding box center [483, 158] width 593 height 17
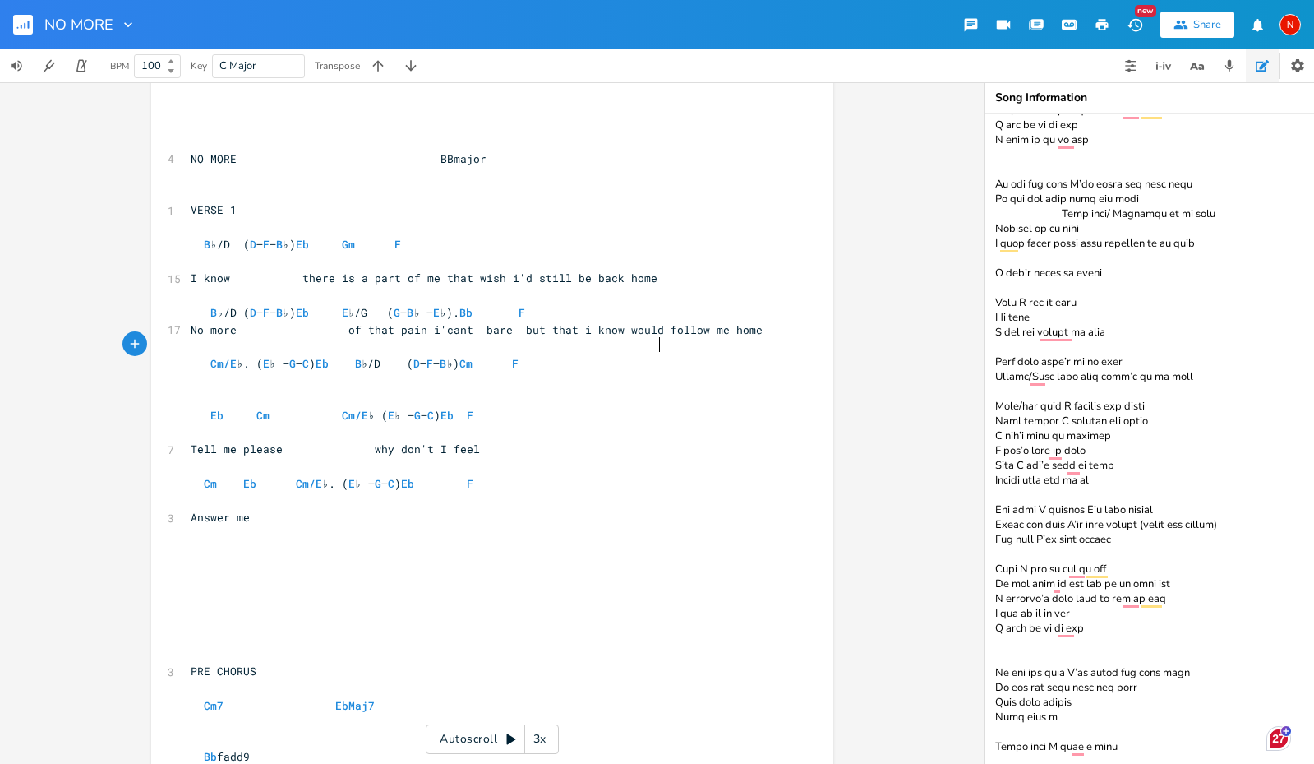
type textarea ") Eb B♭/D (D – F – B♭) Cm F"
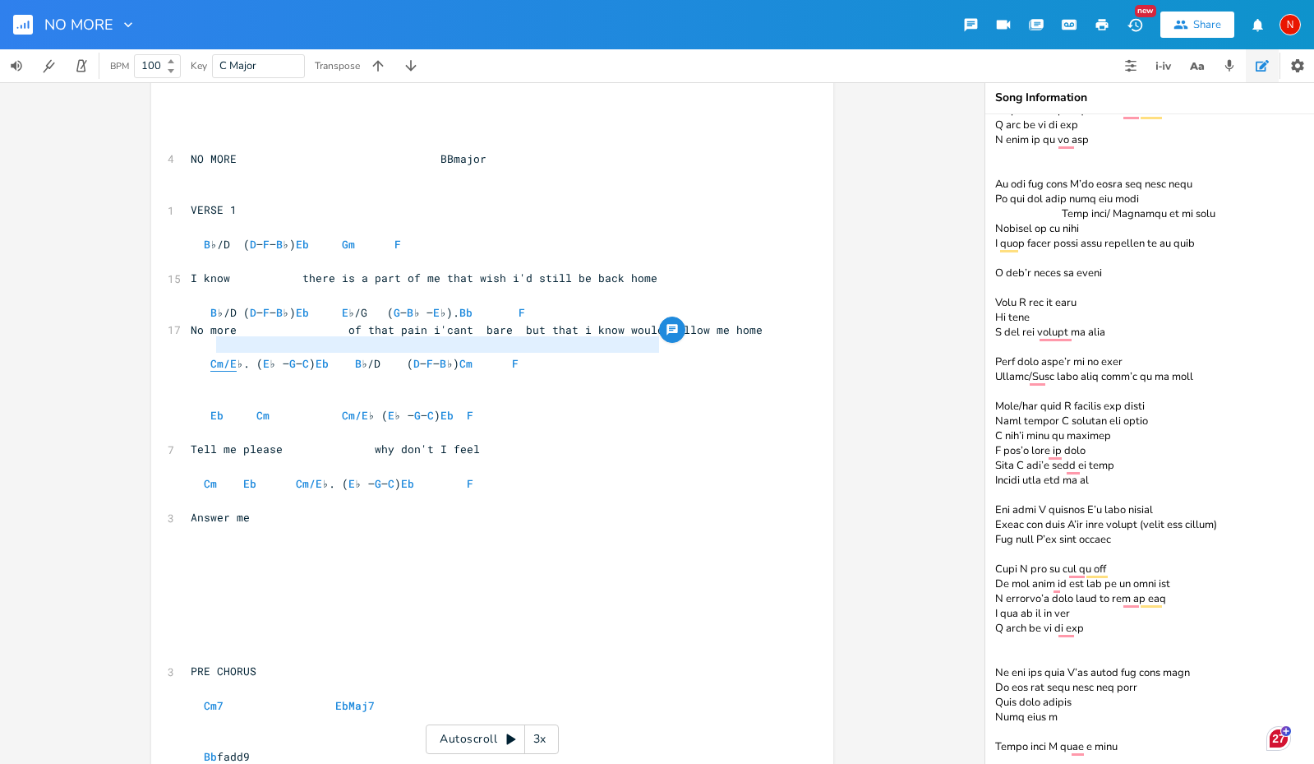
type textarea "Cm/E♭. (E♭ – G – C) Eb B♭/D (D – F – B♭) Cm F"
drag, startPoint x: 662, startPoint y: 345, endPoint x: 205, endPoint y: 348, distance: 457.8
click at [205, 355] on pre "Cm/E ♭. ( E ♭ – G – C ) Eb B ♭/D ( D – F – B ♭) Cm F" at bounding box center [483, 363] width 593 height 17
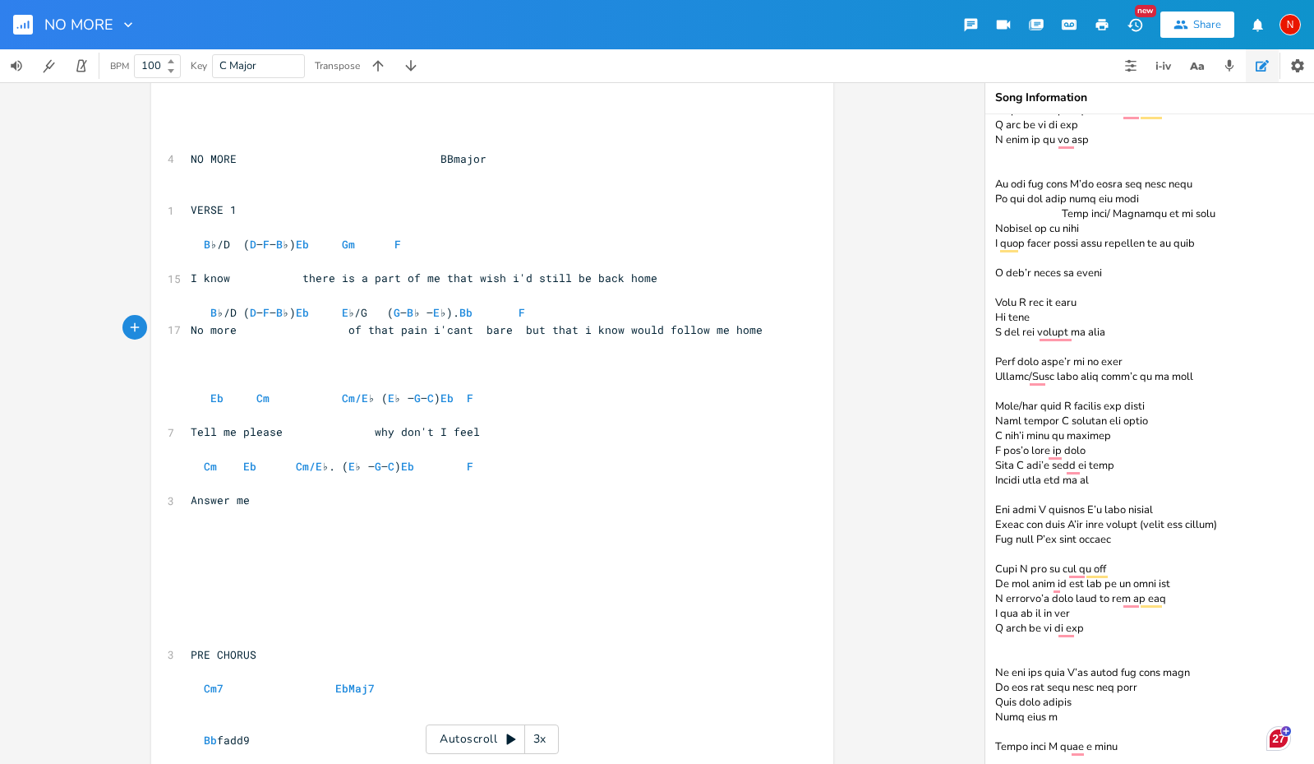
click at [210, 372] on pre at bounding box center [483, 380] width 593 height 17
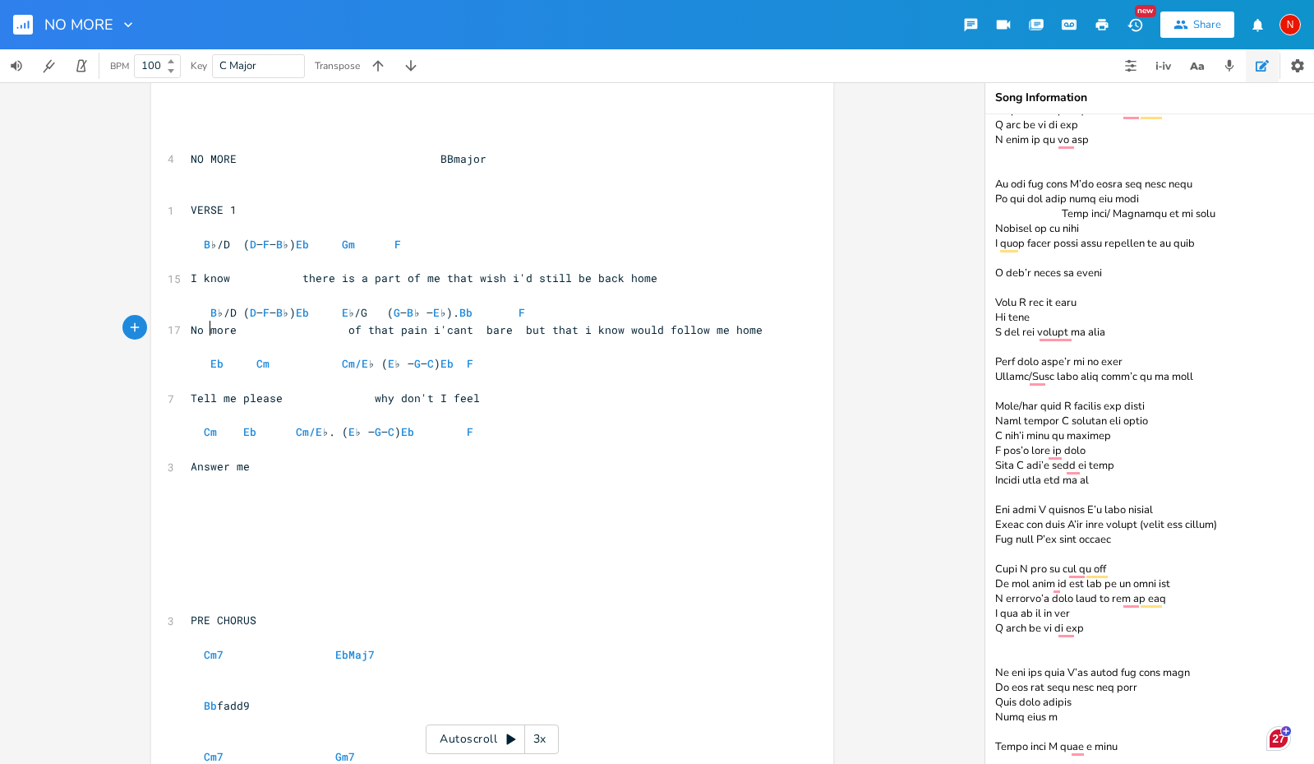
click at [229, 372] on pre at bounding box center [483, 380] width 593 height 17
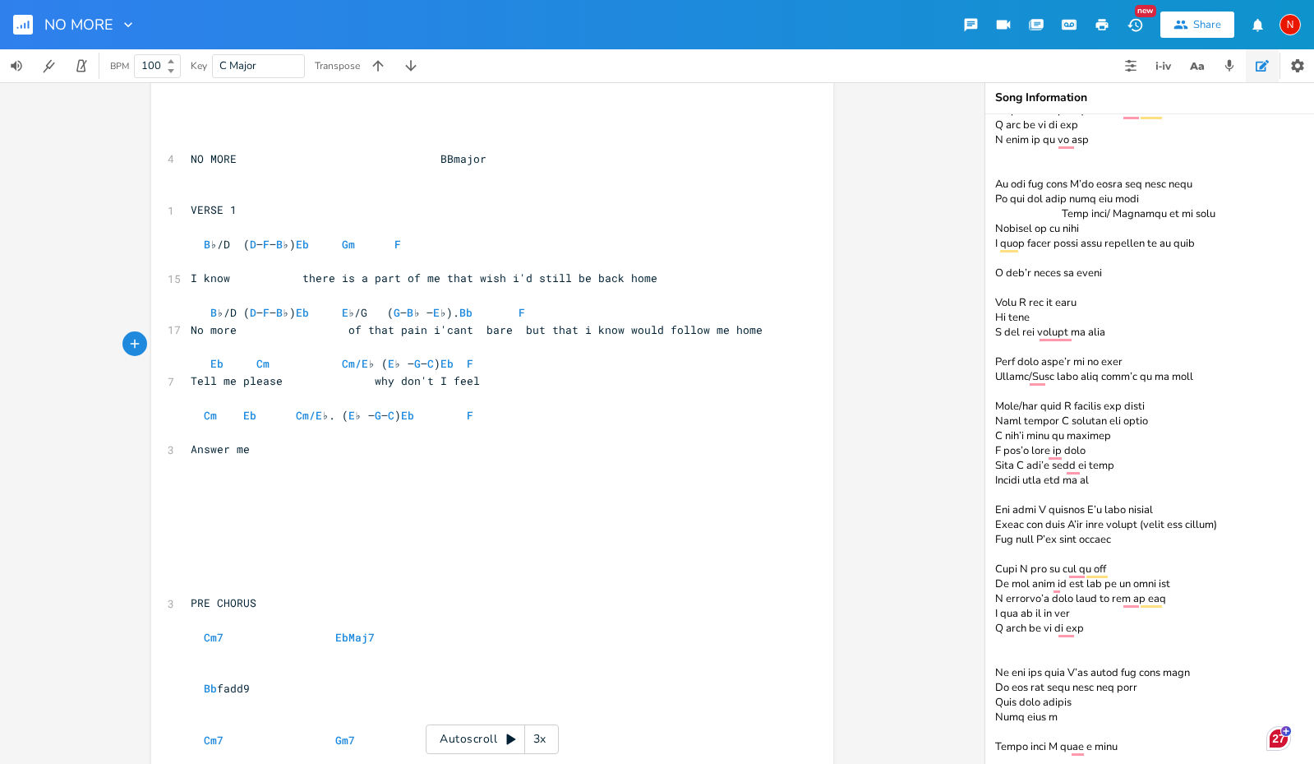
click at [202, 252] on pre at bounding box center [483, 260] width 593 height 17
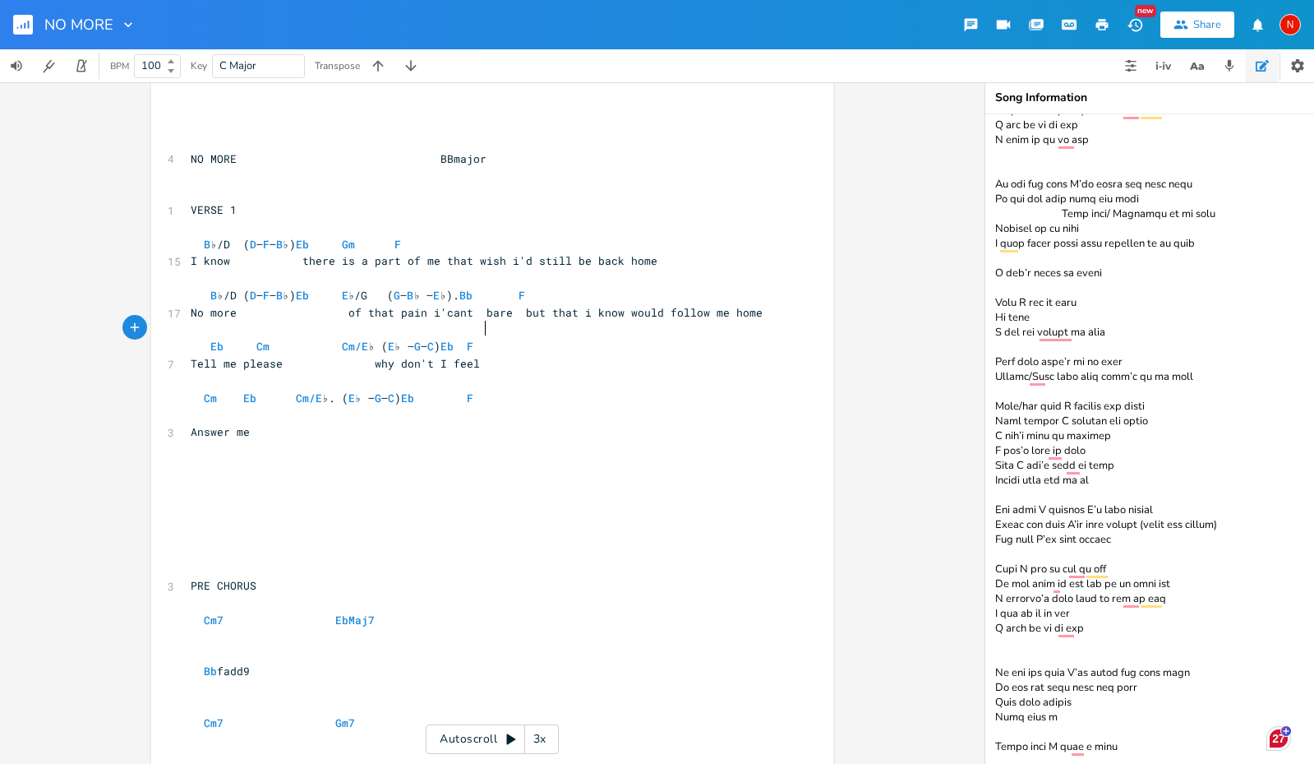
click at [473, 339] on span "Eb Cm Cm/E ♭ ( E ♭ – G – C ) Eb F" at bounding box center [332, 346] width 283 height 15
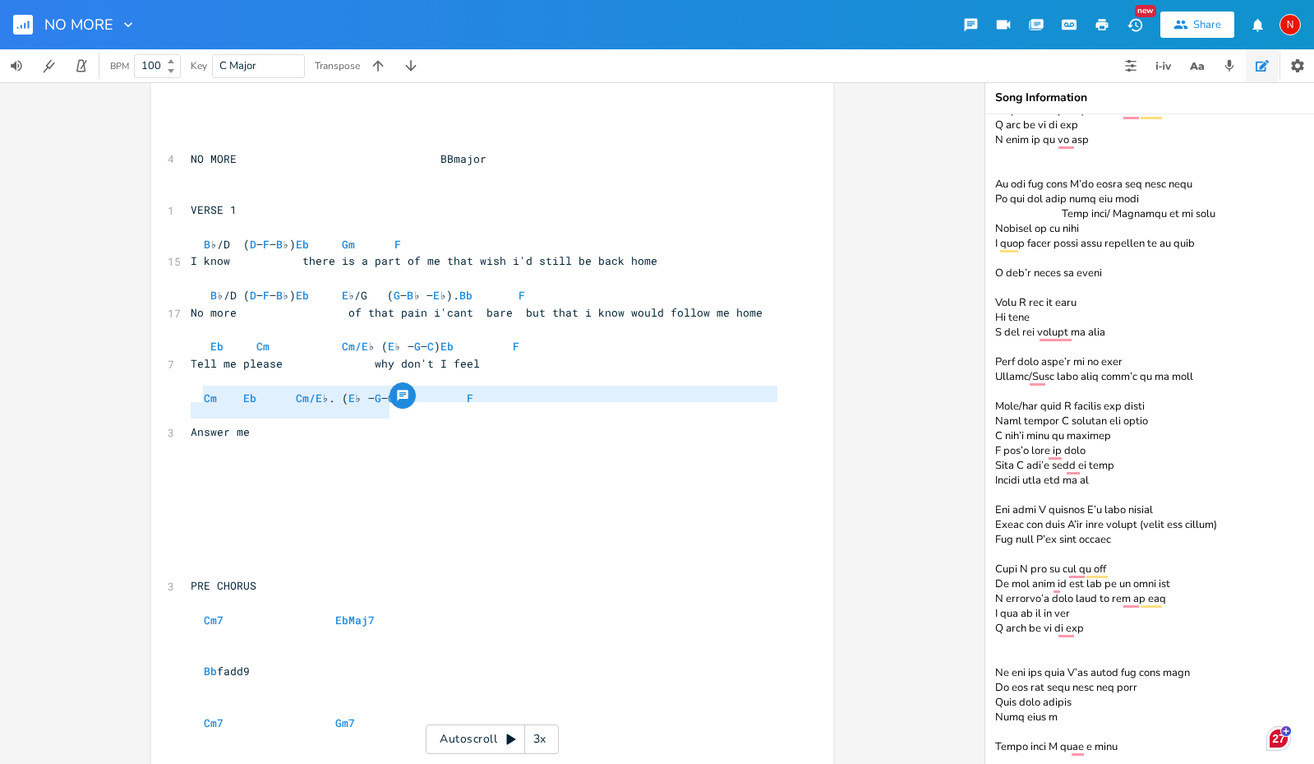
type textarea "Cm Eb Cm/E♭. (E♭ – G – C) Eb F Answer me"
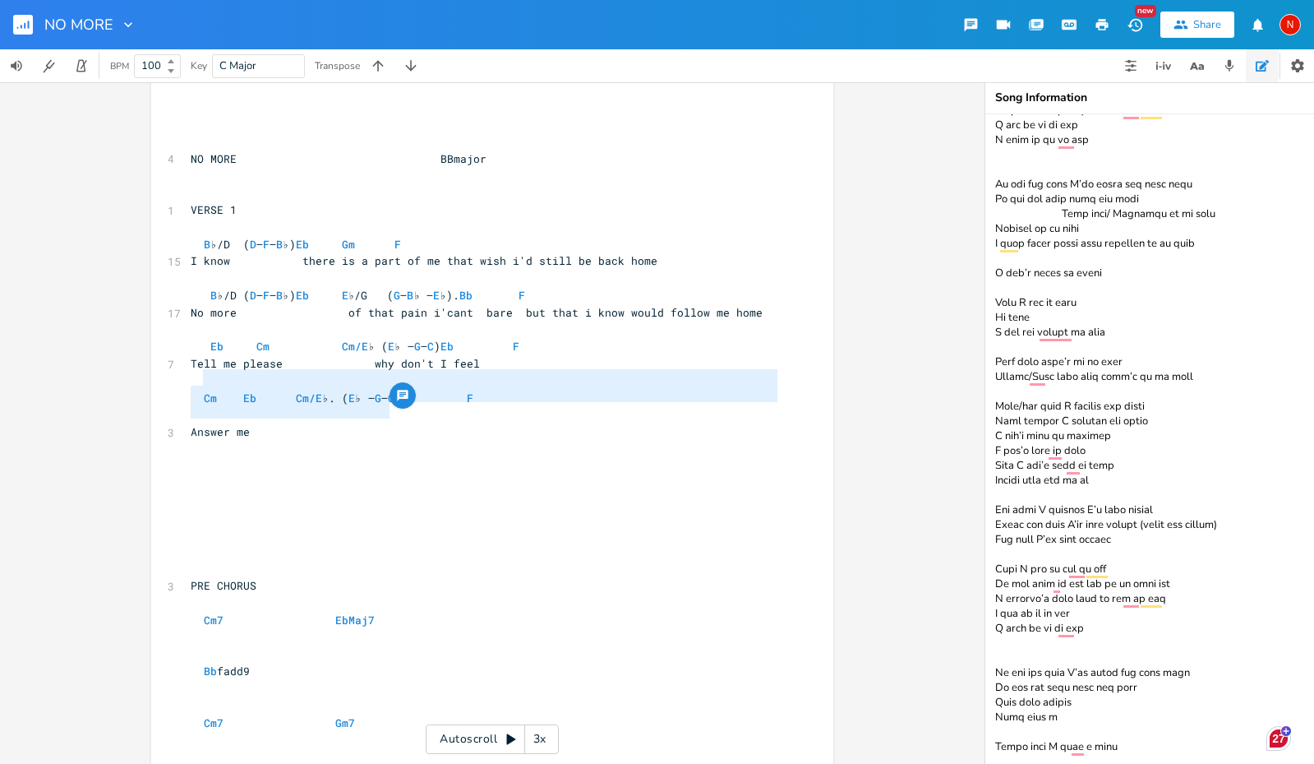
drag, startPoint x: 416, startPoint y: 415, endPoint x: 196, endPoint y: 381, distance: 223.0
click at [1151, 740] on textarea at bounding box center [1149, 438] width 329 height 649
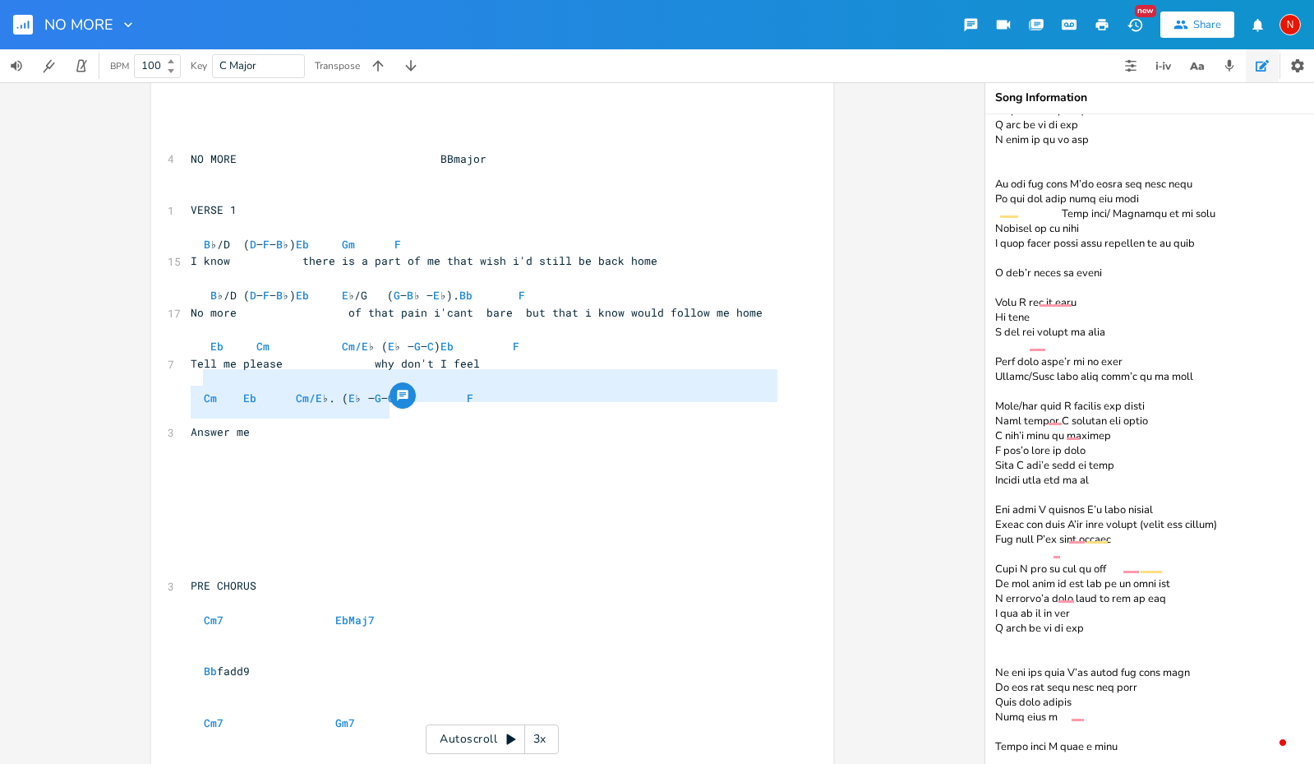
paste textarea "Cm Eb Cm/E♭. (E♭ – G – C) Eb F Answer me"
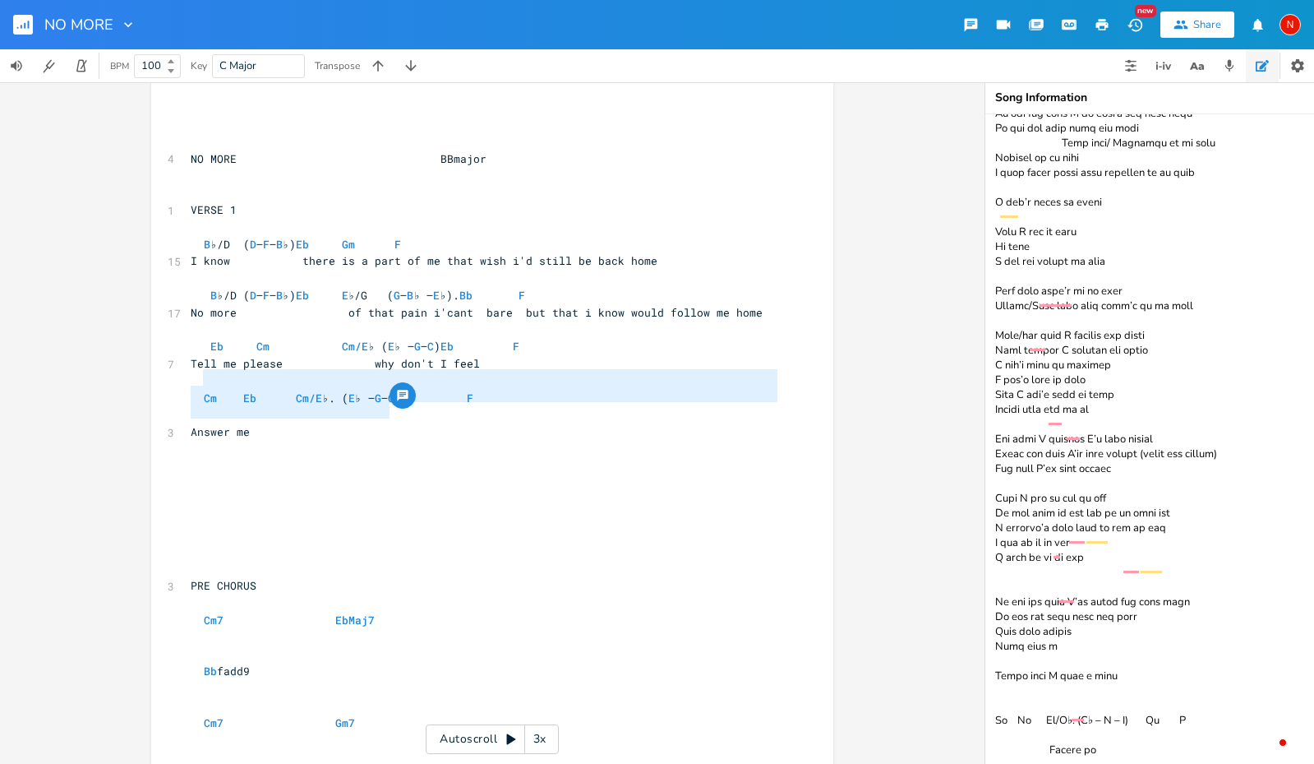
scroll to position [1154, 0]
type textarea "L♭/I D – S – A♭ C♭/A E – S♭ – D♭ Ei/T♭ I♭ – U – L E/D M – A – E Ad/M♭. V♭ – Q –…"
click at [449, 441] on pre at bounding box center [483, 449] width 593 height 17
type textarea "Cm Eb Cm/E♭. (E♭ – G – C) Eb F Answer me"
drag, startPoint x: 409, startPoint y: 412, endPoint x: 196, endPoint y: 378, distance: 215.5
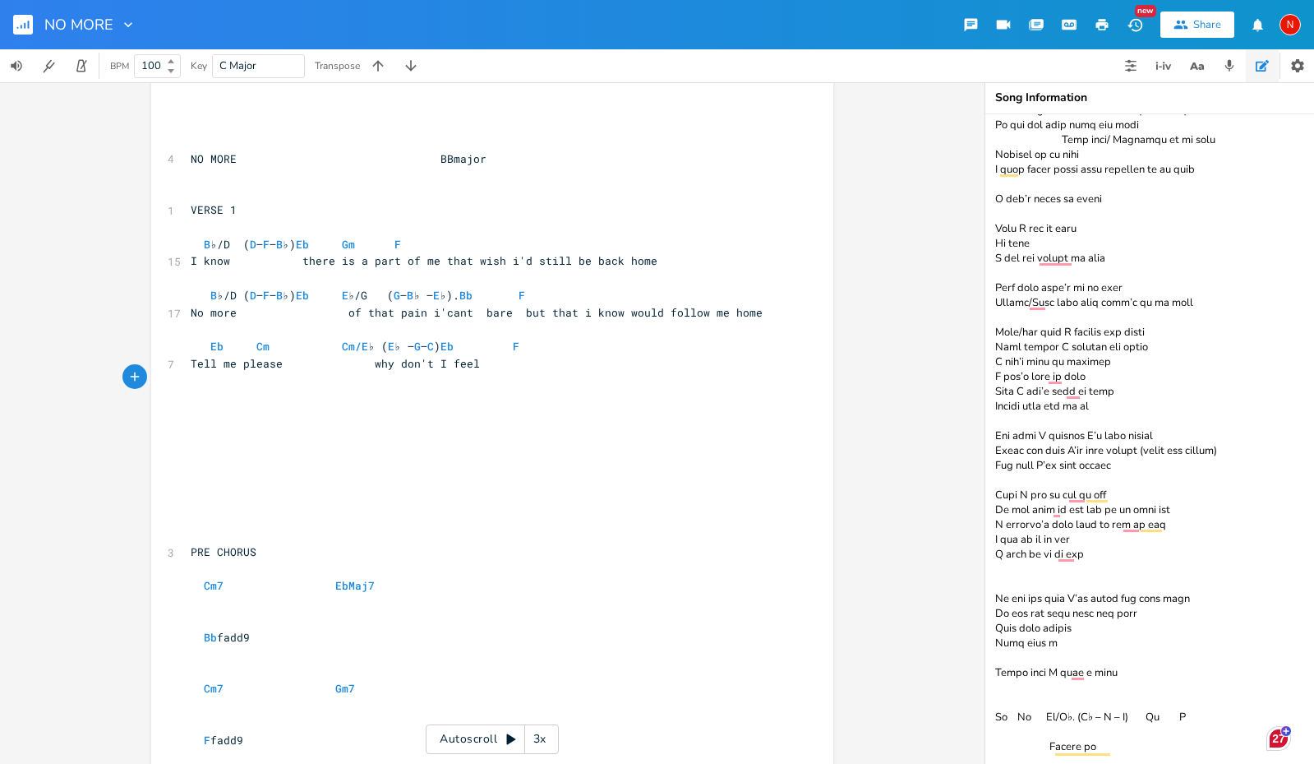
click at [225, 526] on pre at bounding box center [483, 534] width 593 height 17
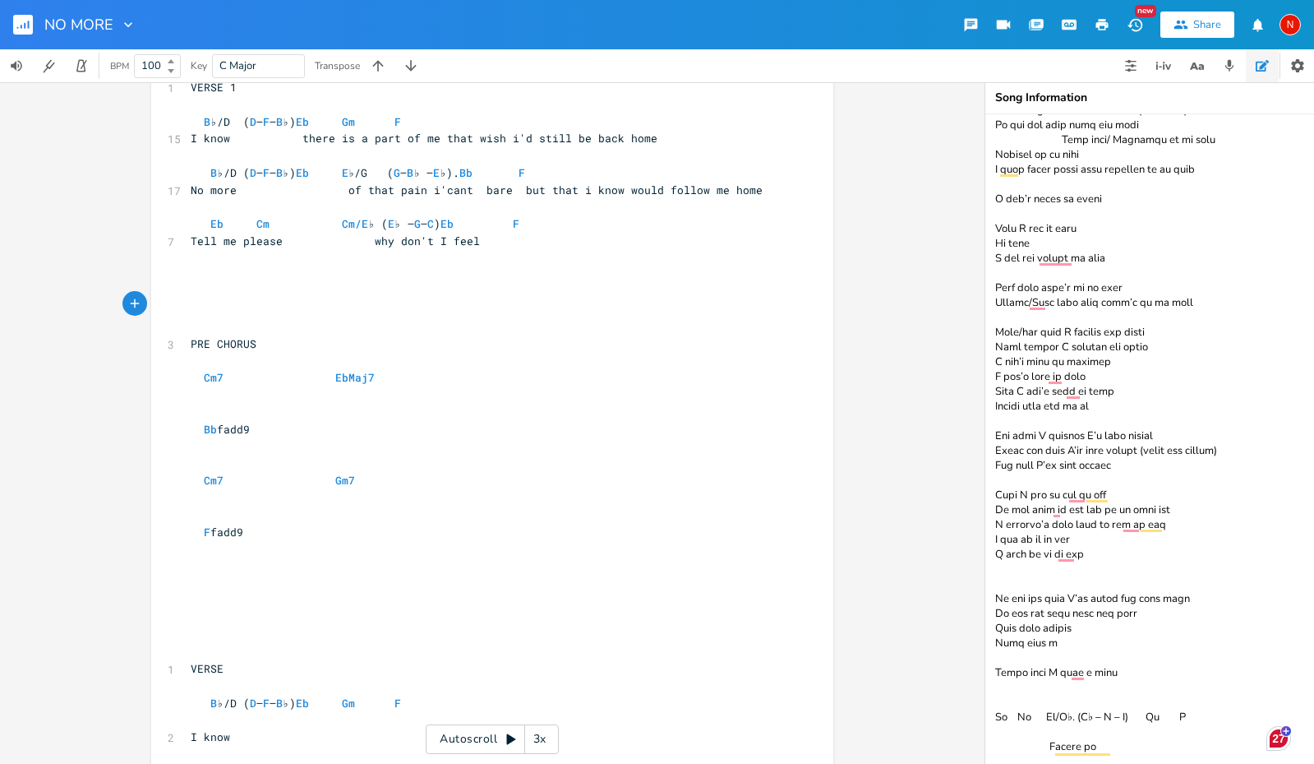
scroll to position [388, 0]
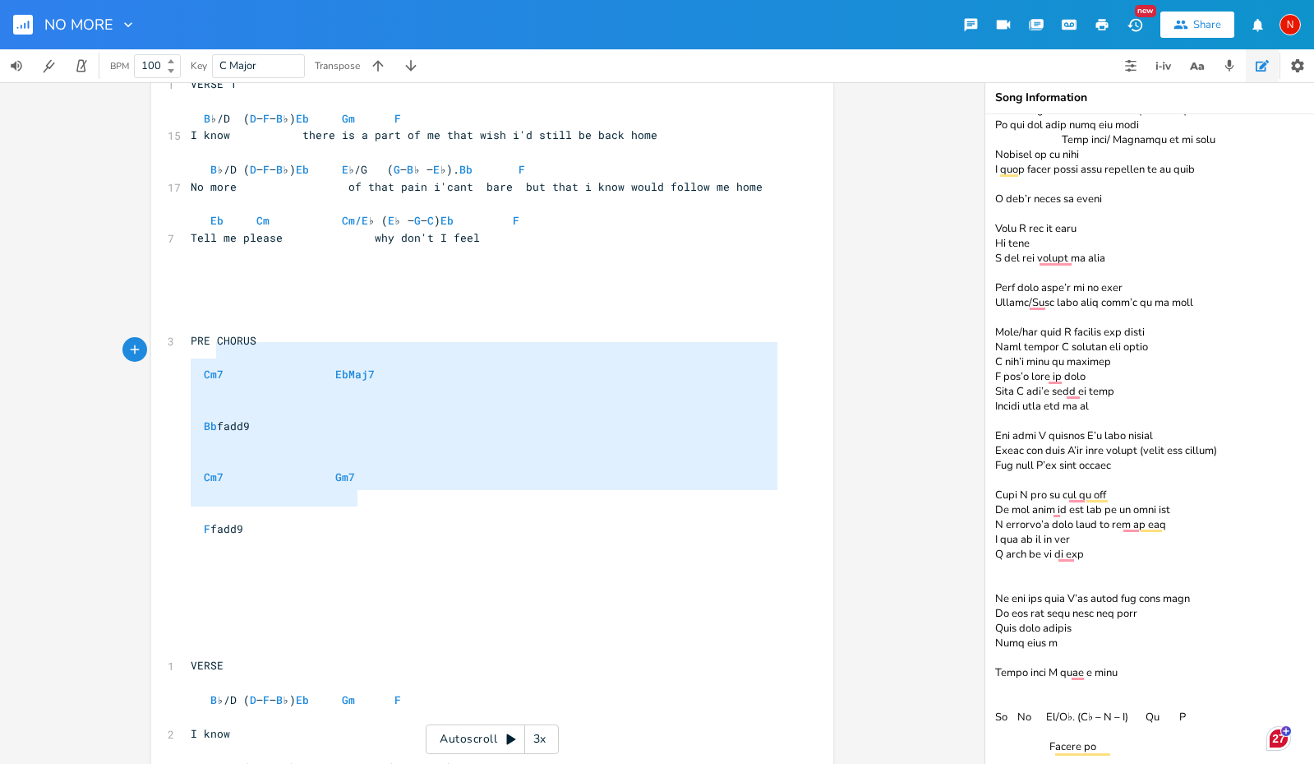
type textarea "PRE CHORUS Cm7 EbMaj7 Bb fadd9 Cm7 Gm7 F fadd9"
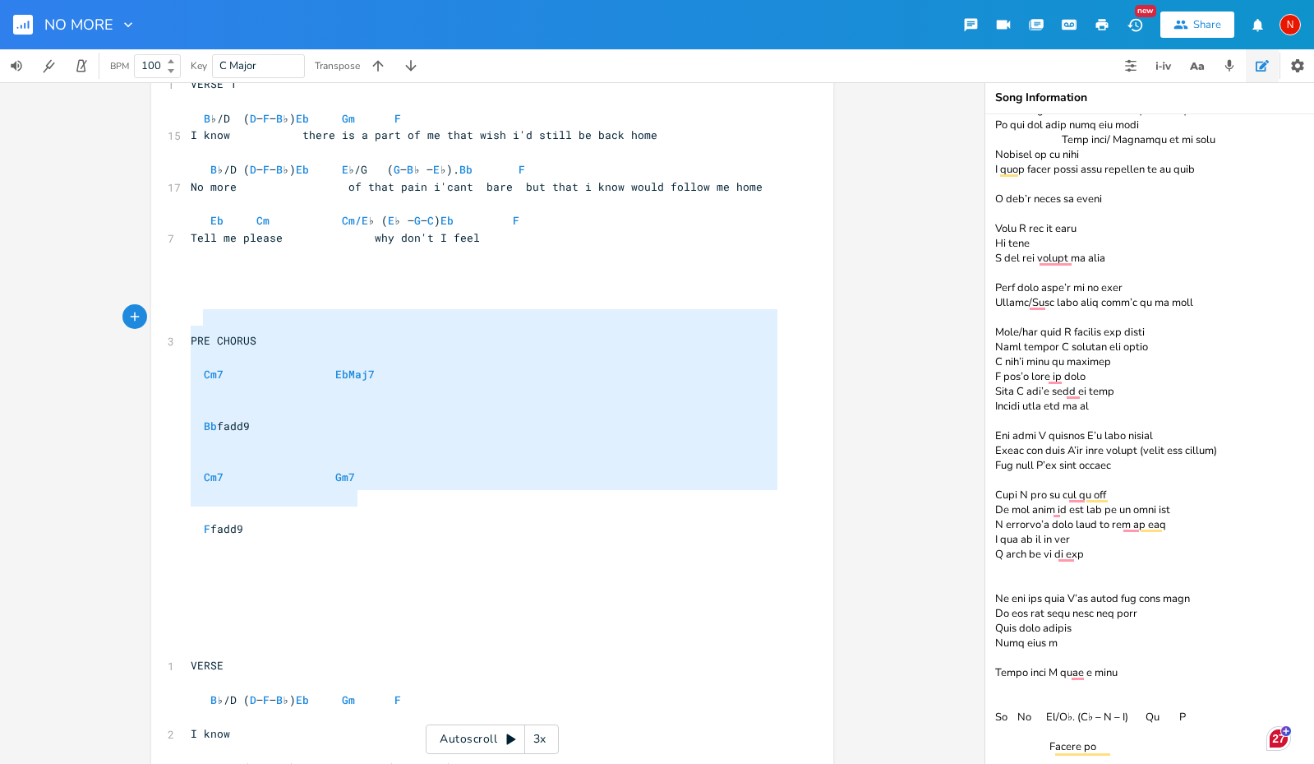
drag, startPoint x: 389, startPoint y: 498, endPoint x: 196, endPoint y: 316, distance: 264.5
click at [1147, 730] on textarea at bounding box center [1149, 438] width 329 height 649
click at [1151, 747] on textarea at bounding box center [1149, 438] width 329 height 649
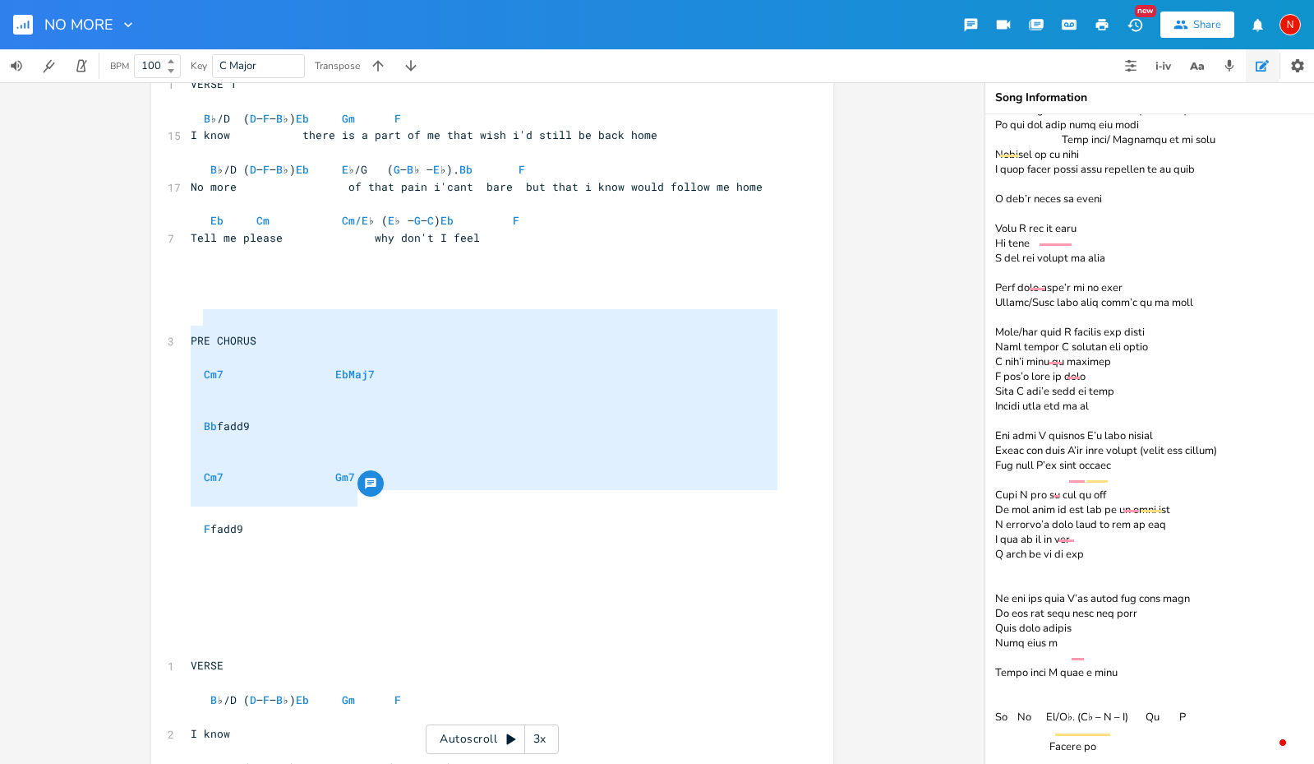
paste textarea "PRE CHORUS Cm7 EbMaj7 Bb fadd9 Cm7 Gm7 F fadd9"
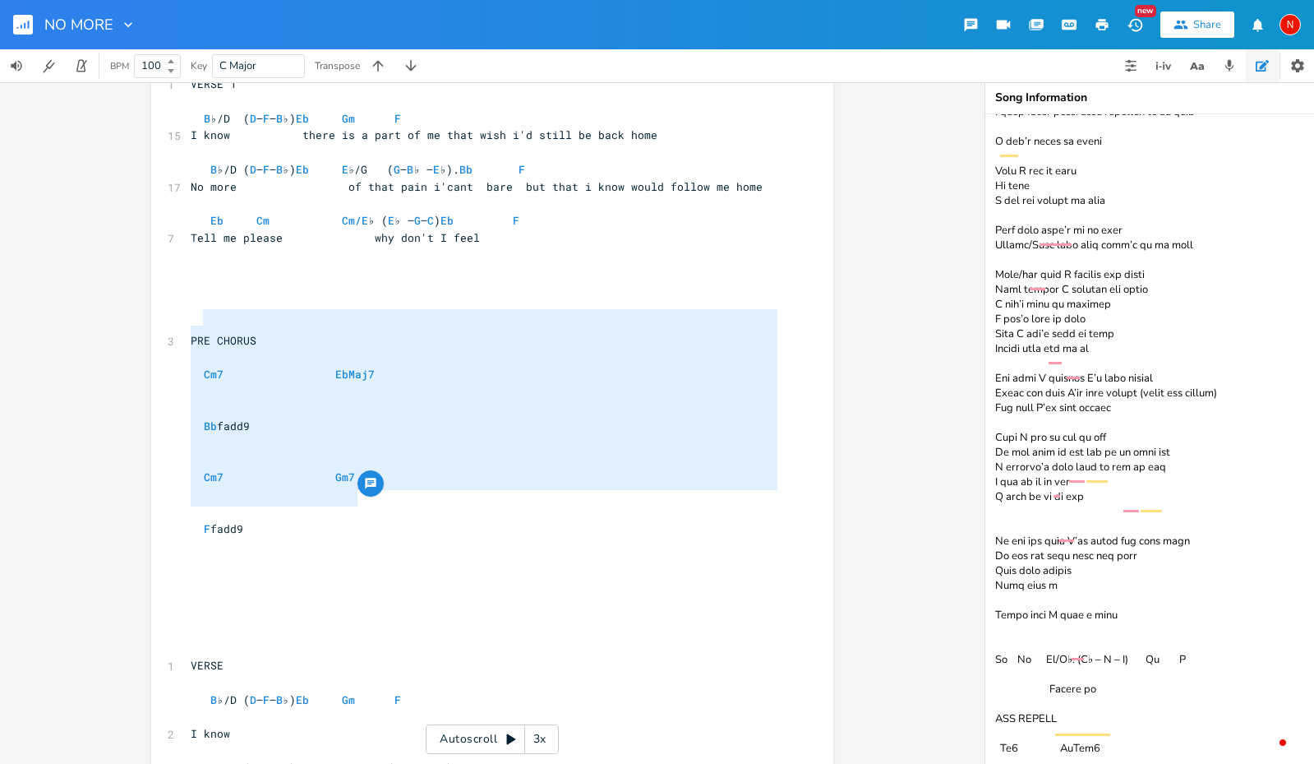
scroll to position [1346, 0]
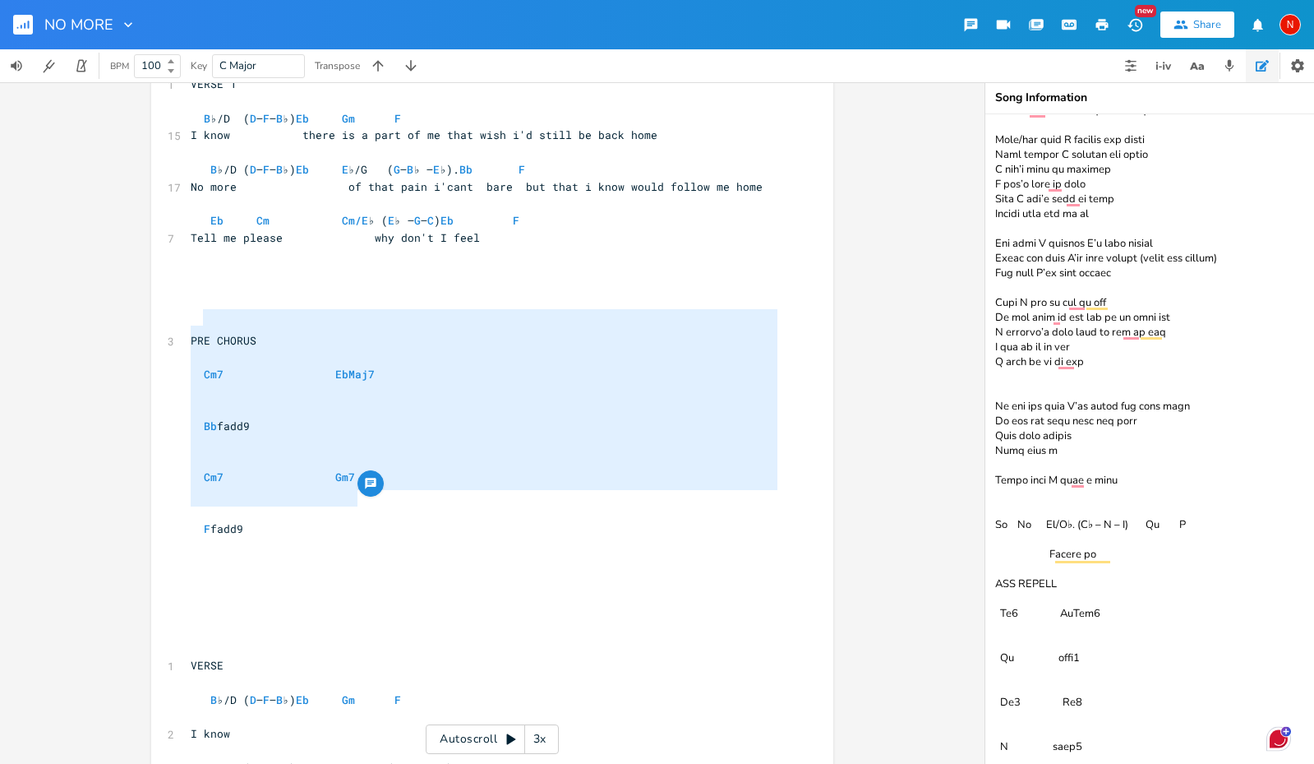
type textarea "L♭/I D – S – A♭ C♭/A E – S♭ – D♭ Ei/T♭ I♭ – U – L E/D M – A – E Ad/M♭. V♭ – Q –…"
click at [297, 503] on pre at bounding box center [483, 511] width 593 height 17
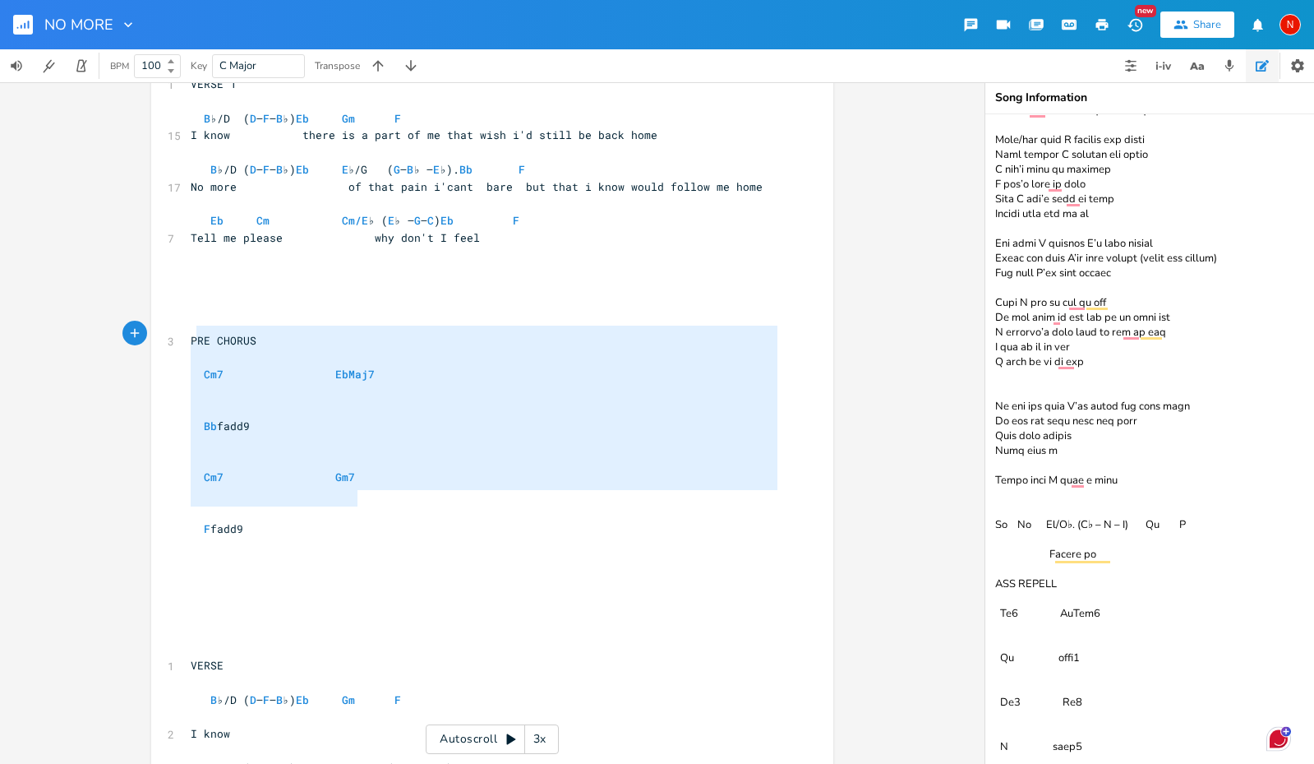
type textarea "PRE CHORUS Cm7 EbMaj7 Bb fadd9 Cm7 Gm7 F fadd9"
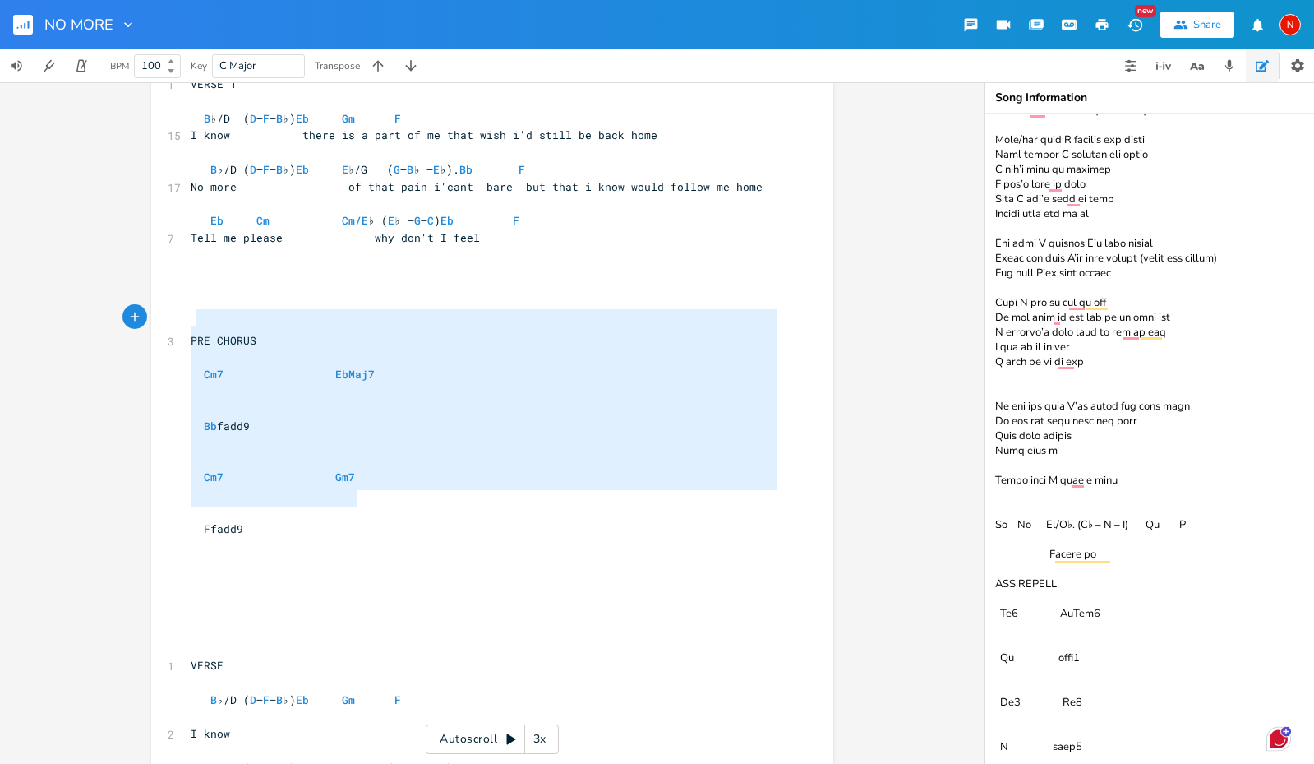
drag, startPoint x: 360, startPoint y: 505, endPoint x: 194, endPoint y: 318, distance: 249.8
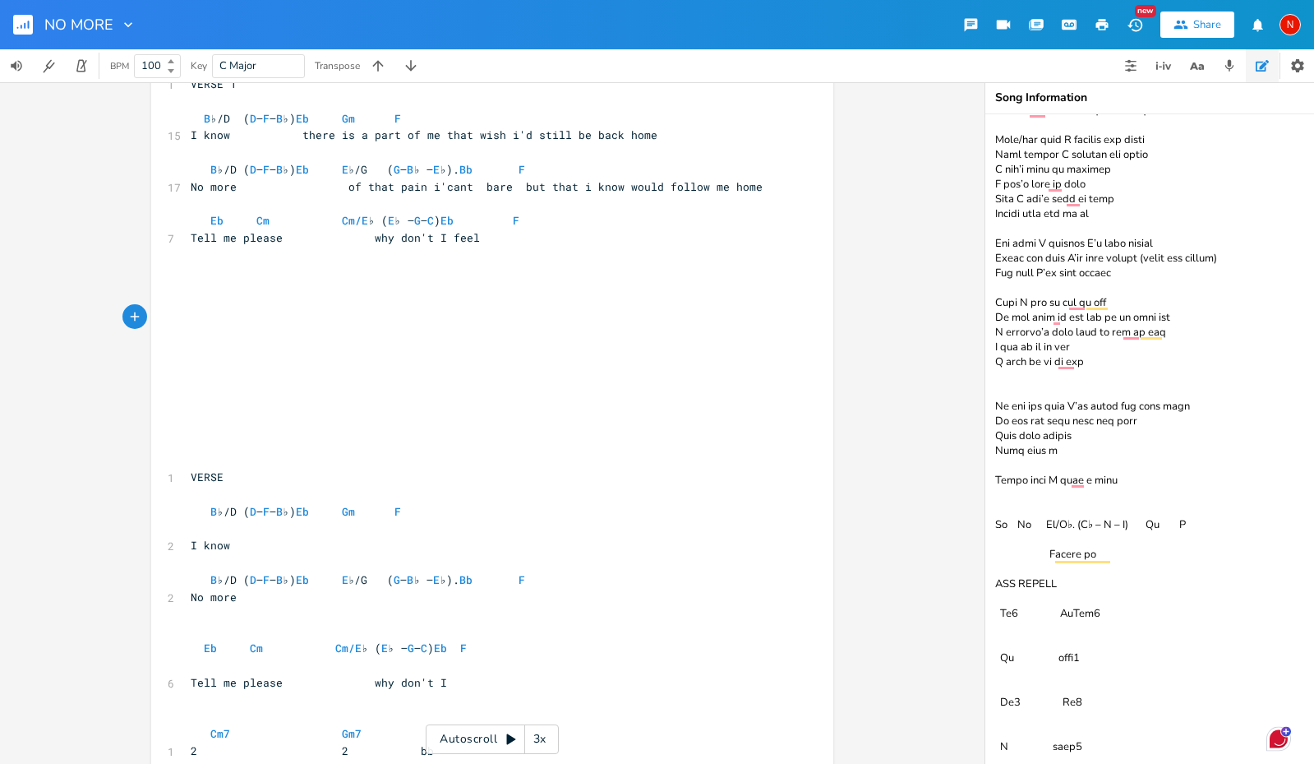
click at [220, 418] on pre at bounding box center [483, 426] width 593 height 17
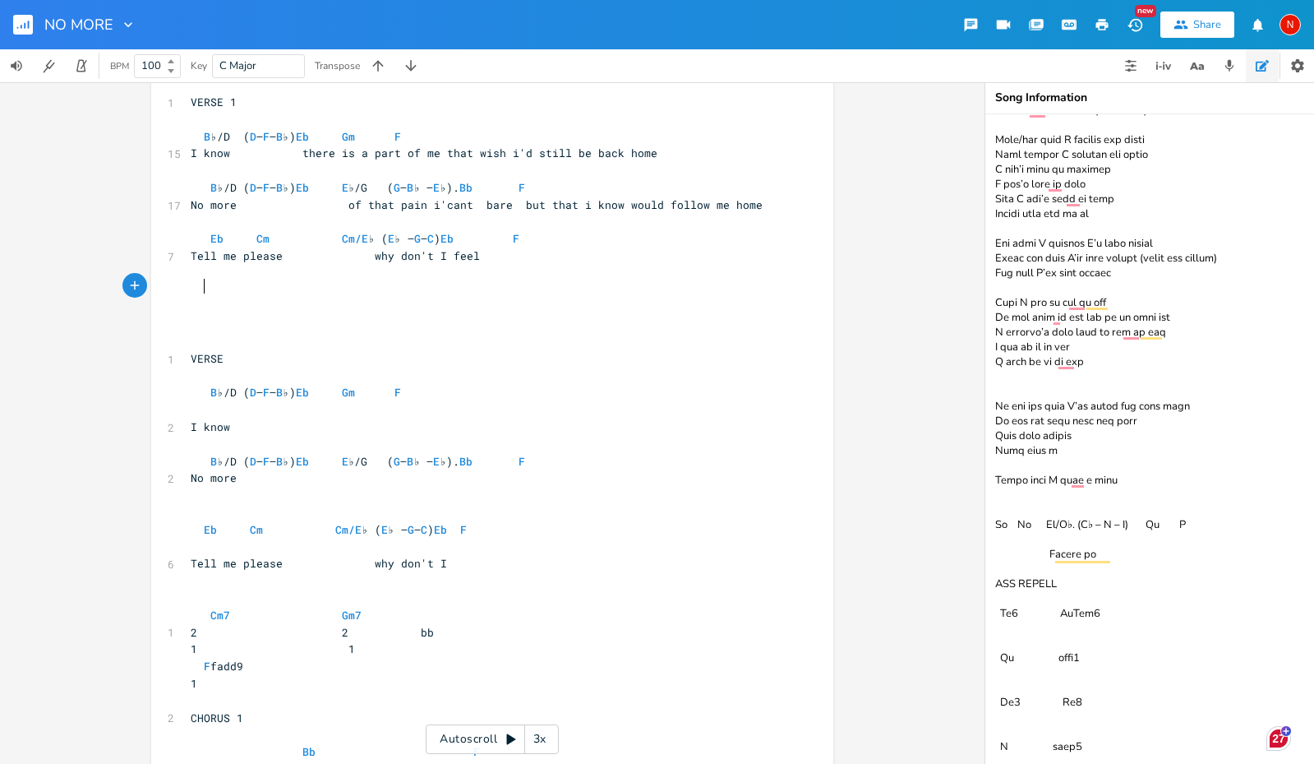
scroll to position [419, 0]
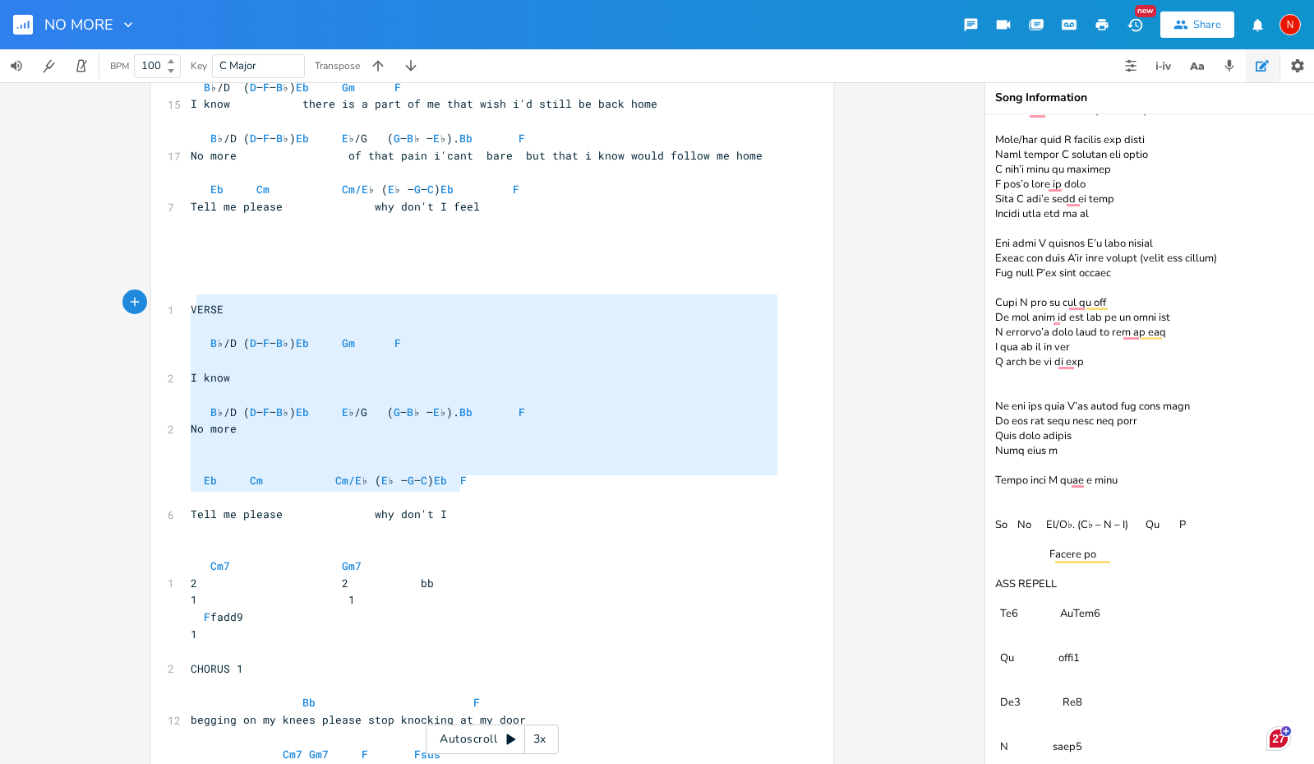
type textarea "VERSE B♭/D (D – F – B♭) Eb Gm F I know B♭/D (D – F – B♭) Eb E♭/G ( G – B♭ – E♭)…"
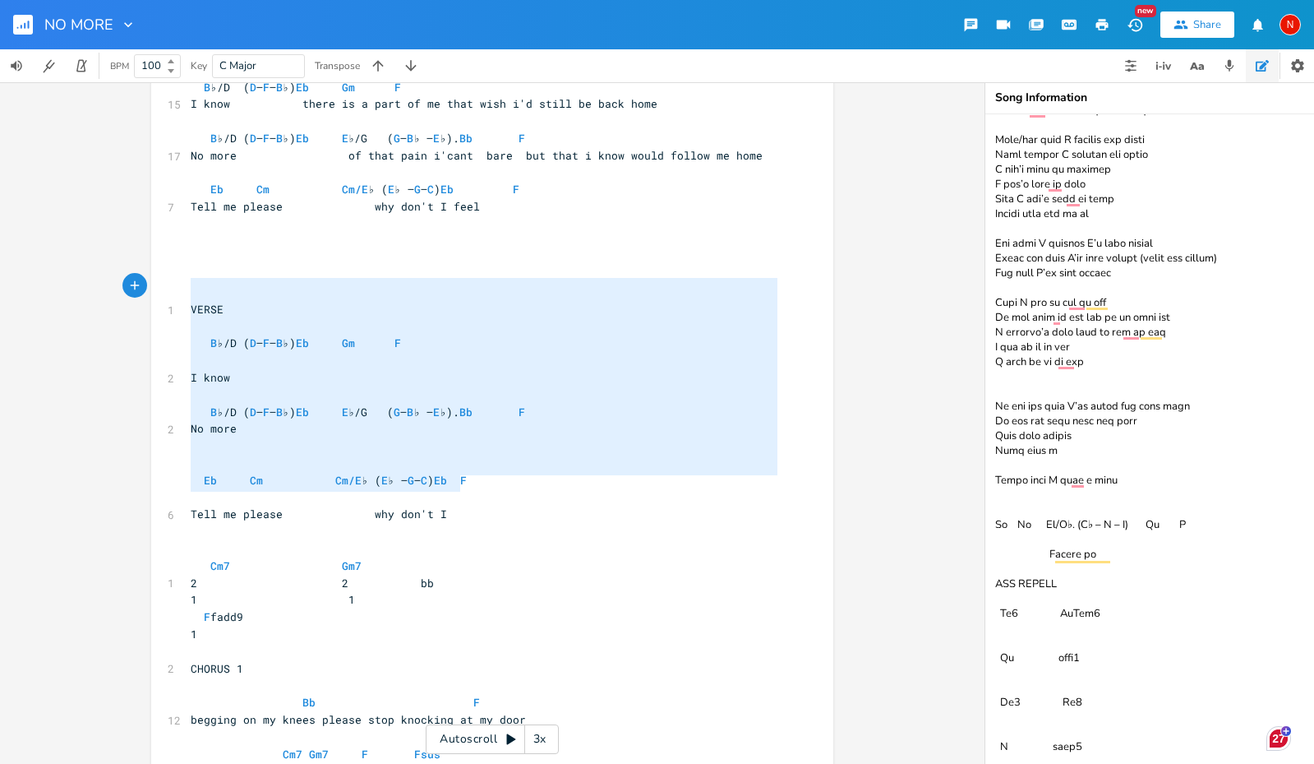
drag, startPoint x: 470, startPoint y: 489, endPoint x: 188, endPoint y: 279, distance: 351.3
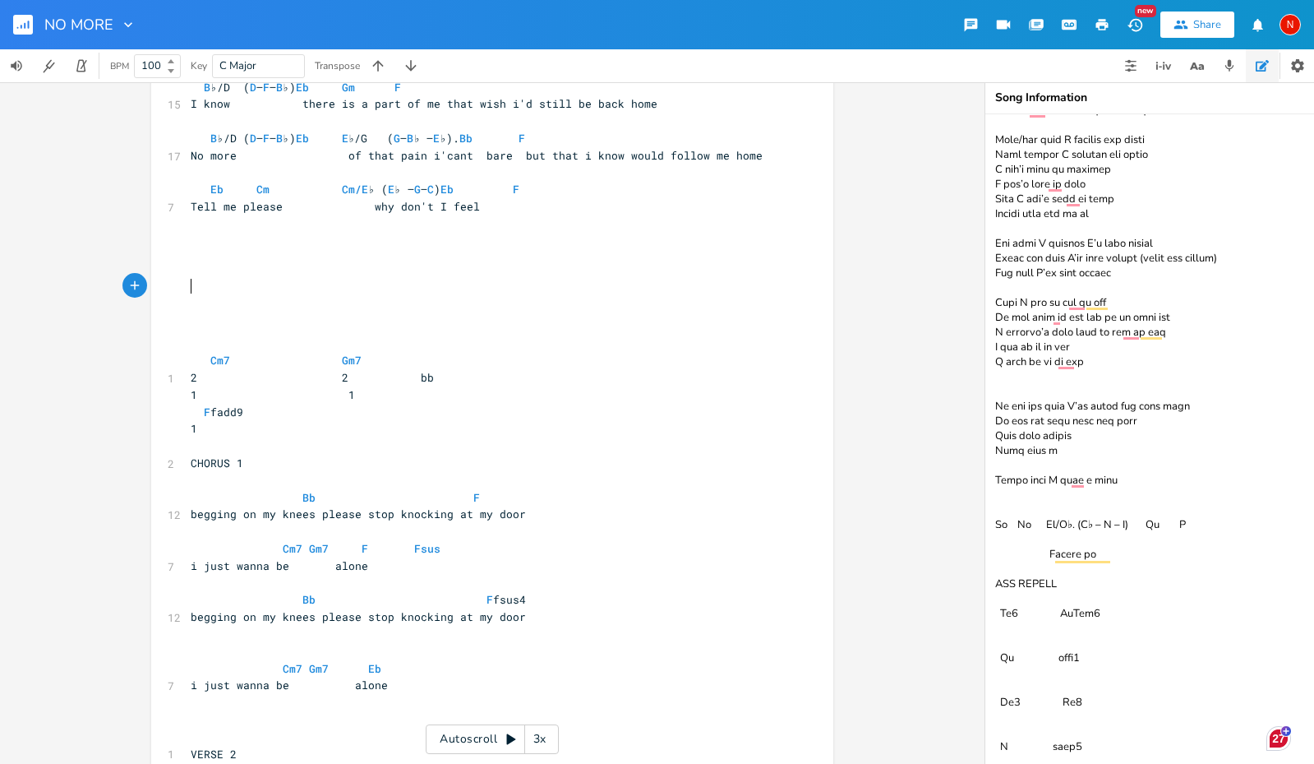
click at [217, 301] on pre "​" at bounding box center [483, 309] width 593 height 17
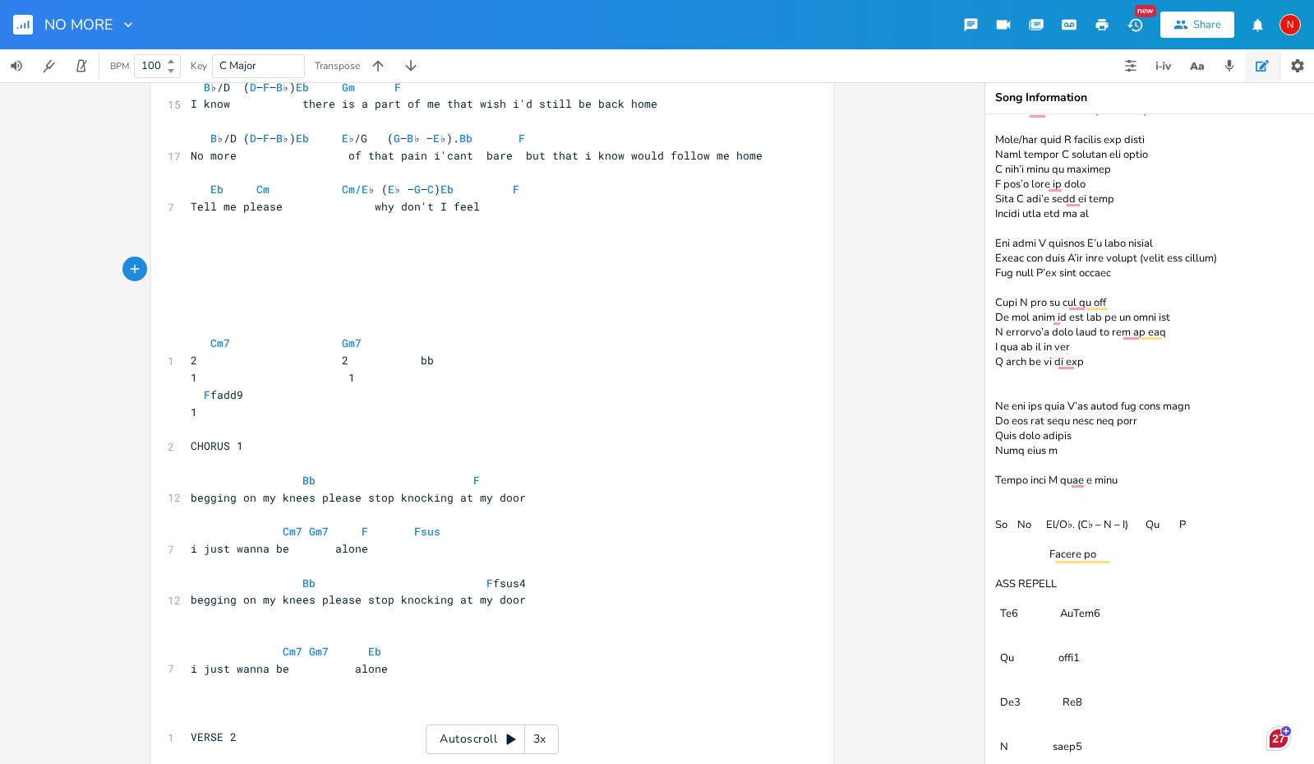
type textarea "P"
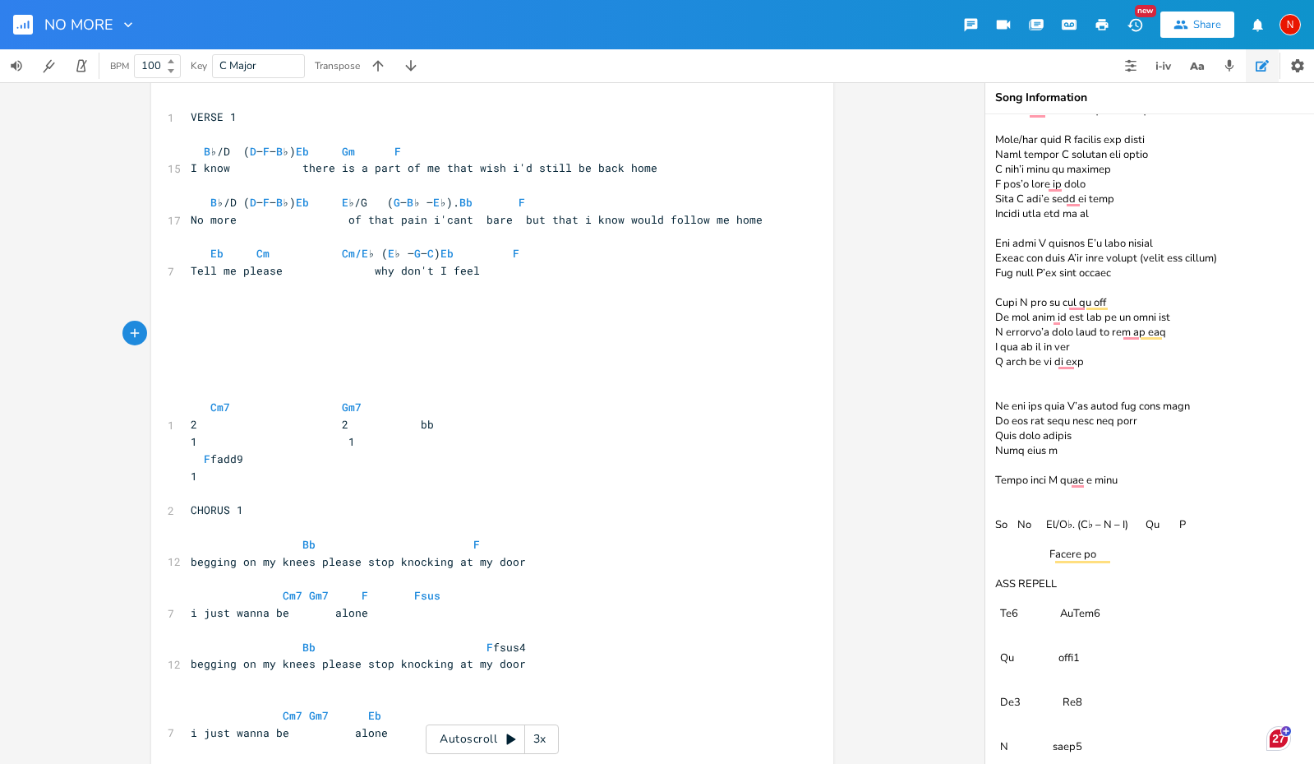
scroll to position [352, 0]
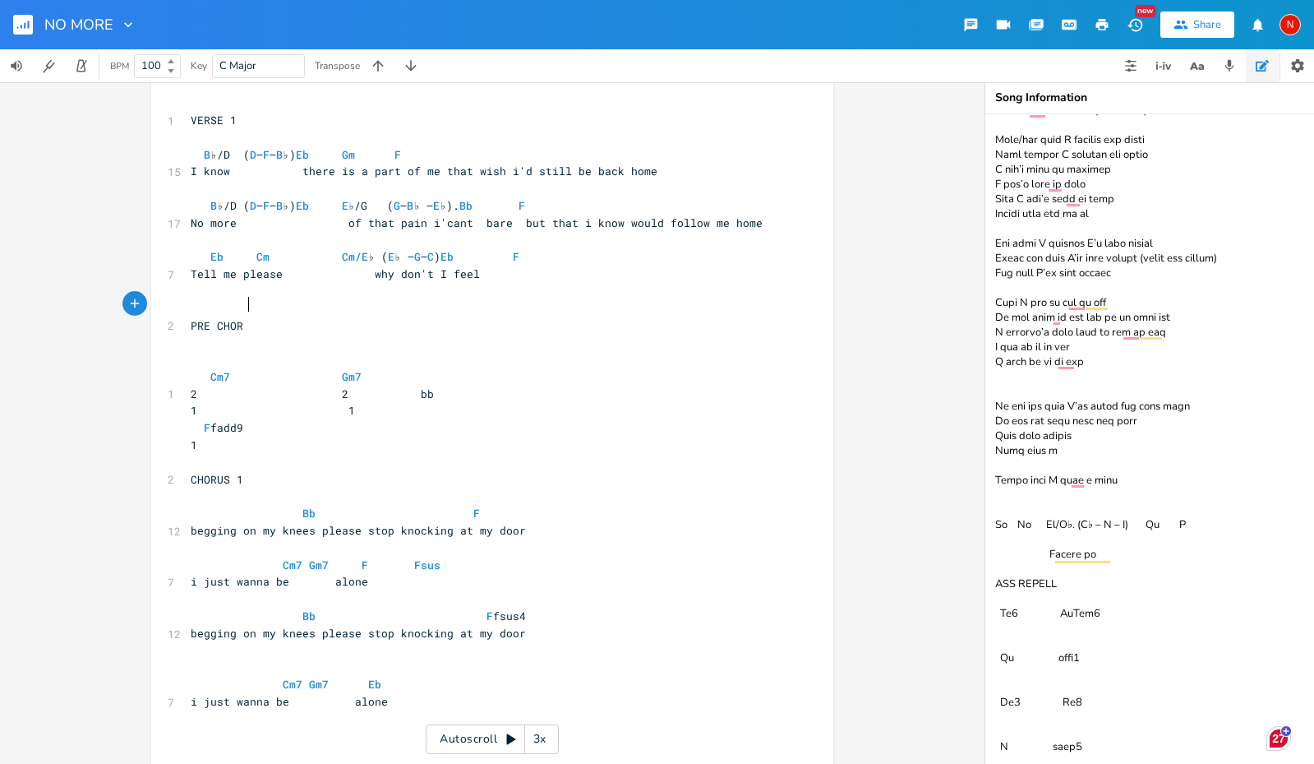
type textarea "PRE CHORU"
type textarea "RUS:"
click at [219, 351] on pre at bounding box center [483, 359] width 593 height 17
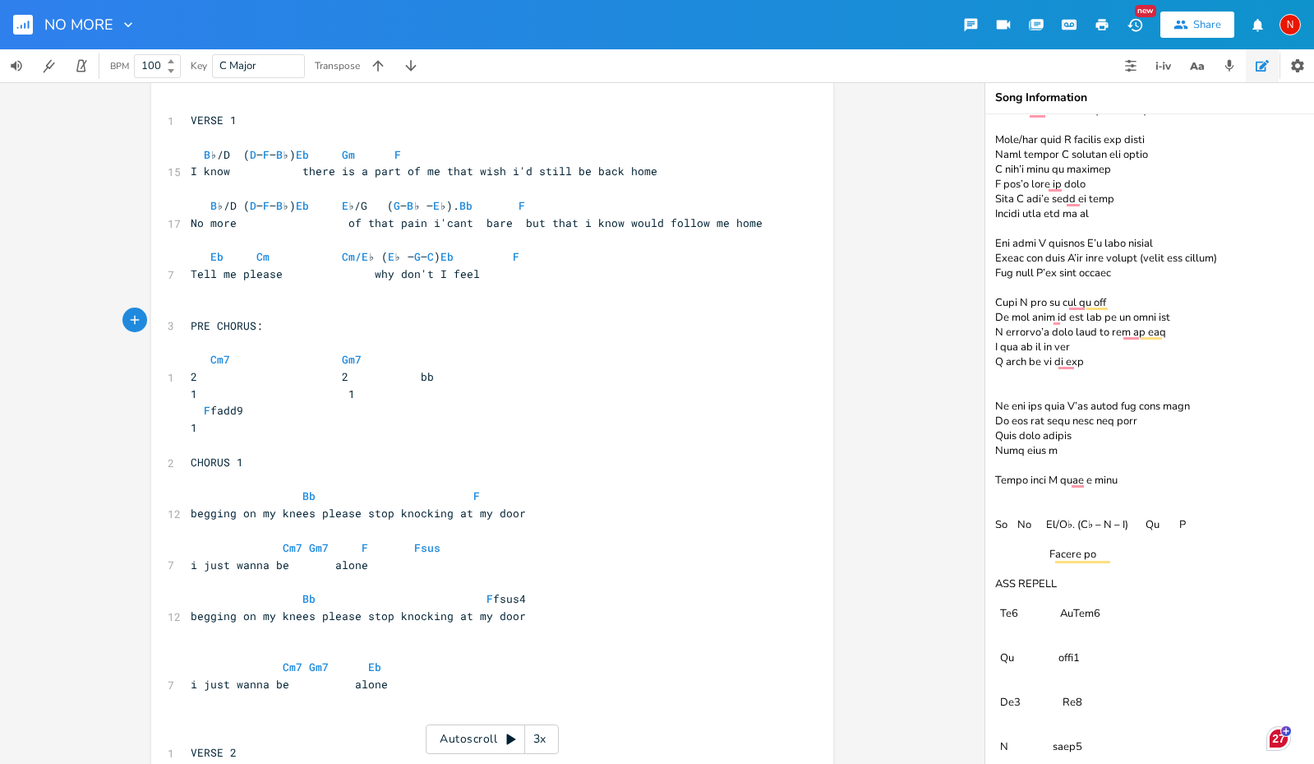
click at [469, 368] on pre "2 2 bb" at bounding box center [483, 376] width 593 height 17
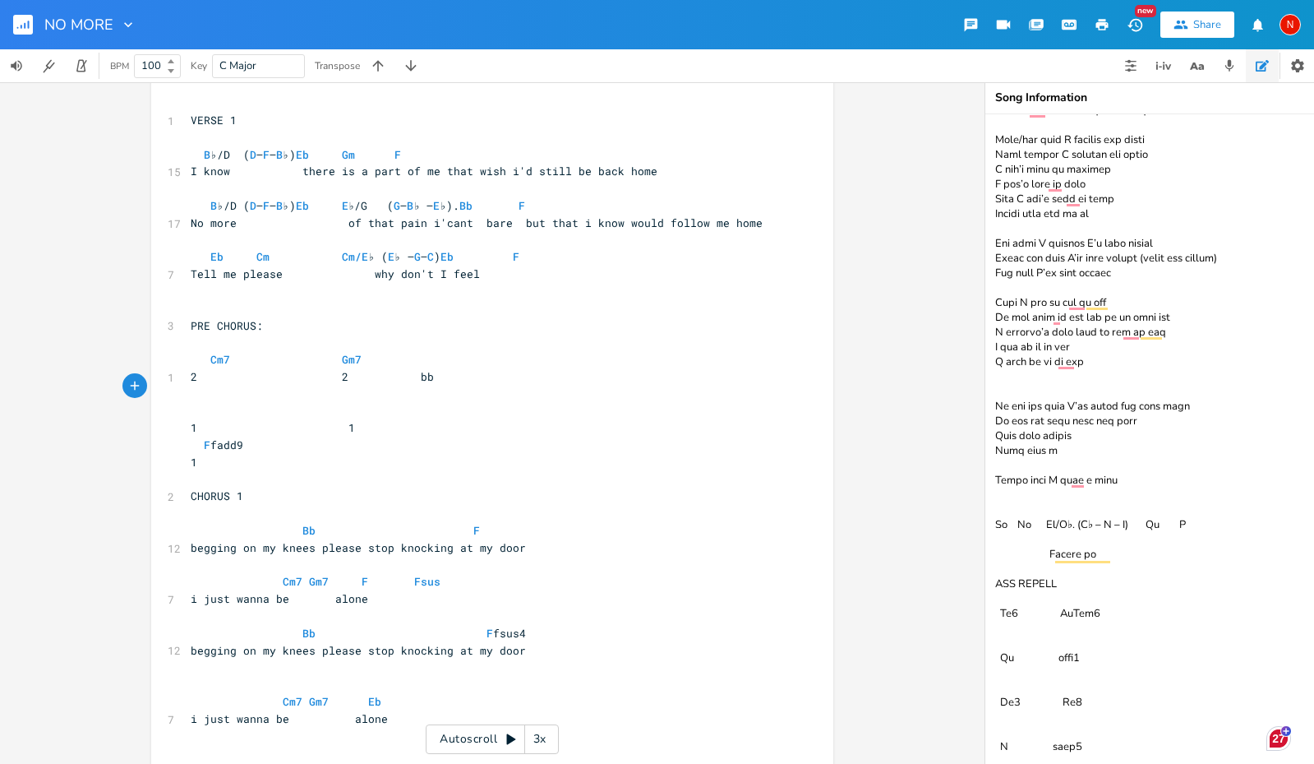
click at [195, 436] on pre "F fadd9" at bounding box center [483, 444] width 593 height 17
click at [196, 420] on span "1 1" at bounding box center [273, 427] width 164 height 15
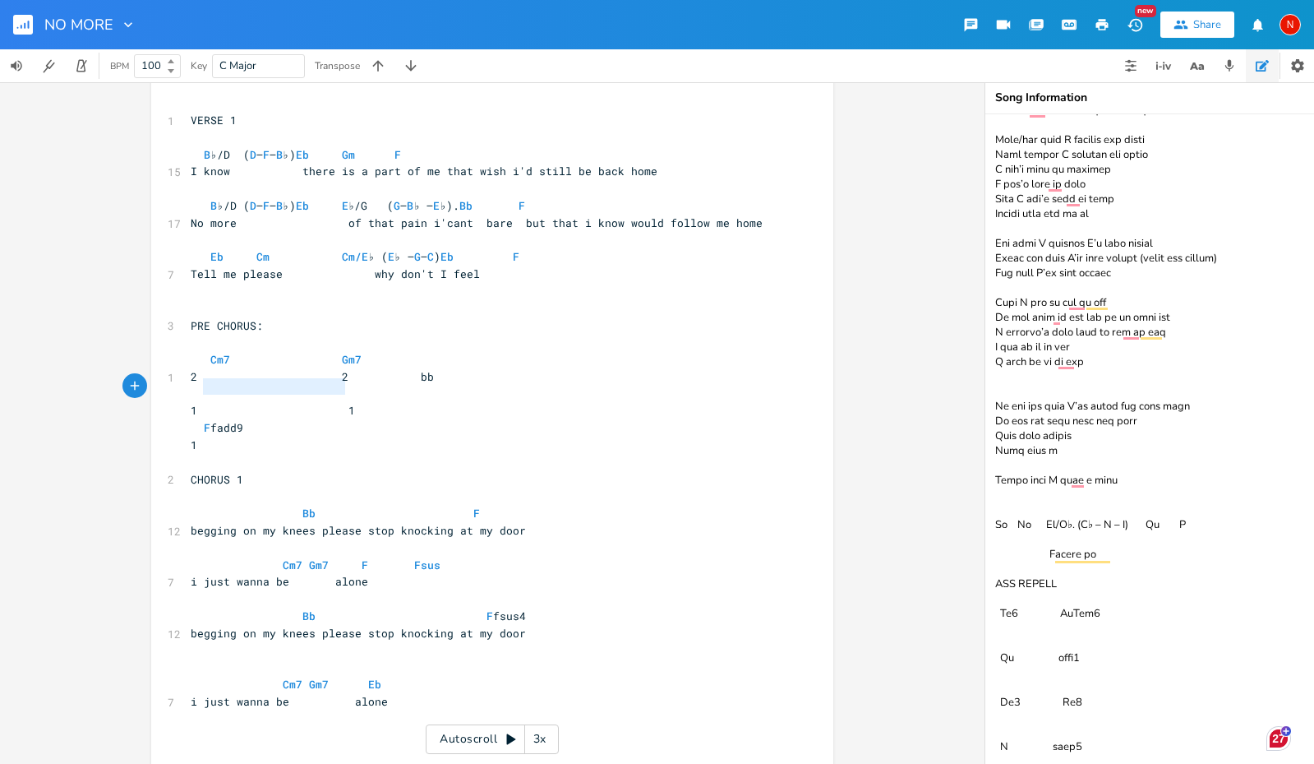
type textarea "1 1"
drag, startPoint x: 199, startPoint y: 384, endPoint x: 366, endPoint y: 391, distance: 167.0
click at [366, 402] on pre "1 1" at bounding box center [483, 410] width 593 height 17
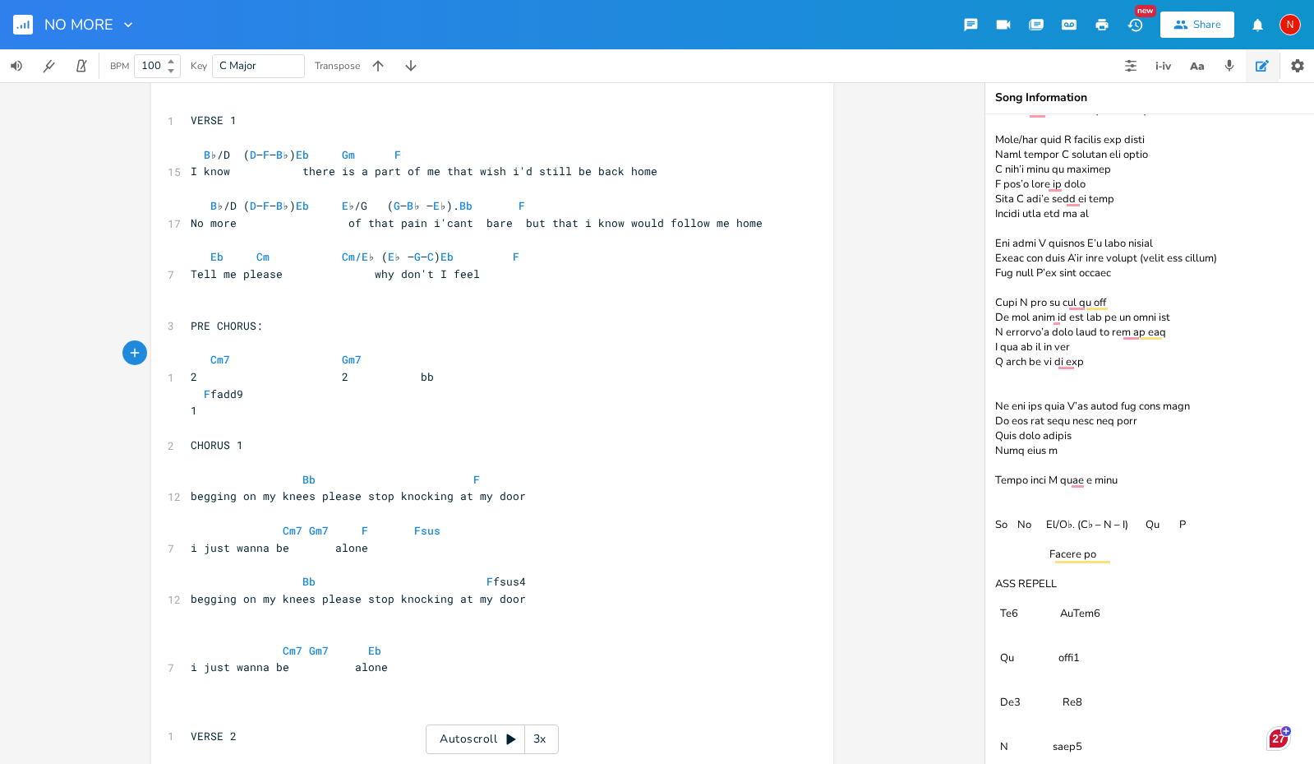
click at [196, 386] on span "F fadd9" at bounding box center [217, 393] width 53 height 15
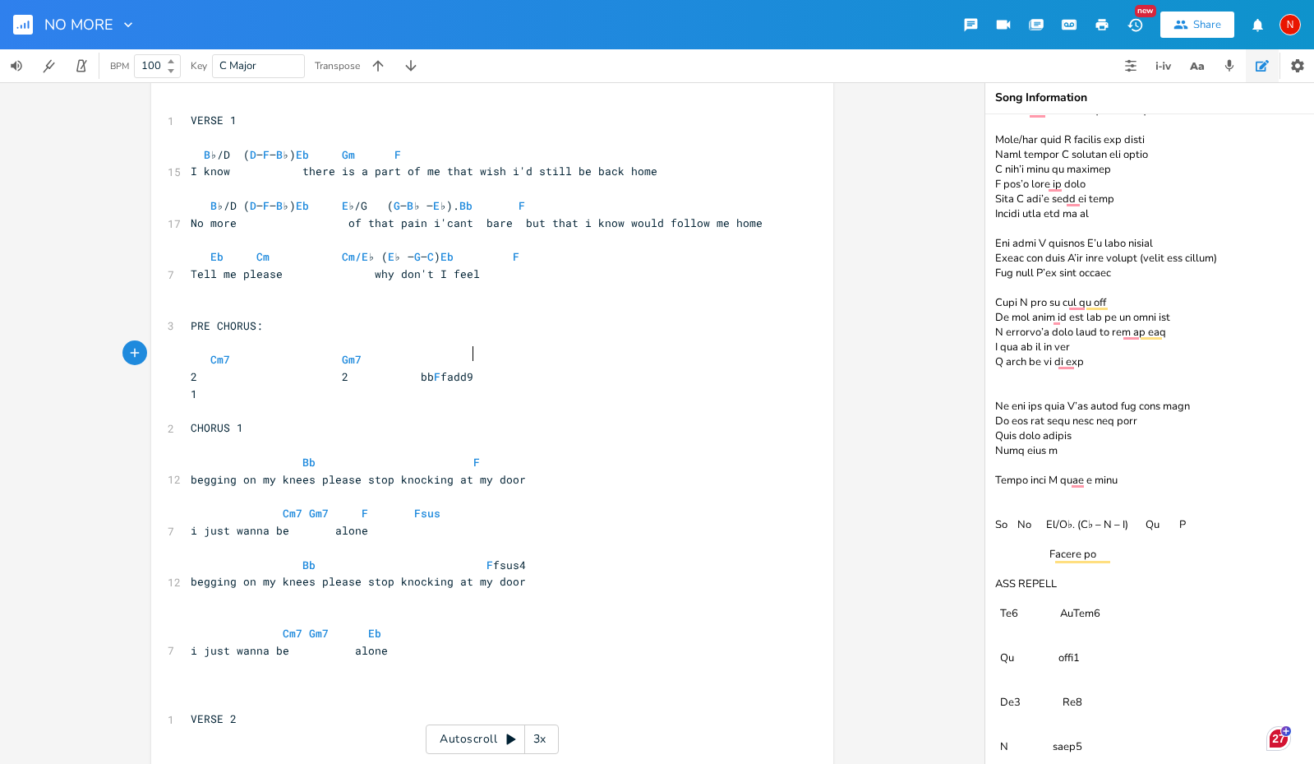
scroll to position [0, 14]
click at [435, 351] on pre "Cm7 Gm7" at bounding box center [483, 359] width 593 height 17
type textarea "bb"
click at [458, 353] on li "Bb" at bounding box center [454, 354] width 49 height 17
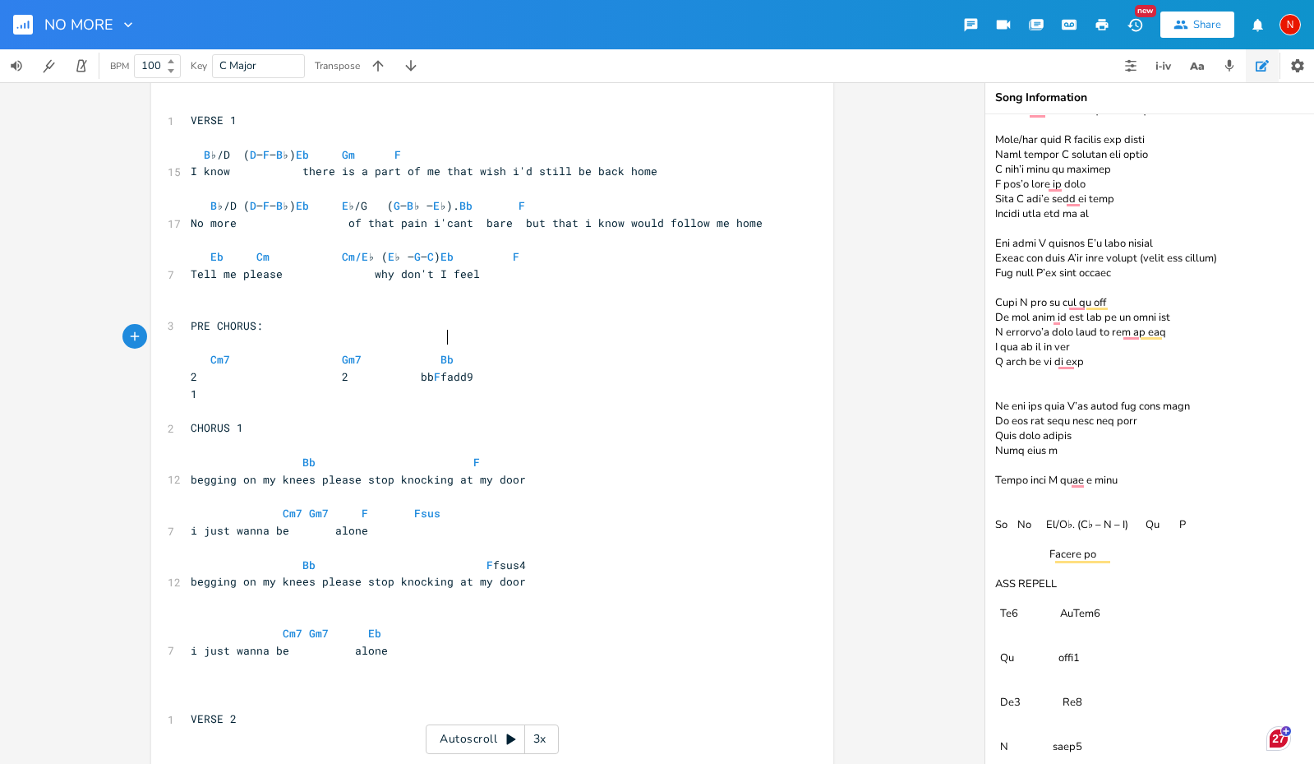
click at [488, 351] on pre "Cm7 Gm7 Bb" at bounding box center [483, 359] width 593 height 17
type textarea "F"
click at [611, 351] on pre "Cm7 Gm7 Bb F" at bounding box center [483, 359] width 593 height 17
click at [602, 351] on pre "Cm7 Gm7 Bb F" at bounding box center [483, 359] width 593 height 17
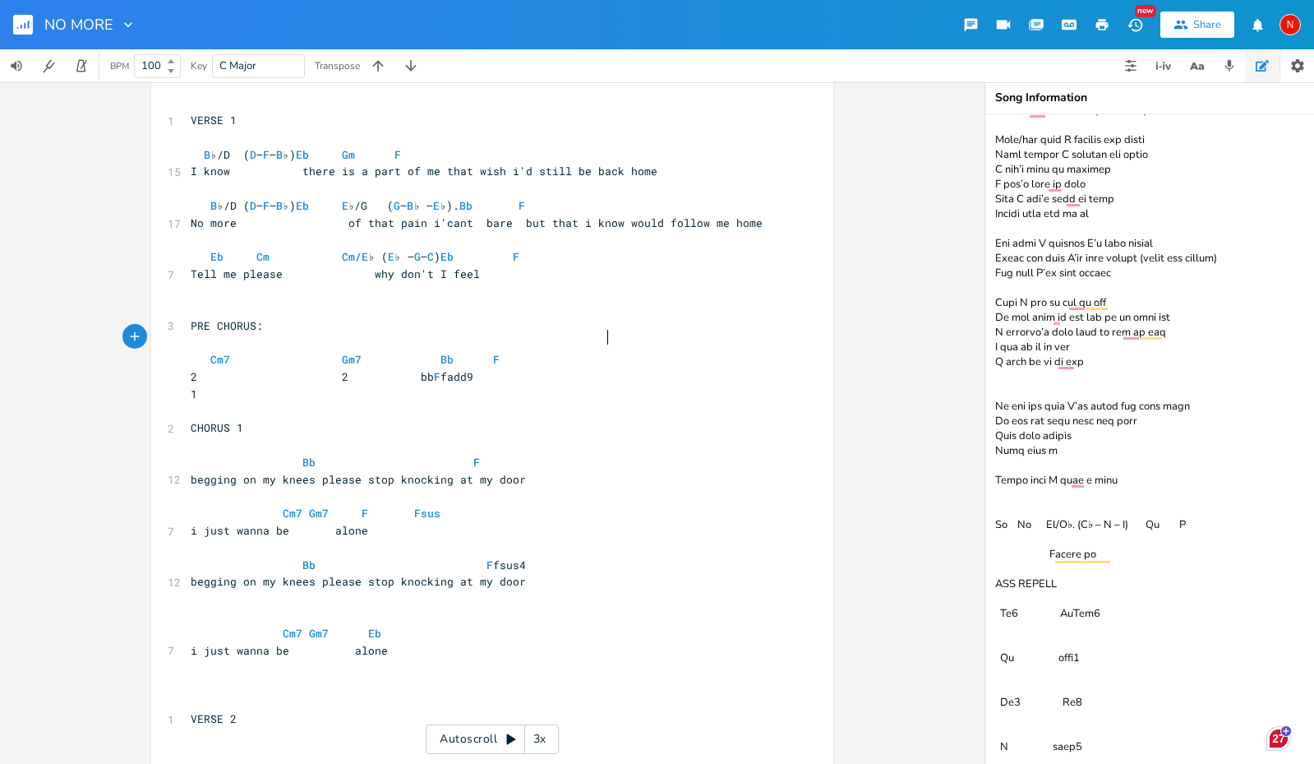
scroll to position [0, 42]
type textarea "fadd9"
drag, startPoint x: 632, startPoint y: 353, endPoint x: 593, endPoint y: 353, distance: 38.6
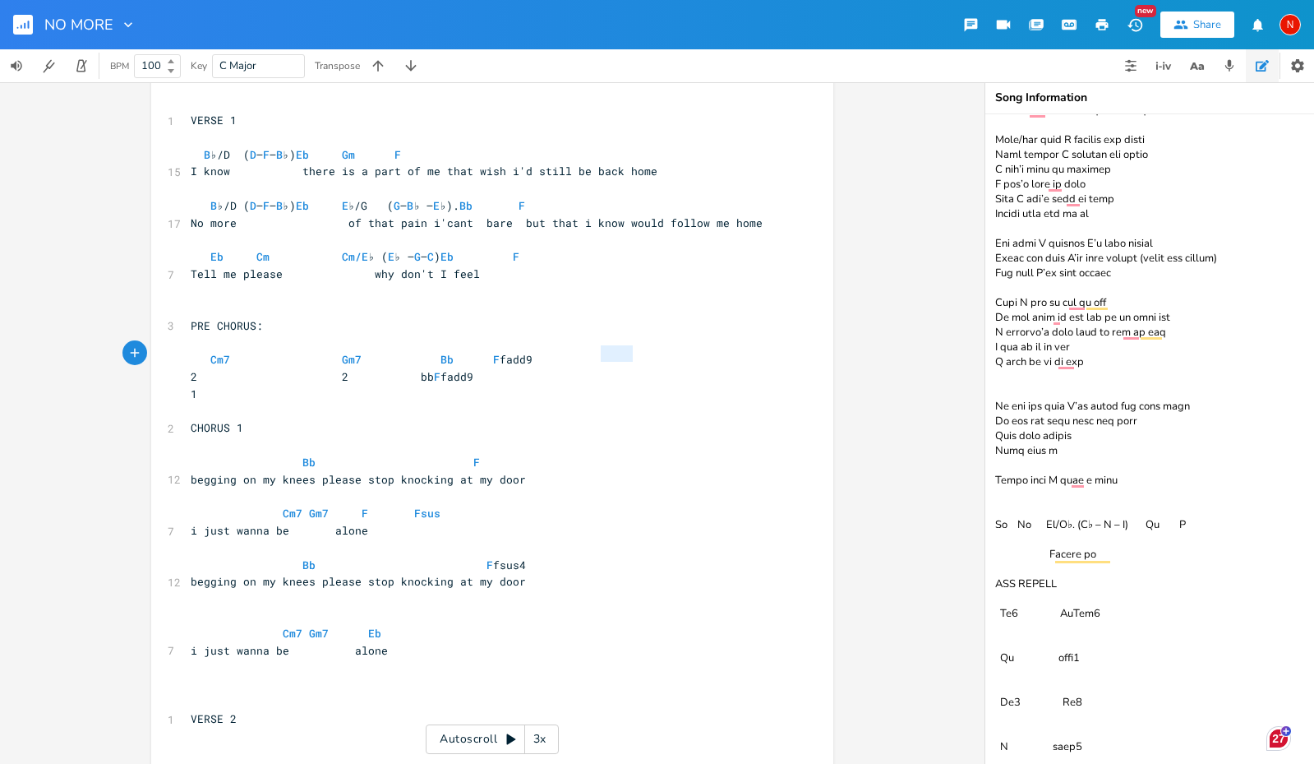
click at [593, 368] on pre "2 2 bb F fadd9" at bounding box center [483, 376] width 593 height 17
click at [482, 369] on span "2 2 bb F" at bounding box center [375, 376] width 368 height 15
type textarea "add9"
drag, startPoint x: 639, startPoint y: 339, endPoint x: 600, endPoint y: 338, distance: 38.6
click at [600, 351] on pre "Cm7 Gm7 Bb F fadd9" at bounding box center [483, 359] width 593 height 17
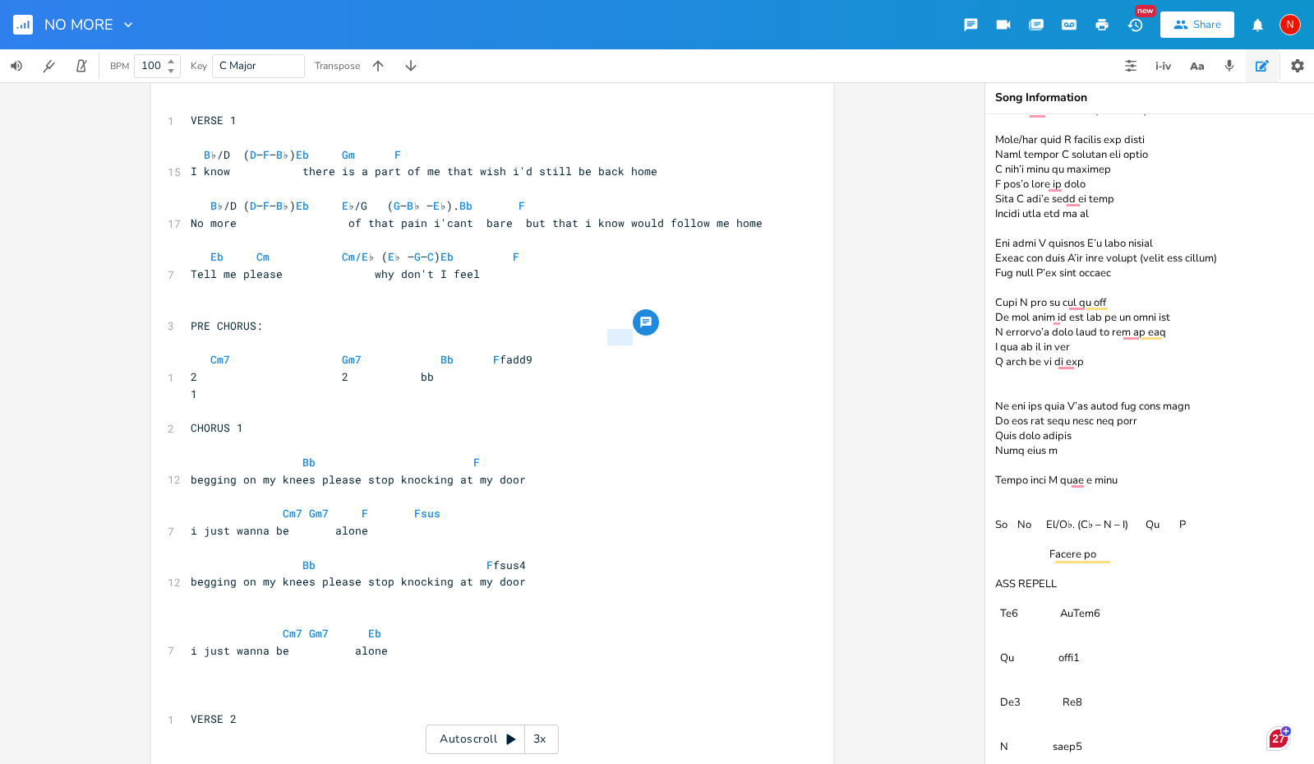
click at [434, 369] on span "2 2 bb" at bounding box center [312, 376] width 243 height 15
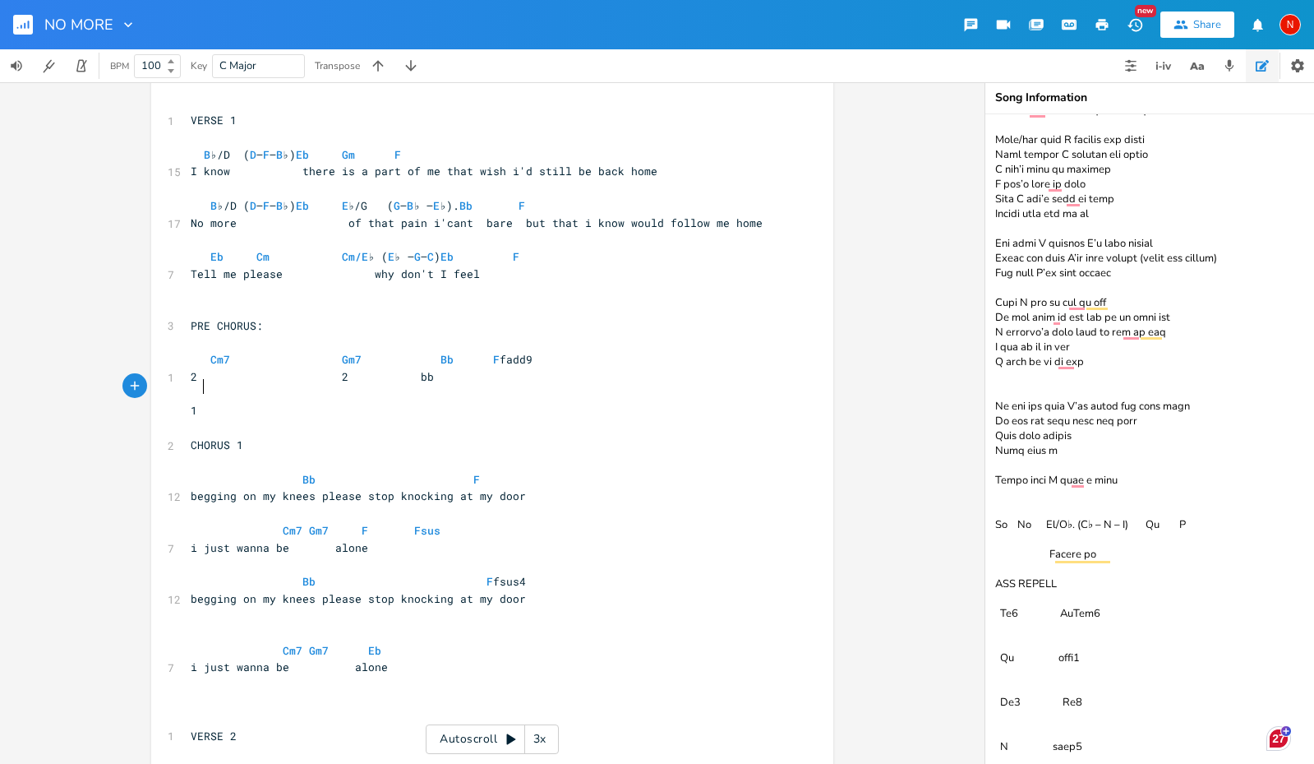
click at [197, 403] on span "1" at bounding box center [194, 410] width 7 height 15
type textarea "Cm7 Gm7 Bb F fadd9 2 2 bb"
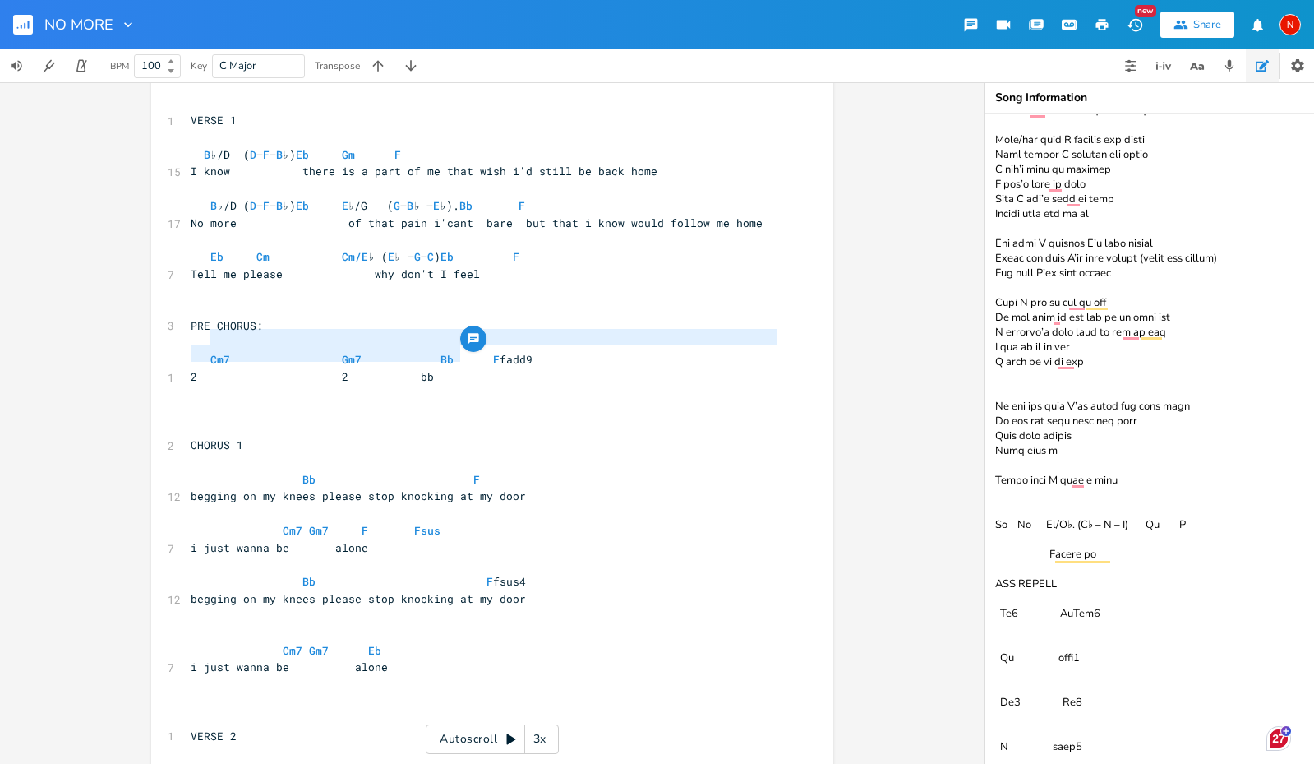
drag, startPoint x: 202, startPoint y: 339, endPoint x: 647, endPoint y: 345, distance: 444.7
click at [648, 368] on pre "2 2 bb" at bounding box center [483, 376] width 593 height 17
type textarea "Cm7 Gm7 Bb F fadd9"
drag, startPoint x: 649, startPoint y: 336, endPoint x: 202, endPoint y: 337, distance: 447.1
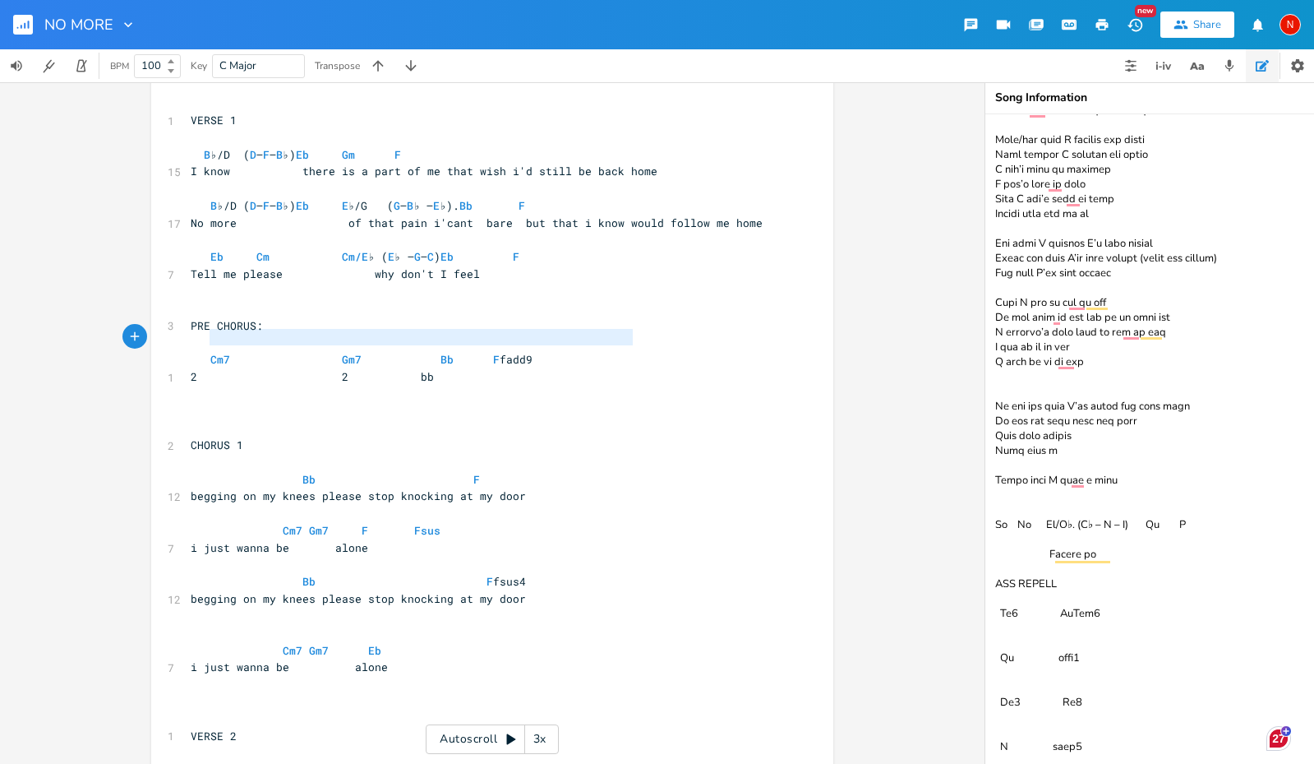
click at [202, 351] on pre "Cm7 Gm7 Bb F fadd9" at bounding box center [483, 359] width 593 height 17
click at [211, 385] on pre at bounding box center [483, 393] width 593 height 17
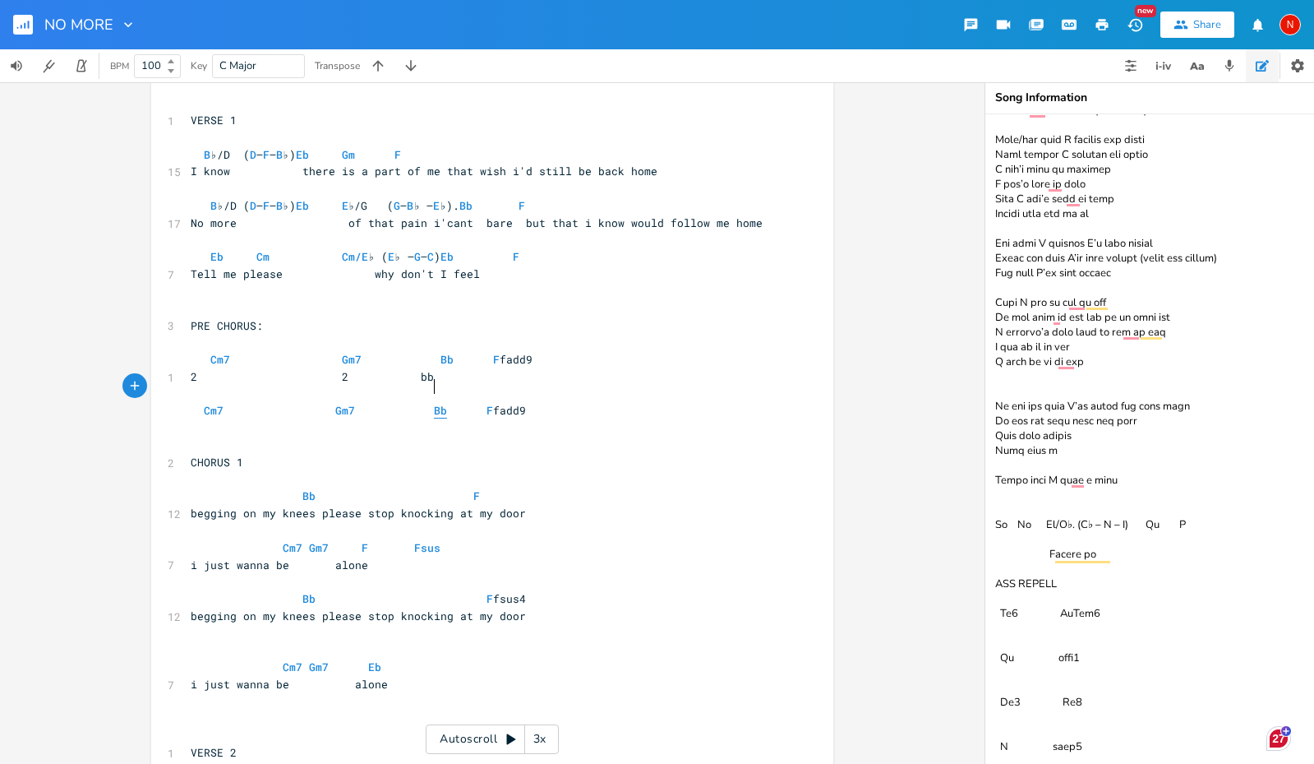
click at [434, 403] on span "Bb" at bounding box center [440, 411] width 13 height 16
click at [438, 403] on span "Cm7 Gm7 Bb F fadd9" at bounding box center [358, 410] width 335 height 15
click at [487, 403] on span "Cm7 Gm7 F fadd9" at bounding box center [339, 410] width 296 height 15
click at [210, 419] on pre at bounding box center [483, 427] width 593 height 17
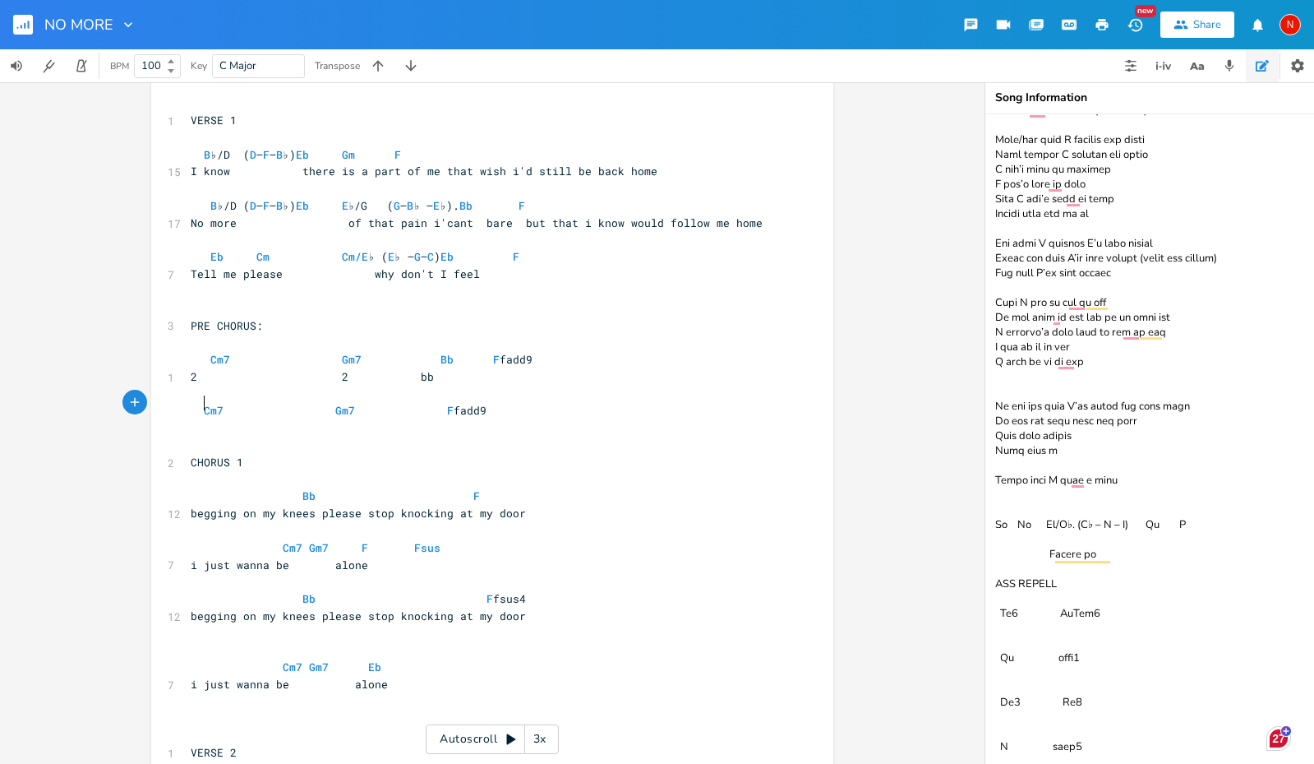
click at [238, 403] on span "Cm7 Gm7 F fadd9" at bounding box center [339, 410] width 296 height 15
type textarea "1"
click at [369, 403] on span "Cm7 1 Gm7 F fadd9" at bounding box center [286, 410] width 191 height 15
type textarea "1"
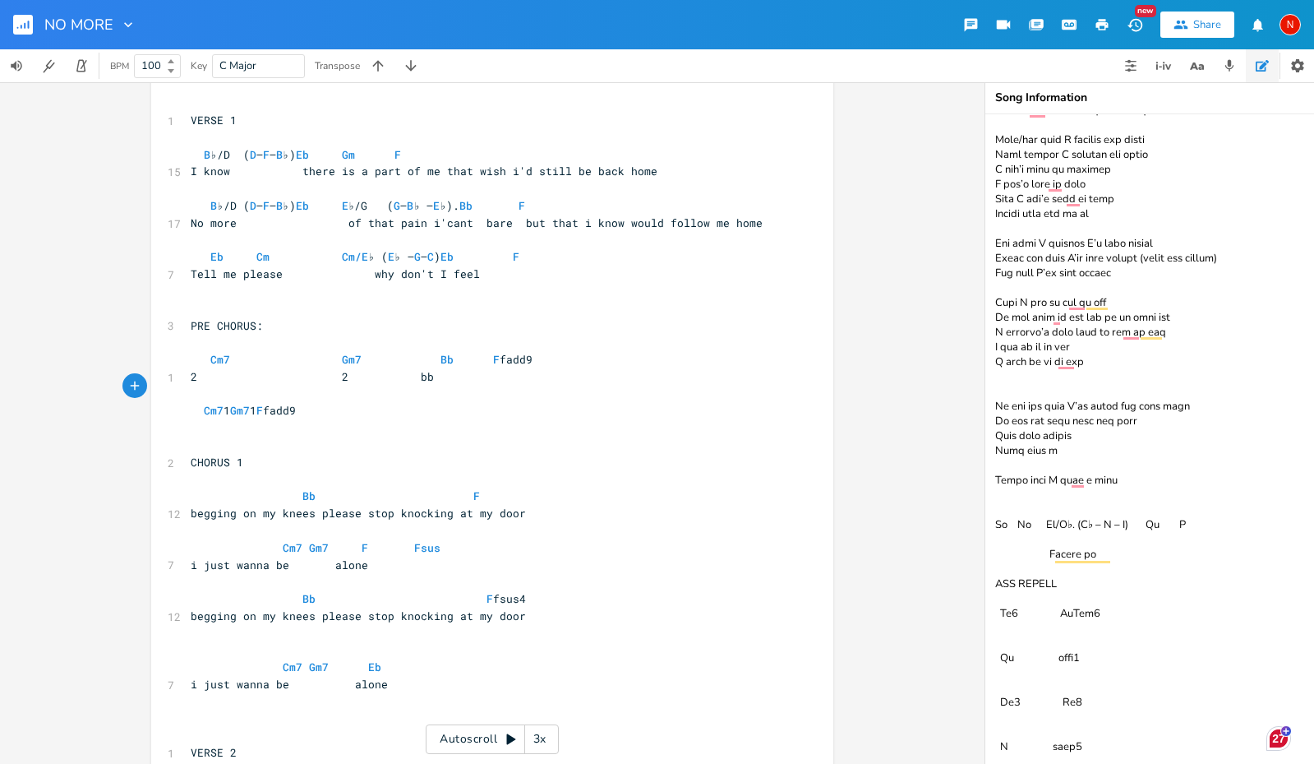
click at [296, 403] on span "Cm7 1 Gm7 1 F fadd9" at bounding box center [243, 410] width 105 height 15
click at [251, 352] on span "Cm7 Gm7 Bb F fadd9" at bounding box center [362, 359] width 342 height 15
type textarea "2"
click at [379, 352] on span "Cm7 2 Gm7 Bb F fadd9" at bounding box center [309, 359] width 237 height 15
type textarea "2"
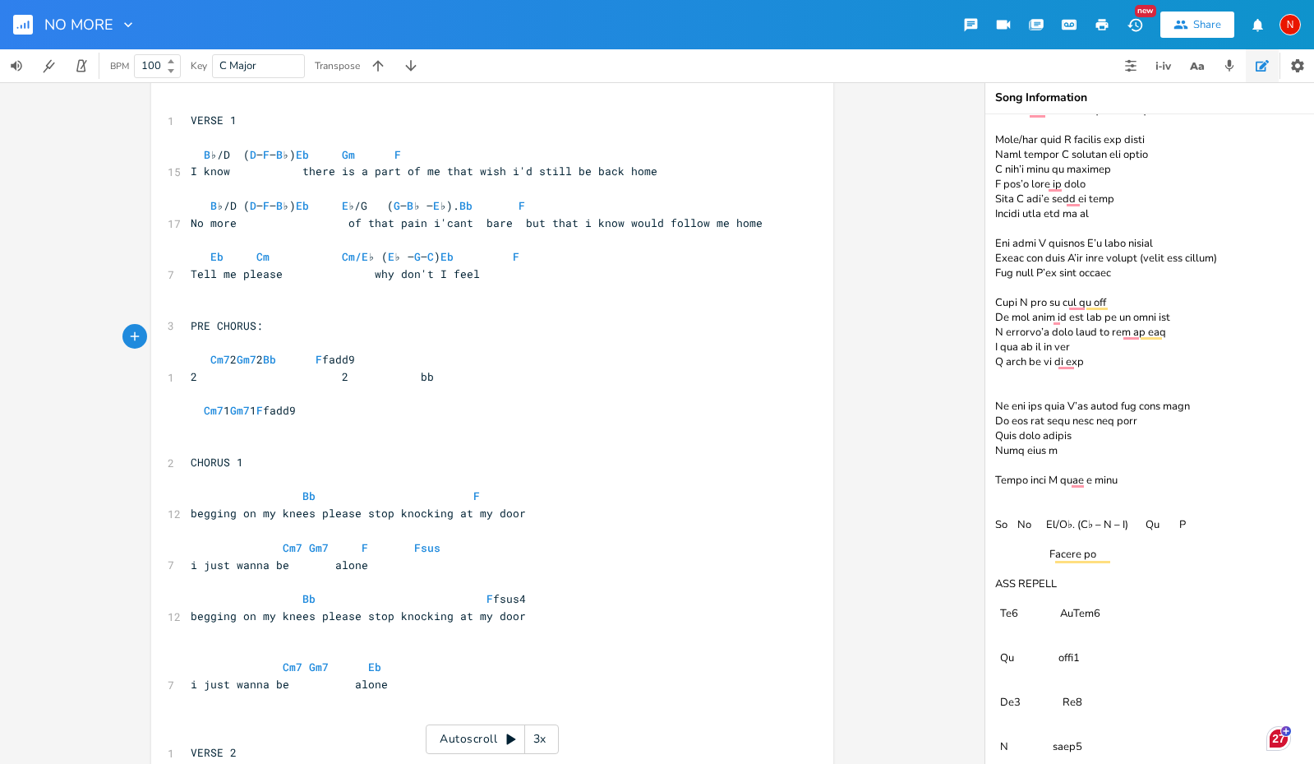
click at [355, 352] on span "Cm7 2 Gm7 2 Bb F fadd9" at bounding box center [273, 359] width 164 height 15
type textarea "2"
click at [322, 352] on span "Cm7 2 Gm7 2 Bb 2 F fadd9" at bounding box center [257, 359] width 132 height 15
type textarea "2"
type textarea "fadd9"
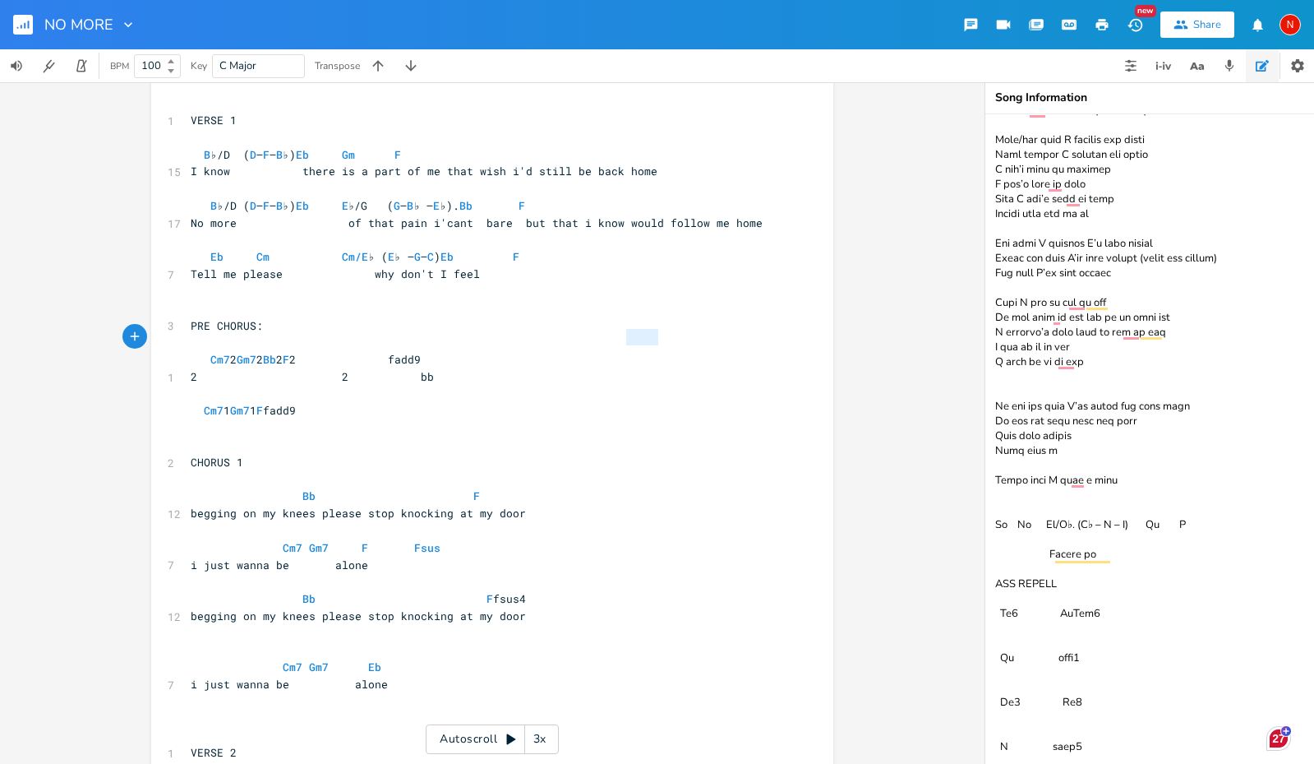
drag, startPoint x: 620, startPoint y: 337, endPoint x: 664, endPoint y: 338, distance: 44.4
click at [664, 351] on pre "Cm7 2 Gm7 2 Bb 2 F 2 fadd9" at bounding box center [483, 359] width 593 height 17
click at [296, 352] on span "Cm7 2 Gm7 2 Bb 2 F 2" at bounding box center [243, 359] width 105 height 15
type textarea "2 2 bb"
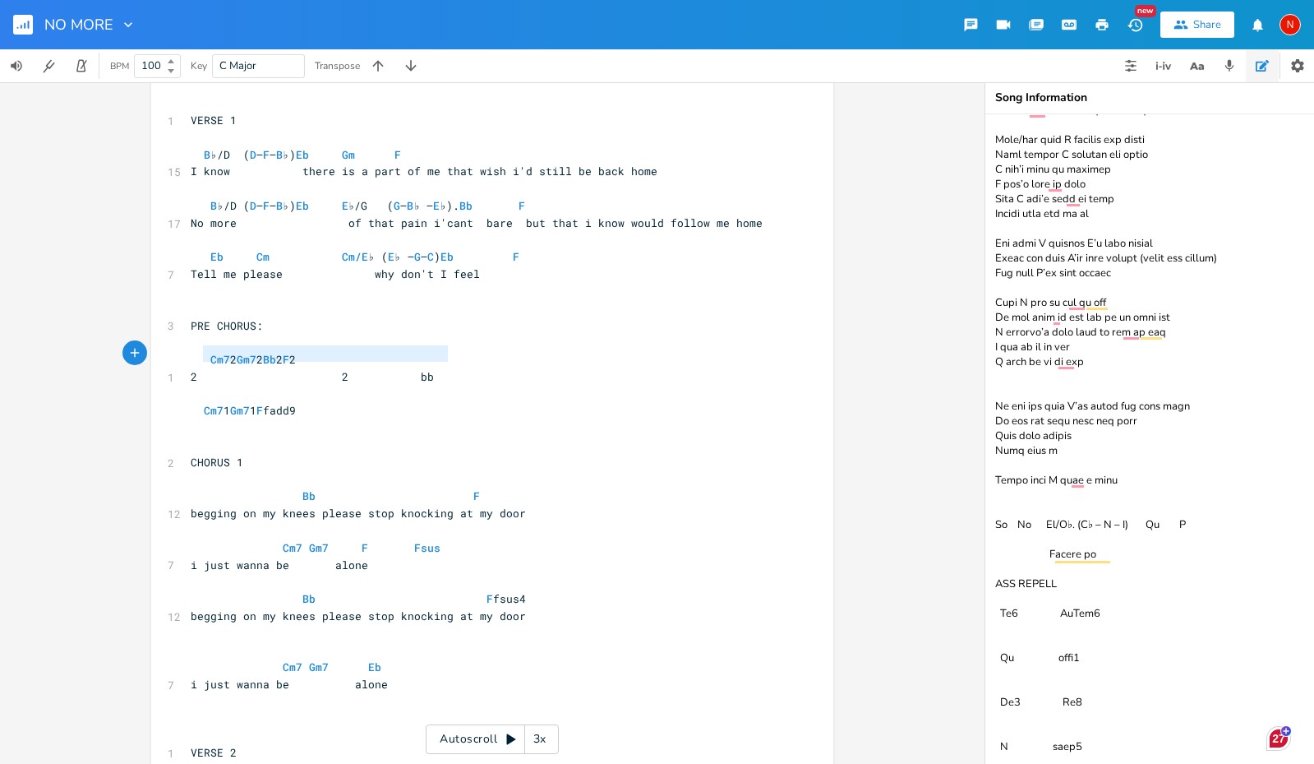
drag, startPoint x: 443, startPoint y: 358, endPoint x: 196, endPoint y: 357, distance: 247.4
click at [196, 369] on span "2 2 bb" at bounding box center [312, 376] width 243 height 15
click at [205, 505] on span "begging on my knees please stop knocking at my door" at bounding box center [358, 512] width 335 height 15
type textarea "B"
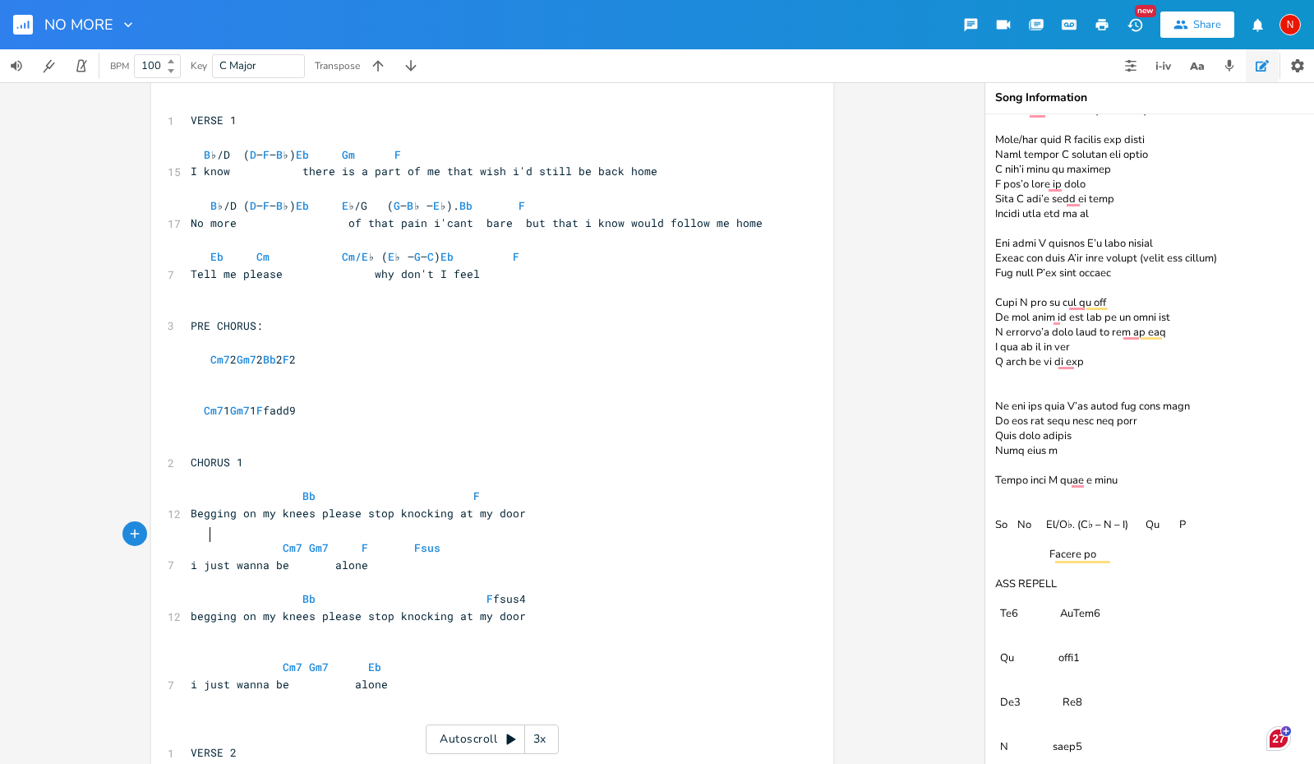
click at [205, 557] on span "i just wanna be alone" at bounding box center [280, 564] width 178 height 15
type textarea "I"
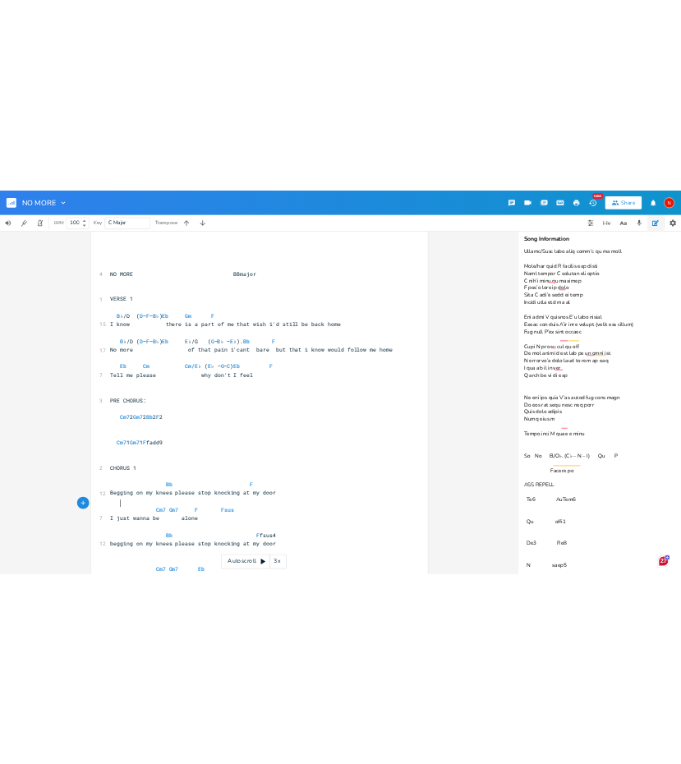
scroll to position [1333, 0]
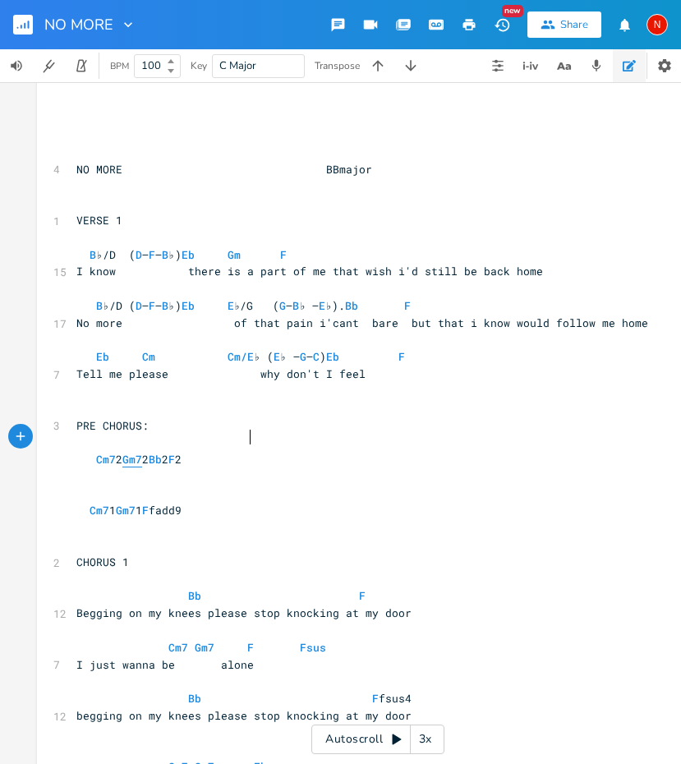
click at [142, 452] on span "Gm7" at bounding box center [132, 460] width 20 height 16
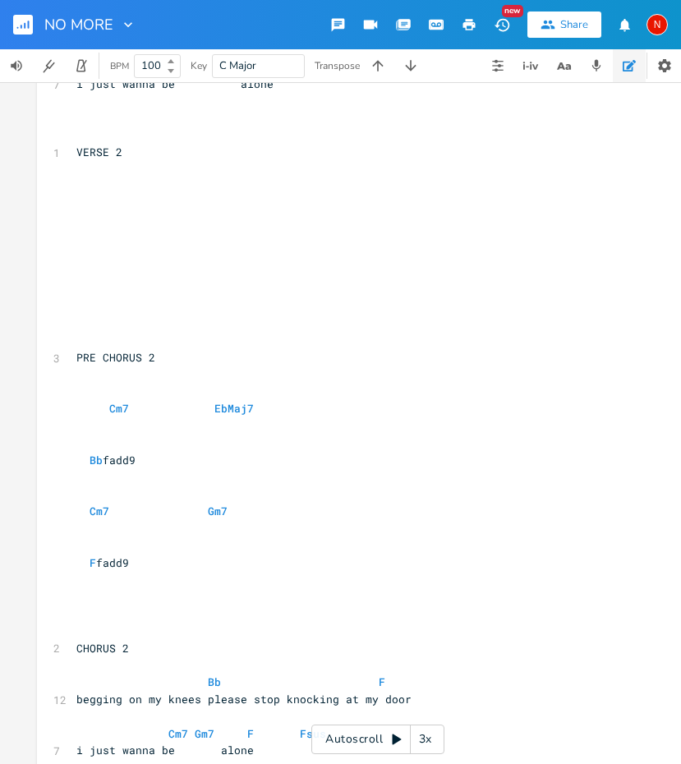
scroll to position [960, 0]
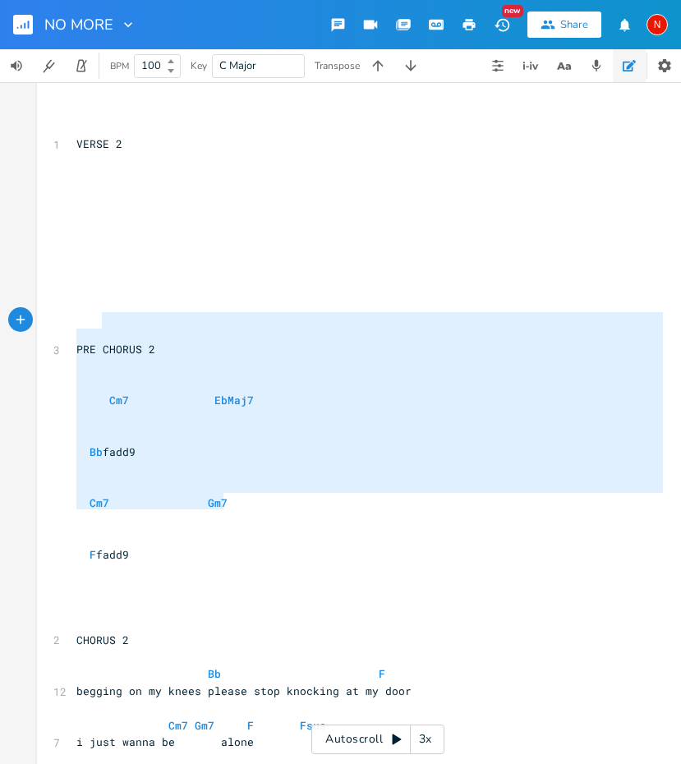
type textarea "PRE CHORUS 2 Cm7 EbMaj7 Bb fadd9 Cm7 Gm7 F fadd9"
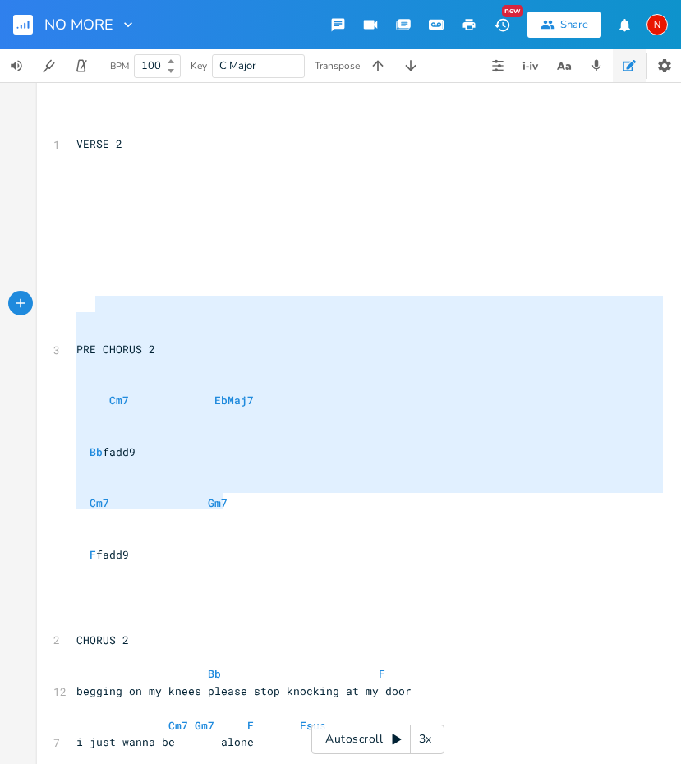
drag, startPoint x: 233, startPoint y: 493, endPoint x: 94, endPoint y: 302, distance: 236.6
click at [94, 302] on div "​ ​ ​ ​ ​ ​ ​ 4 NO MORE BBmajor 1 VERSE 1 B ♭/D ( D – F – B ♭) Eb Gm F 15 I kno…" at bounding box center [369, 512] width 593 height 2701
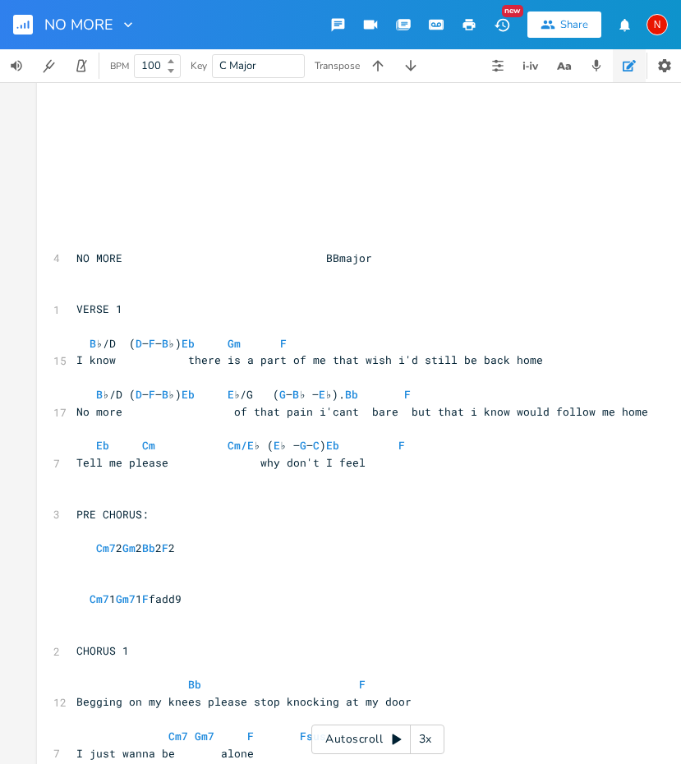
scroll to position [164, 0]
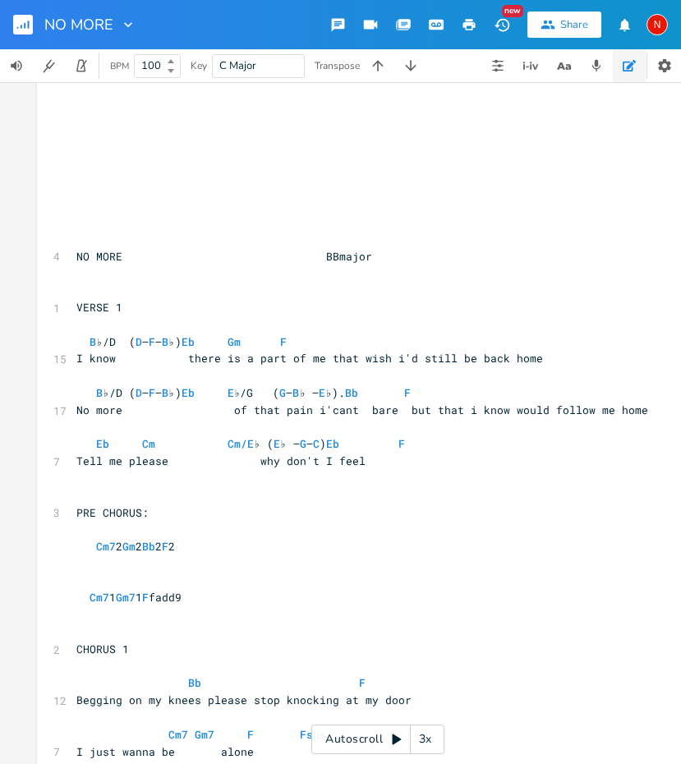
click at [549, 265] on pre at bounding box center [369, 273] width 593 height 17
click at [322, 145] on pre at bounding box center [369, 153] width 593 height 17
click at [25, 21] on rect "button" at bounding box center [23, 25] width 20 height 20
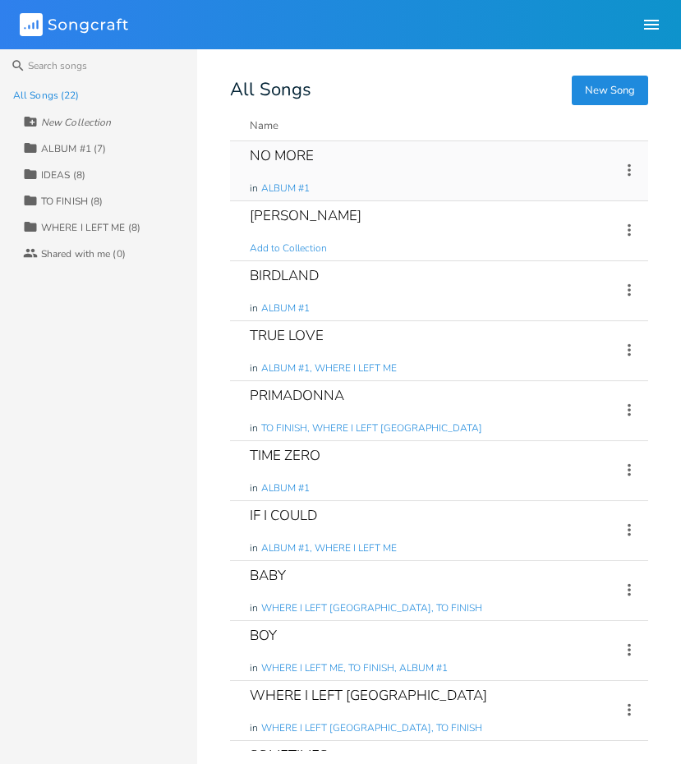
click at [301, 156] on div "NO MORE" at bounding box center [282, 156] width 64 height 14
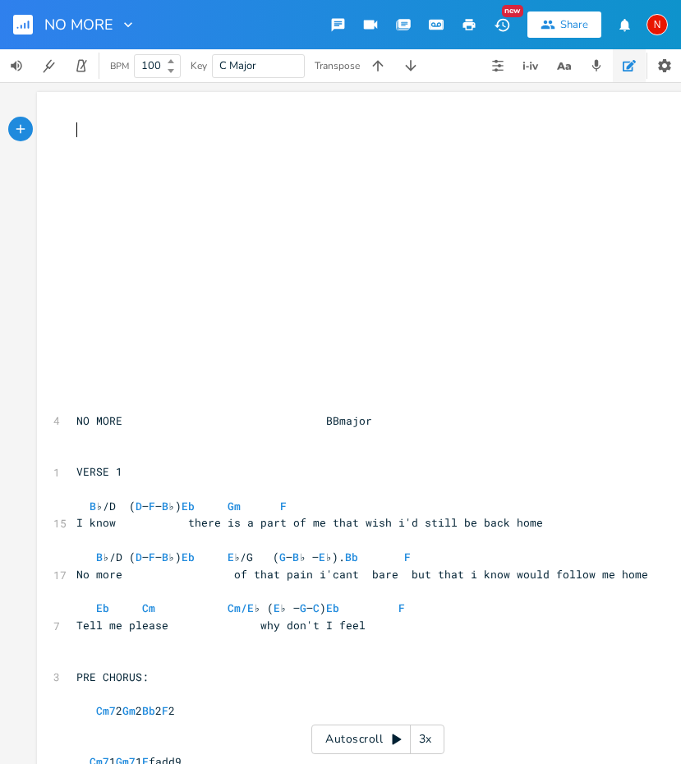
click at [510, 261] on pre at bounding box center [369, 266] width 593 height 17
click at [565, 310] on pre at bounding box center [369, 318] width 593 height 17
click at [16, 25] on rect "button" at bounding box center [23, 25] width 20 height 20
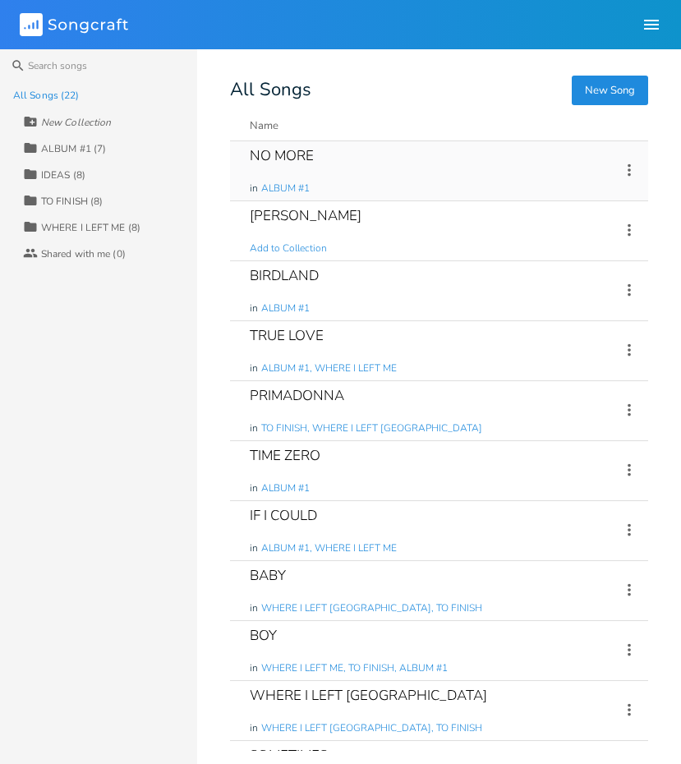
click at [300, 155] on div "NO MORE" at bounding box center [282, 156] width 64 height 14
click at [284, 205] on div "[PERSON_NAME] Add to Collection" at bounding box center [425, 230] width 351 height 59
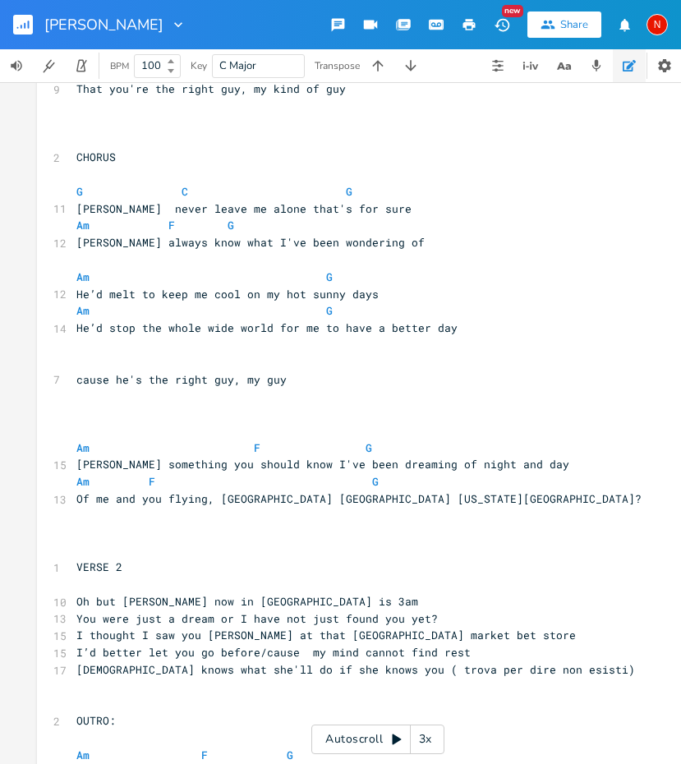
scroll to position [297, 0]
click at [352, 475] on span "Am F G" at bounding box center [227, 482] width 302 height 15
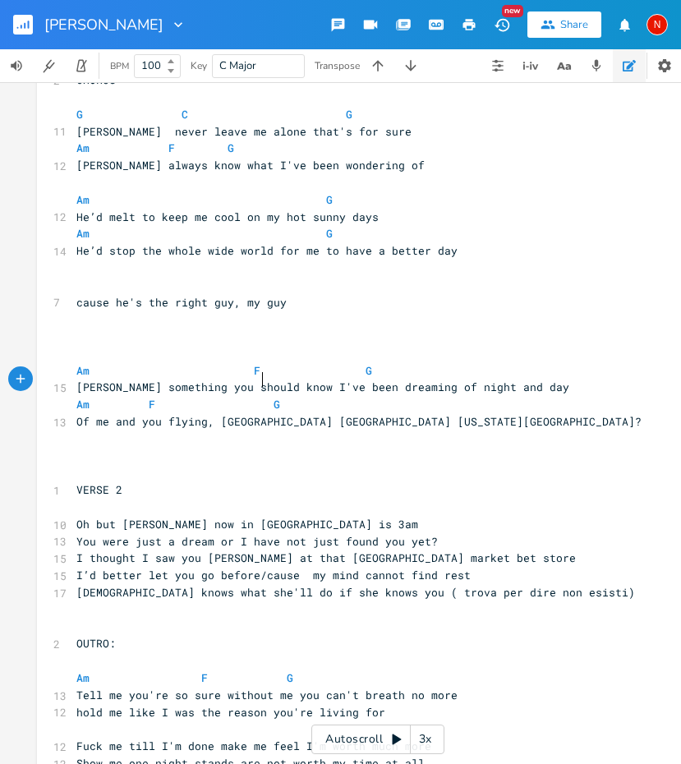
scroll to position [407, 0]
